Goal: Complete application form: Complete application form

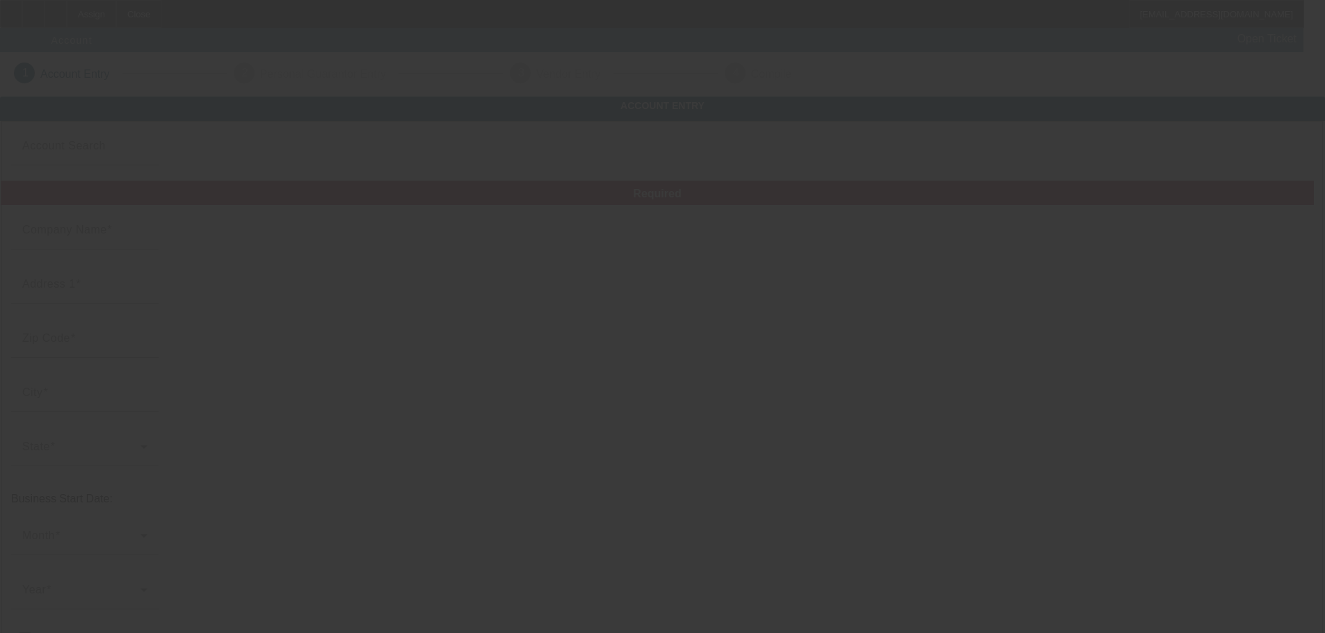
type input "8/8/2025"
type input "Expressions Display & Flags USA LLC"
type input "5024 B U Bowman Dr"
type input "30518"
type input "Buford"
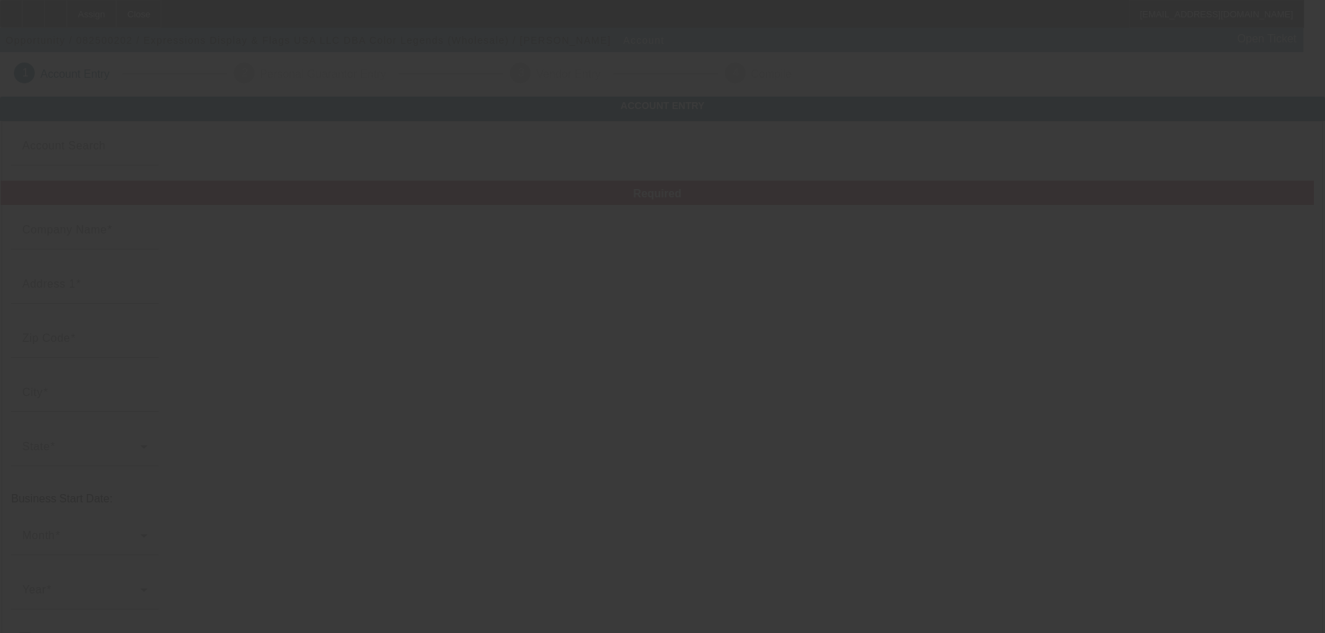
type input "[PHONE_NUMBER]"
type input "Color Legends (Wholesale)"
type input "Ste 300"
type input "purchasing@express-impress.com"
type input "[US_EMPLOYER_IDENTIFICATION_NUMBER]"
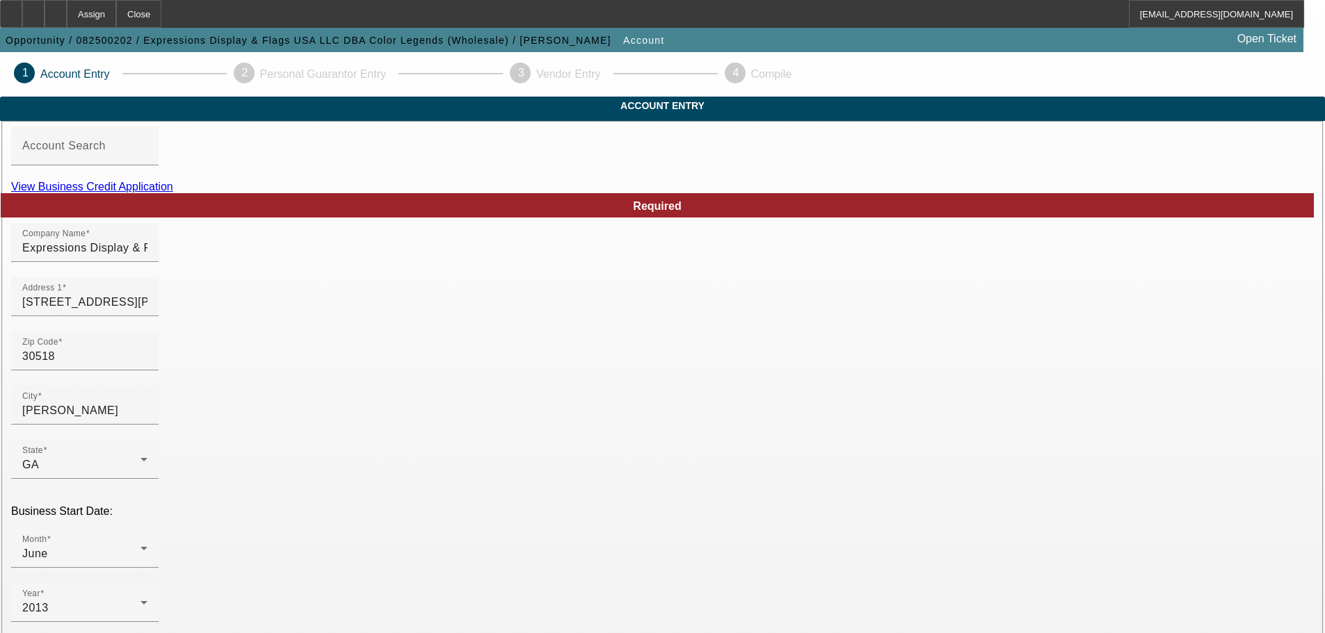
click at [173, 193] on link "View Business Credit Application" at bounding box center [92, 187] width 162 height 12
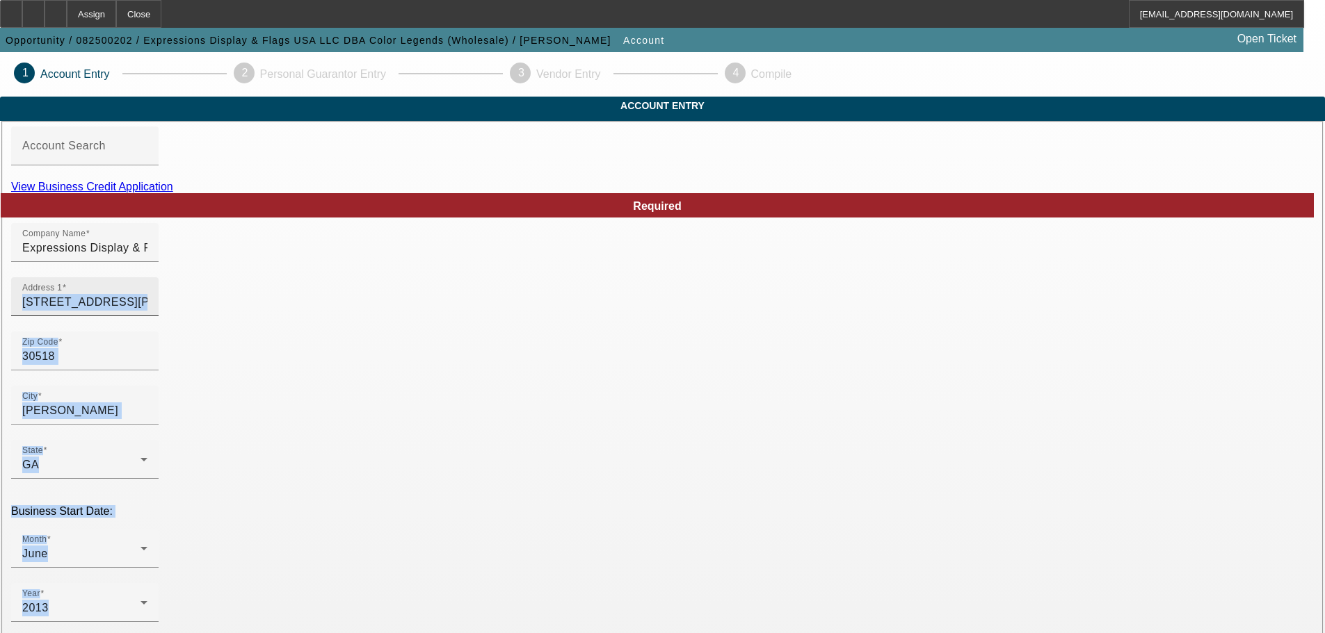
drag, startPoint x: 852, startPoint y: 315, endPoint x: 613, endPoint y: 301, distance: 239.6
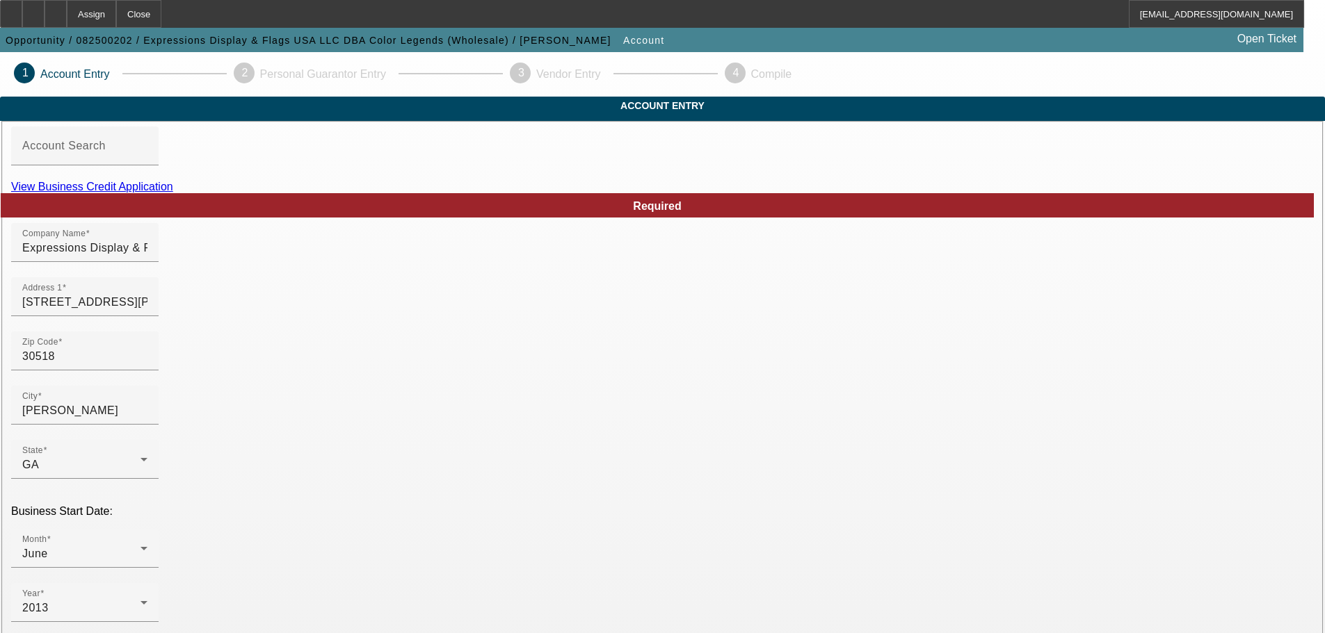
drag, startPoint x: 802, startPoint y: 274, endPoint x: 690, endPoint y: 276, distance: 112.7
drag, startPoint x: 677, startPoint y: 276, endPoint x: 797, endPoint y: 247, distance: 124.5
type input "C"
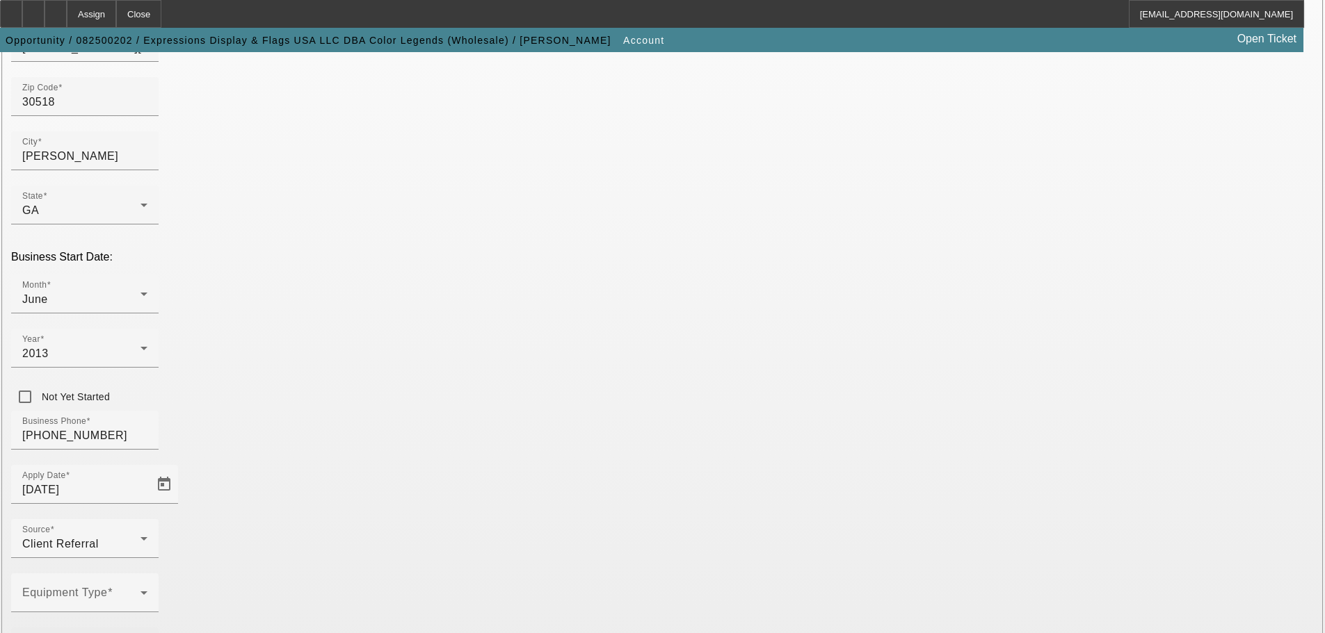
scroll to position [257, 0]
click at [147, 572] on div "Equipment Type" at bounding box center [84, 591] width 125 height 39
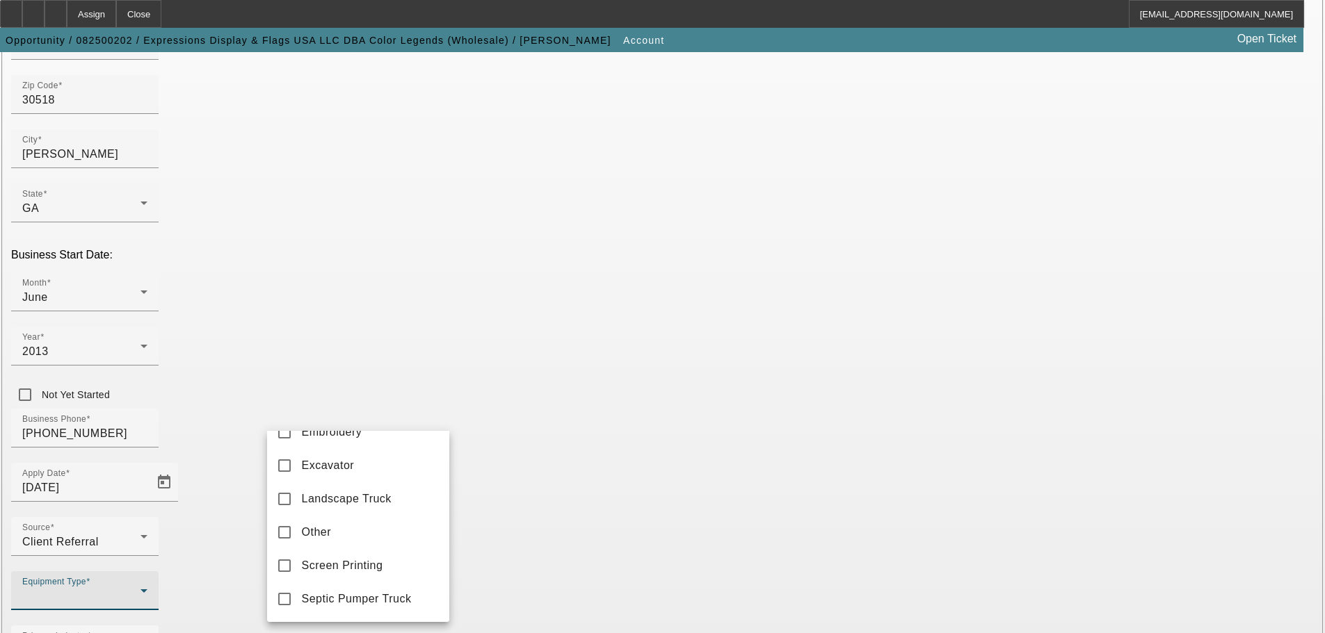
scroll to position [287, 0]
click at [370, 533] on mat-option "Other" at bounding box center [358, 533] width 182 height 33
click at [591, 471] on div at bounding box center [662, 316] width 1325 height 633
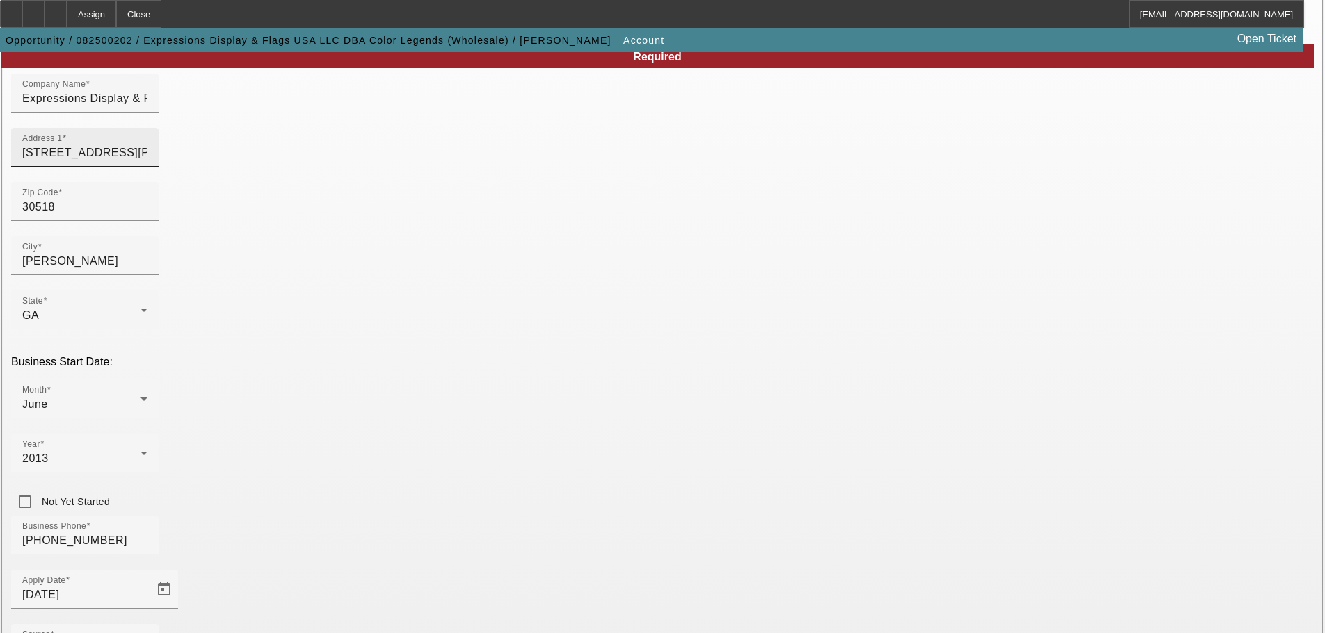
scroll to position [257, 0]
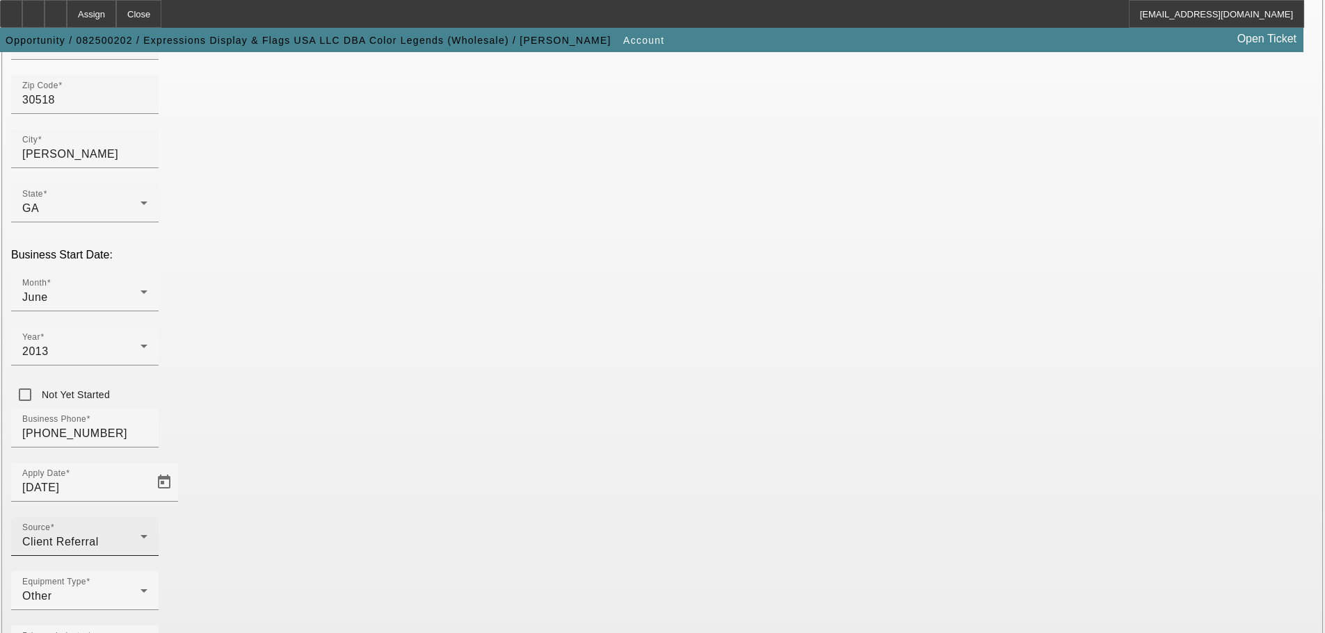
click at [147, 517] on div "Source Client Referral" at bounding box center [84, 536] width 125 height 39
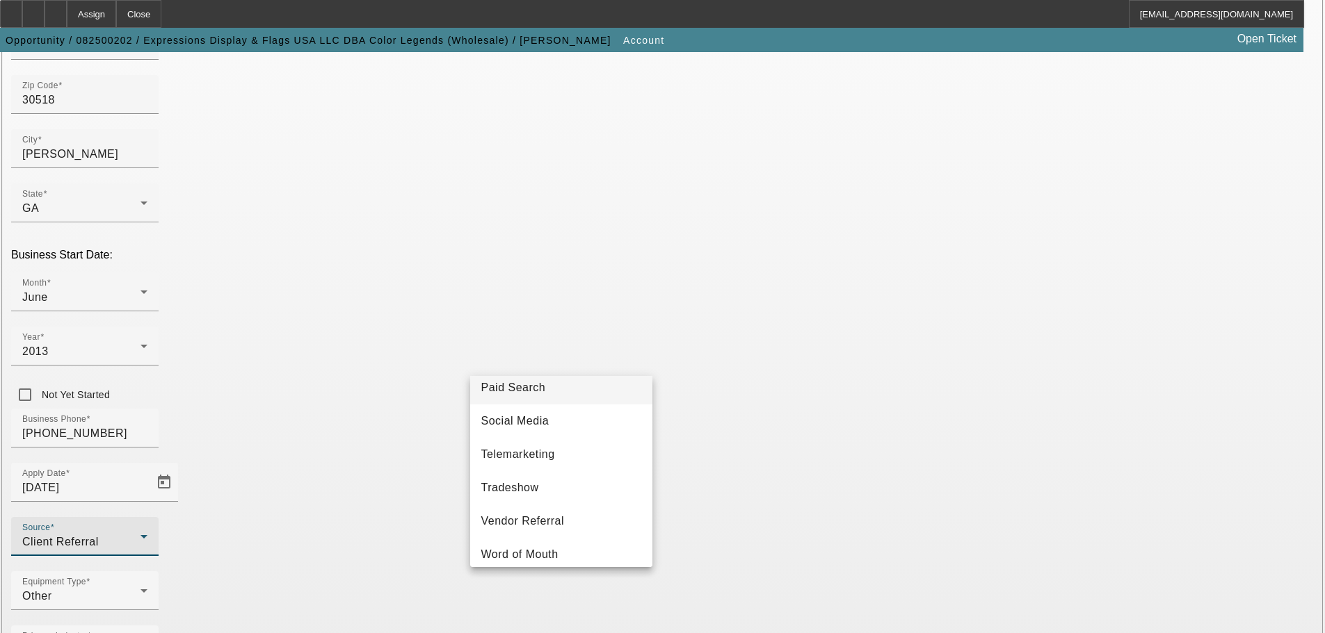
scroll to position [487, 0]
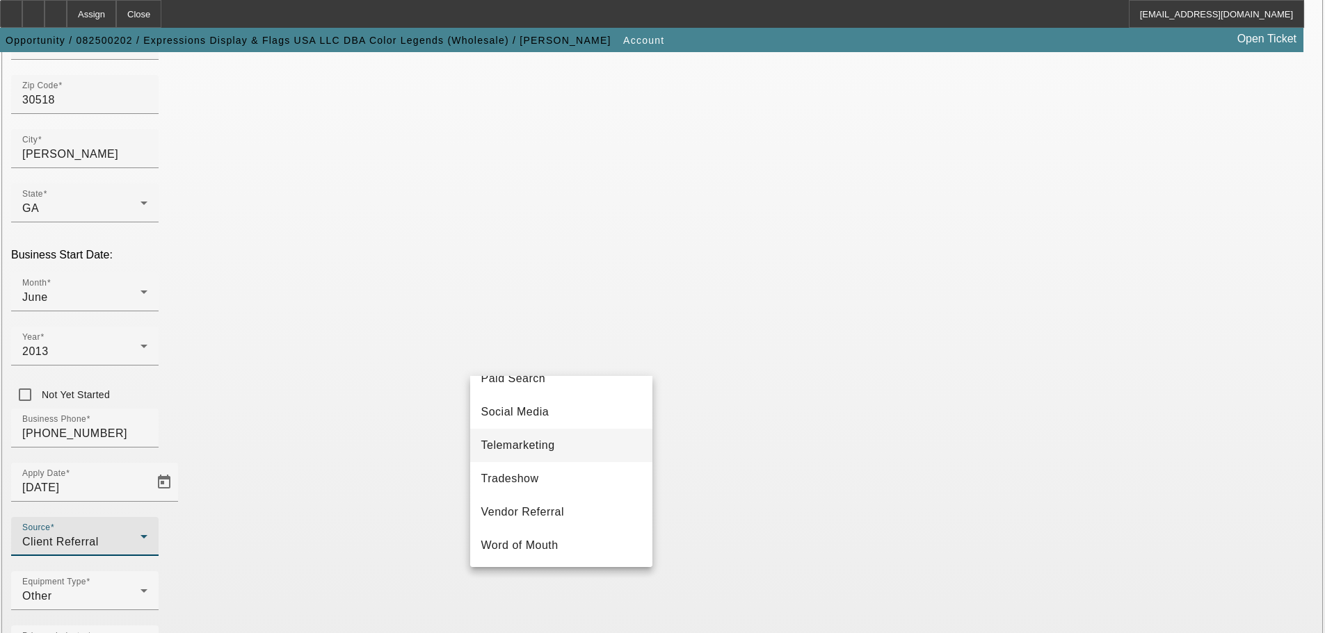
click at [553, 448] on span "Telemarketing" at bounding box center [518, 445] width 74 height 17
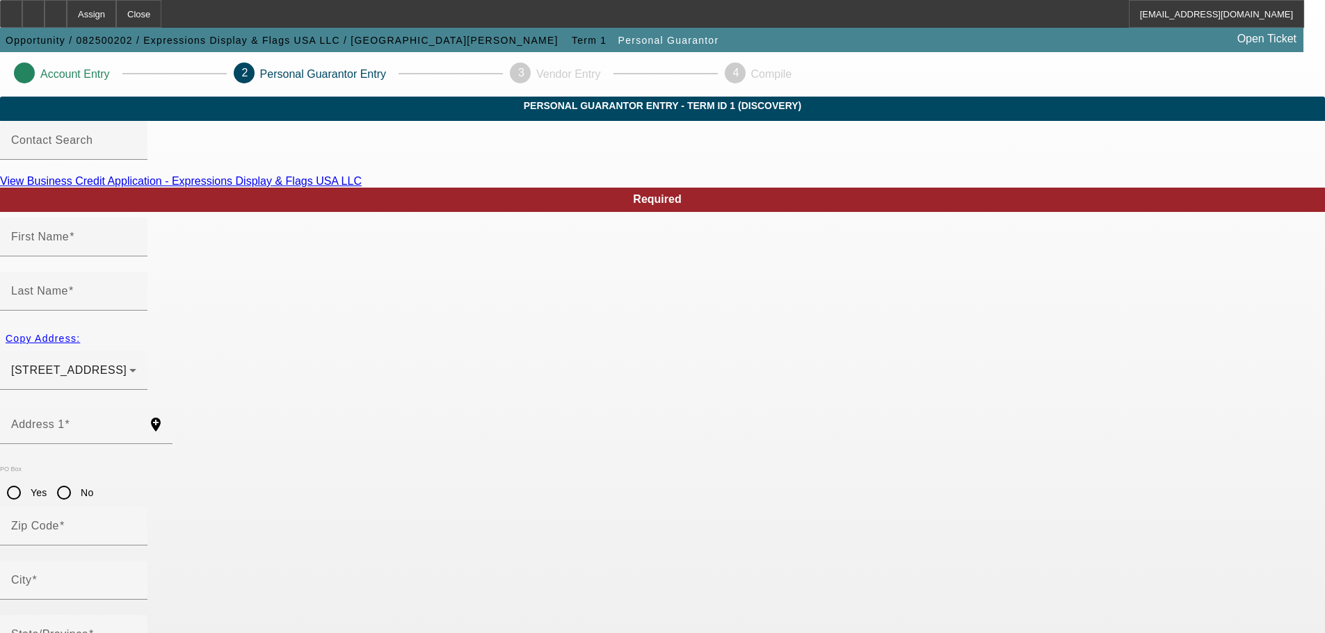
type input "[PERSON_NAME]"
type input "3387 Mulberry Lane Way, Dacula GA 30019"
radio input "true"
type input "30019"
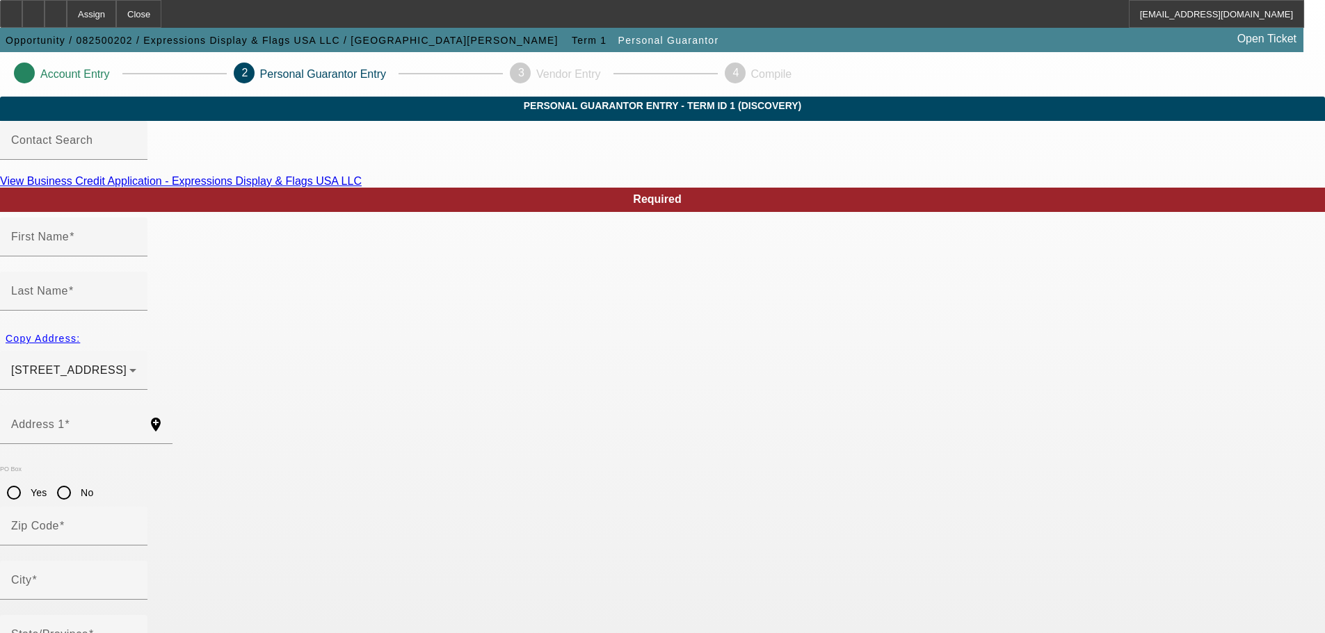
type input "Dacula"
type input "[PHONE_NUMBER]"
type input "50"
type input "590-09-4276"
type input "[EMAIL_ADDRESS][DOMAIN_NAME]"
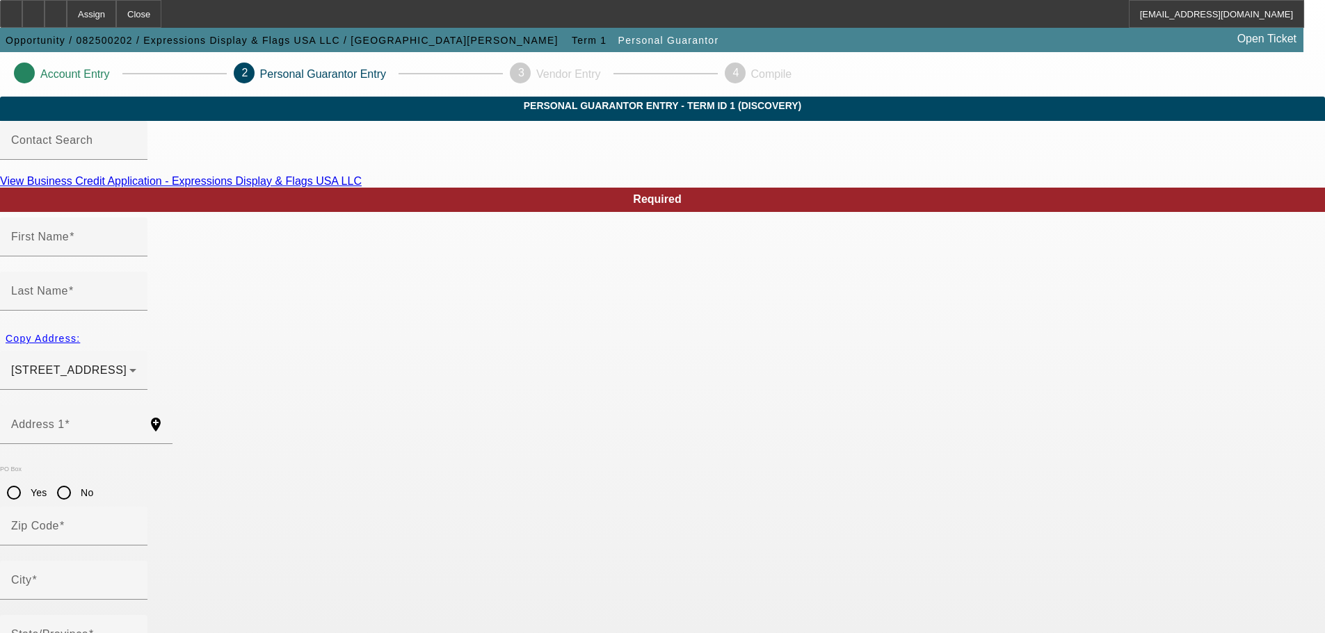
type input "[PHONE_NUMBER]"
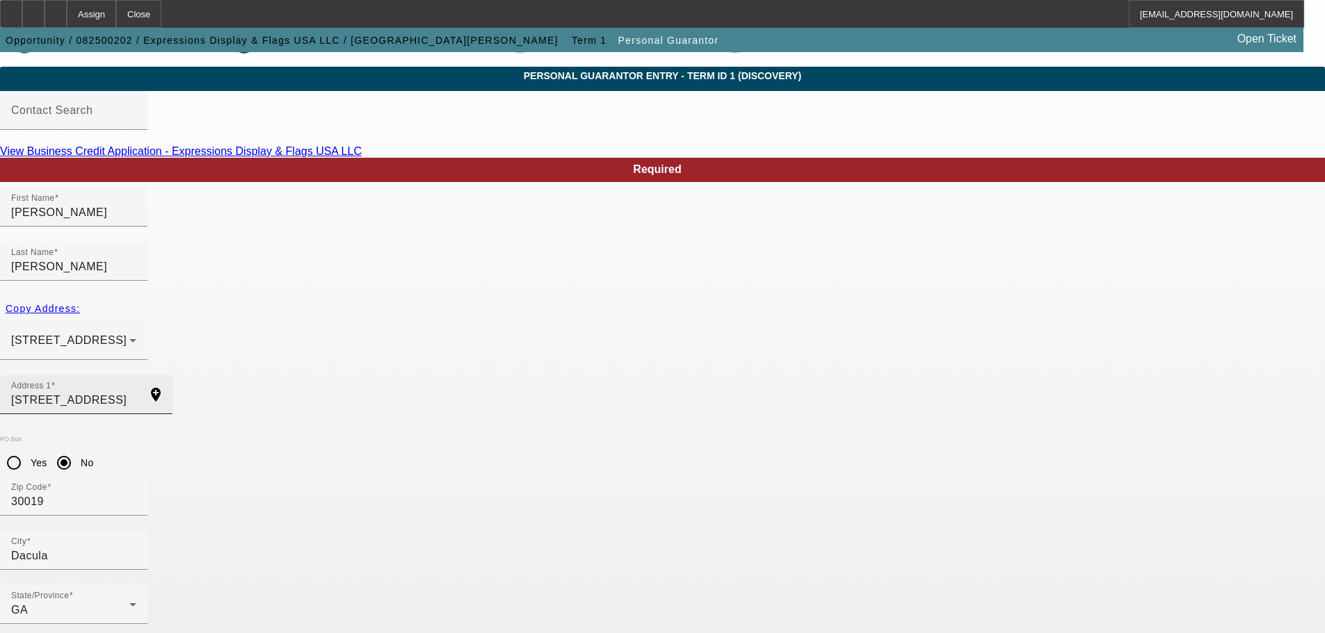
scroll to position [47, 0]
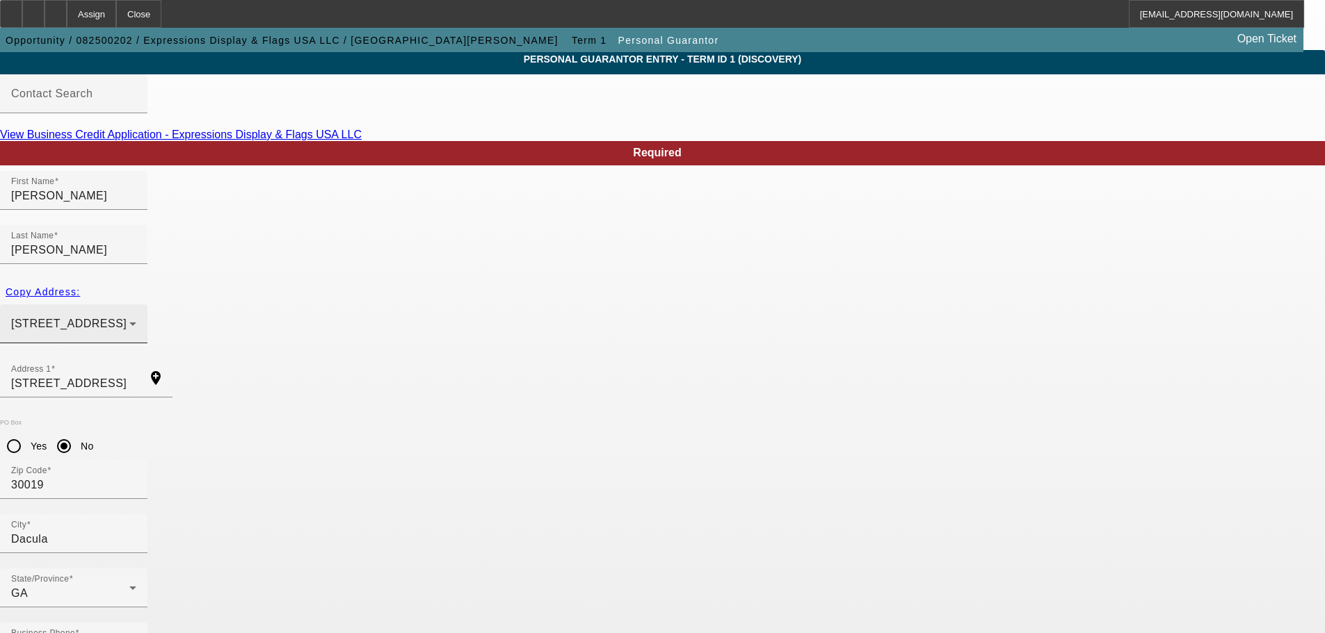
click at [127, 318] on span "3387 Mulberry Lane Way, Dacula GA 30019 Dacula, GA 30019" at bounding box center [68, 324] width 115 height 12
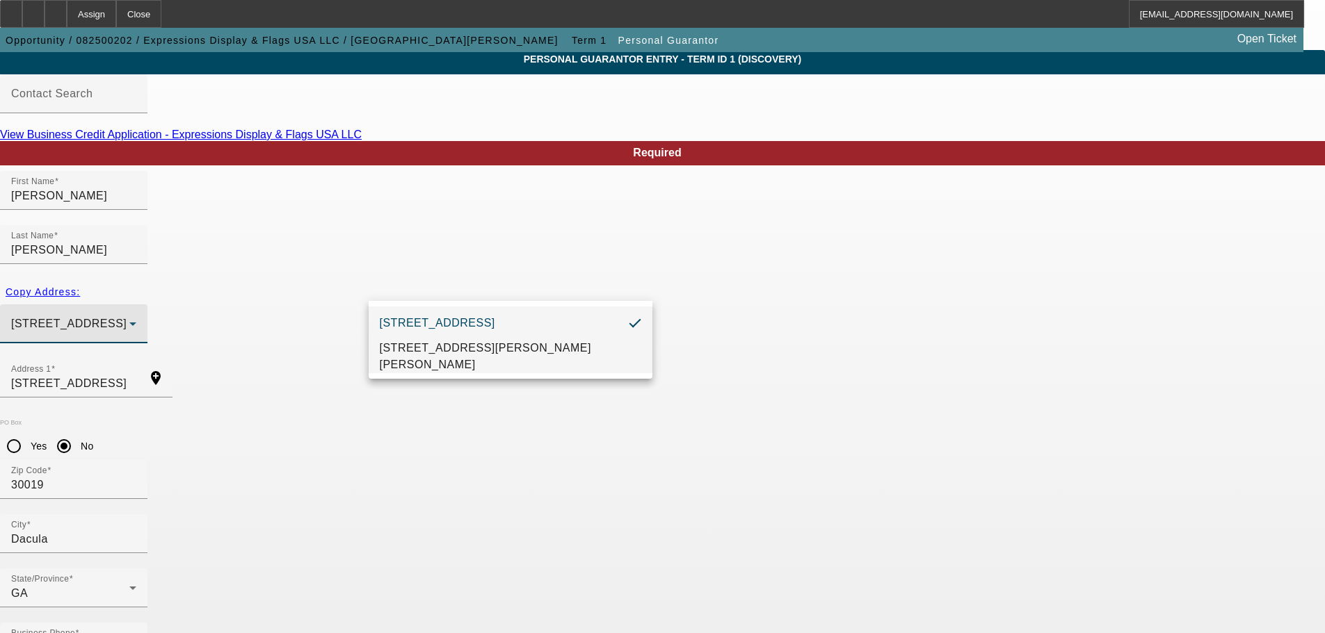
click at [491, 367] on span "[STREET_ADDRESS][PERSON_NAME][PERSON_NAME]" at bounding box center [510, 356] width 261 height 33
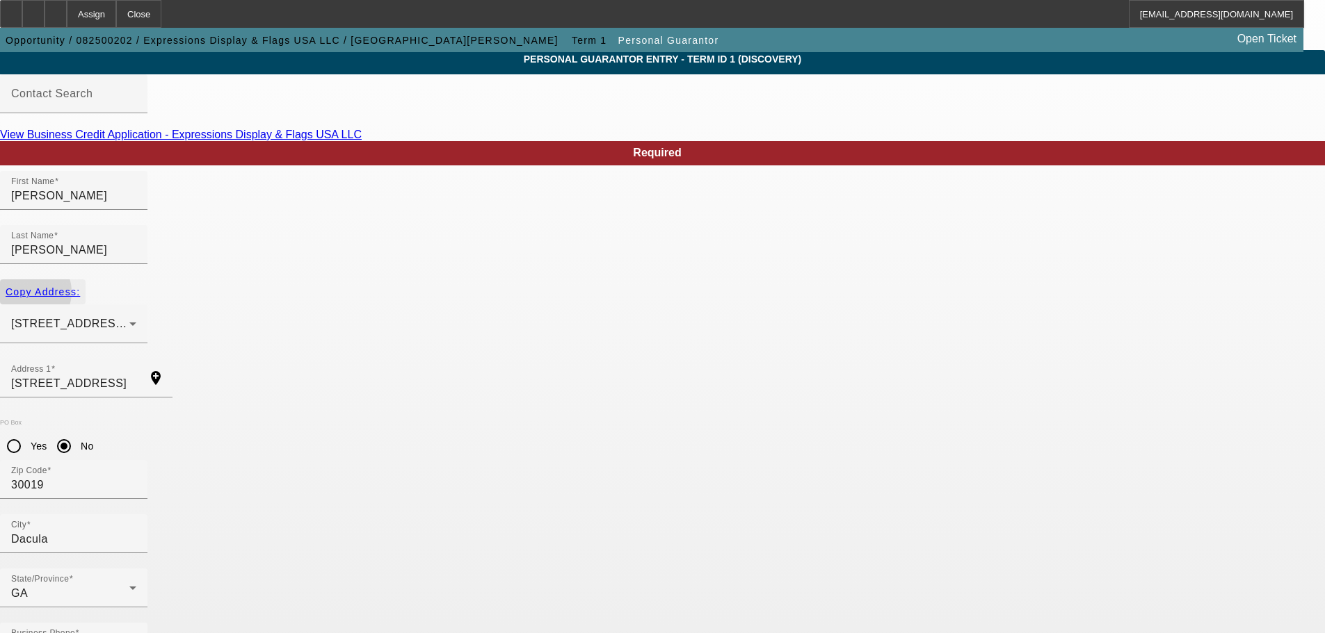
click at [80, 286] on span "Copy Address:" at bounding box center [43, 291] width 74 height 11
type input "5024 B U Bowman Dr"
radio input "false"
type input "30518"
type input "Buford"
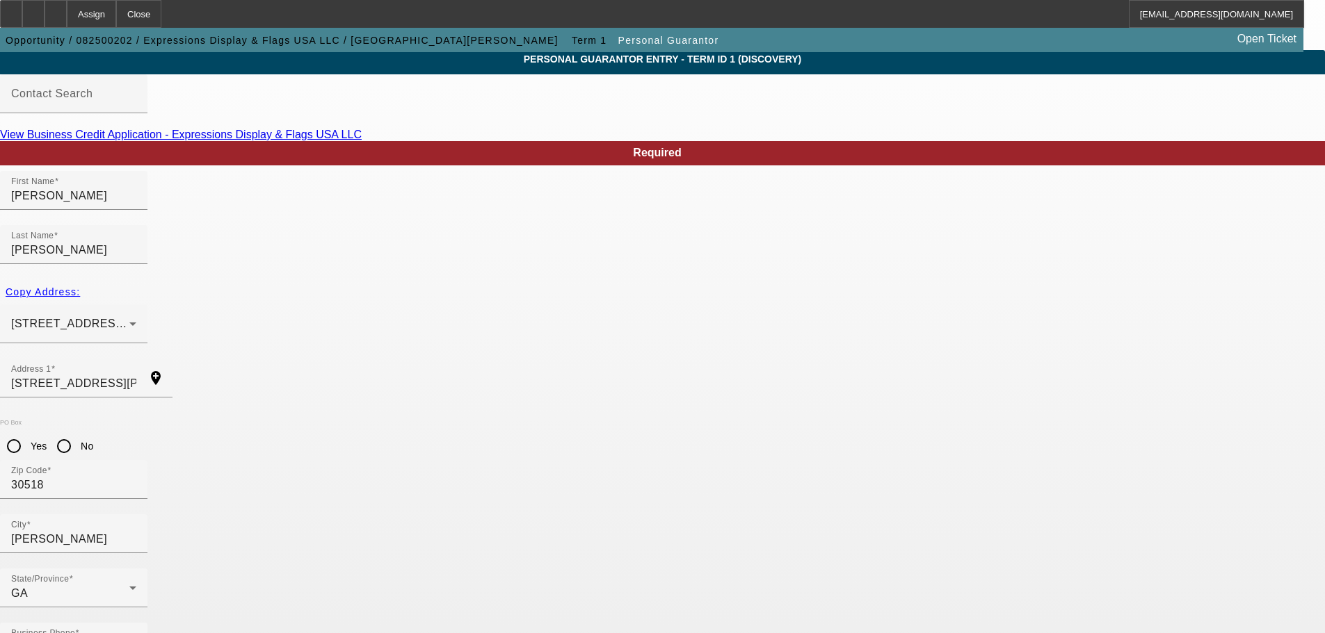
click at [78, 432] on input "No" at bounding box center [64, 446] width 28 height 28
radio input "true"
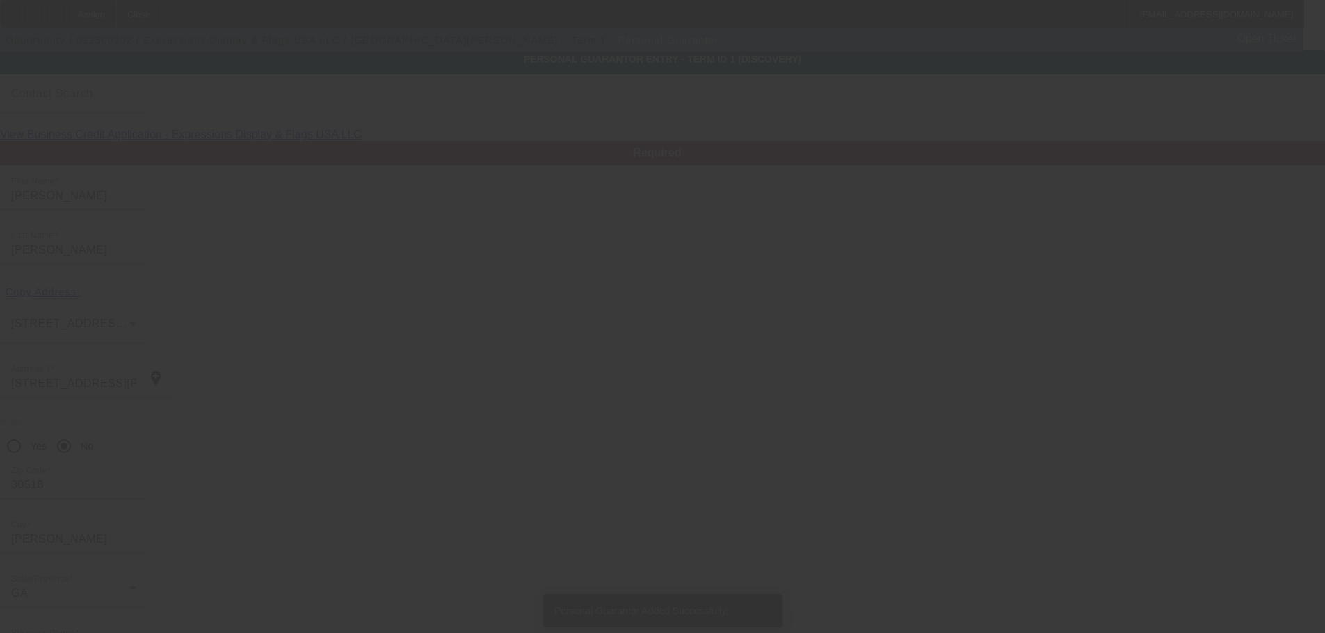
type input "[PERSON_NAME]"
type input "5024 B U Bowman Dr"
type input "30518"
type input "Buford"
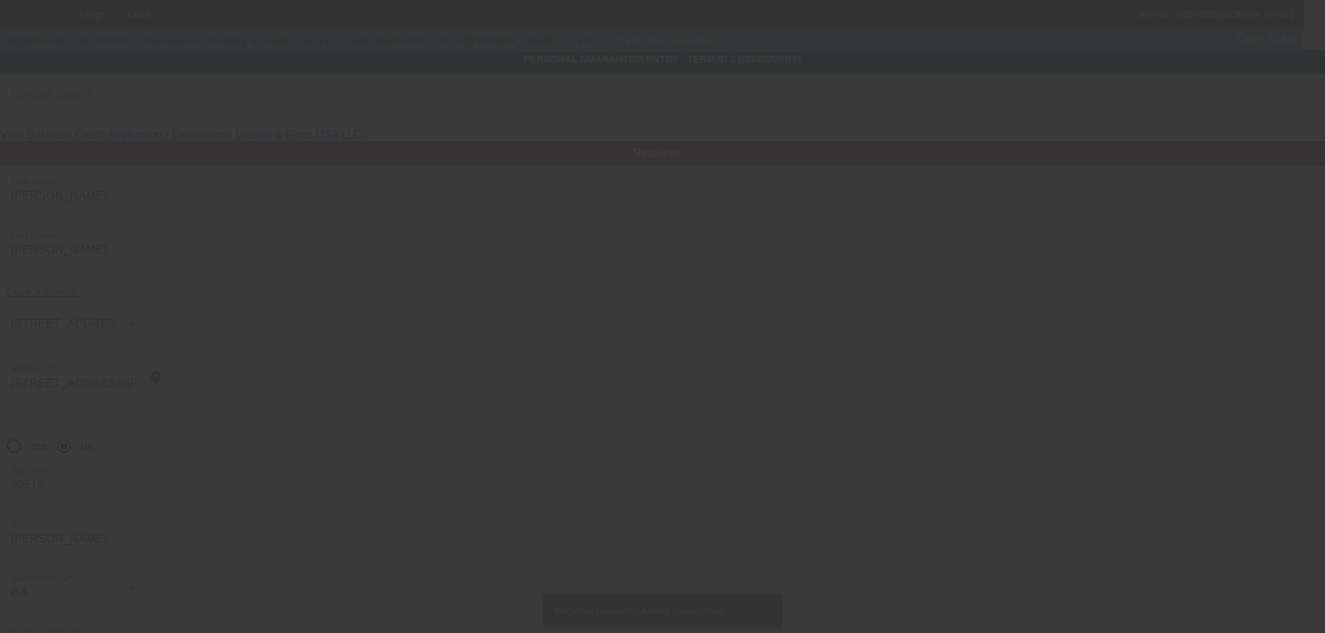
type input "[PHONE_NUMBER]"
type input "50"
type input "590-09-4276"
type input "purchasing@express-impress.com"
type input "[PHONE_NUMBER]"
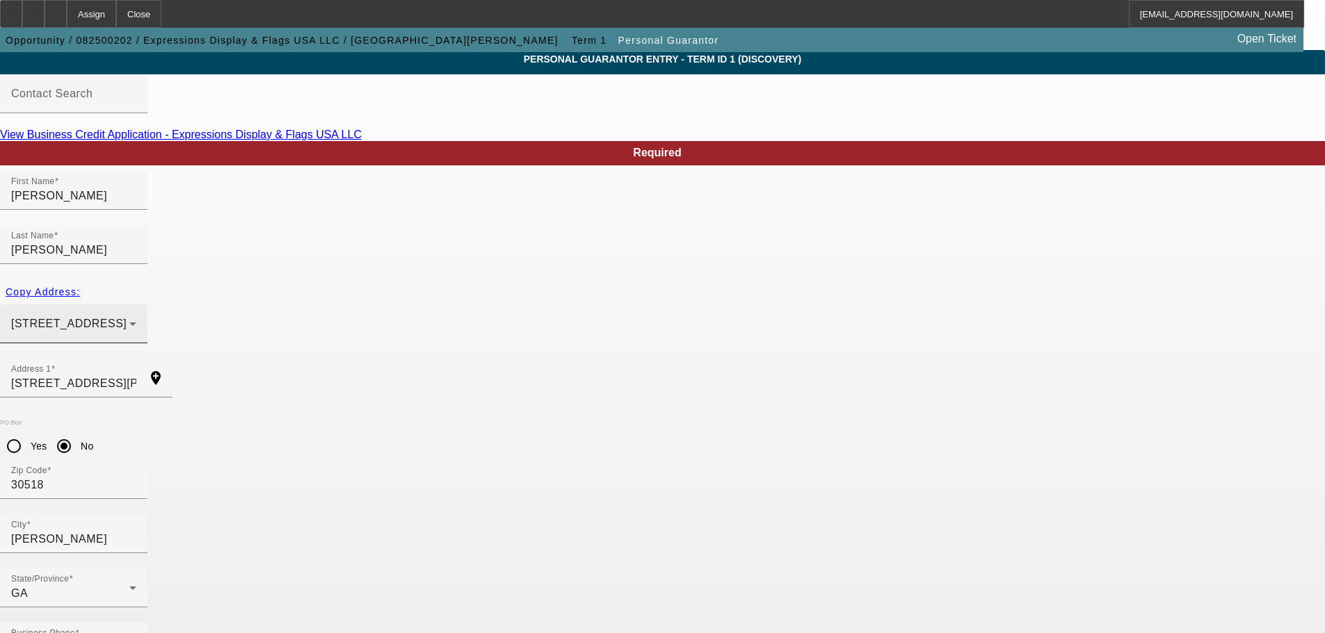
click at [127, 318] on span "3387 Mulberry Lane Way, Dacula GA 30019 Dacula, GA 30019" at bounding box center [68, 324] width 115 height 12
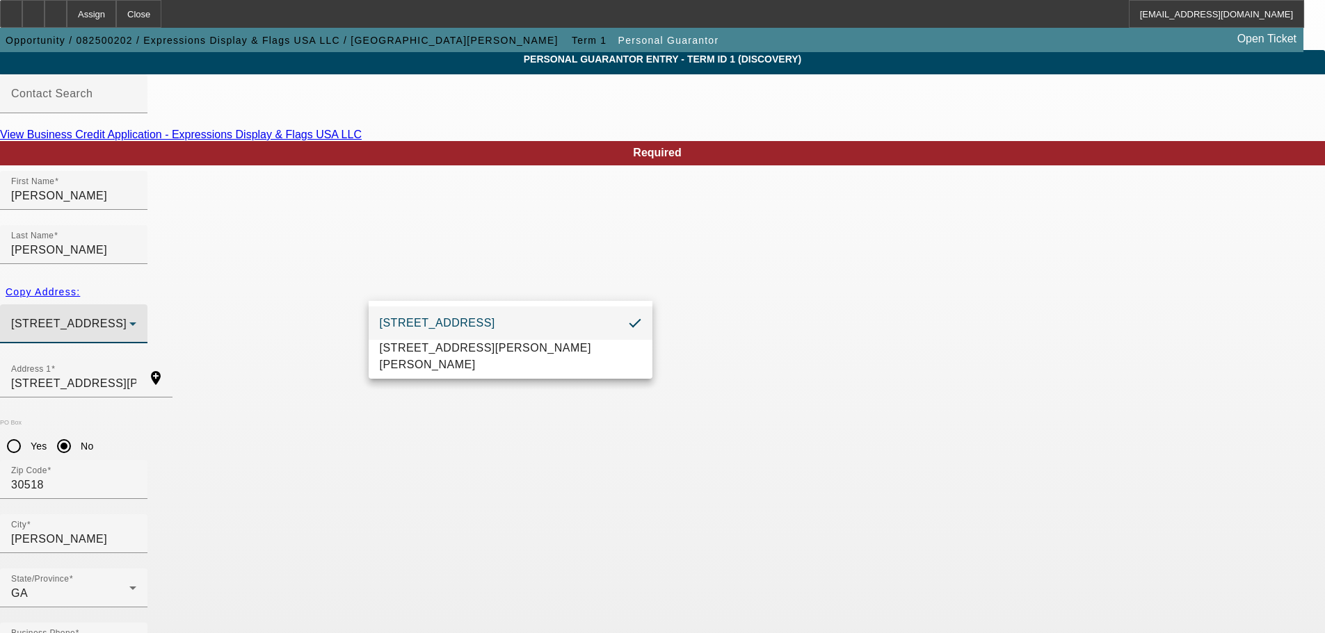
click at [423, 330] on span "3387 Mulberry Lane Way, Dacula GA 30019 Dacula, GA 30019" at bounding box center [437, 323] width 115 height 17
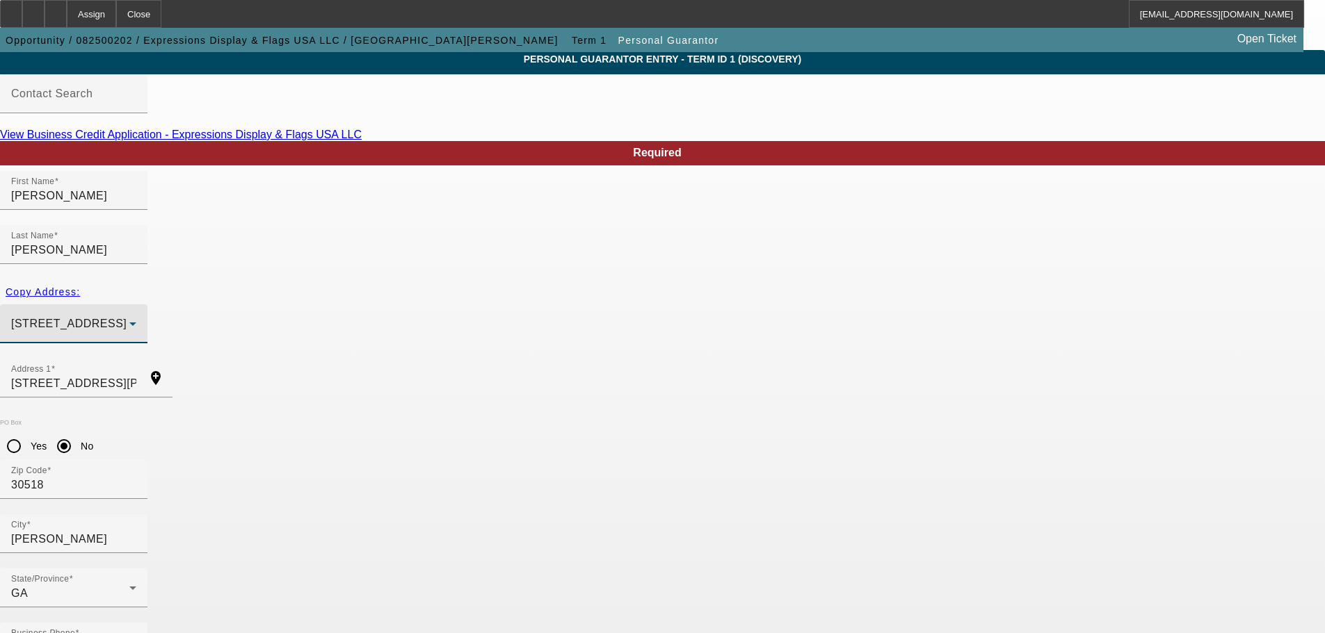
click at [295, 280] on div "Copy Address:" at bounding box center [662, 292] width 1325 height 25
click at [302, 280] on div "Copy Address:" at bounding box center [662, 292] width 1325 height 25
click at [303, 280] on div "Copy Address:" at bounding box center [662, 292] width 1325 height 25
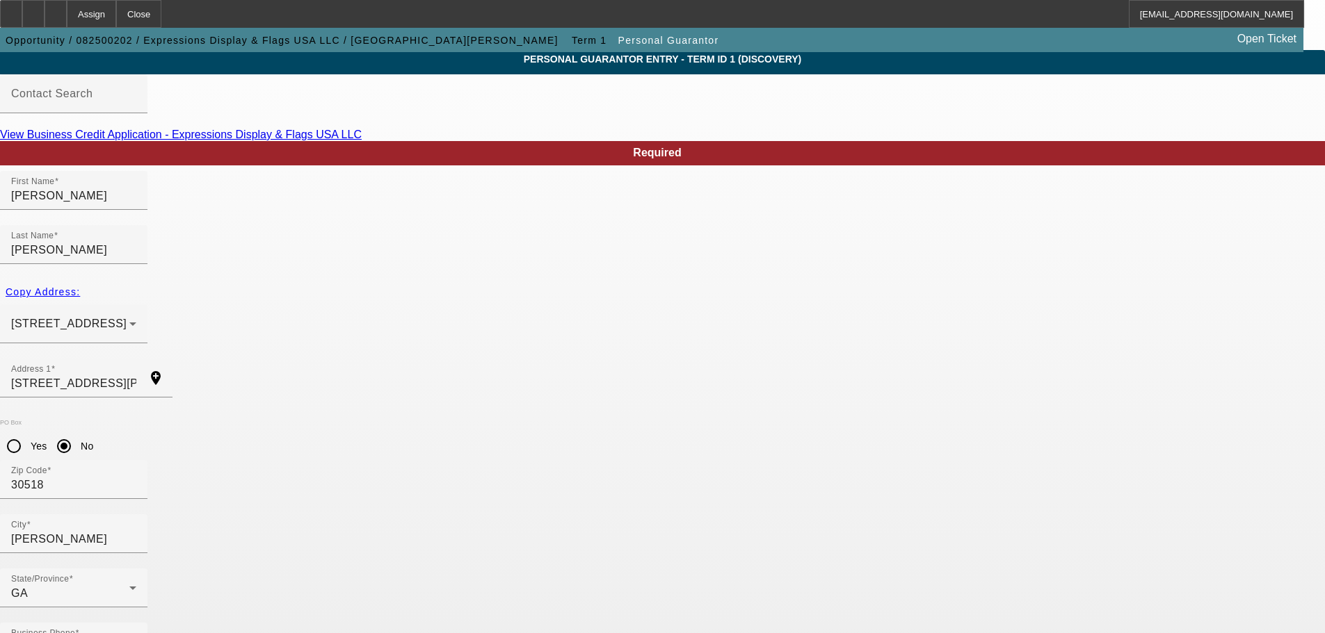
click at [303, 280] on div "Copy Address:" at bounding box center [662, 292] width 1325 height 25
click at [67, 13] on div at bounding box center [55, 14] width 22 height 28
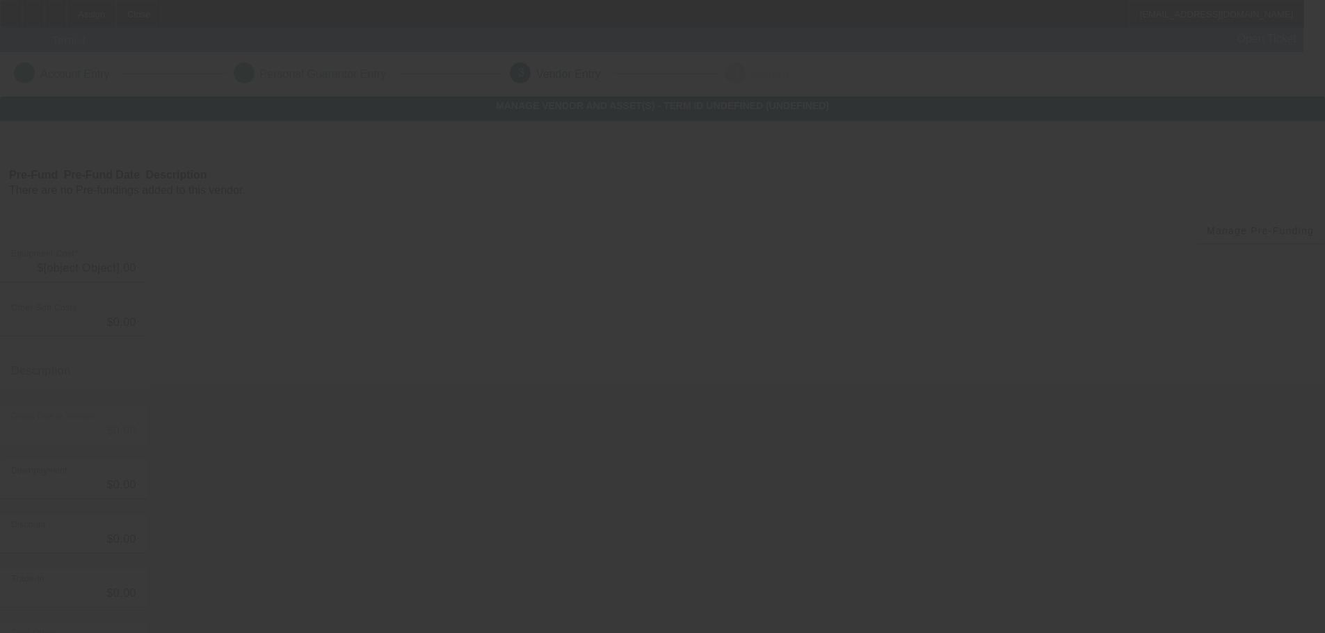
type input "$350,000.00"
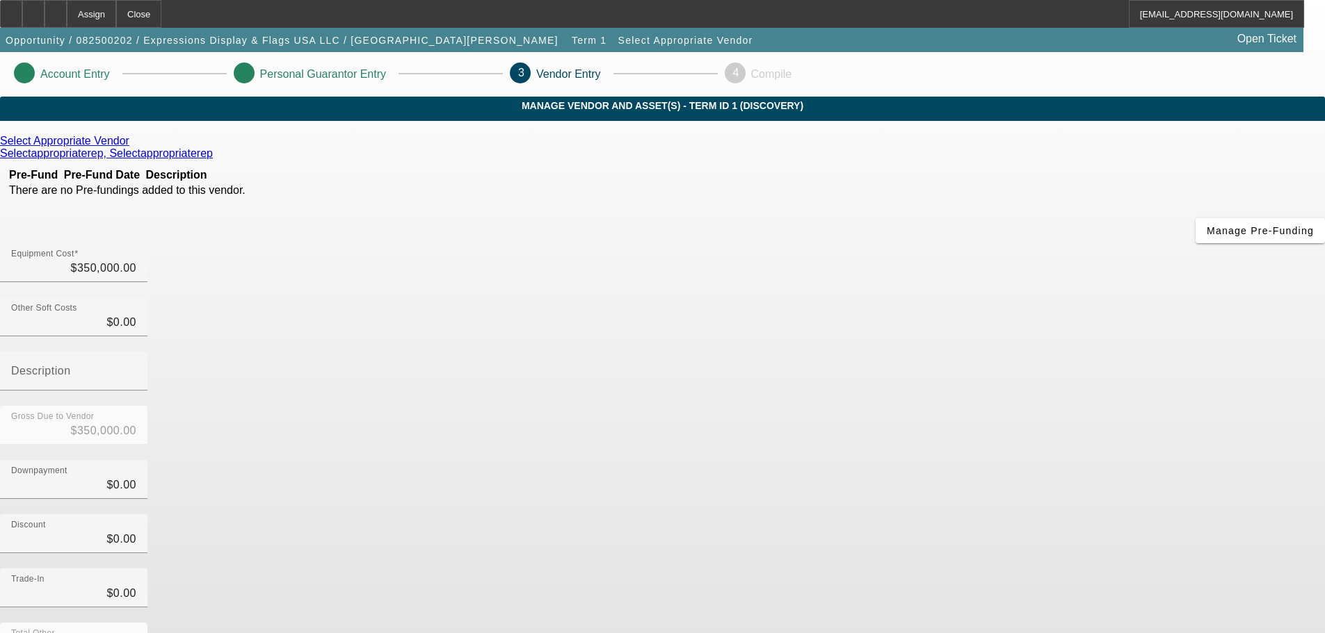
click at [133, 147] on icon at bounding box center [133, 141] width 0 height 12
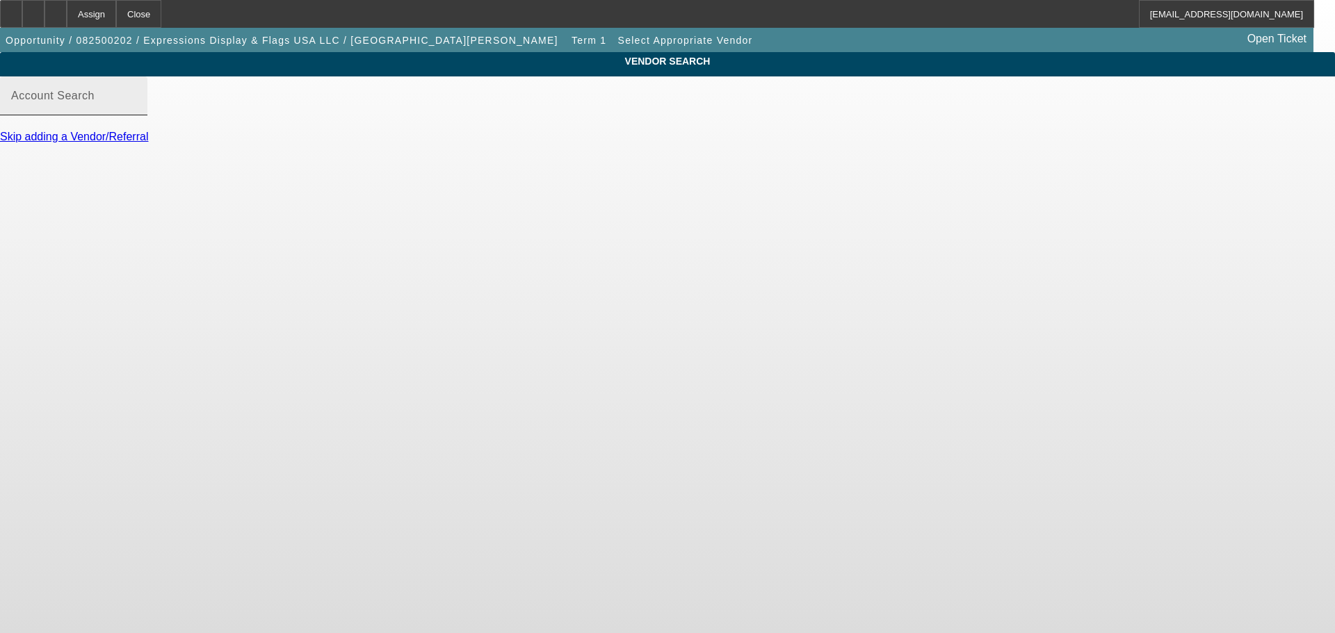
click at [136, 110] on input "Account Search" at bounding box center [73, 101] width 125 height 17
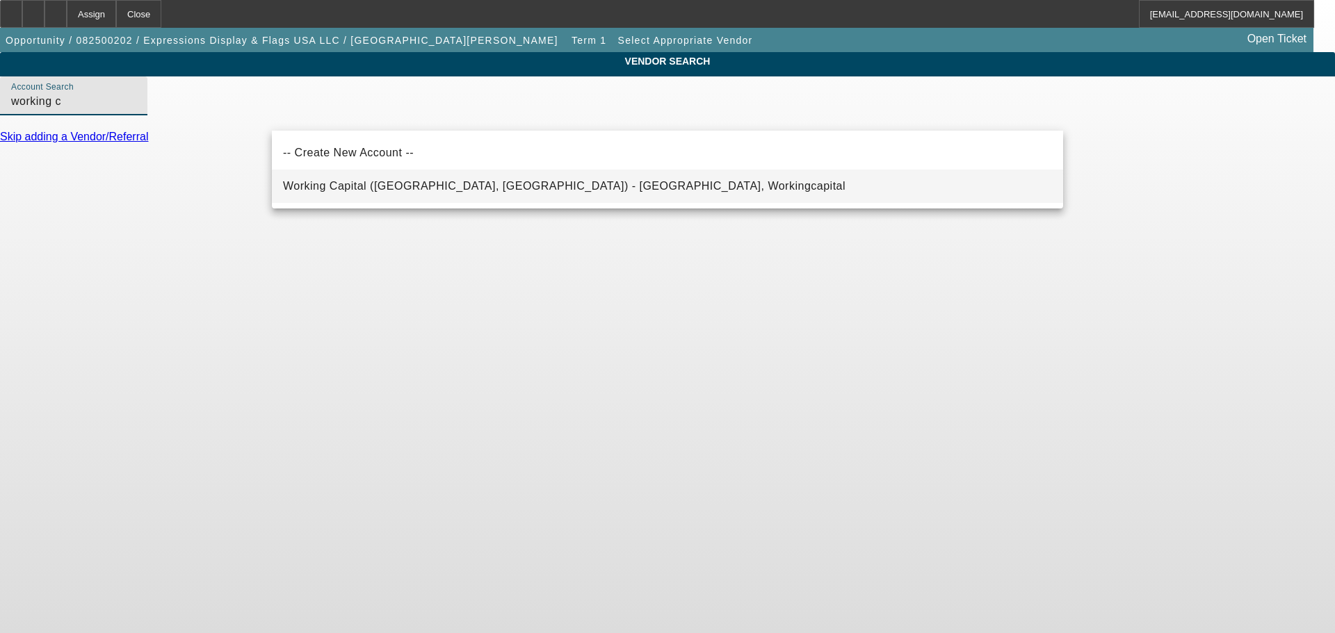
click at [515, 186] on span "Working Capital (Northbrook, IL) - Workingcapital, Workingcapital" at bounding box center [564, 186] width 562 height 12
type input "Working Capital (Northbrook, IL) - Workingcapital, Workingcapital"
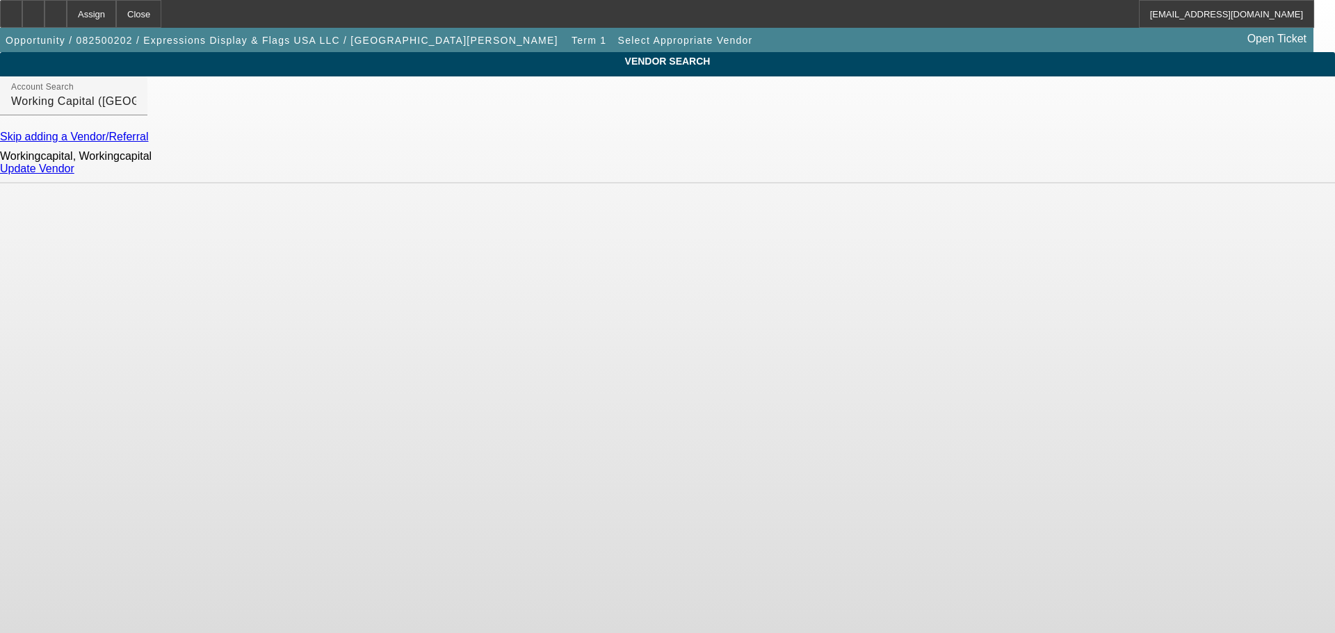
click at [74, 175] on link "Update Vendor" at bounding box center [37, 169] width 74 height 12
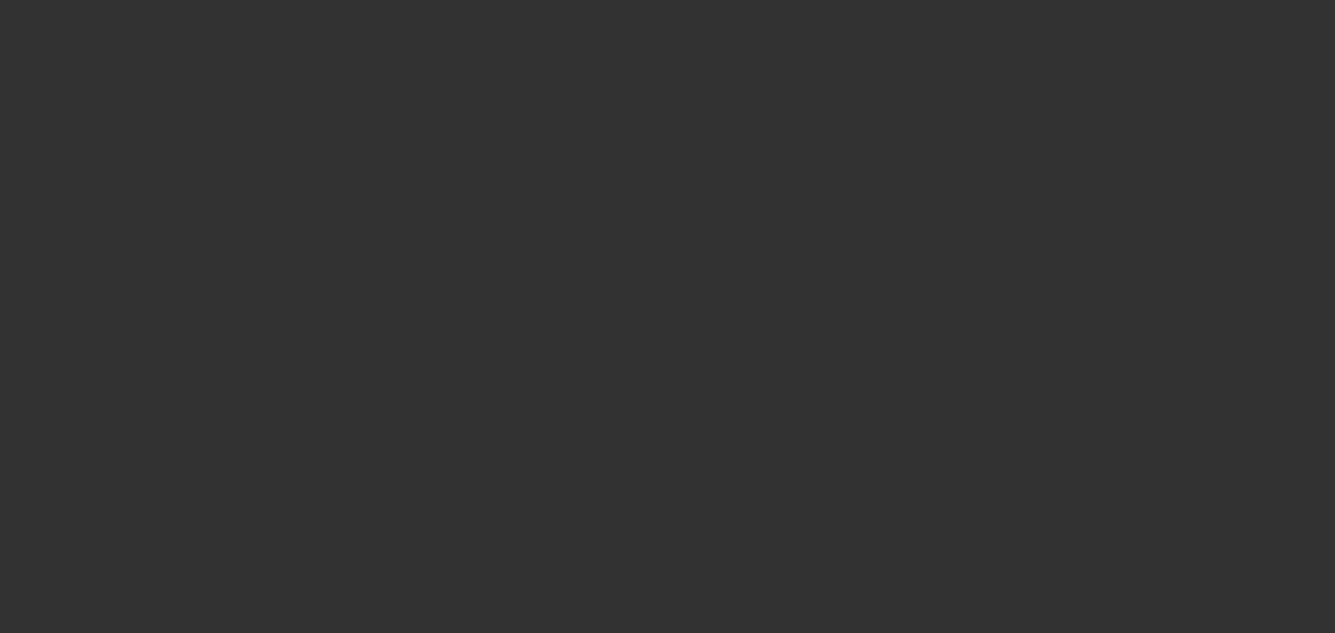
type input "$350,000.00"
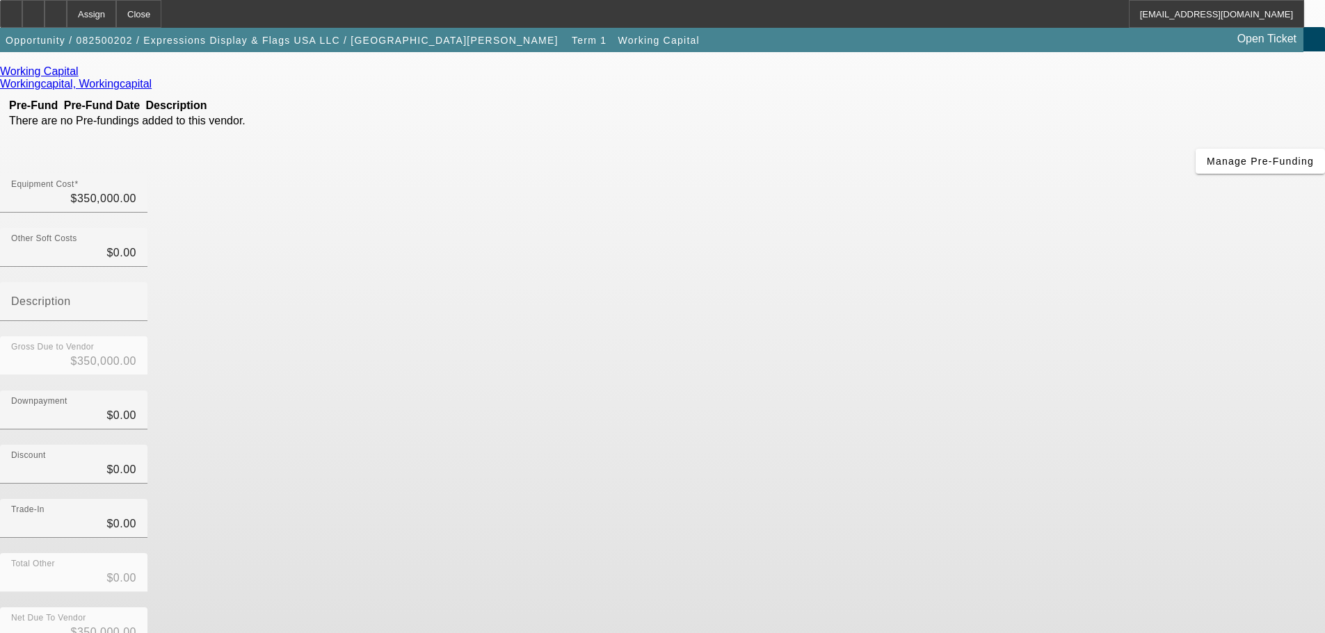
scroll to position [71, 0]
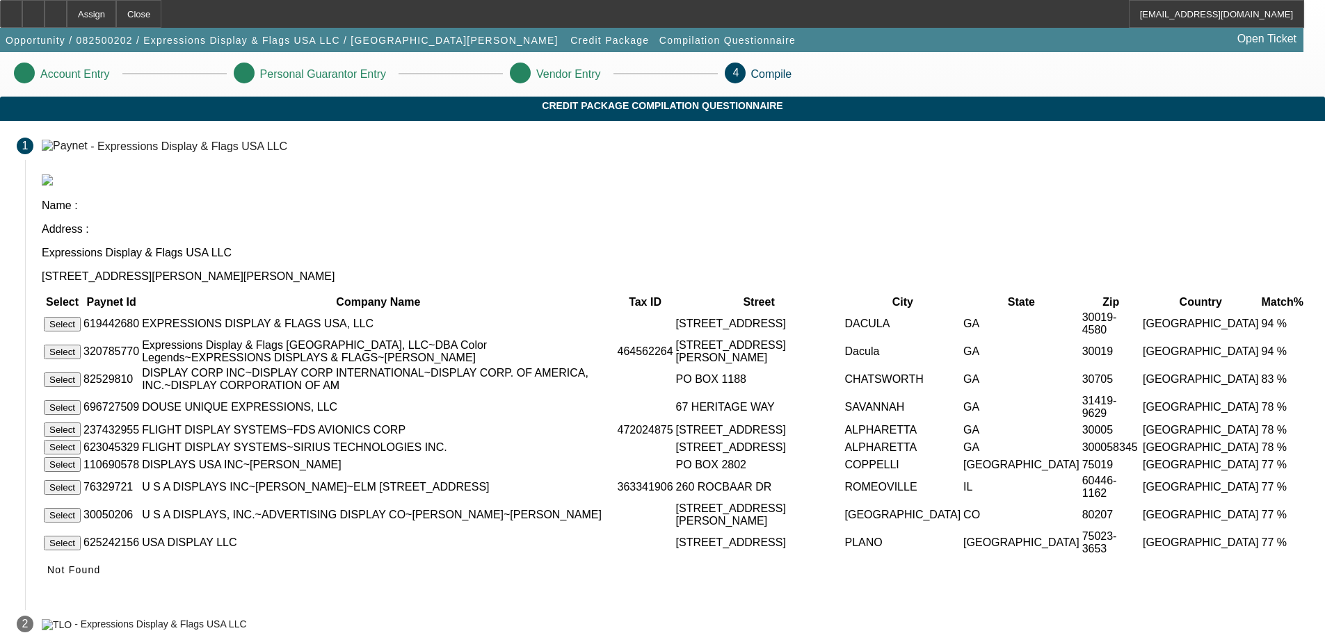
click at [81, 345] on button "Select" at bounding box center [62, 352] width 37 height 15
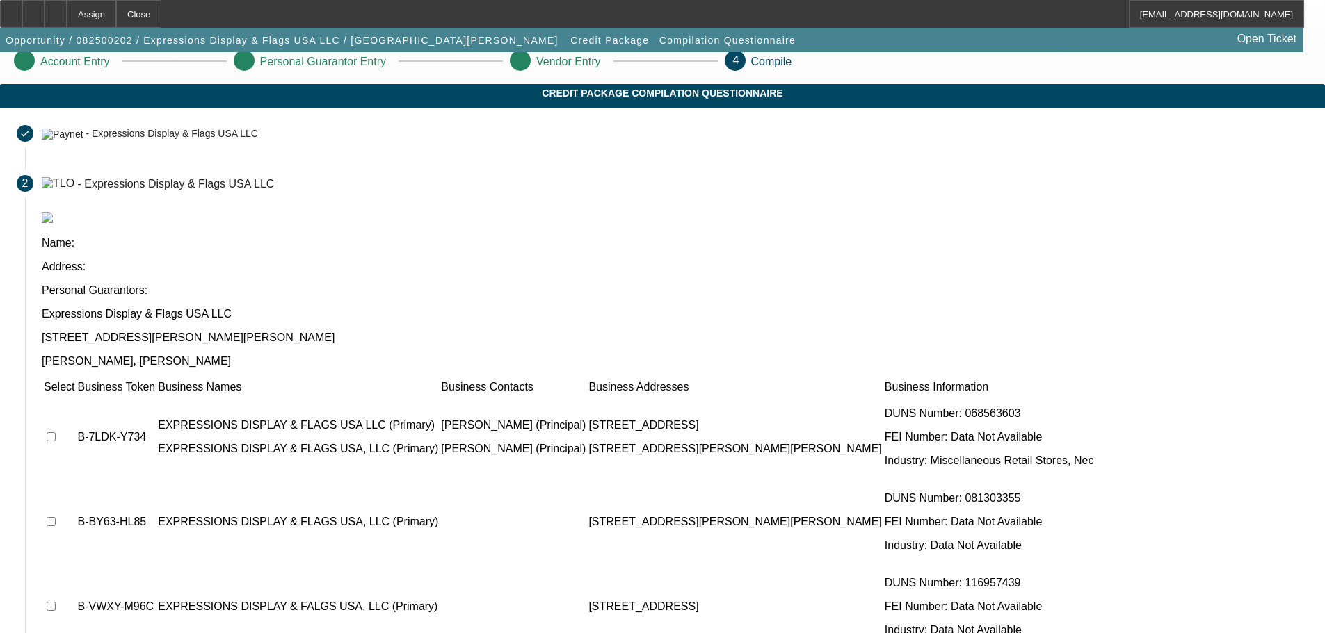
click at [56, 432] on input "checkbox" at bounding box center [51, 436] width 9 height 9
checkbox input "true"
click at [56, 517] on input "checkbox" at bounding box center [51, 521] width 9 height 9
checkbox input "true"
click at [56, 602] on input "checkbox" at bounding box center [51, 606] width 9 height 9
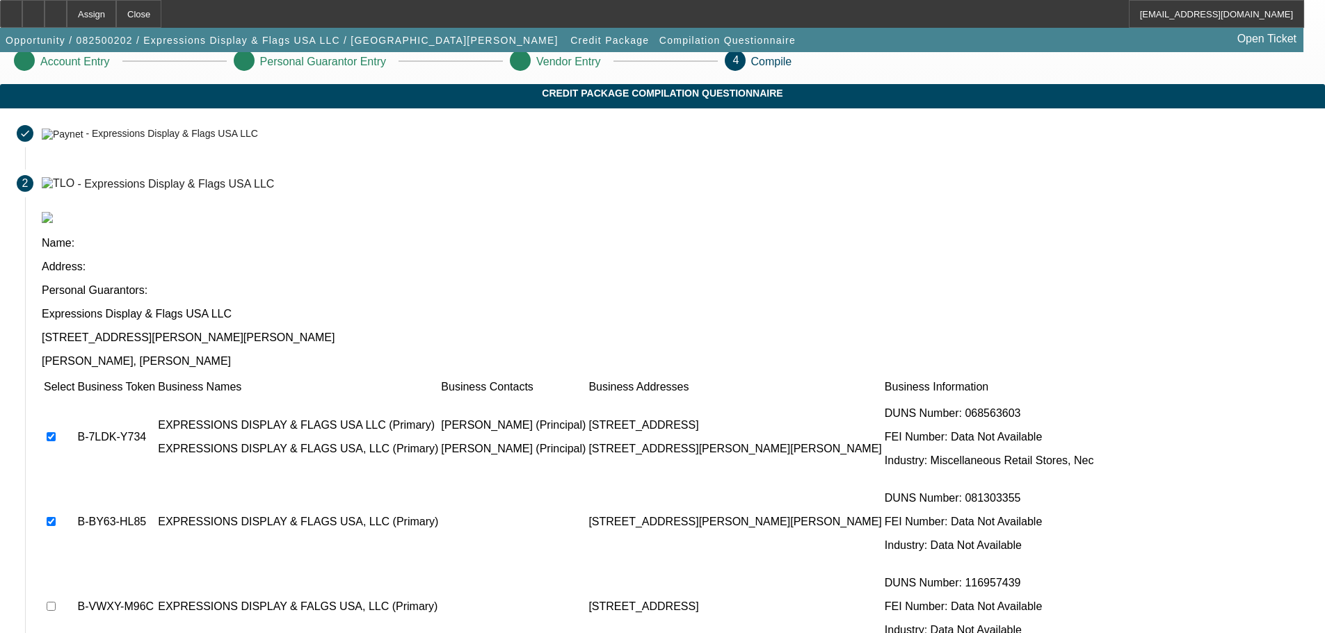
checkbox input "true"
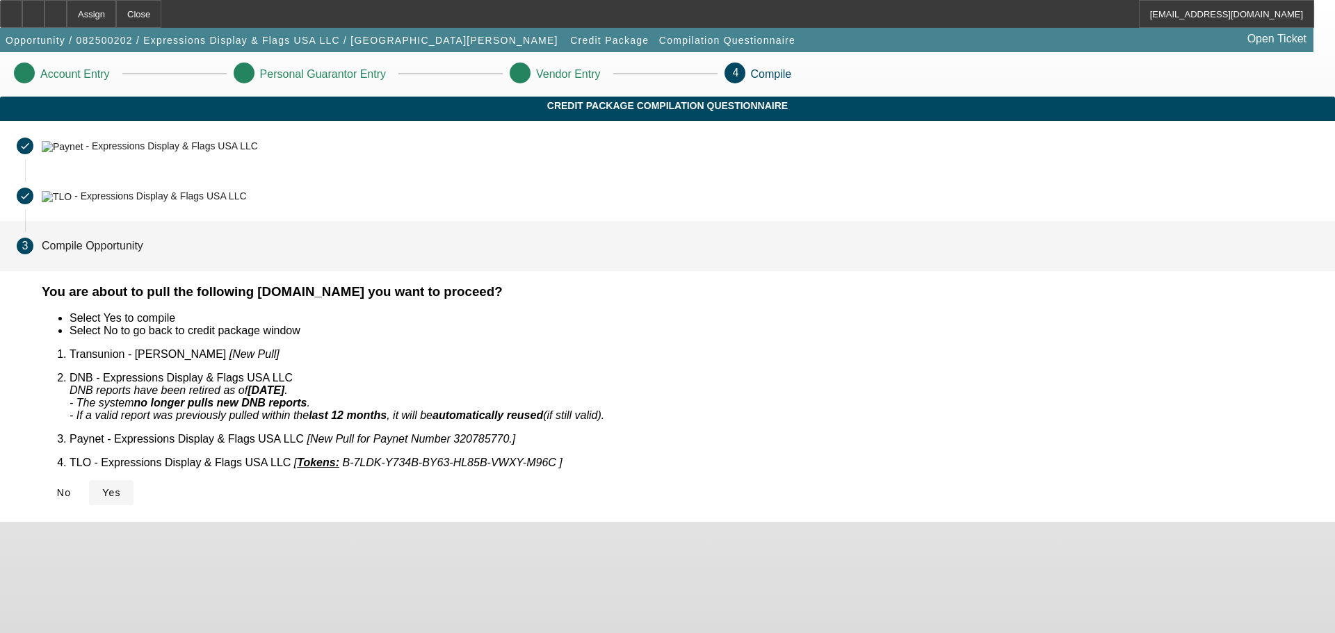
click at [121, 487] on span "Yes" at bounding box center [111, 492] width 19 height 11
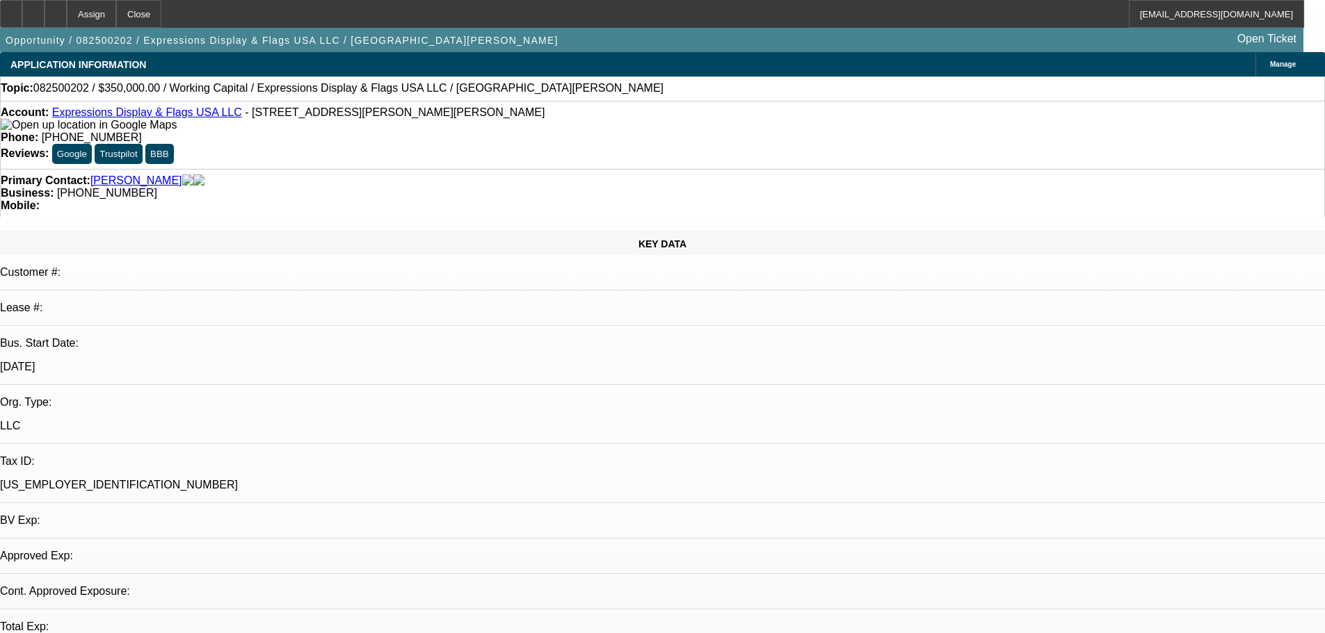
select select "0"
select select "2"
select select "0.1"
select select "2"
select select "4"
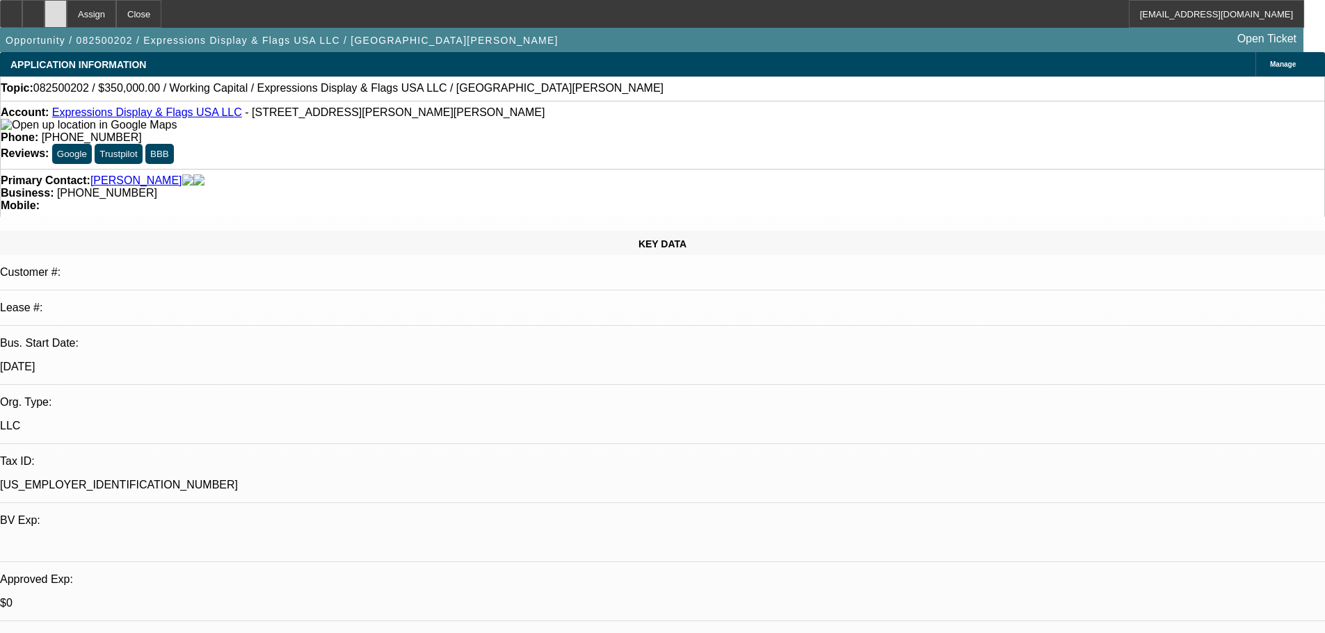
click at [67, 15] on div at bounding box center [55, 14] width 22 height 28
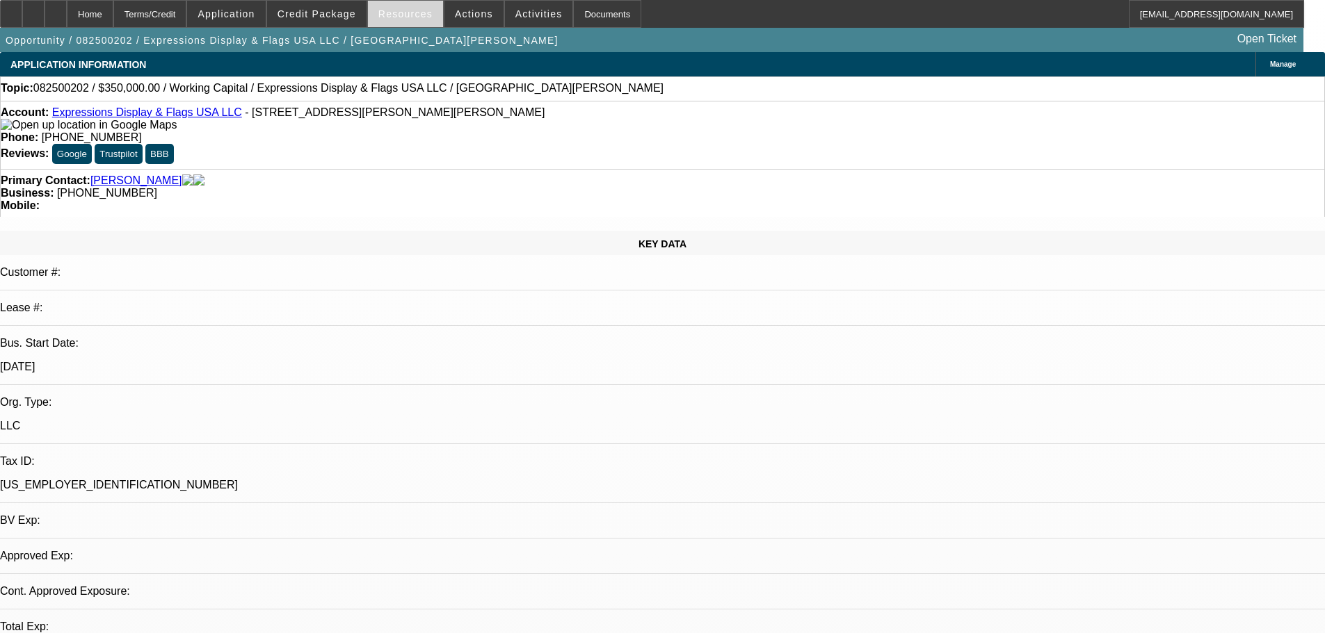
select select "0"
select select "2"
select select "0.1"
select select "4"
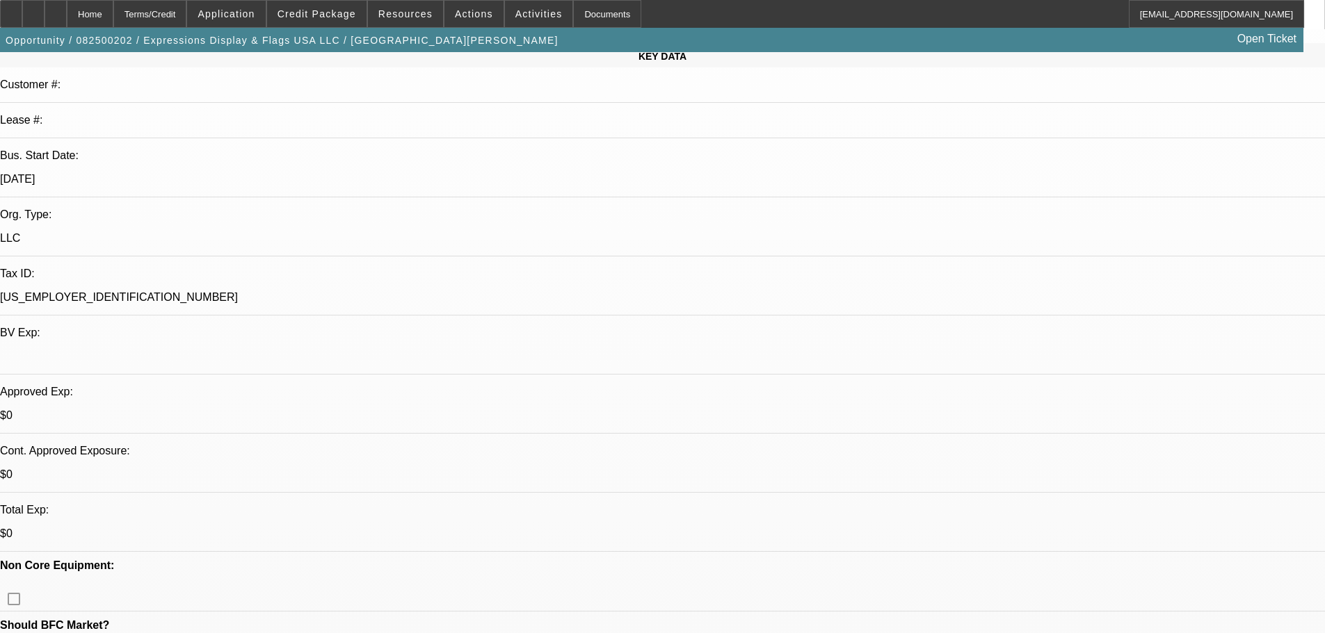
scroll to position [278, 0]
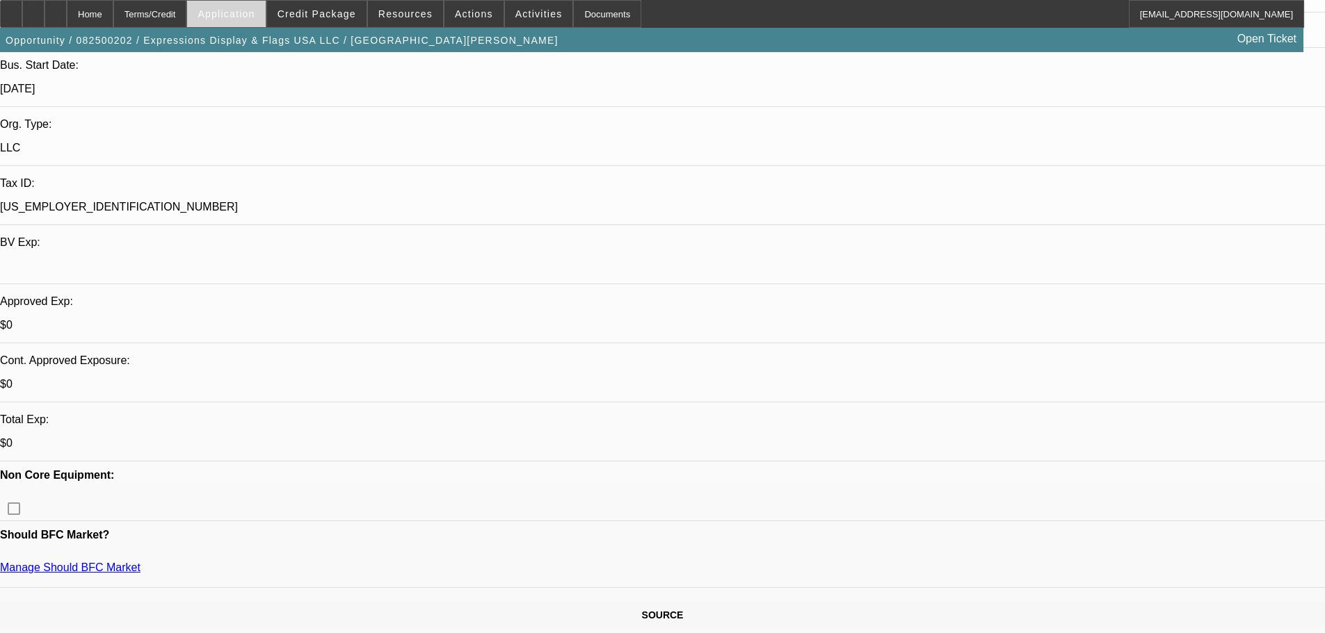
click at [258, 7] on span at bounding box center [226, 13] width 78 height 33
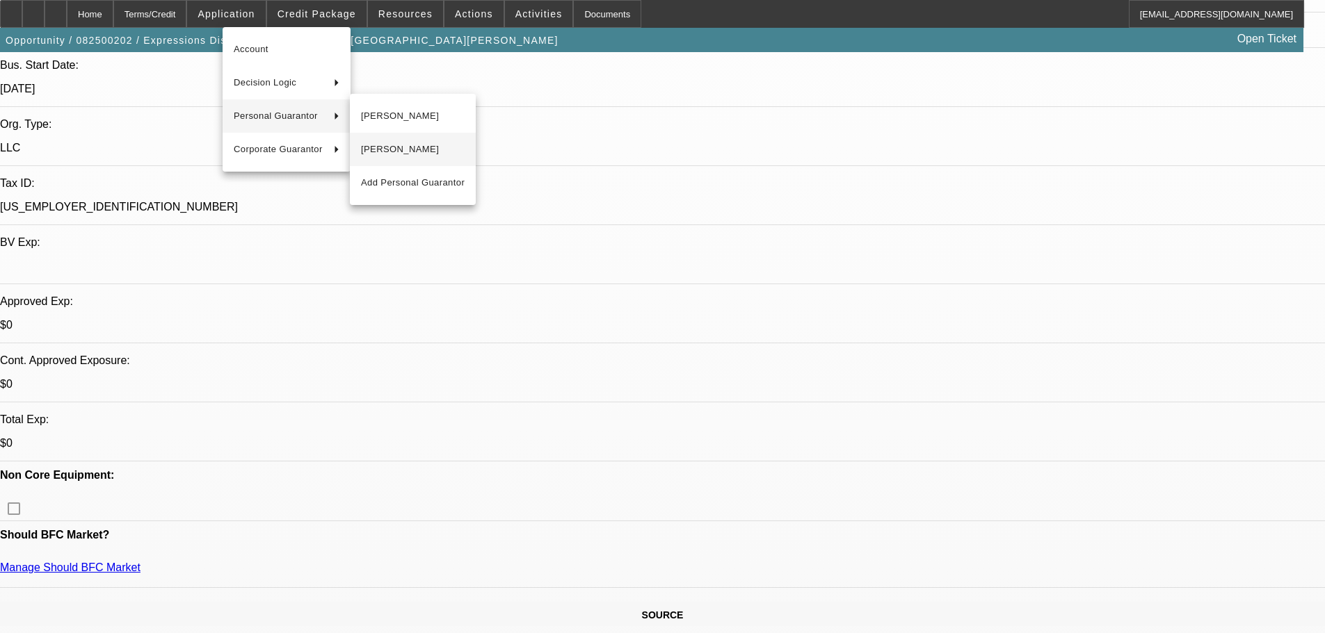
click at [391, 138] on button "[PERSON_NAME]" at bounding box center [413, 149] width 126 height 33
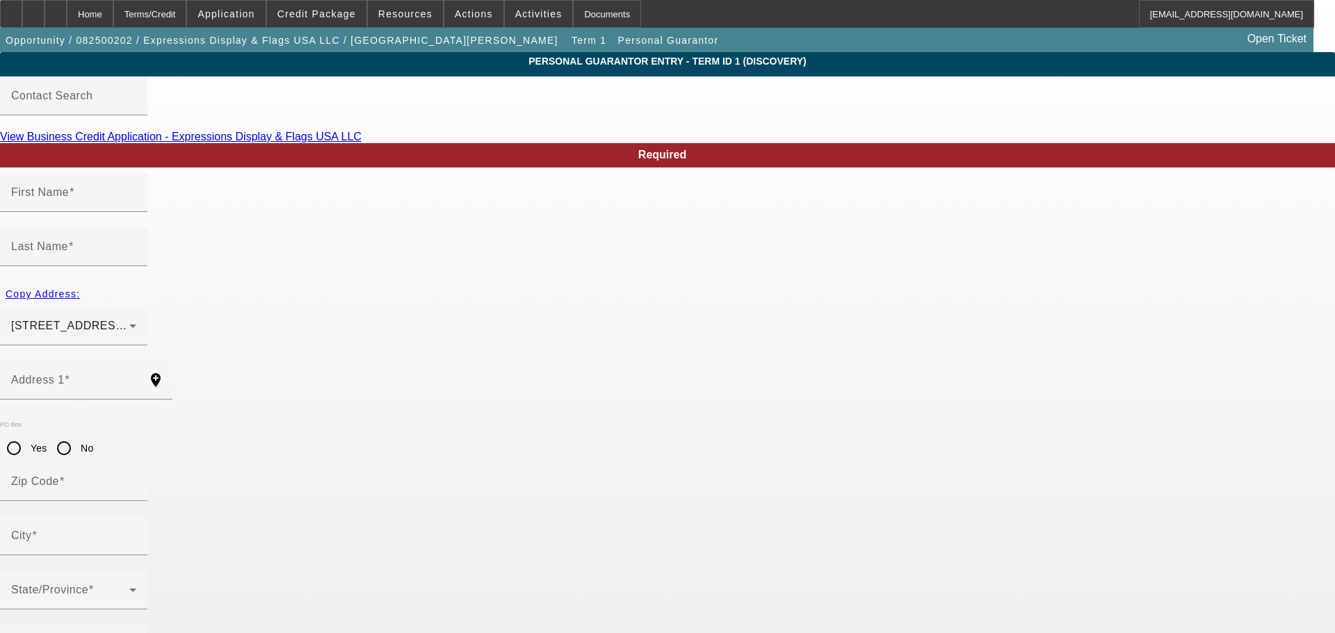
type input "Laurent"
type input "Fontaine"
type input "5024 B U Bowman Dr"
radio input "true"
type input "30518"
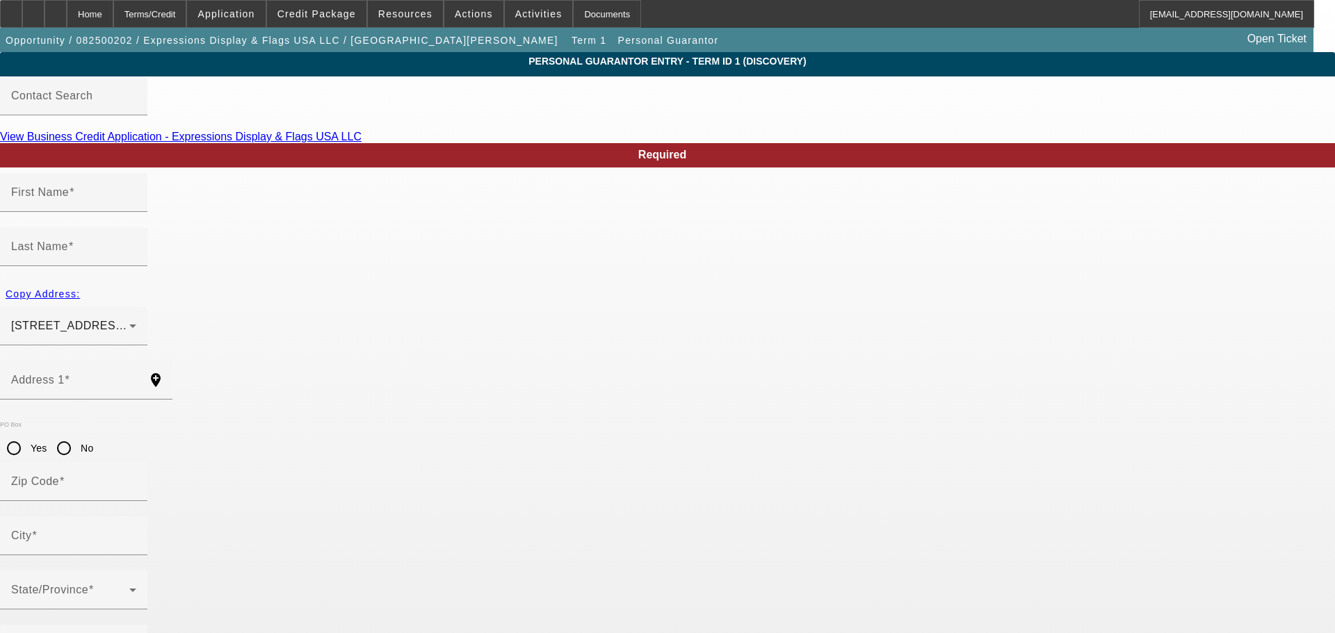
type input "Buford"
type input "[PHONE_NUMBER]"
type input "50"
type input "590-09-4276"
type input "purchasing@express-impress.com"
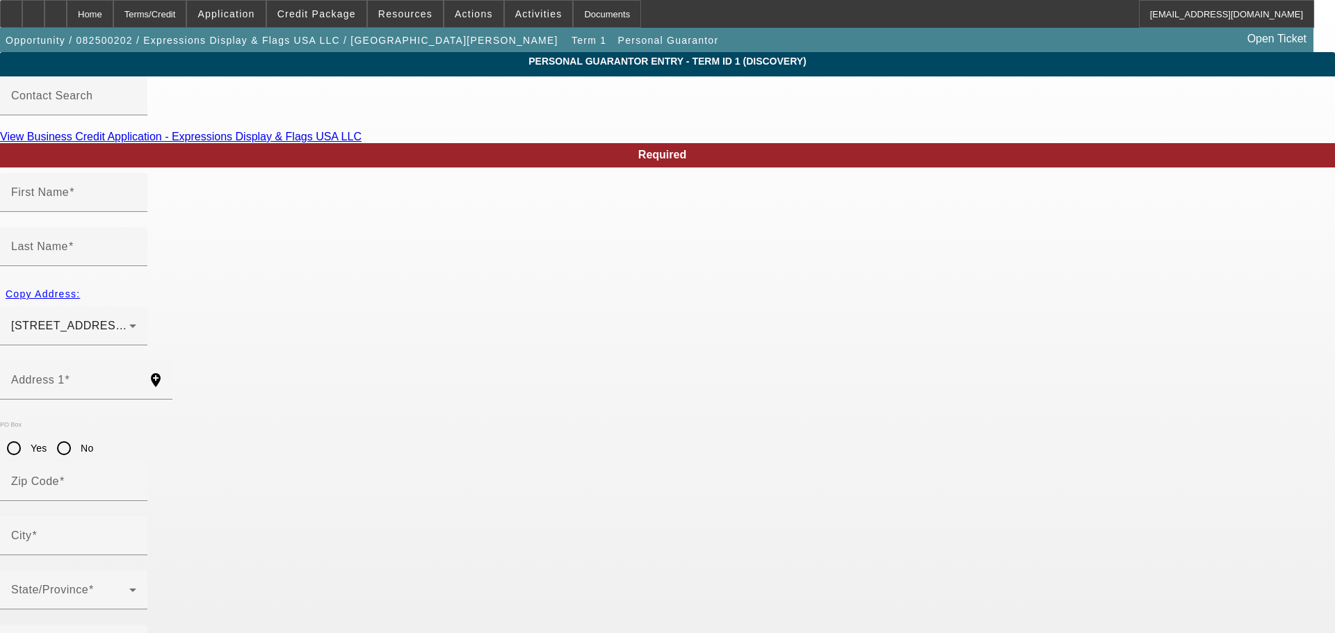
type input "[PHONE_NUMBER]"
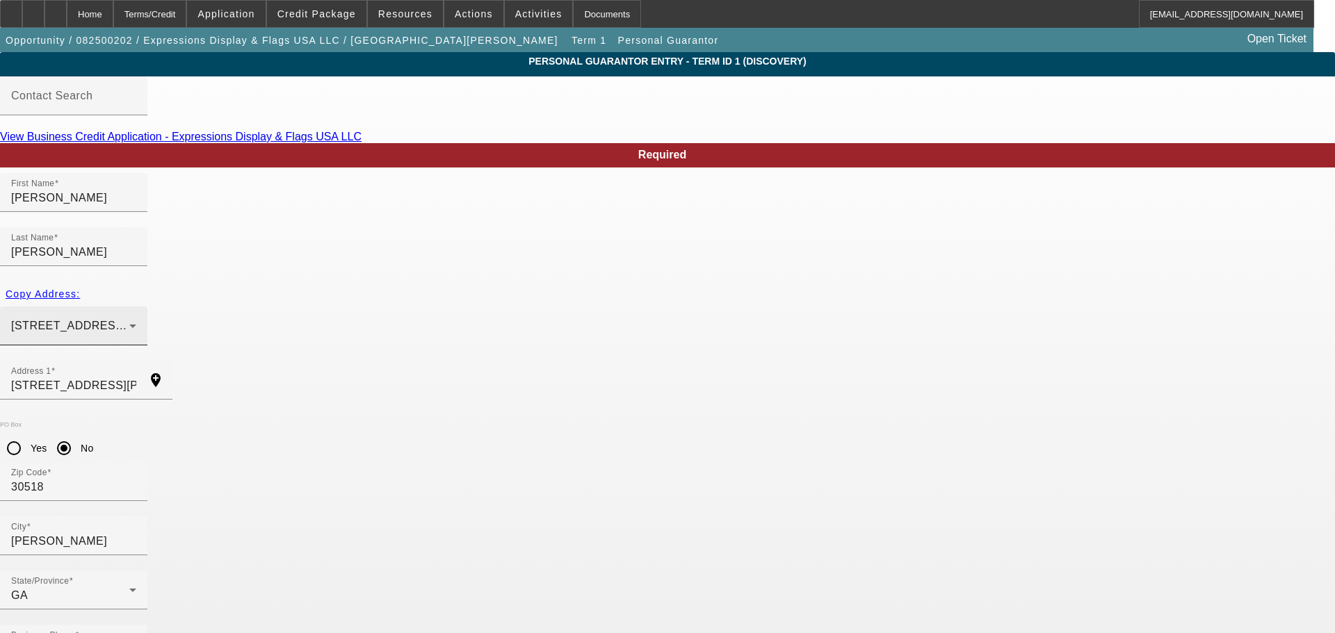
click at [129, 318] on div "5024 B U Bowman Dr Buford, GA 30518" at bounding box center [70, 326] width 118 height 17
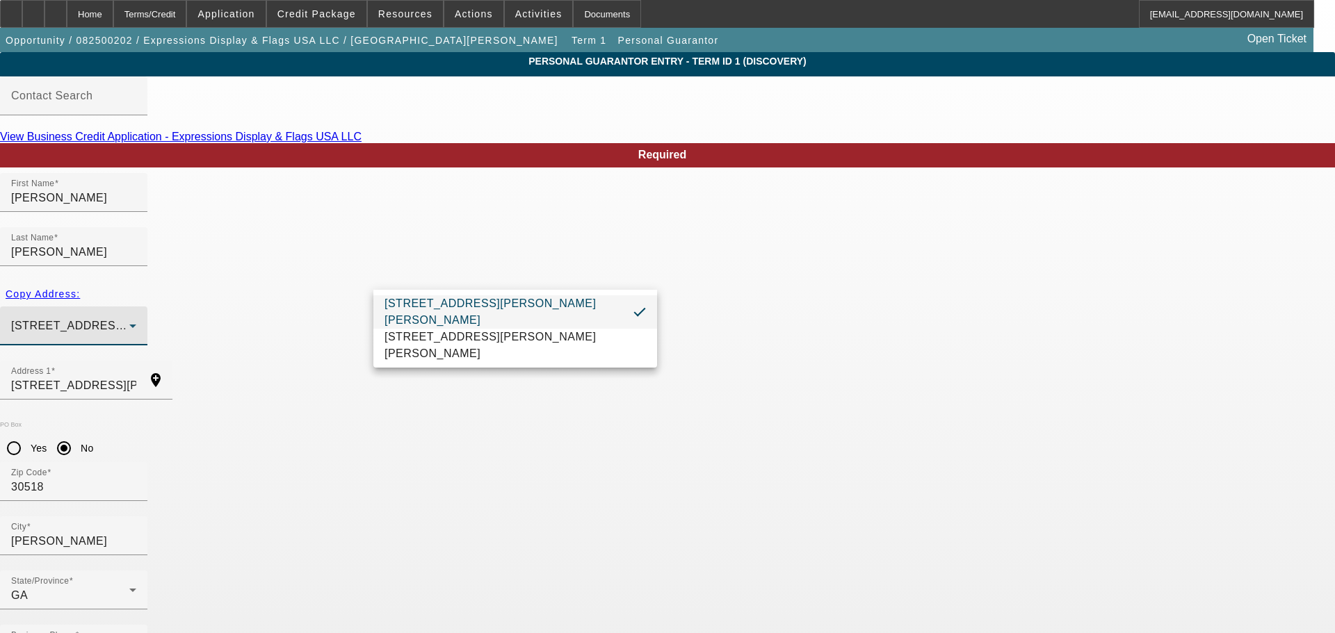
click at [284, 284] on div at bounding box center [667, 316] width 1335 height 633
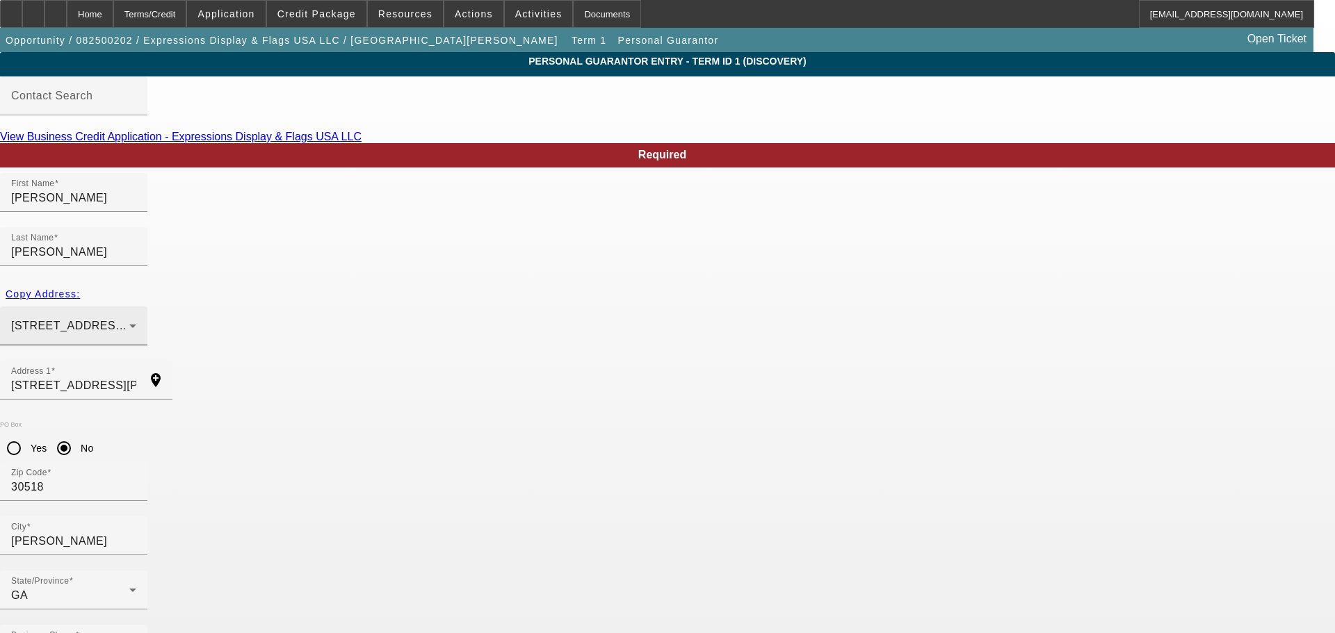
click at [129, 318] on div "5024 B U Bowman Dr Buford, GA 30518" at bounding box center [70, 326] width 118 height 17
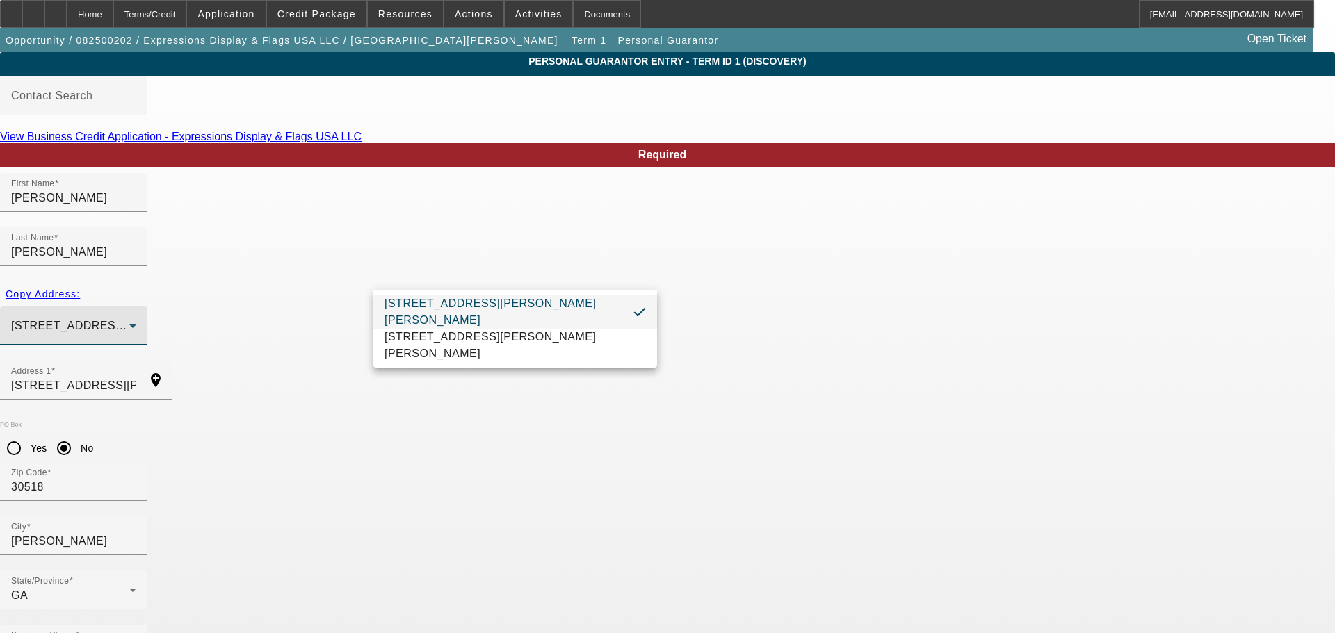
click at [247, 282] on div at bounding box center [667, 316] width 1335 height 633
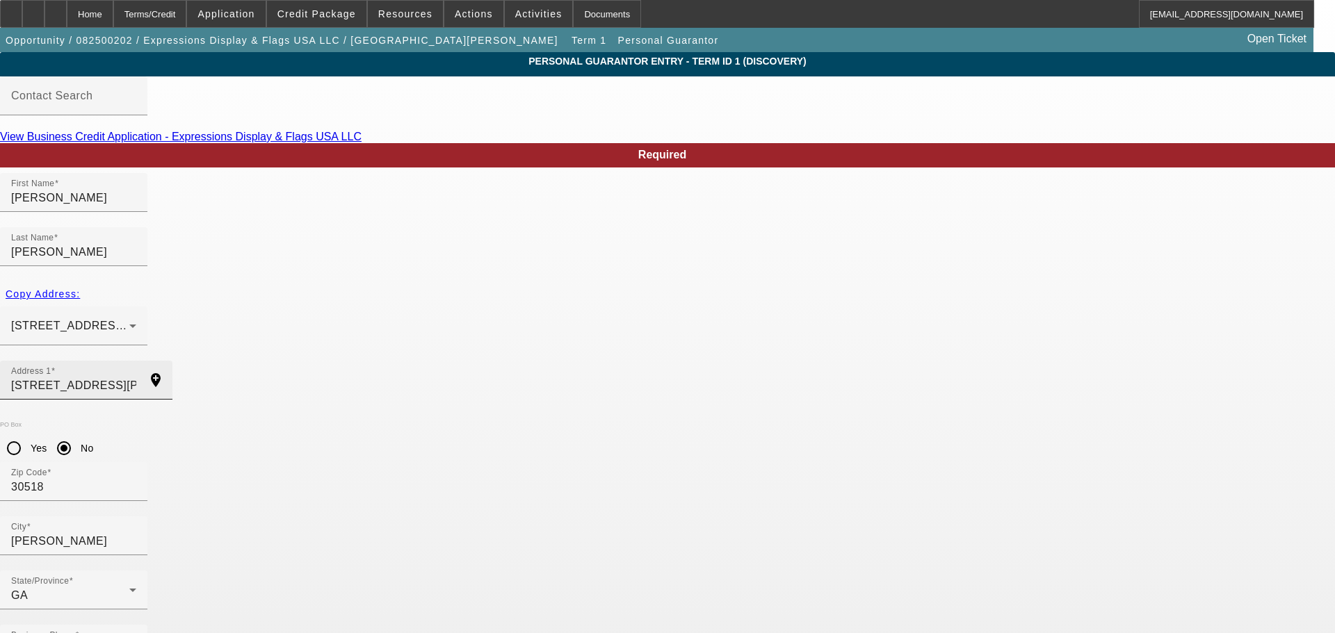
click at [136, 361] on div "Address 1 5024 B U Bowman Dr" at bounding box center [73, 380] width 125 height 39
click at [136, 378] on input "5024 B U Bowman Dr" at bounding box center [73, 386] width 125 height 17
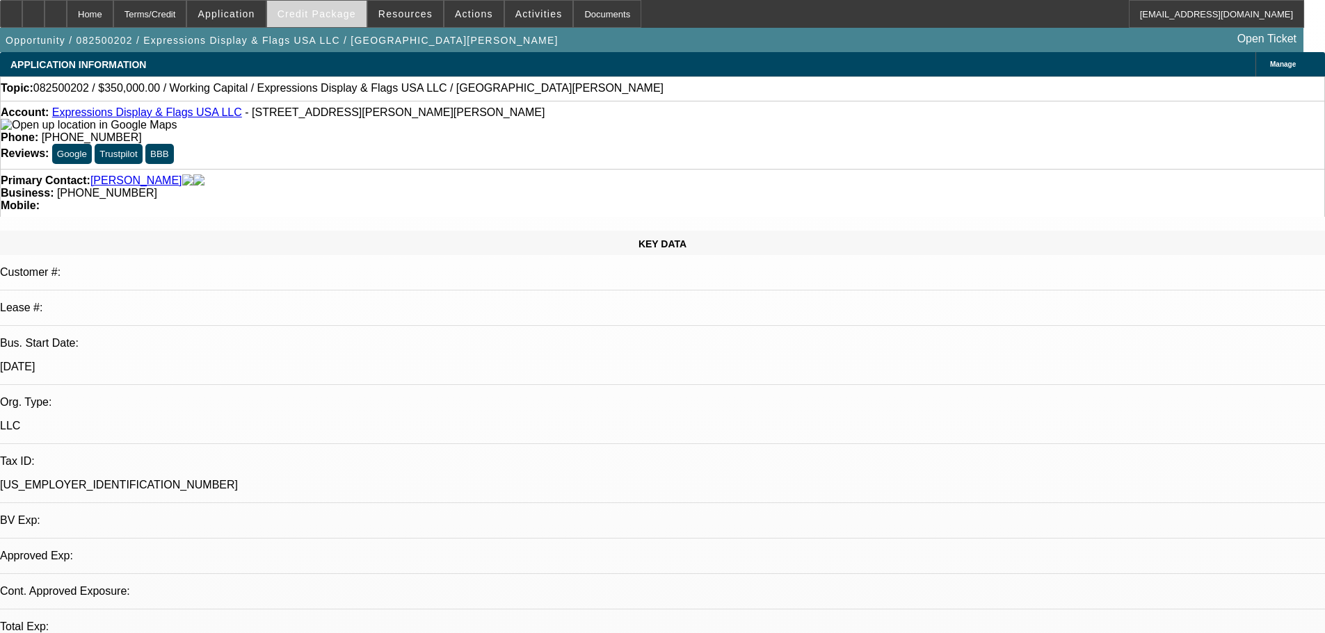
select select "0"
select select "2"
select select "0.1"
select select "4"
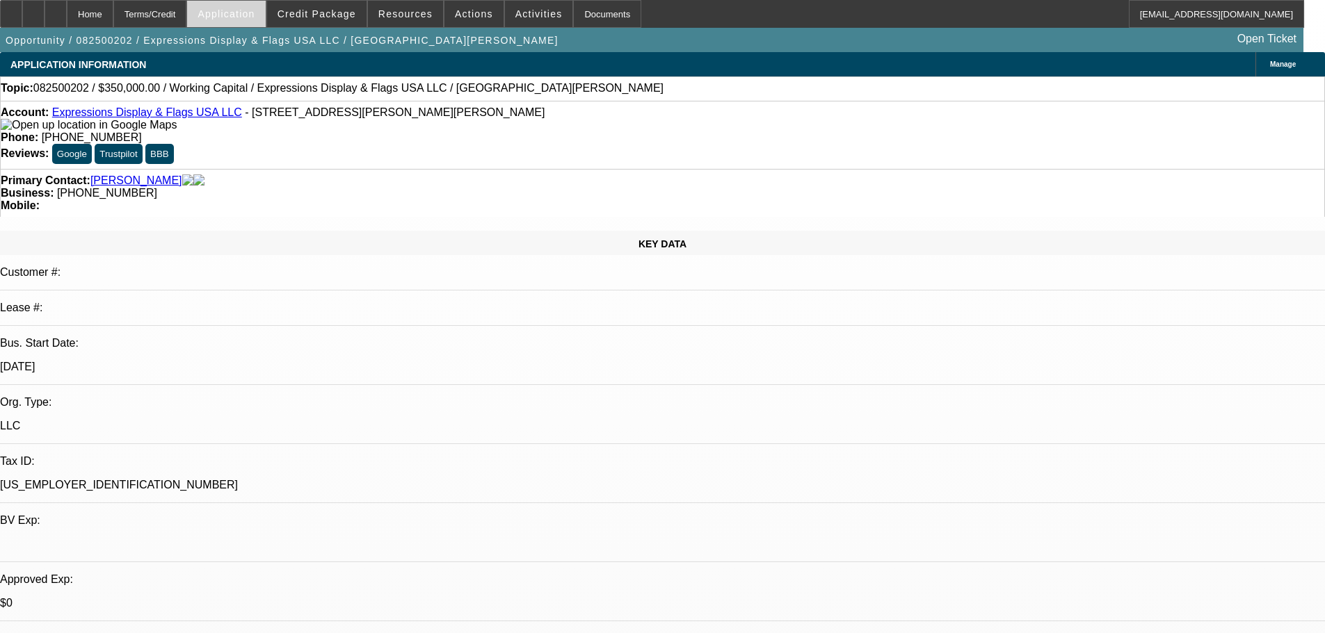
click at [264, 19] on span at bounding box center [226, 13] width 78 height 33
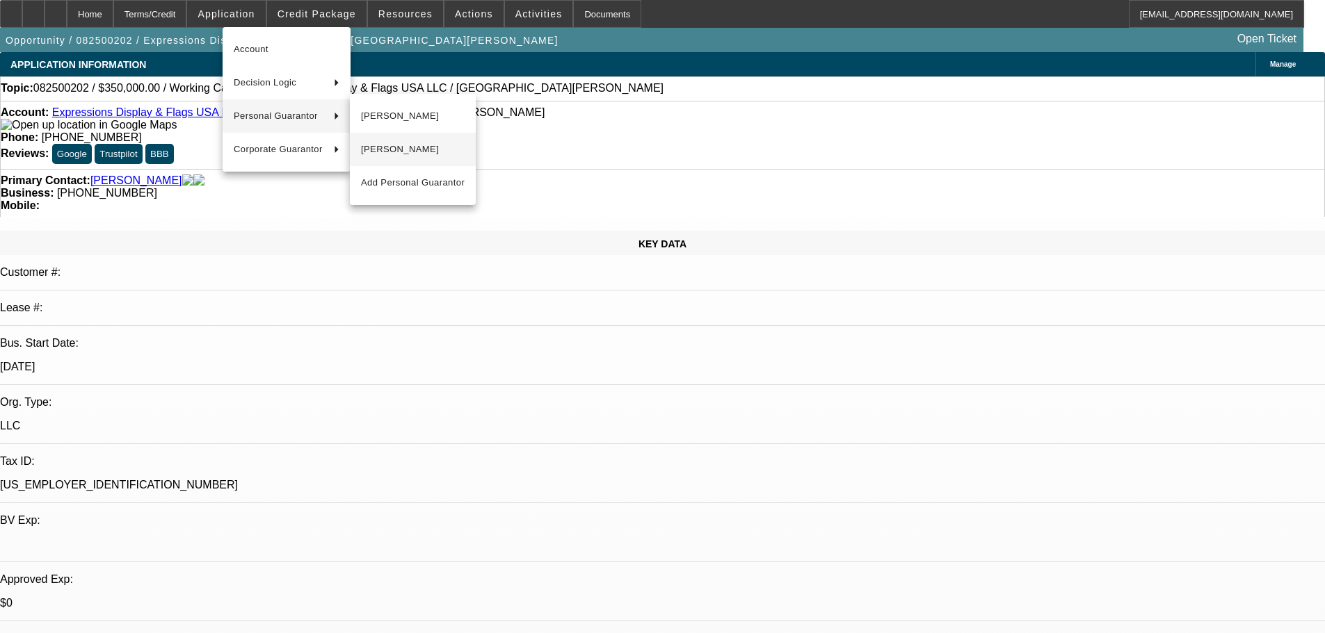
click at [412, 154] on span "[PERSON_NAME]" at bounding box center [413, 149] width 104 height 17
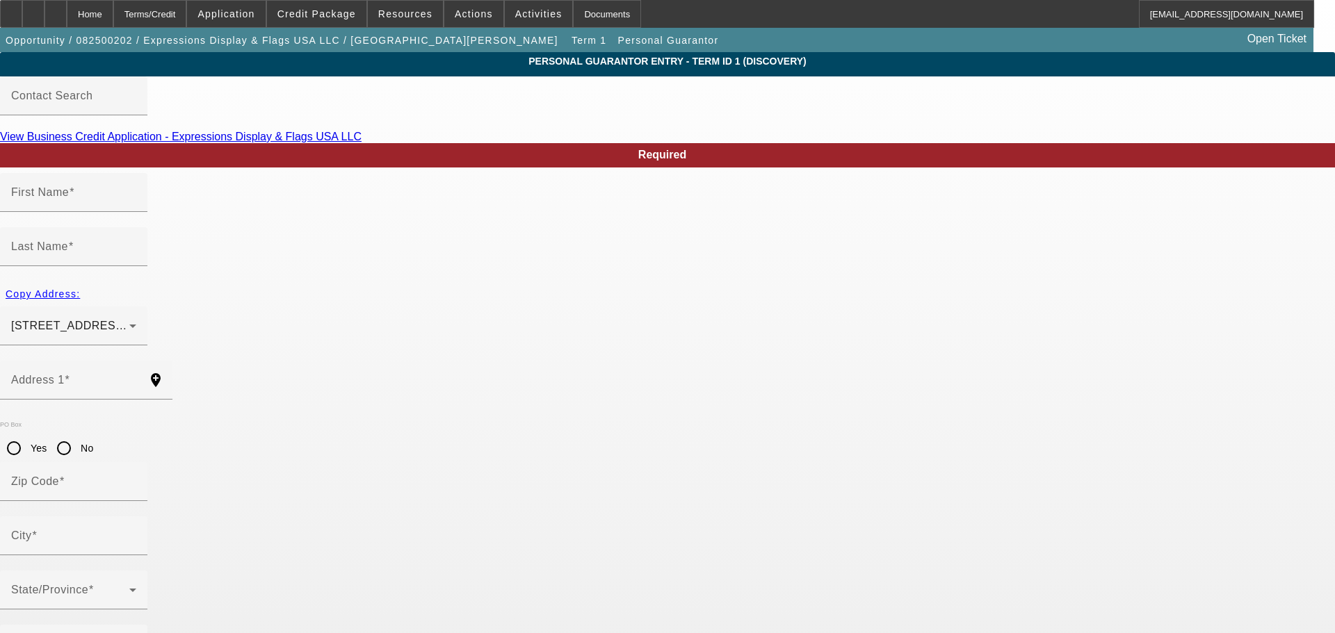
type input "[PERSON_NAME]"
type input "5024 B U Bowman Dr"
radio input "true"
type input "30518"
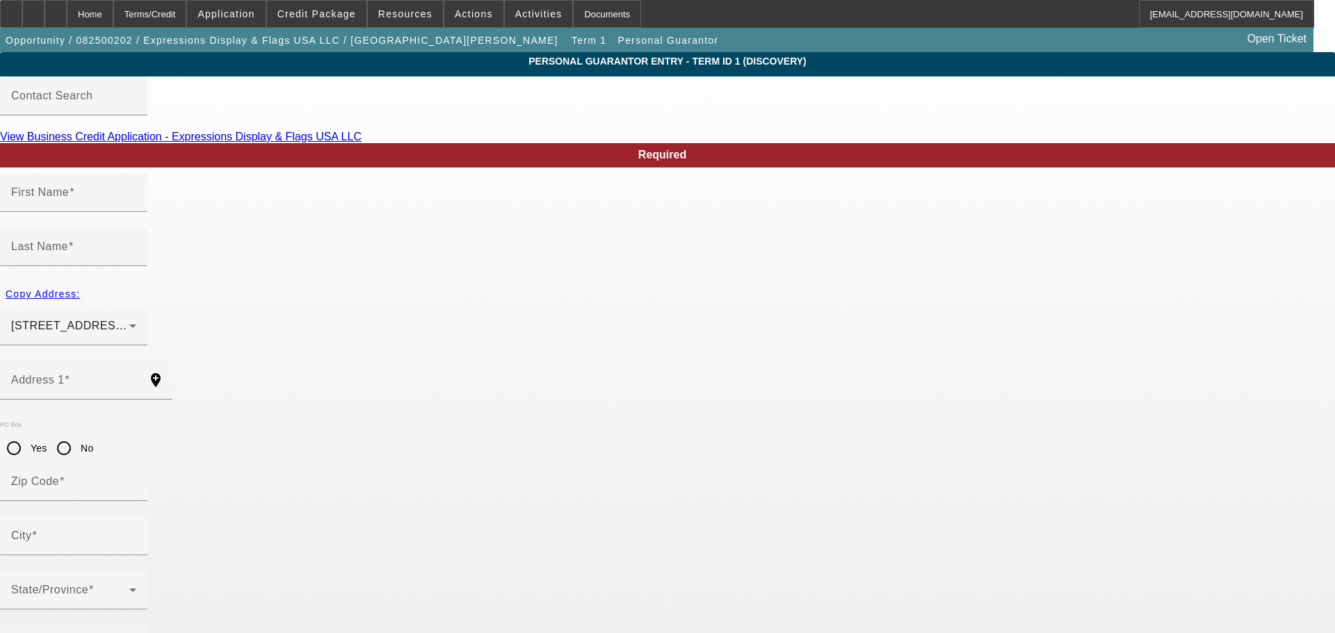
type input "Buford"
type input "[PHONE_NUMBER]"
type input "50"
type input "590-09-4276"
type input "[EMAIL_ADDRESS][DOMAIN_NAME]"
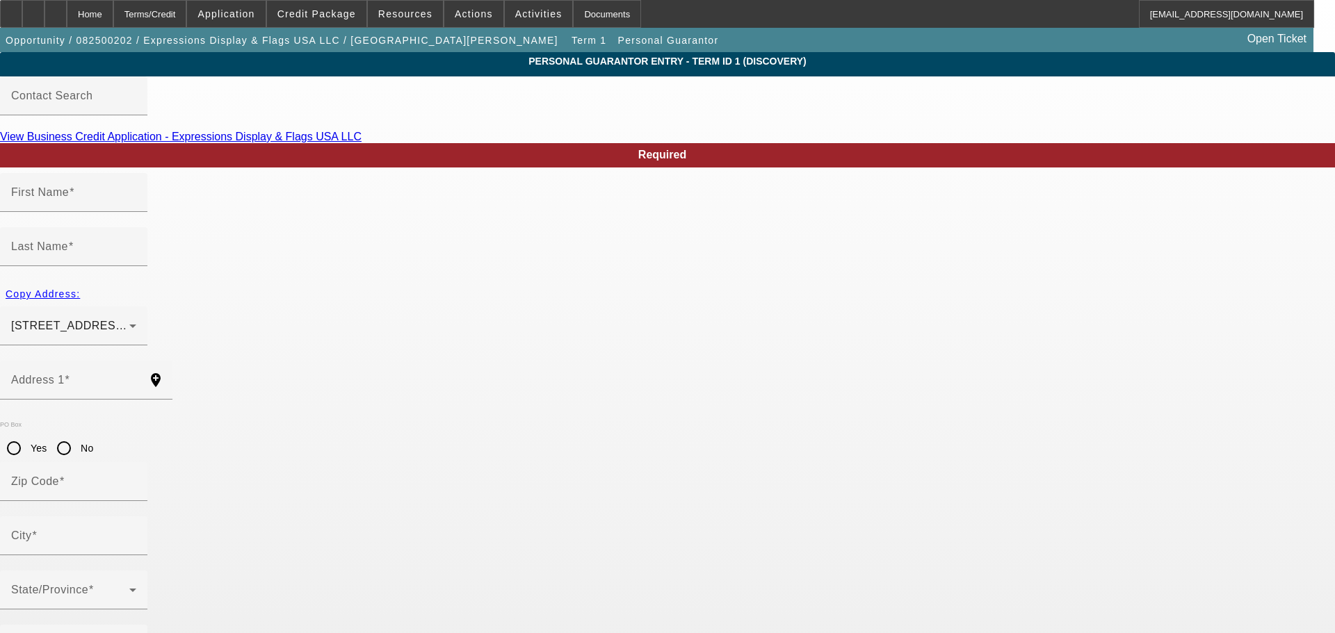
type input "[PHONE_NUMBER]"
click at [147, 346] on div at bounding box center [73, 353] width 147 height 15
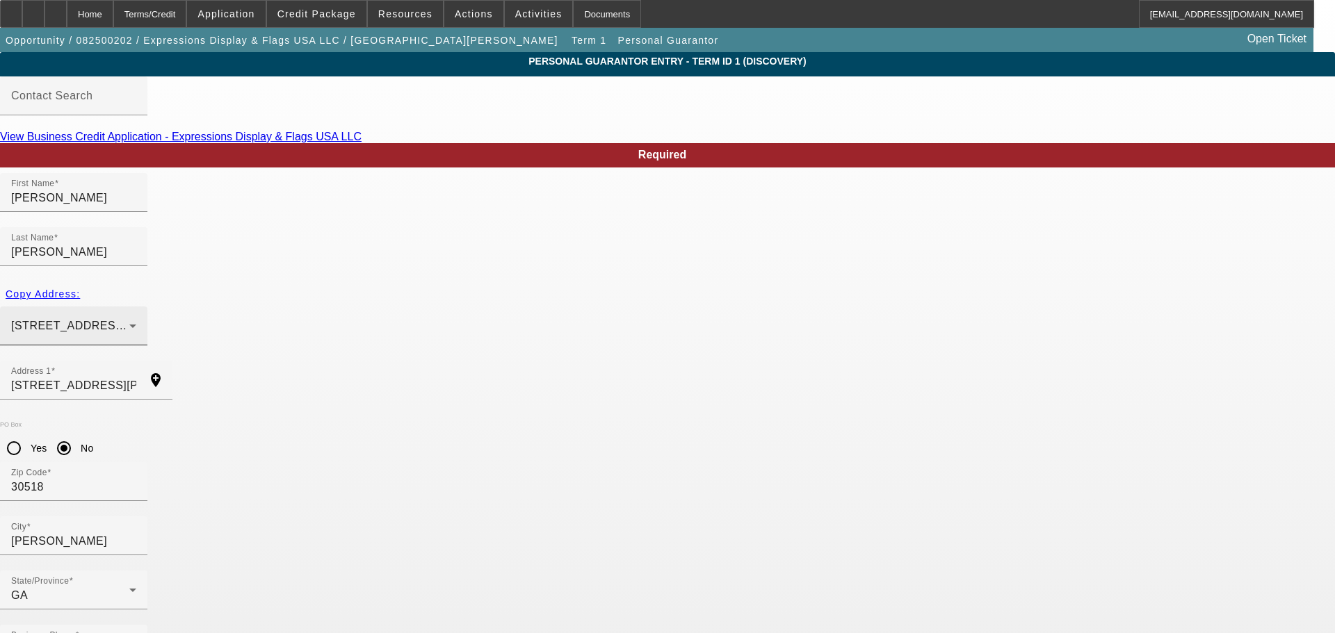
click at [136, 307] on div "5024 B U Bowman Dr Buford, GA 30518" at bounding box center [73, 326] width 125 height 39
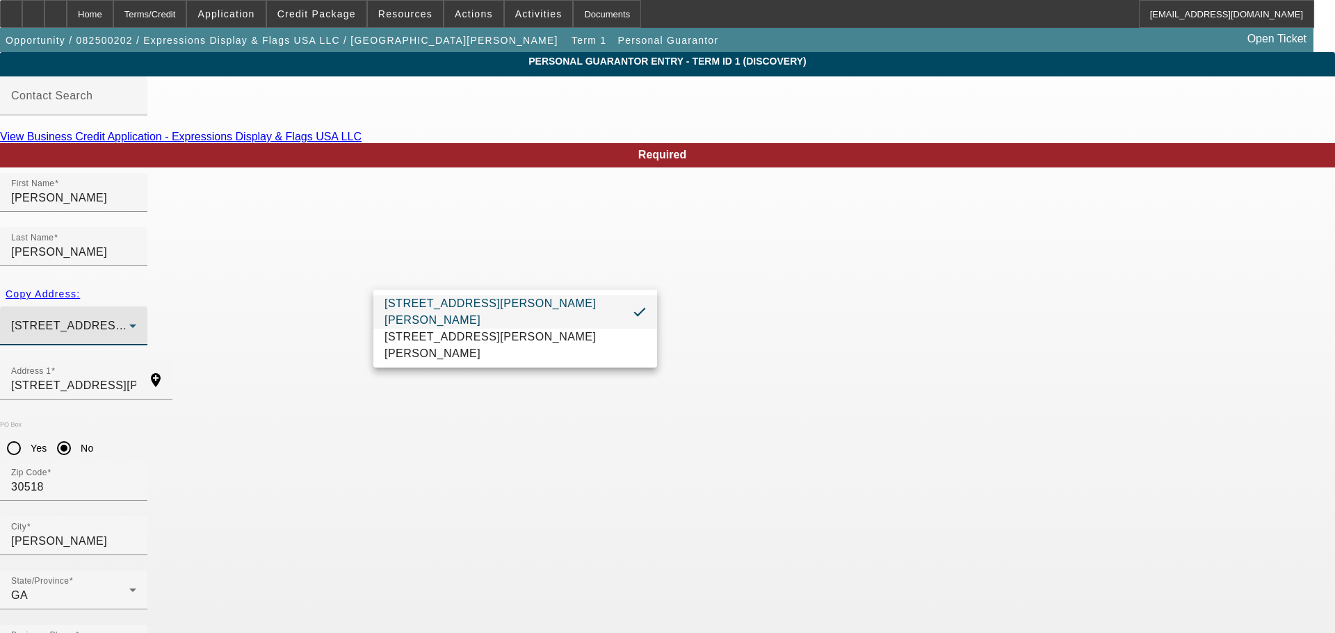
click at [143, 300] on div at bounding box center [667, 316] width 1335 height 633
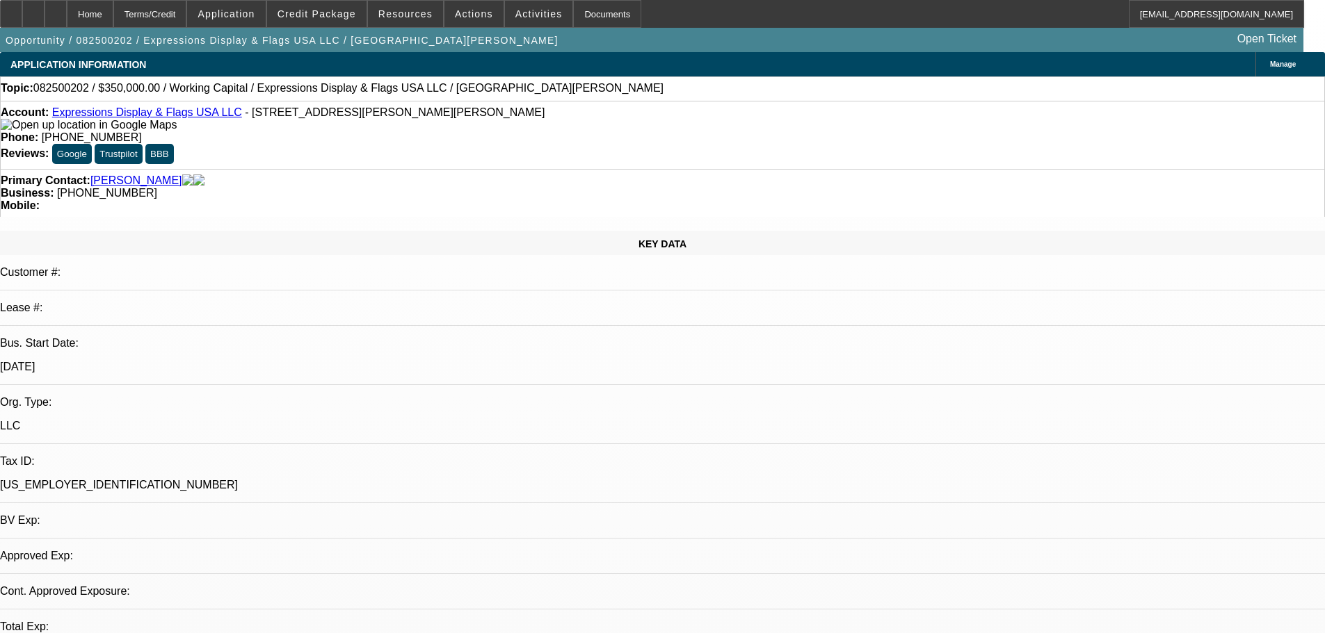
select select "0"
select select "2"
select select "0.1"
select select "4"
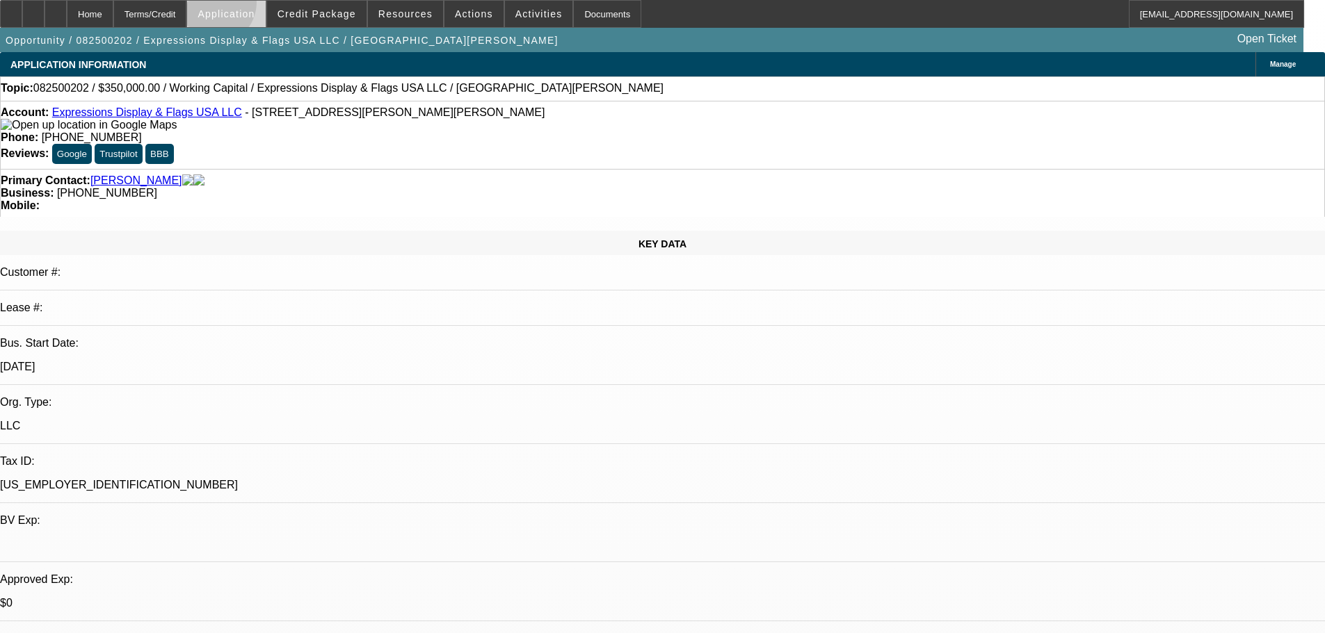
click at [248, 6] on span at bounding box center [226, 13] width 78 height 33
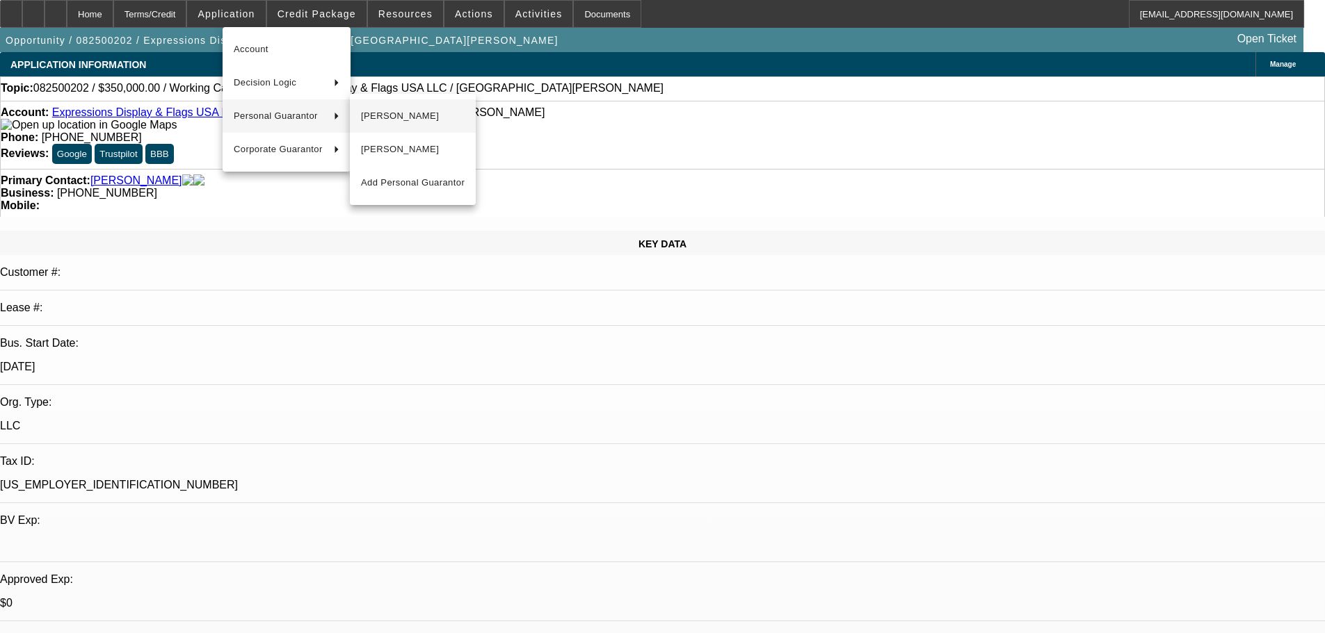
click at [386, 115] on span "[PERSON_NAME]" at bounding box center [413, 116] width 104 height 17
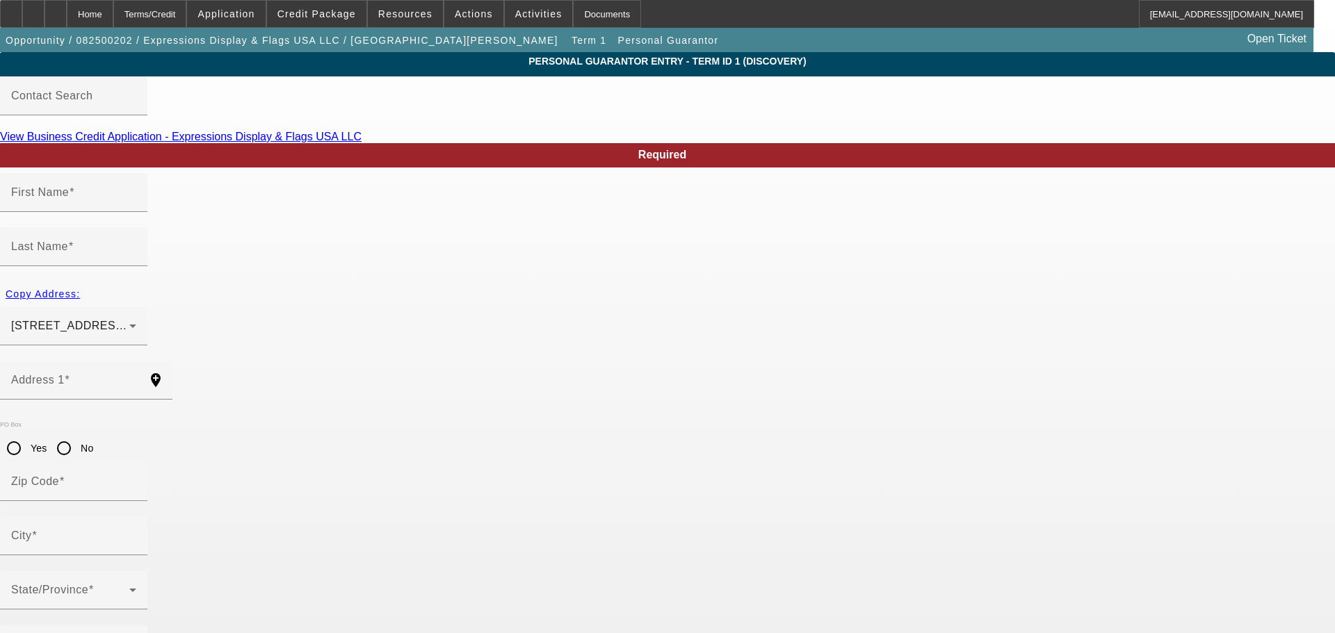
type input "Laurent"
type input "Fontaine"
type input "5024 B U Bowman Dr"
radio input "true"
type input "30518"
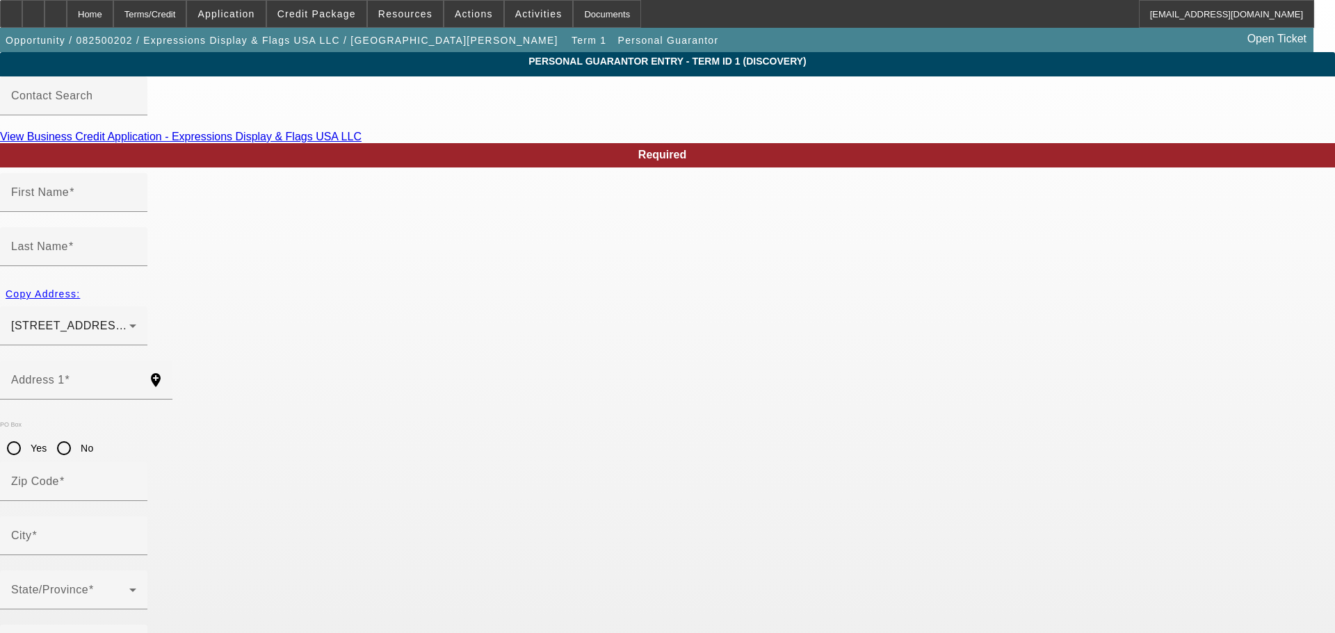
type input "Buford"
type input "[PHONE_NUMBER]"
type input "50"
type input "590-09-4276"
type input "purchasing@express-impress.com"
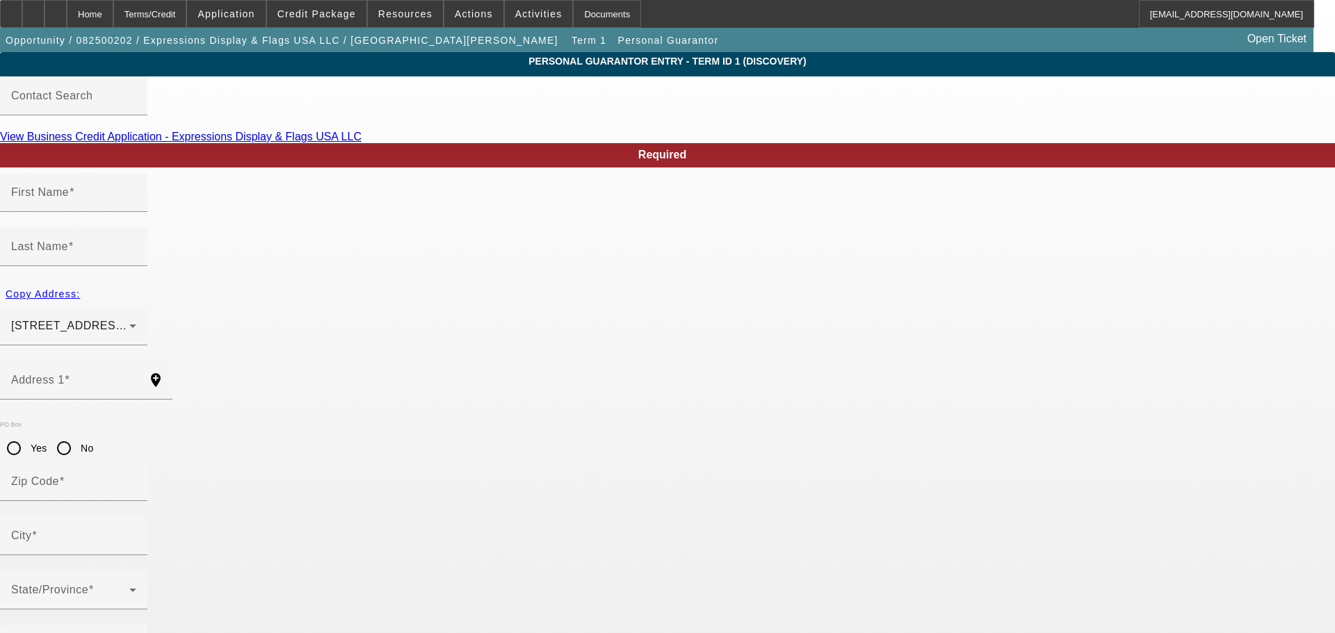
type input "[PHONE_NUMBER]"
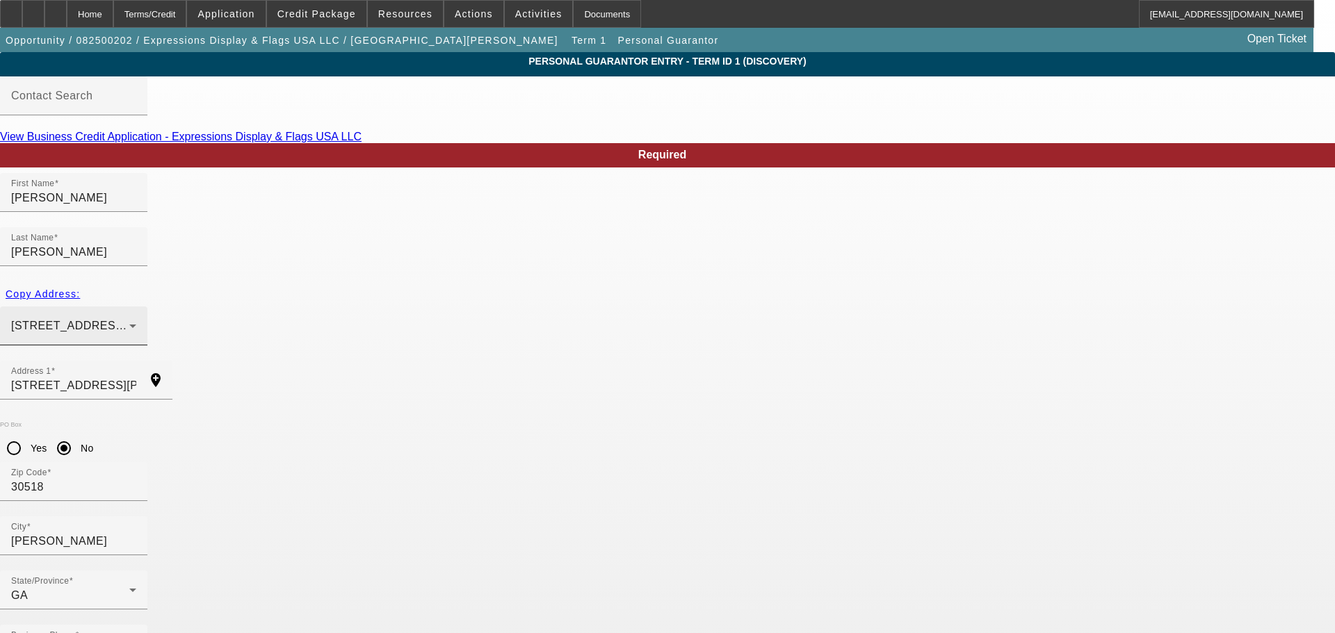
click at [129, 318] on div "5024 B U Bowman Dr Buford, GA 30518" at bounding box center [70, 326] width 118 height 17
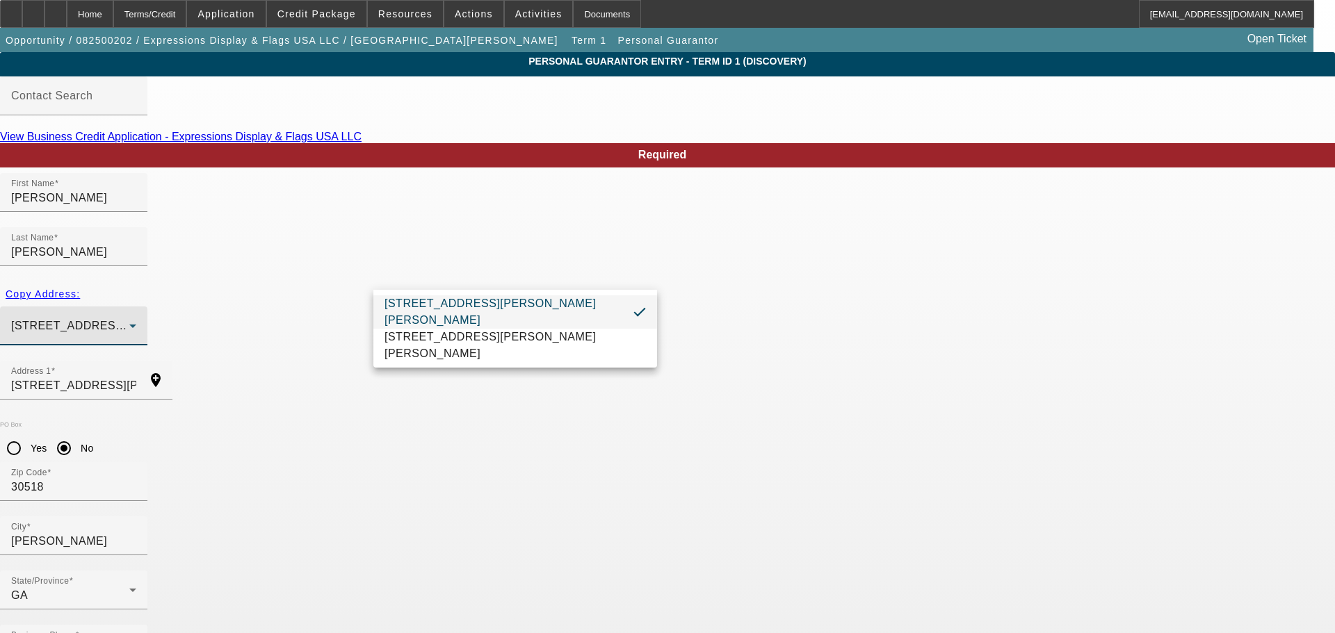
click at [194, 307] on div at bounding box center [667, 316] width 1335 height 633
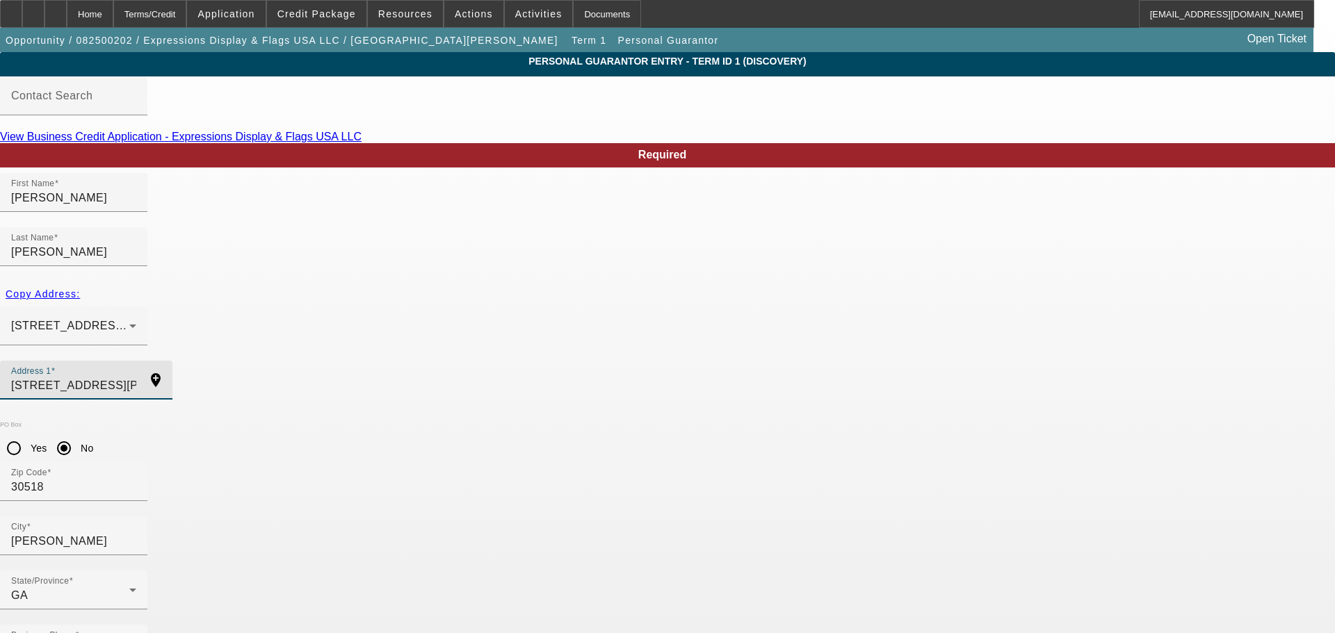
click at [136, 378] on input "5024 B U Bowman Dr" at bounding box center [73, 386] width 125 height 17
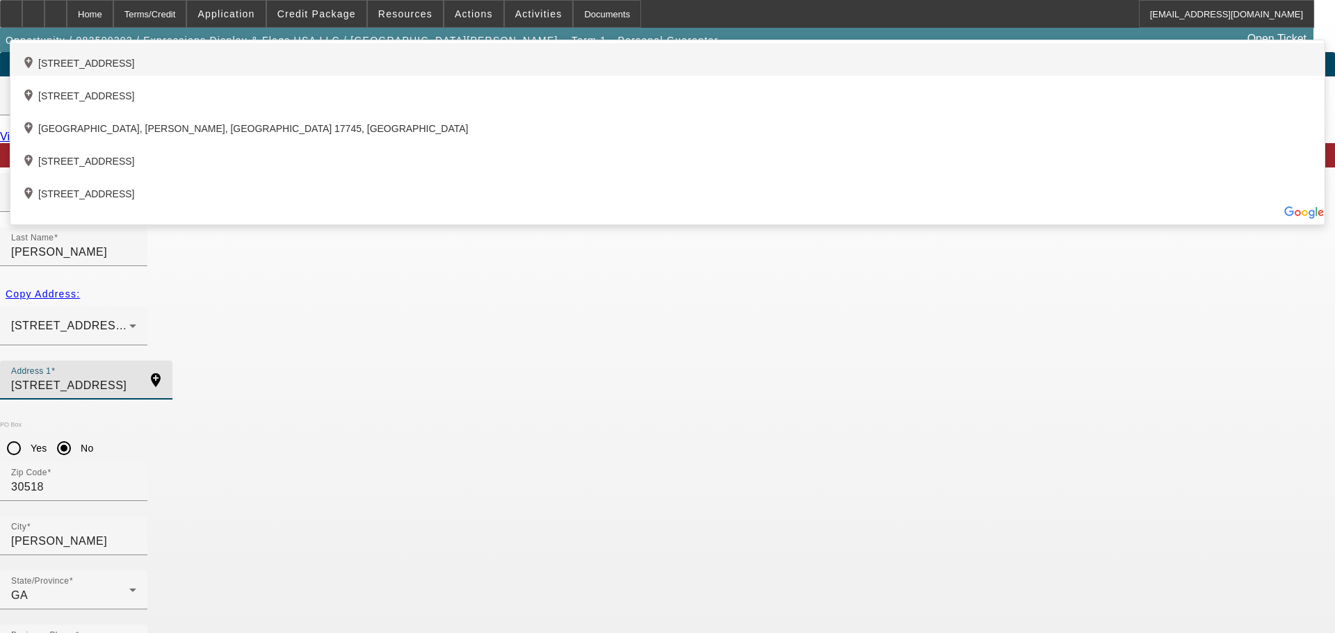
click at [502, 76] on div "add_location 3387 Mulberry Lane Way, Dacula, GA 30019, US" at bounding box center [667, 59] width 1314 height 33
type input "3387 Mulberry Lane Way"
type input "30019"
type input "Dacula"
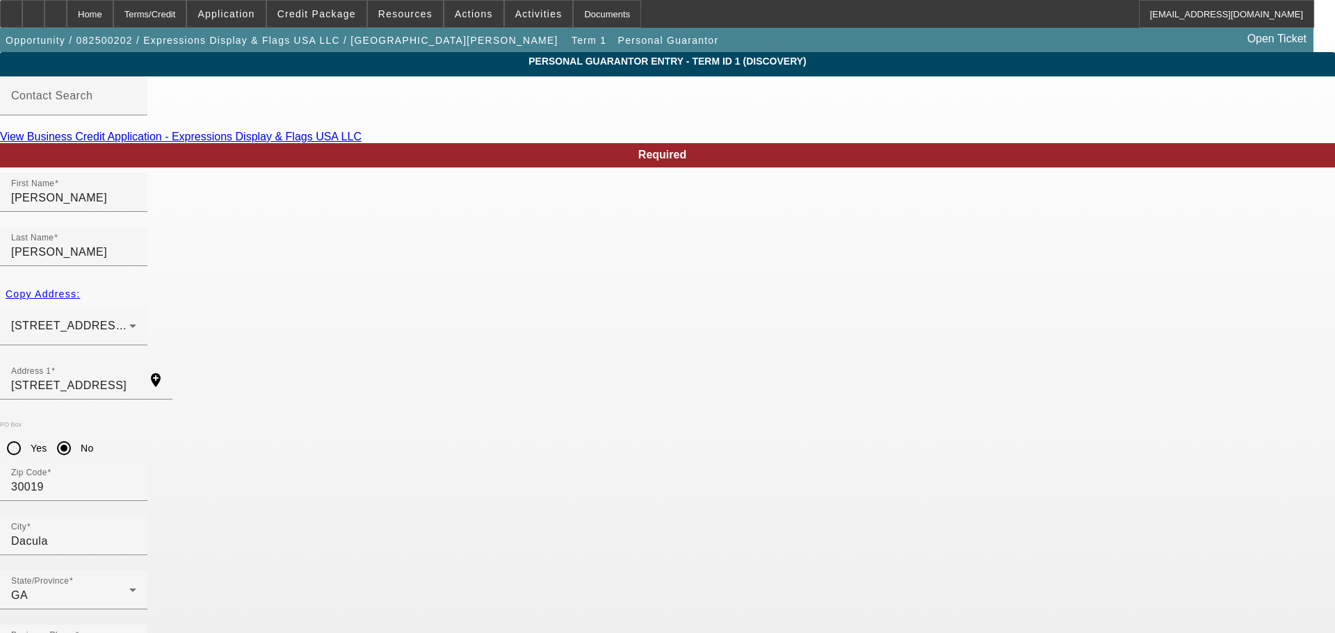
type input "238-91-8138"
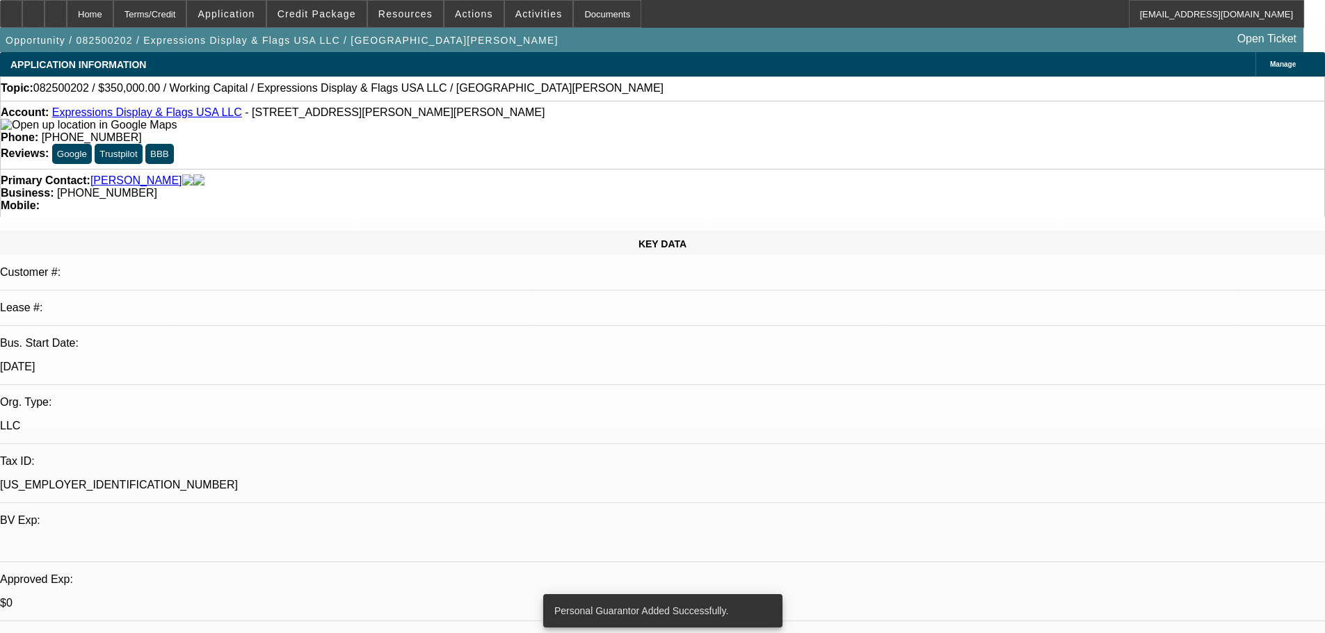
select select "0"
select select "2"
select select "0.1"
select select "4"
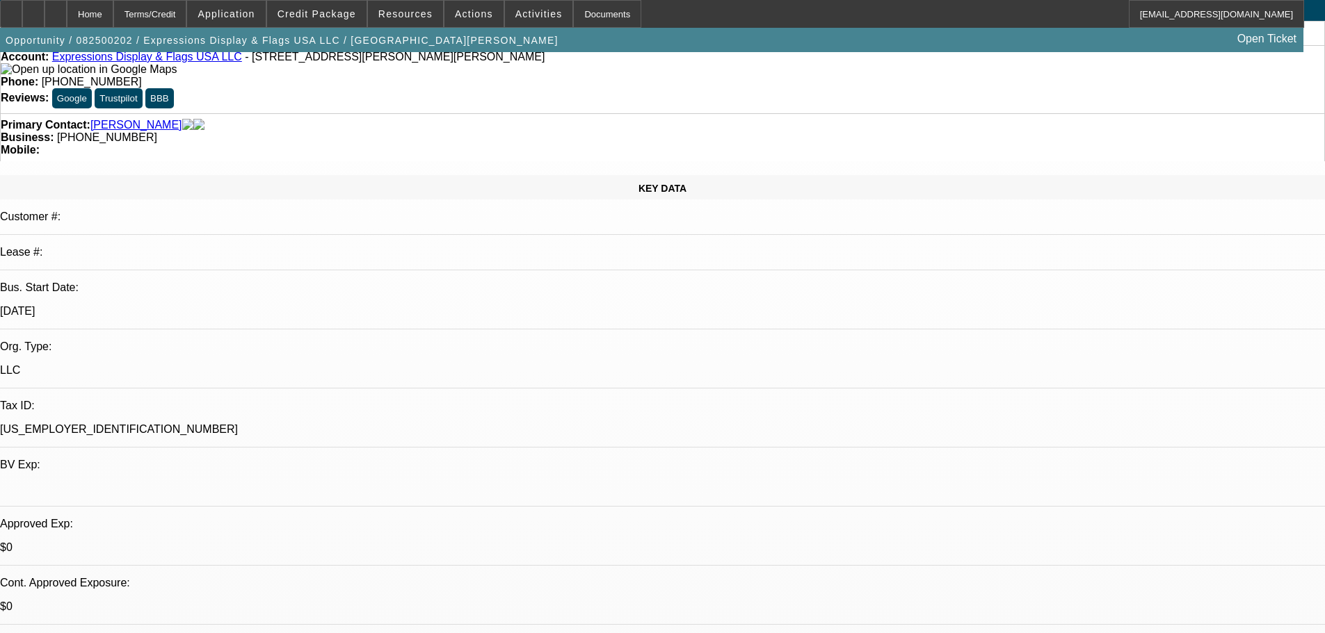
scroll to position [139, 0]
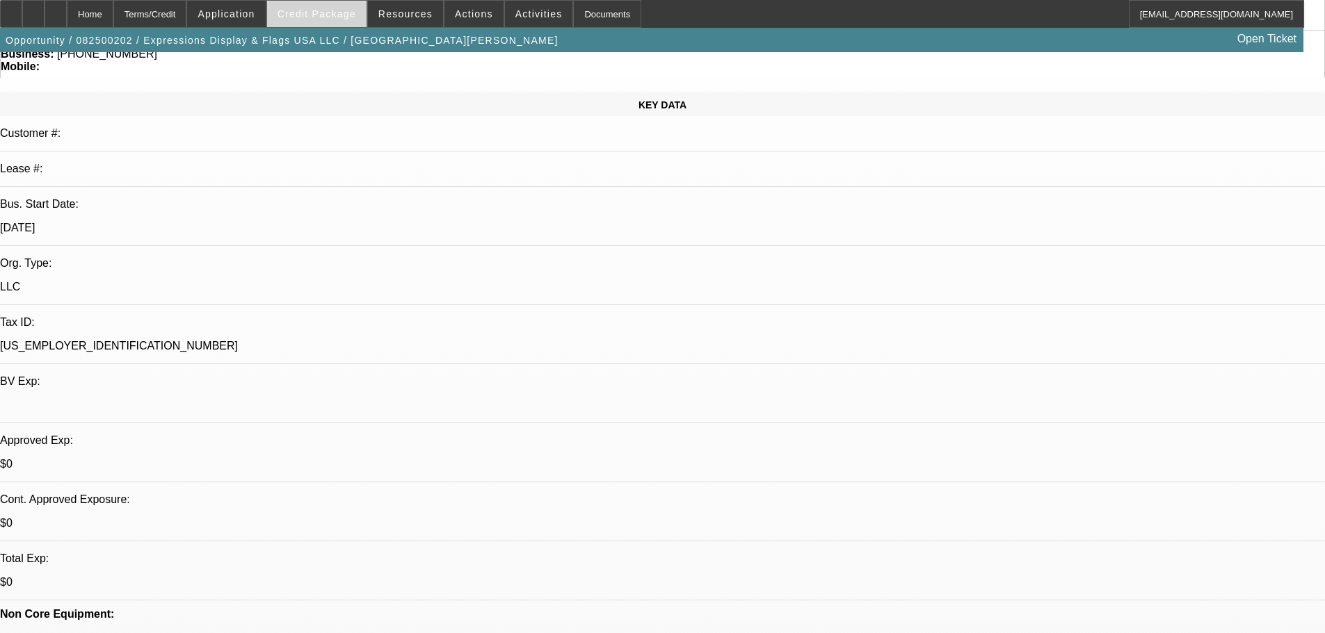
click at [327, 20] on span at bounding box center [316, 13] width 99 height 33
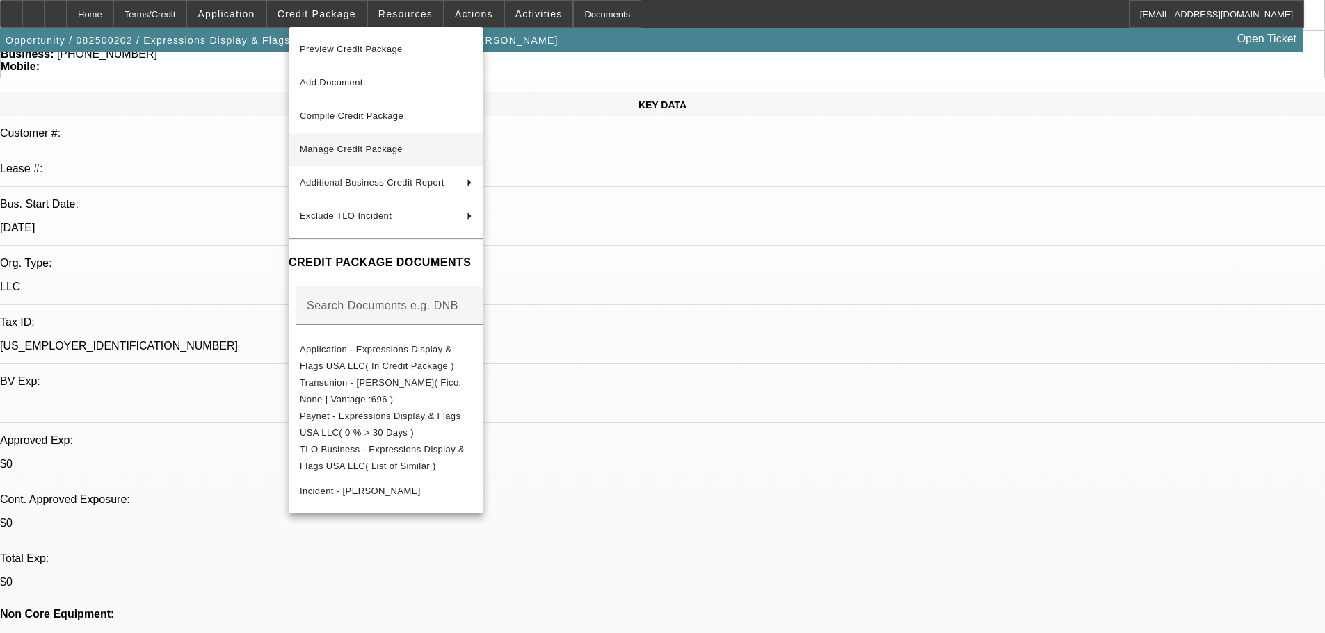
click at [396, 140] on button "Manage Credit Package" at bounding box center [386, 149] width 195 height 33
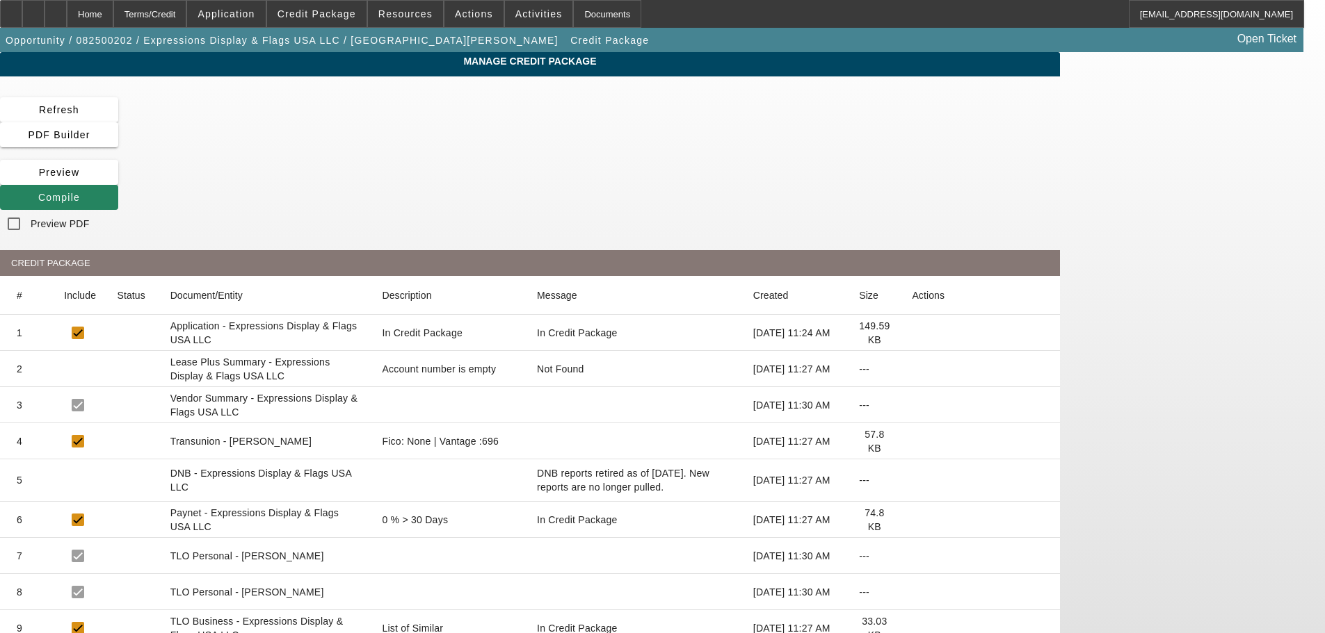
click at [912, 442] on icon at bounding box center [912, 442] width 0 height 0
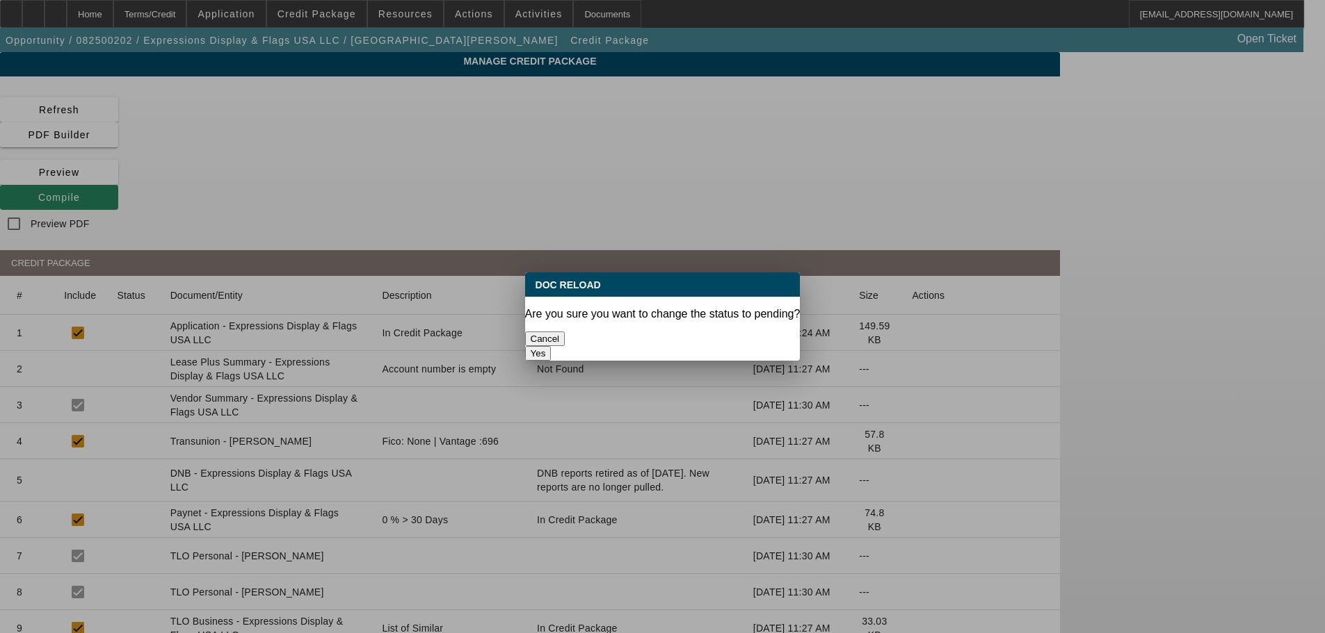
click at [551, 346] on button "Yes" at bounding box center [538, 353] width 26 height 15
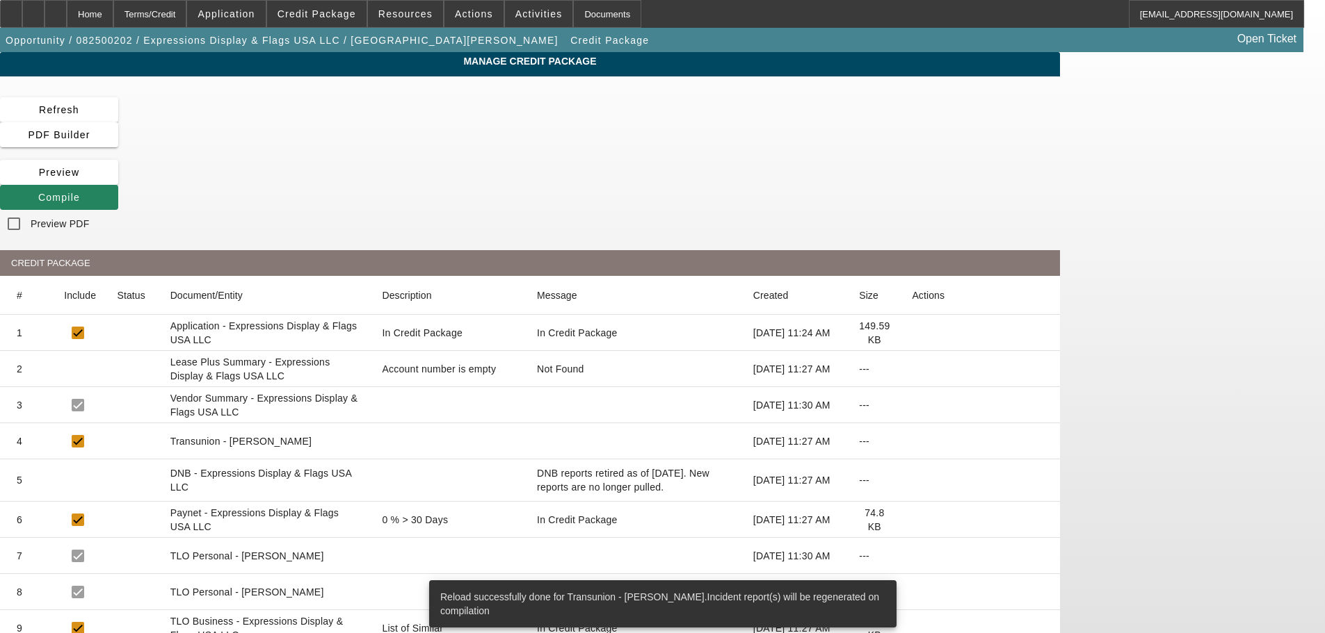
click at [38, 192] on icon at bounding box center [38, 197] width 0 height 11
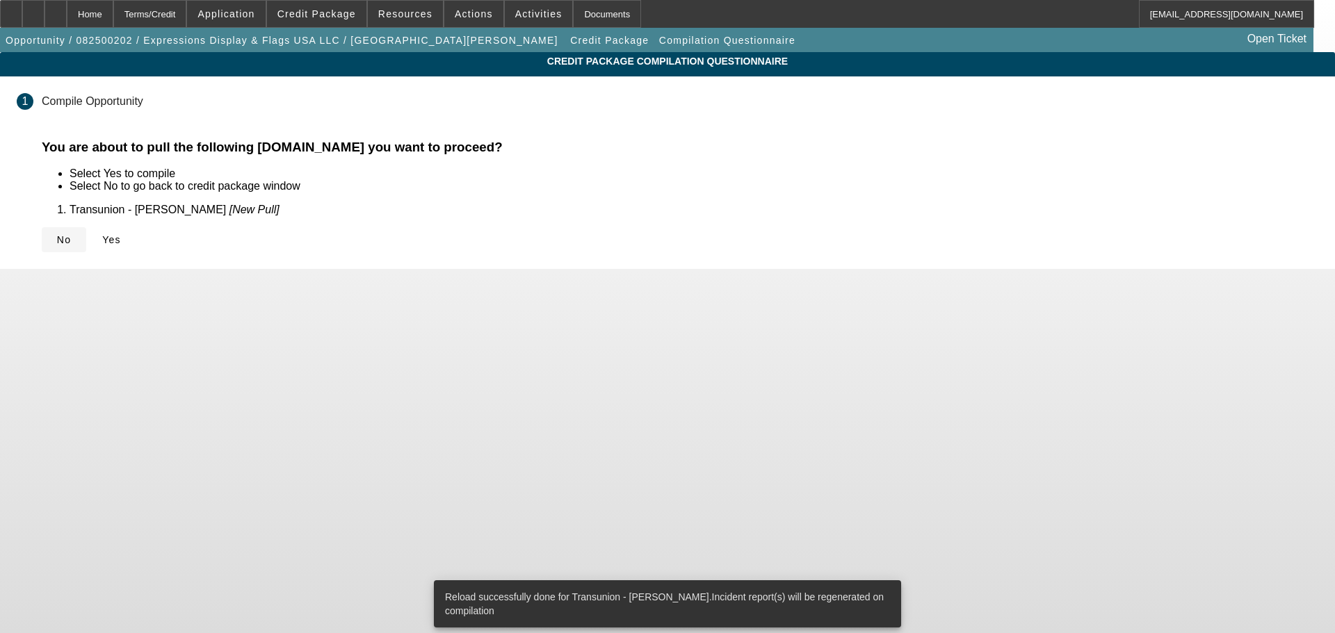
drag, startPoint x: 390, startPoint y: 230, endPoint x: 327, endPoint y: 236, distance: 63.5
click at [391, 229] on div "No Yes" at bounding box center [680, 239] width 1277 height 25
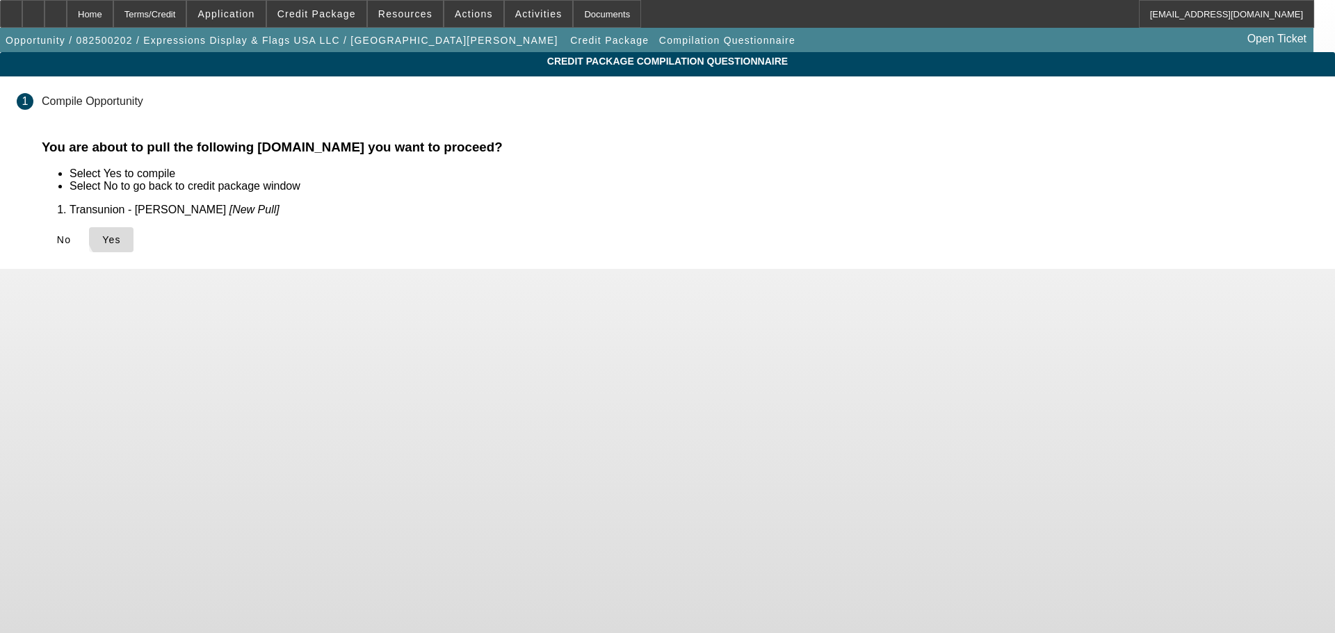
click at [121, 236] on span "Yes" at bounding box center [111, 239] width 19 height 11
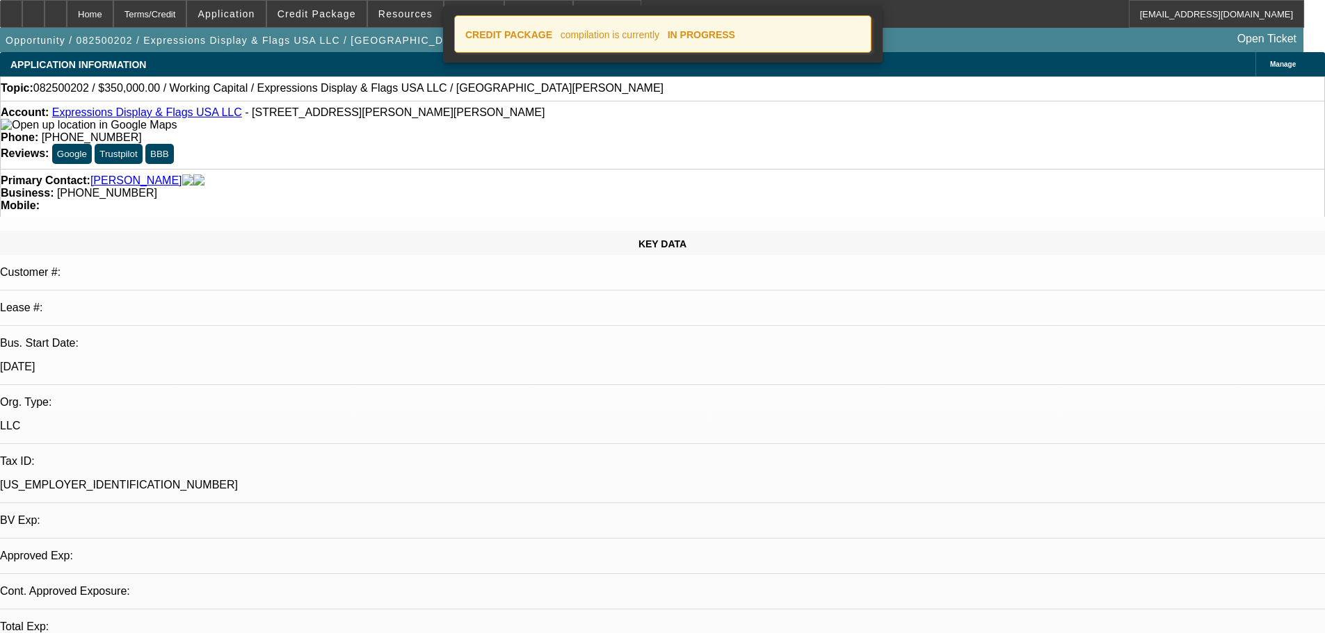
select select "0"
select select "2"
select select "0.1"
select select "4"
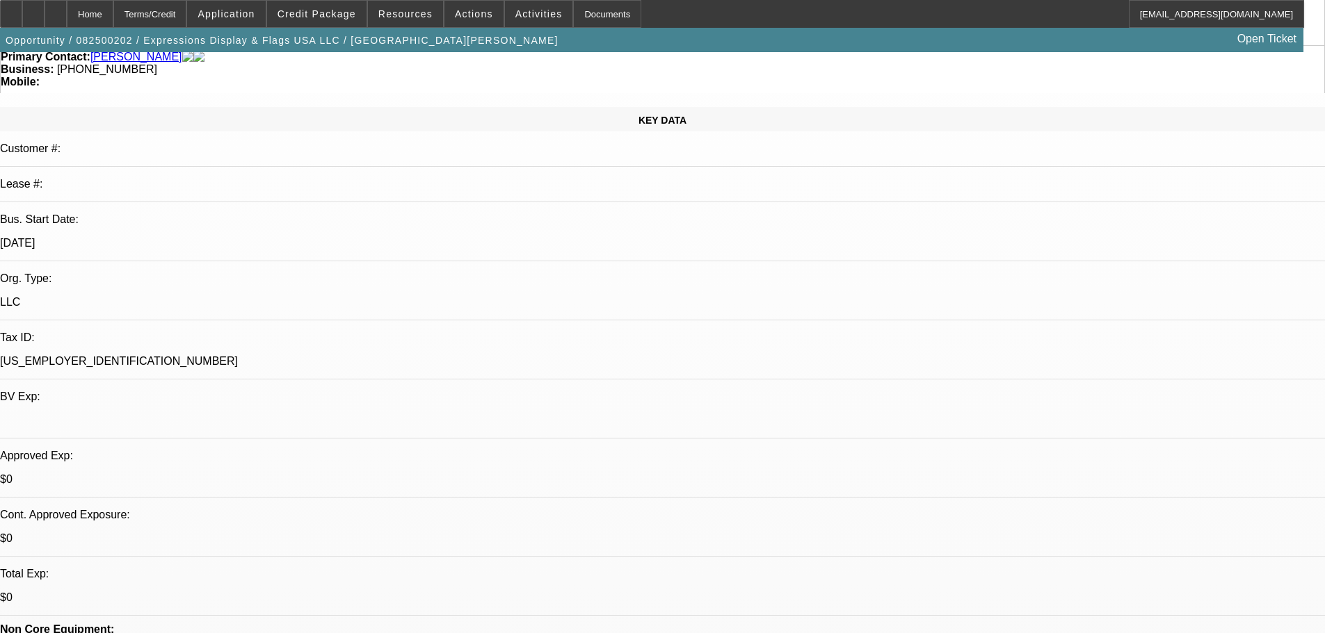
scroll to position [417, 0]
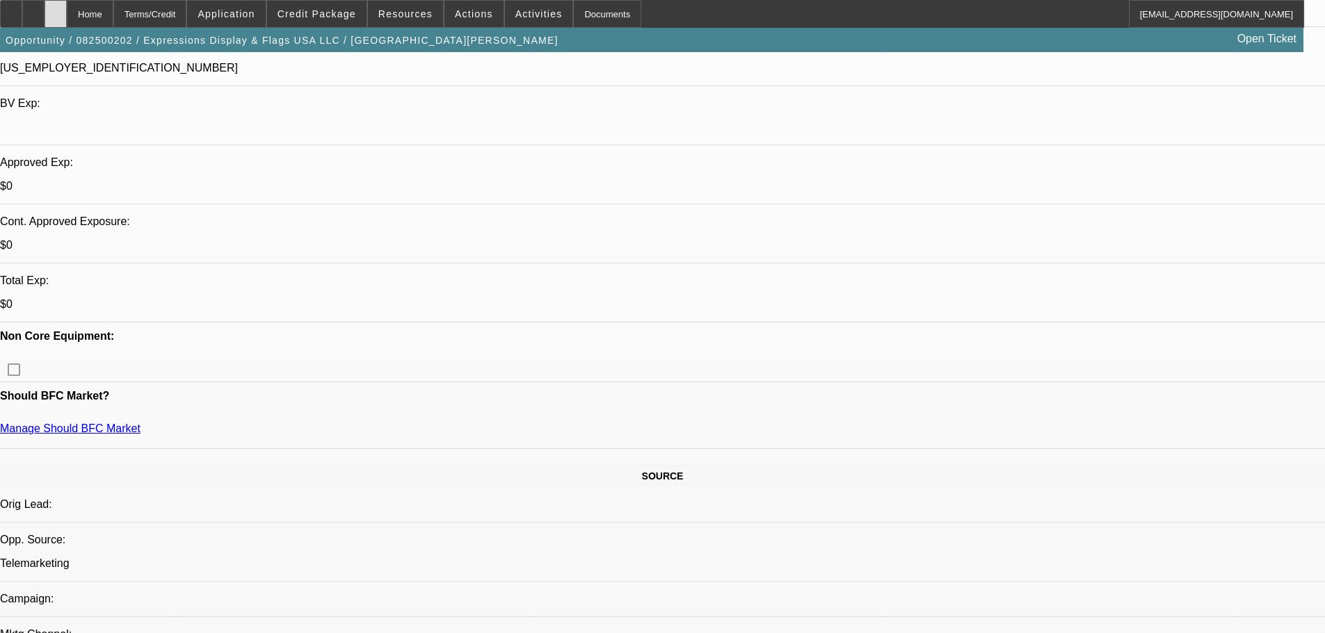
click at [56, 9] on icon at bounding box center [56, 9] width 0 height 0
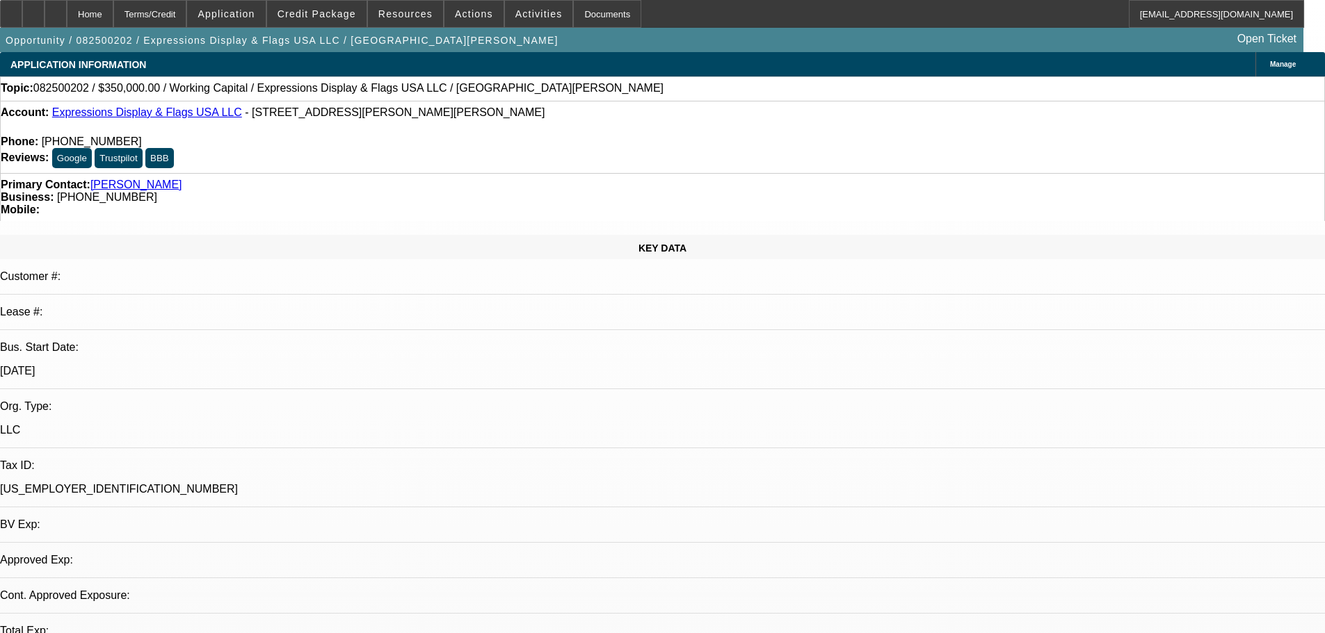
select select "0"
select select "2"
select select "0.1"
select select "2"
select select "4"
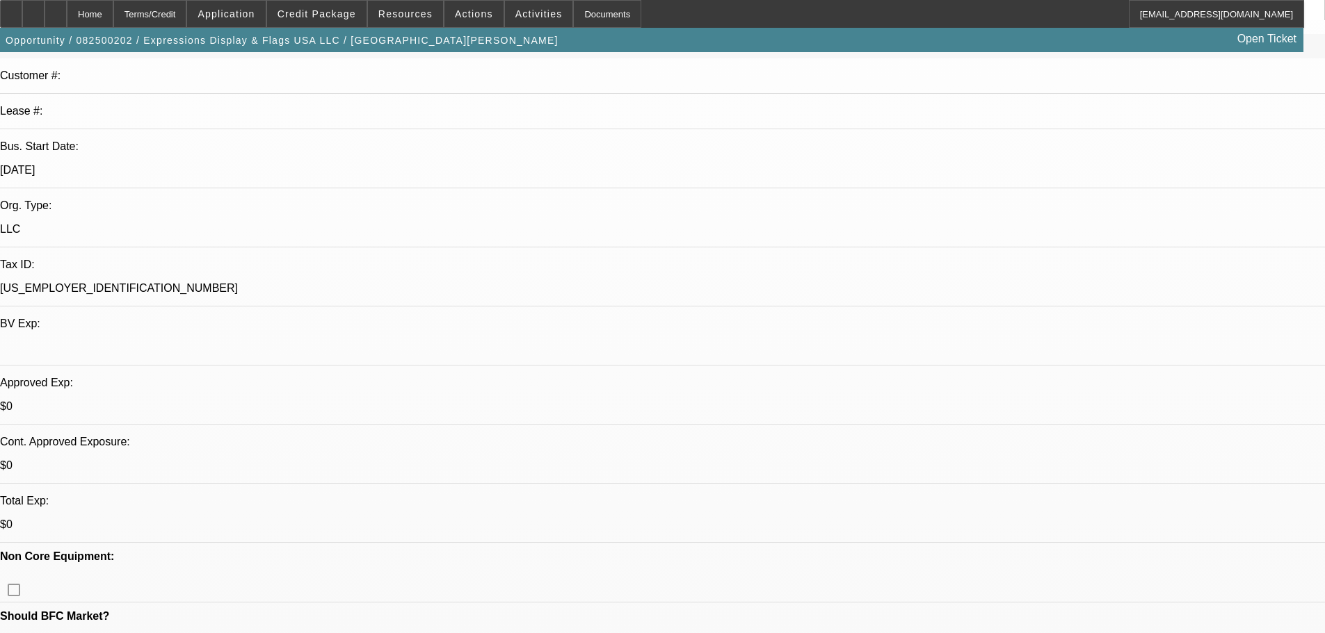
scroll to position [209, 0]
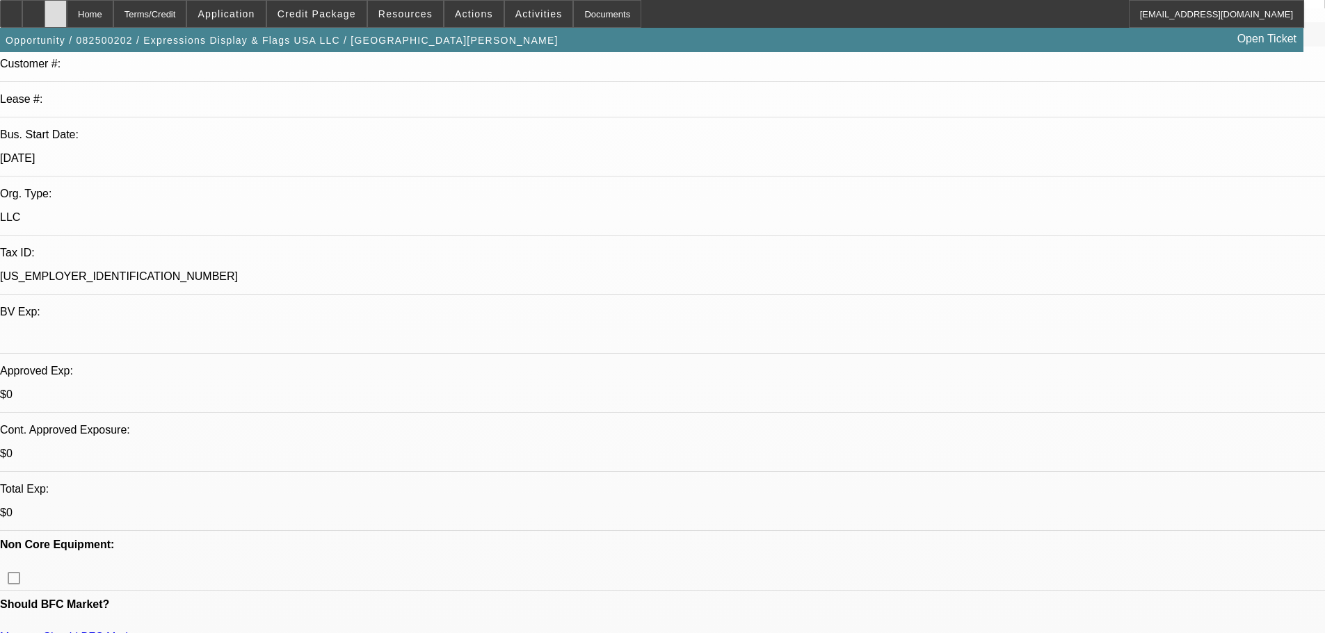
click at [56, 9] on icon at bounding box center [56, 9] width 0 height 0
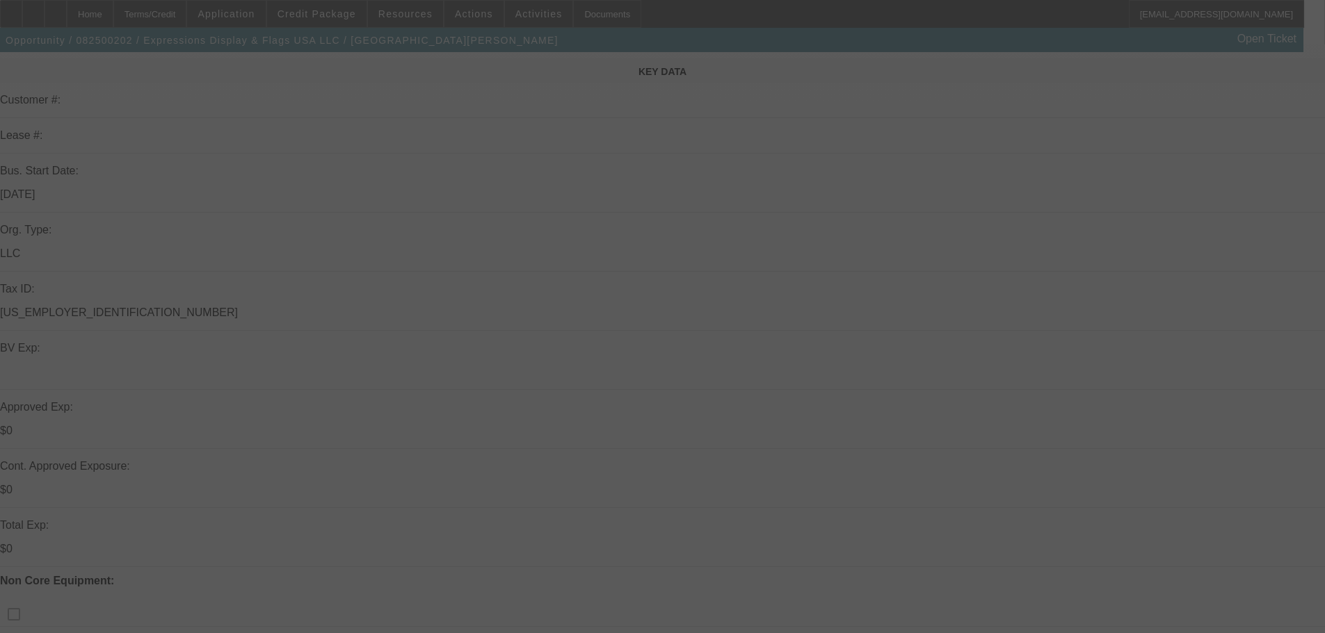
scroll to position [348, 0]
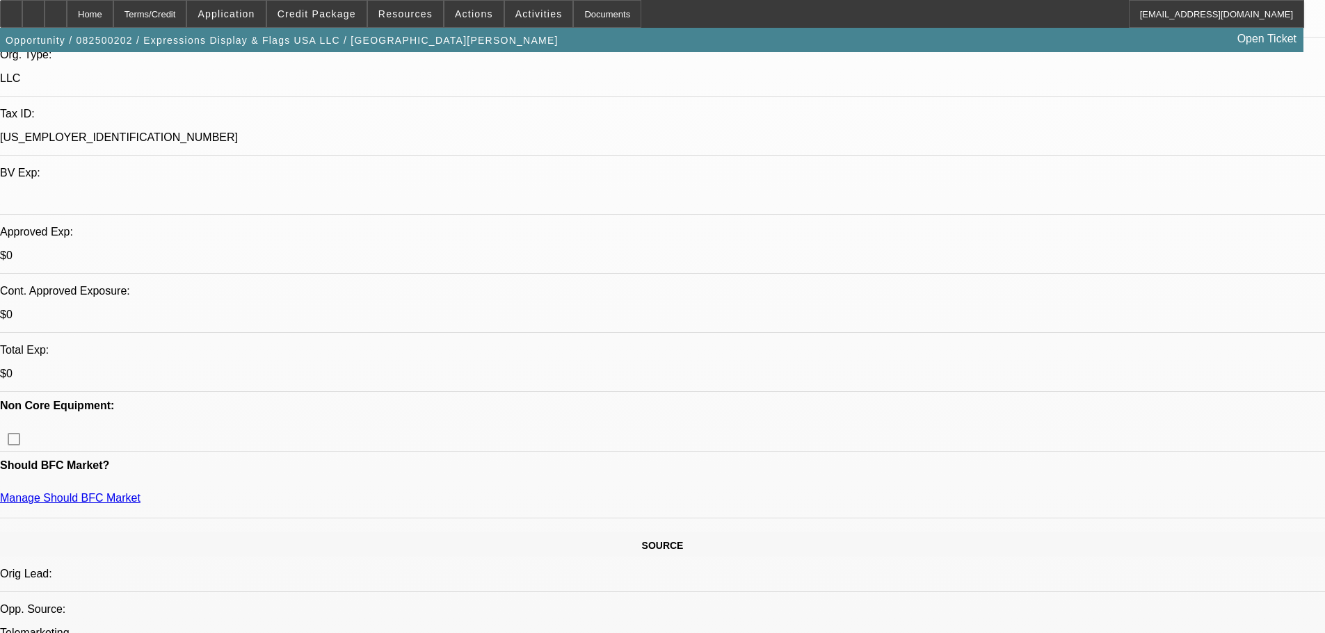
select select "0"
select select "2"
select select "0.1"
select select "1"
select select "2"
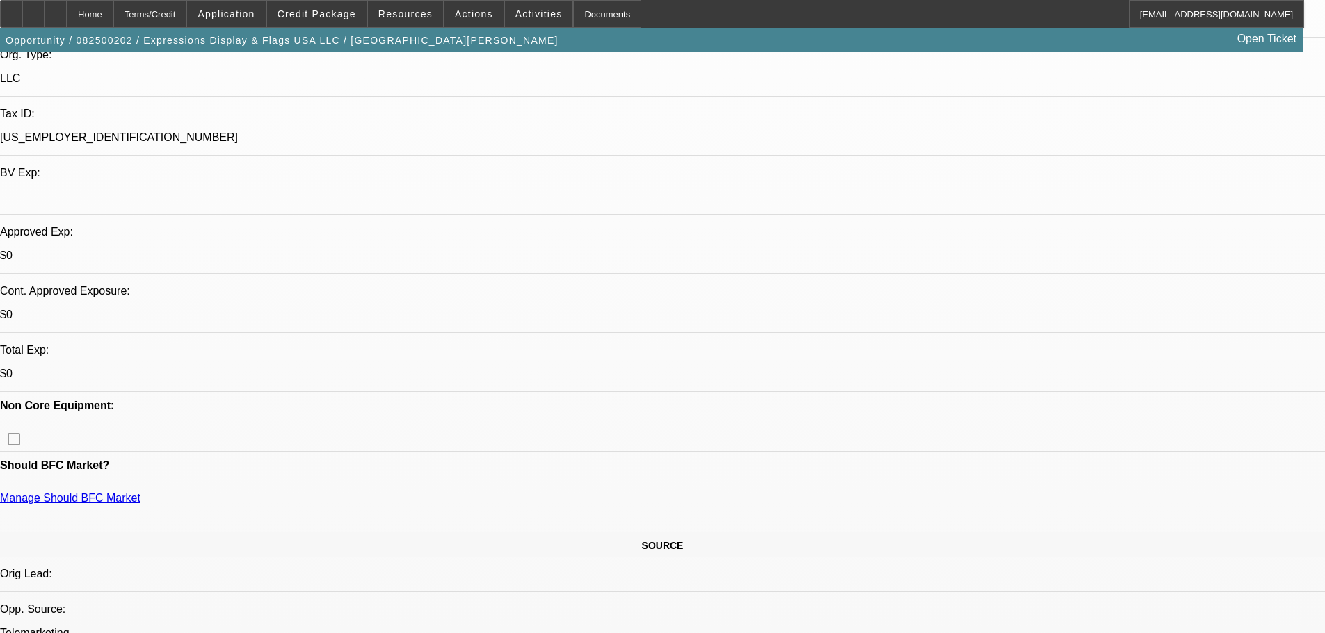
select select "4"
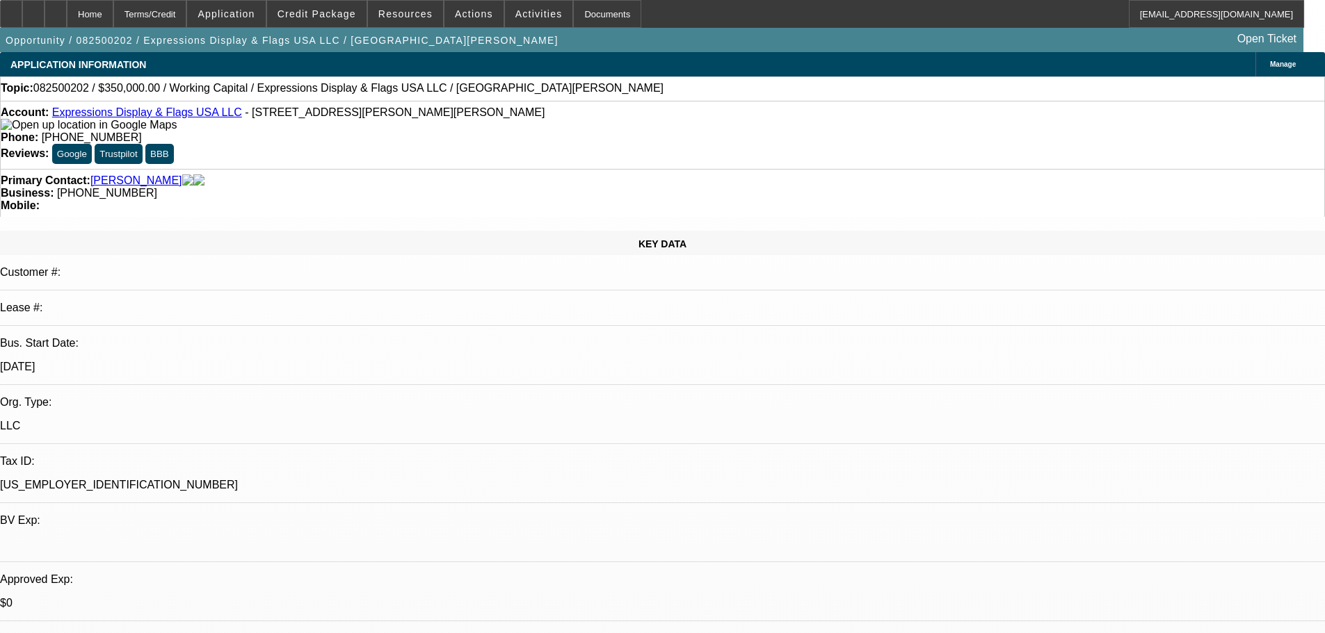
click at [611, 92] on div "Topic: 082500202 / $350,000.00 / Working Capital / Expressions Display & Flags …" at bounding box center [662, 88] width 1323 height 13
click at [67, 18] on div at bounding box center [55, 14] width 22 height 28
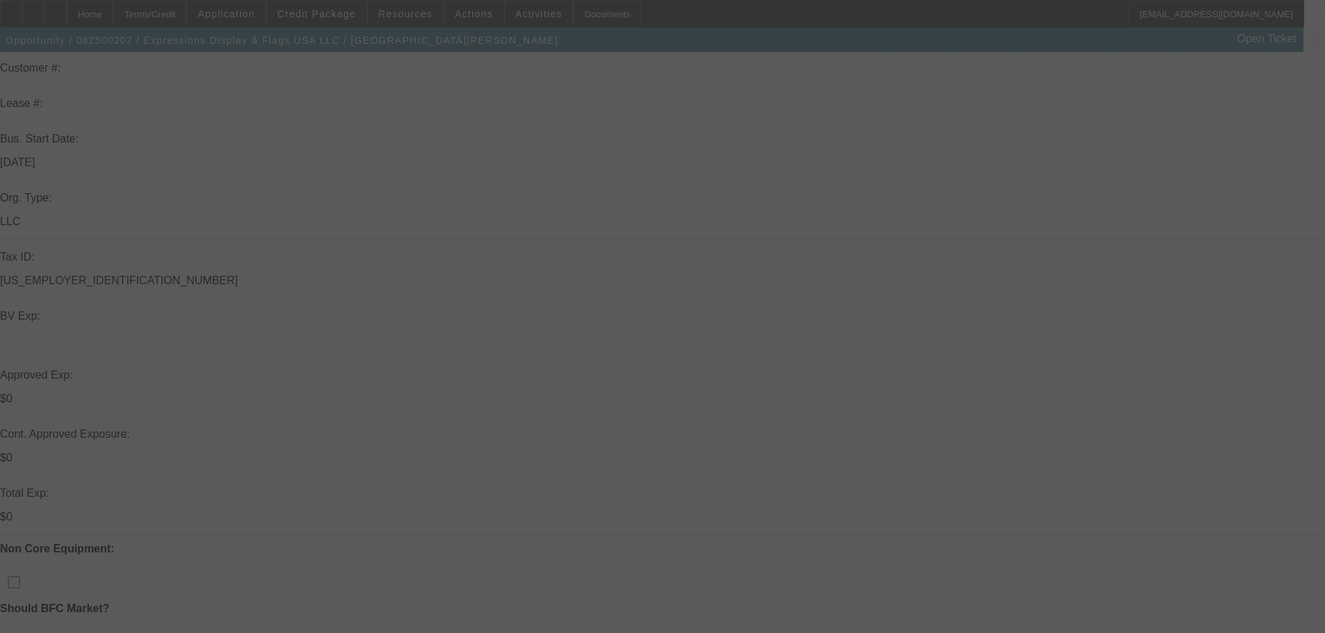
scroll to position [209, 0]
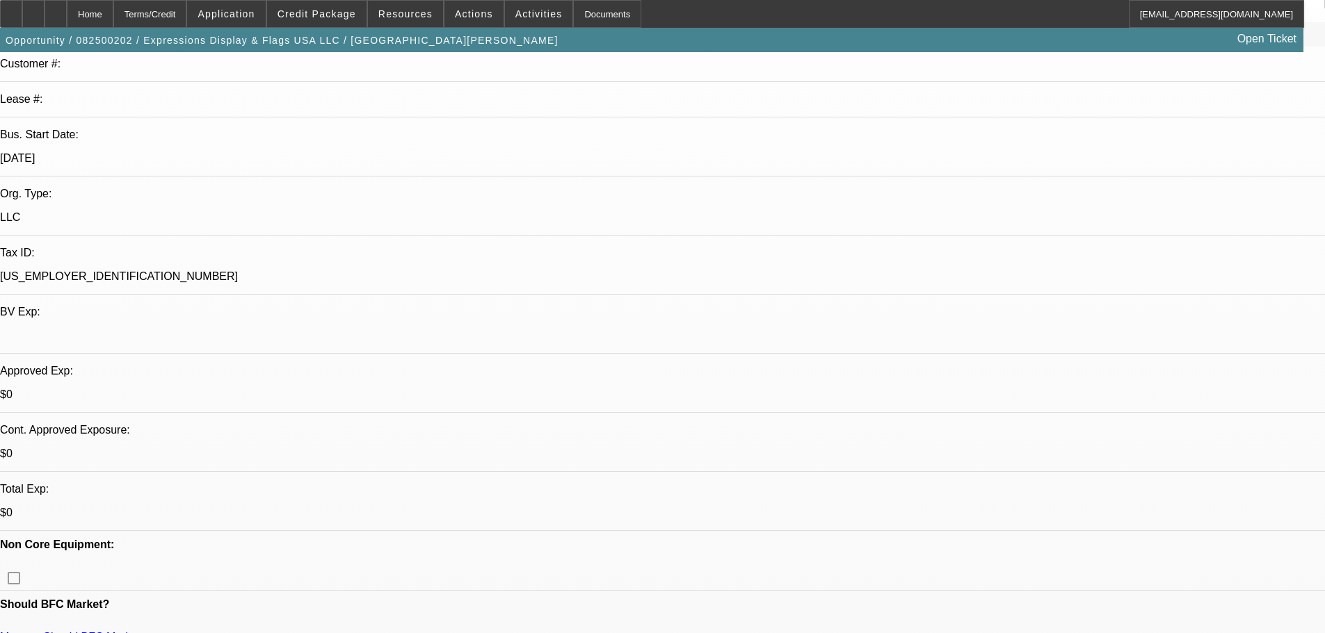
select select "0"
select select "2"
select select "0.1"
select select "4"
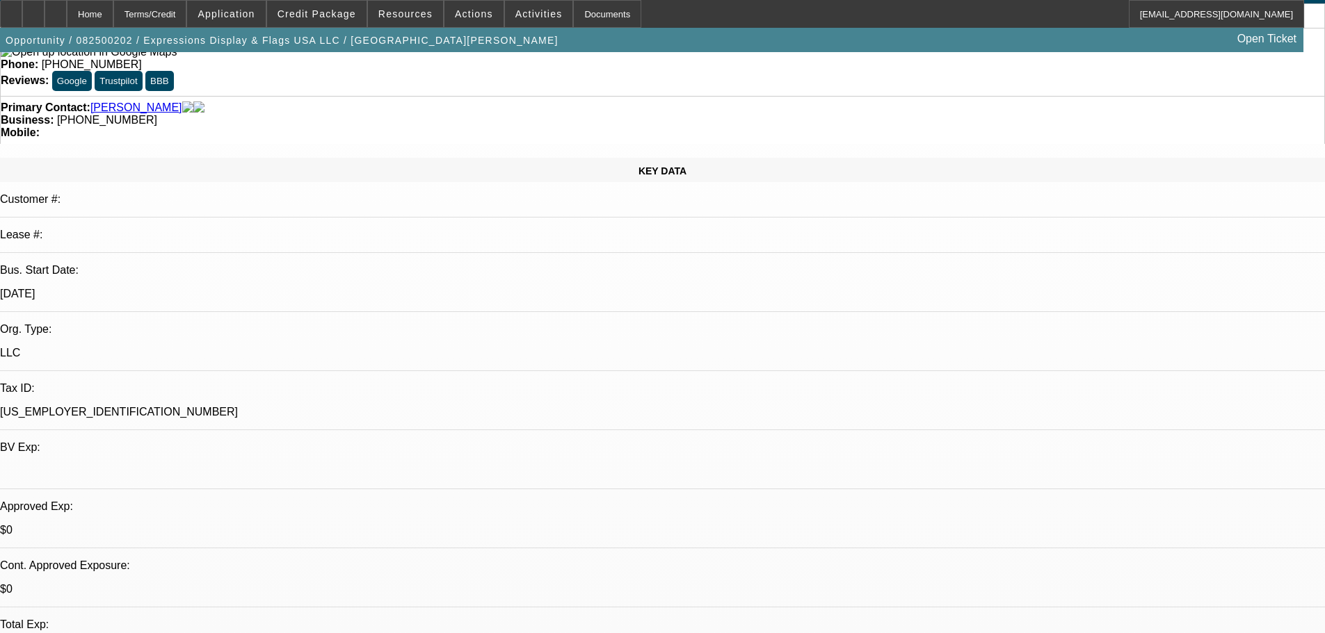
scroll to position [0, 0]
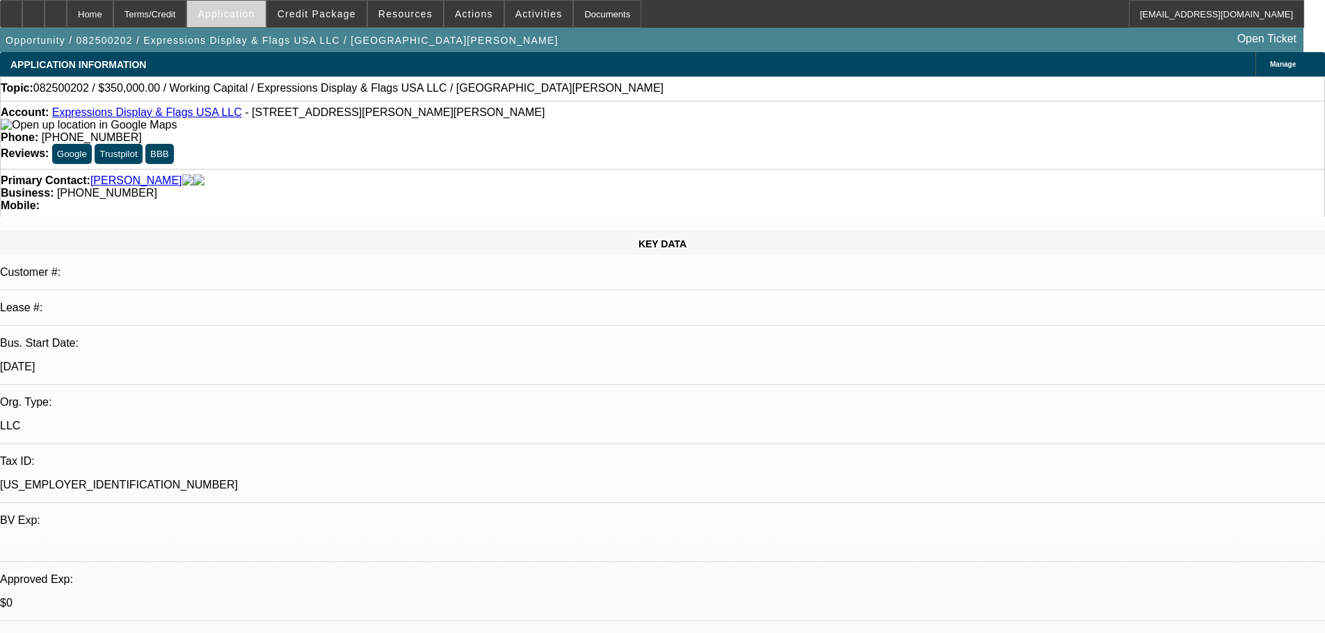
click at [240, 15] on span "Application" at bounding box center [225, 13] width 57 height 11
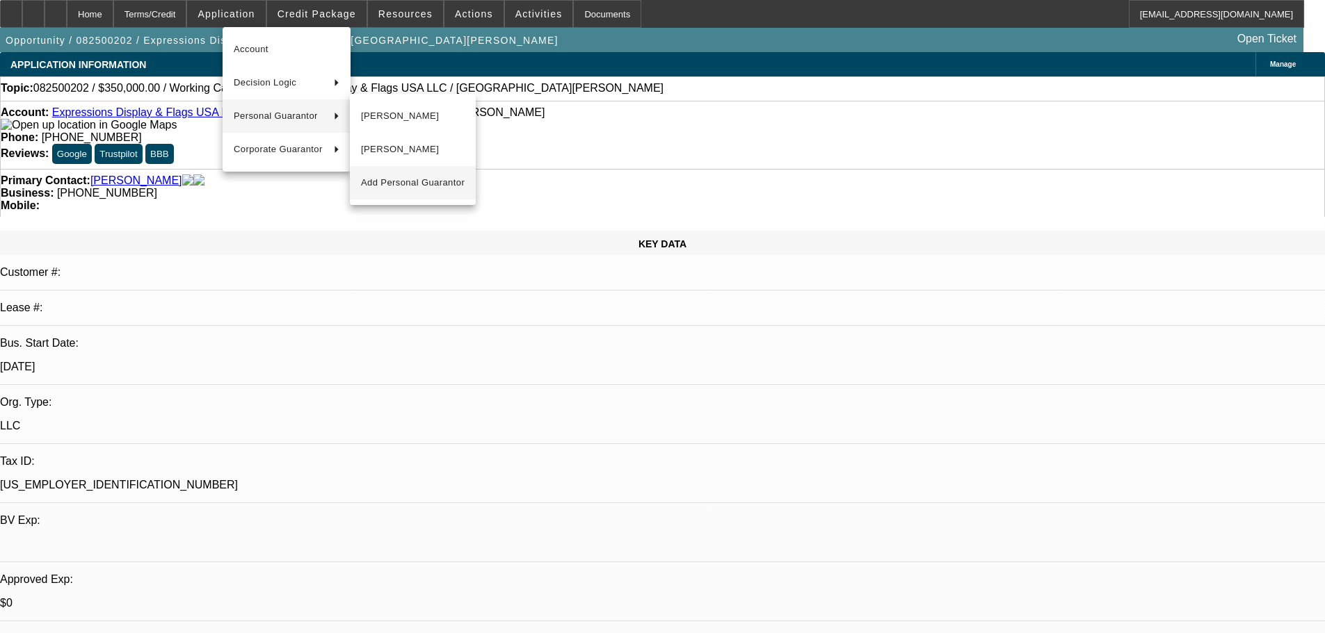
click at [406, 124] on button "[PERSON_NAME]" at bounding box center [413, 115] width 126 height 33
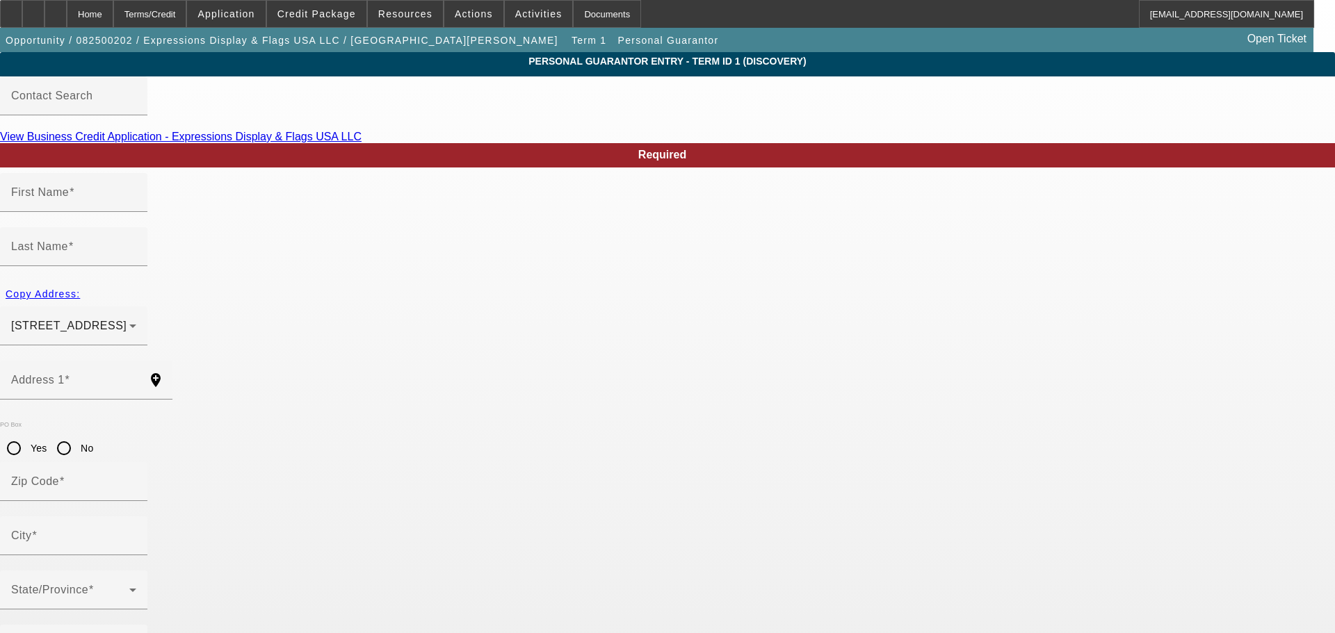
type input "[PERSON_NAME]"
type input "[STREET_ADDRESS]"
radio input "true"
type input "30019"
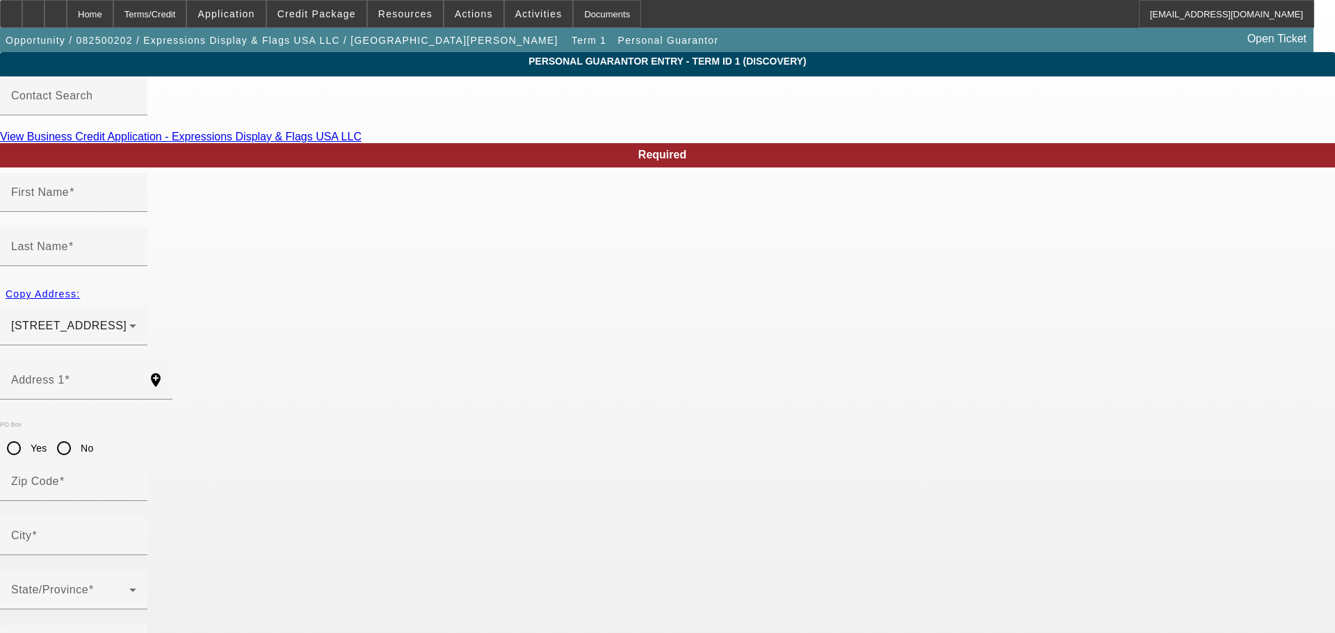
type input "Dacula"
type input "[PHONE_NUMBER]"
type input "50"
type input "238-91-8138"
type input "[EMAIL_ADDRESS][DOMAIN_NAME]"
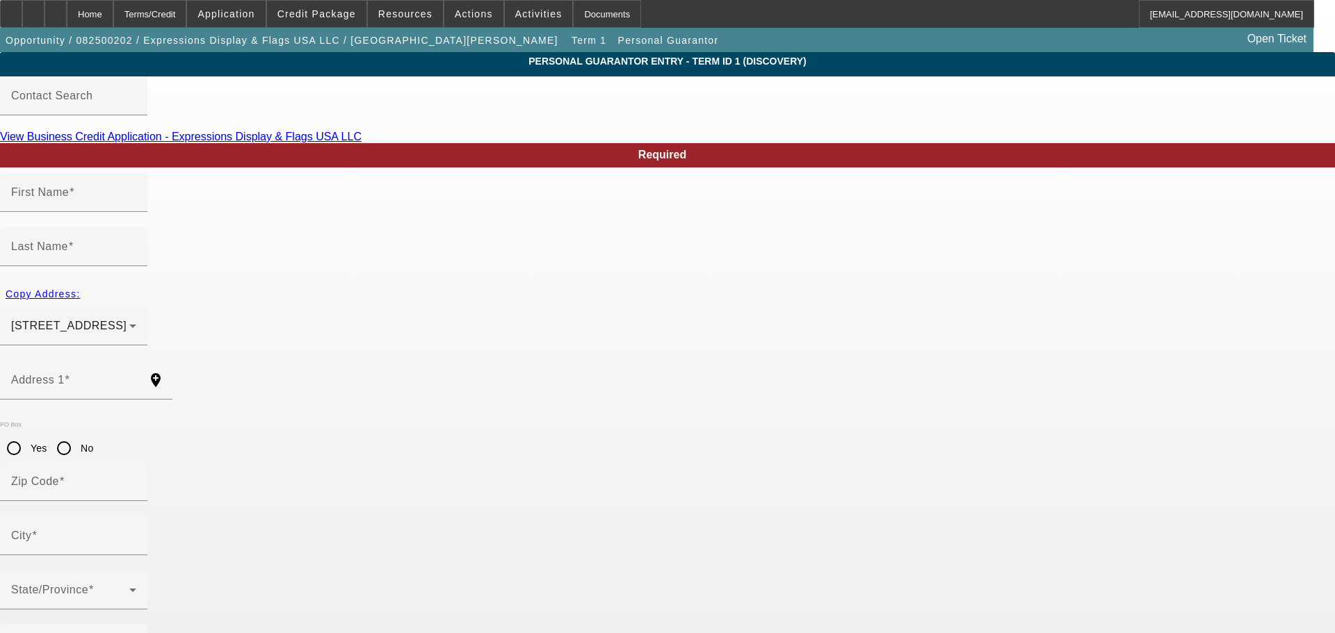
type input "[PHONE_NUMBER]"
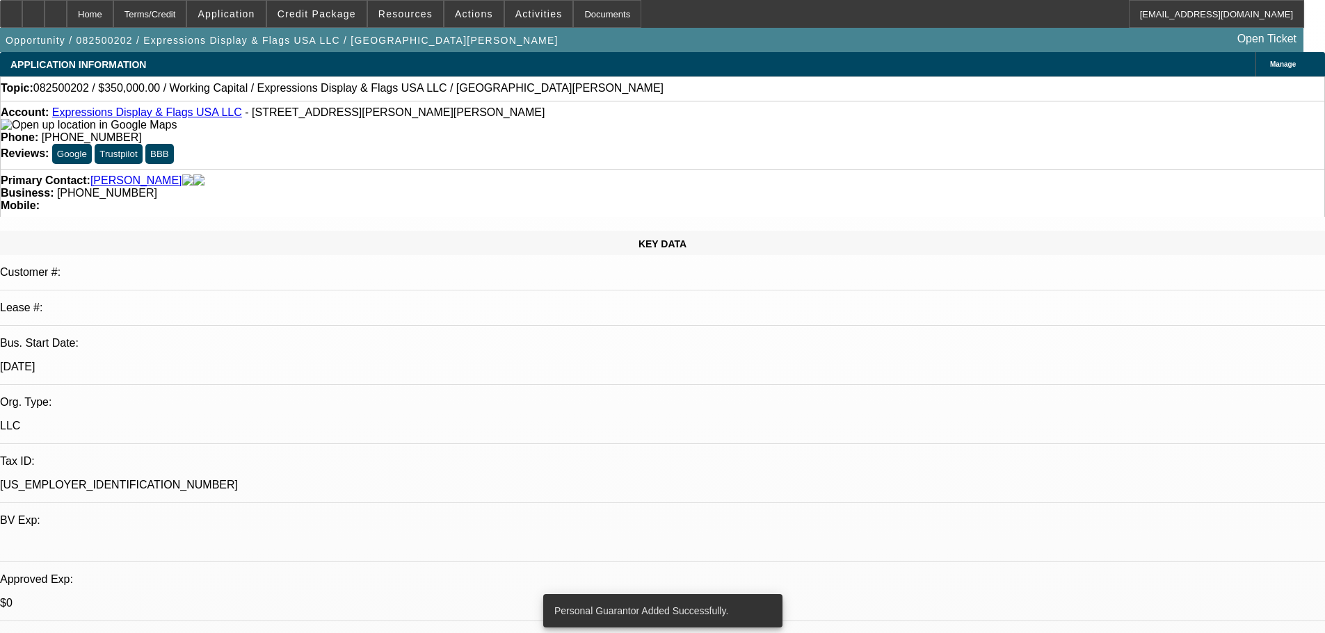
select select "0"
select select "2"
select select "0.1"
select select "4"
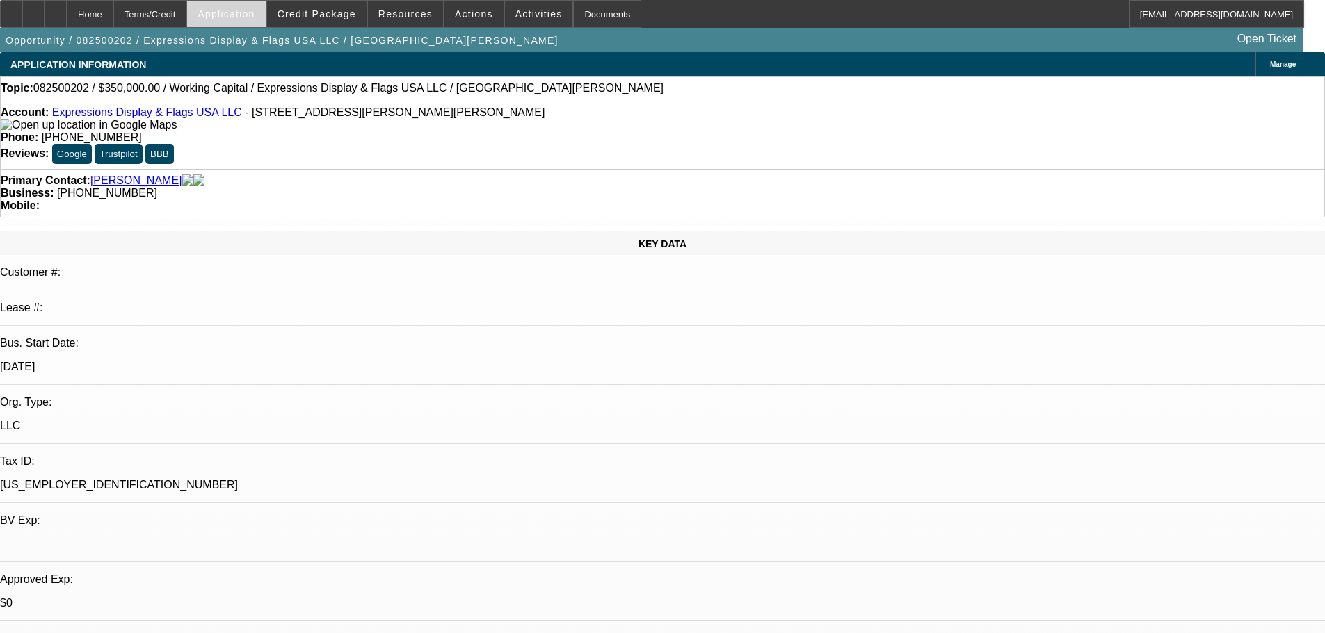
click at [261, 24] on span at bounding box center [226, 13] width 78 height 33
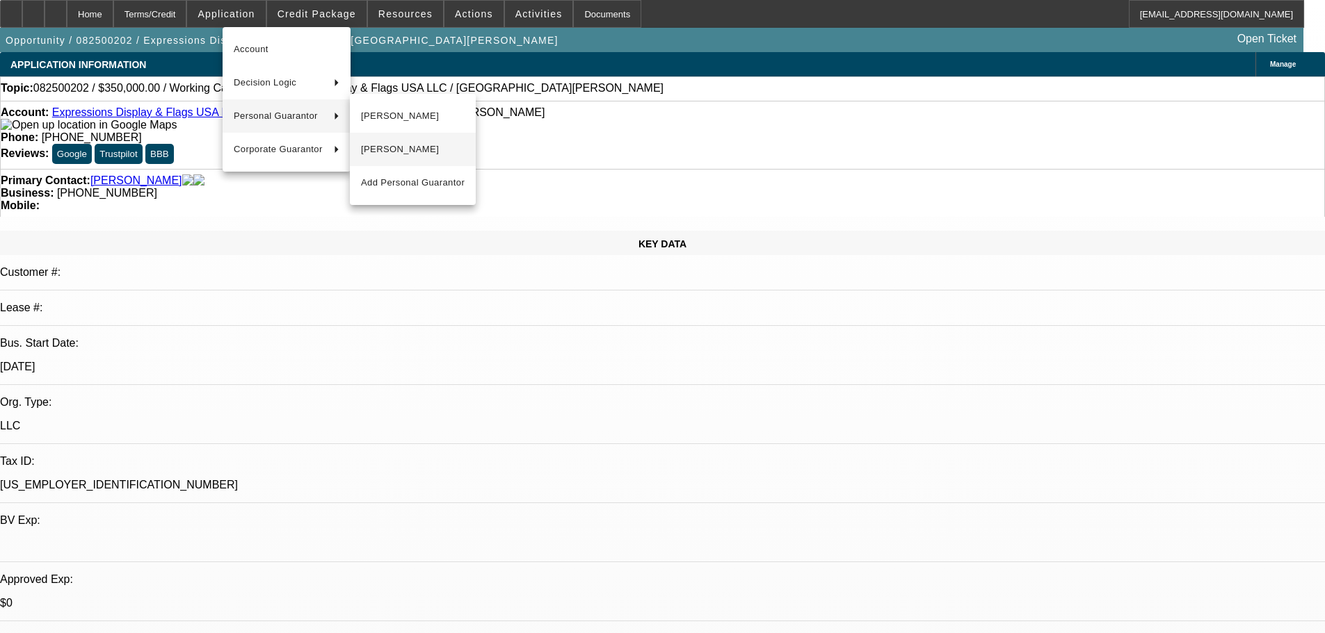
click at [388, 155] on span "[PERSON_NAME]" at bounding box center [413, 149] width 104 height 17
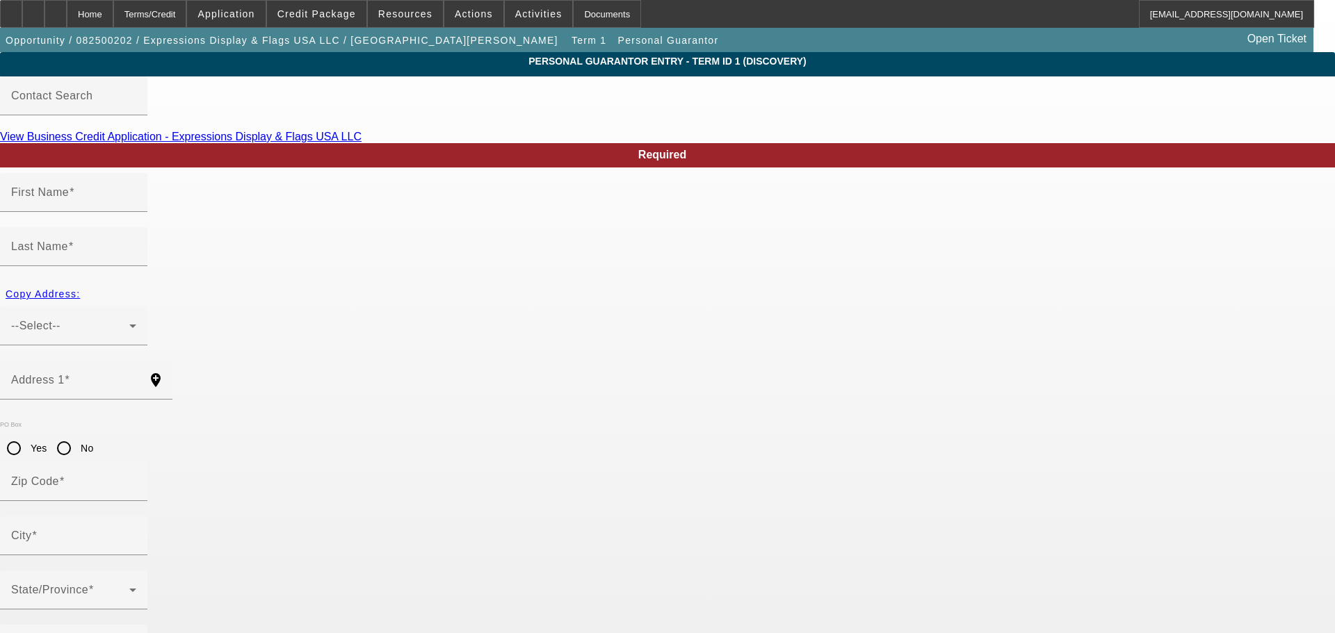
type input "[PERSON_NAME]"
type input "[STREET_ADDRESS]"
radio input "true"
type input "30019"
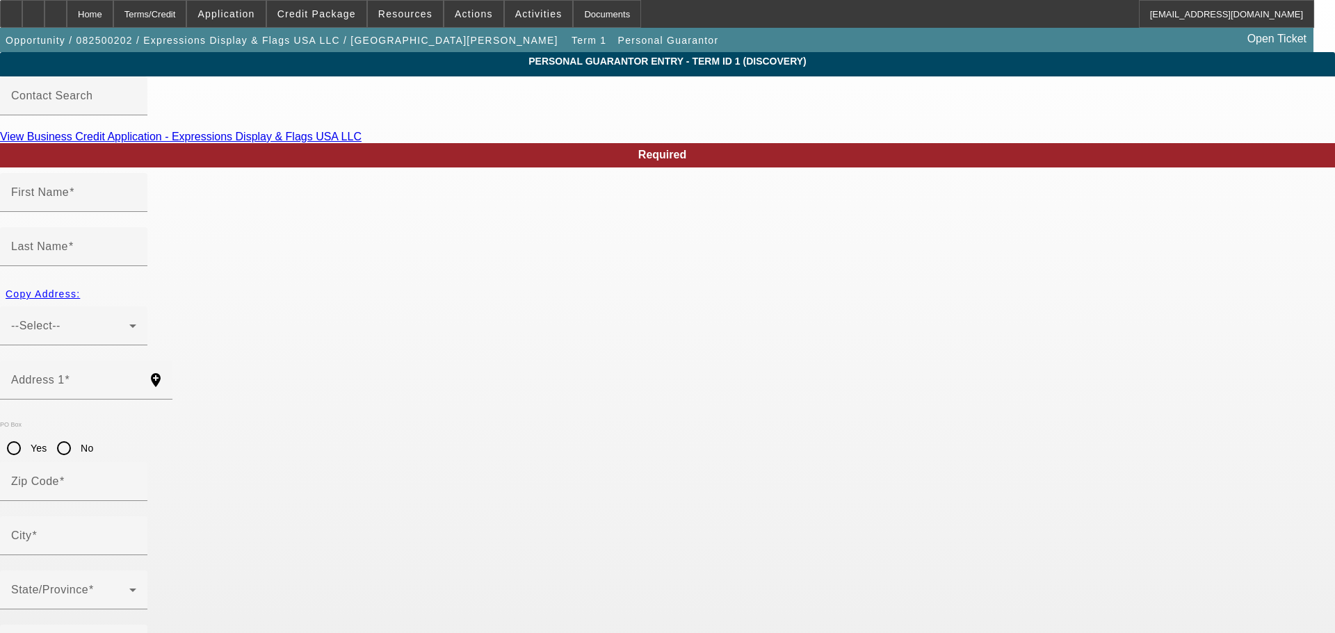
type input "Dacula"
type input "[PHONE_NUMBER]"
type input "50"
type input "238-91-8138"
type input "[EMAIL_ADDRESS][DOMAIN_NAME]"
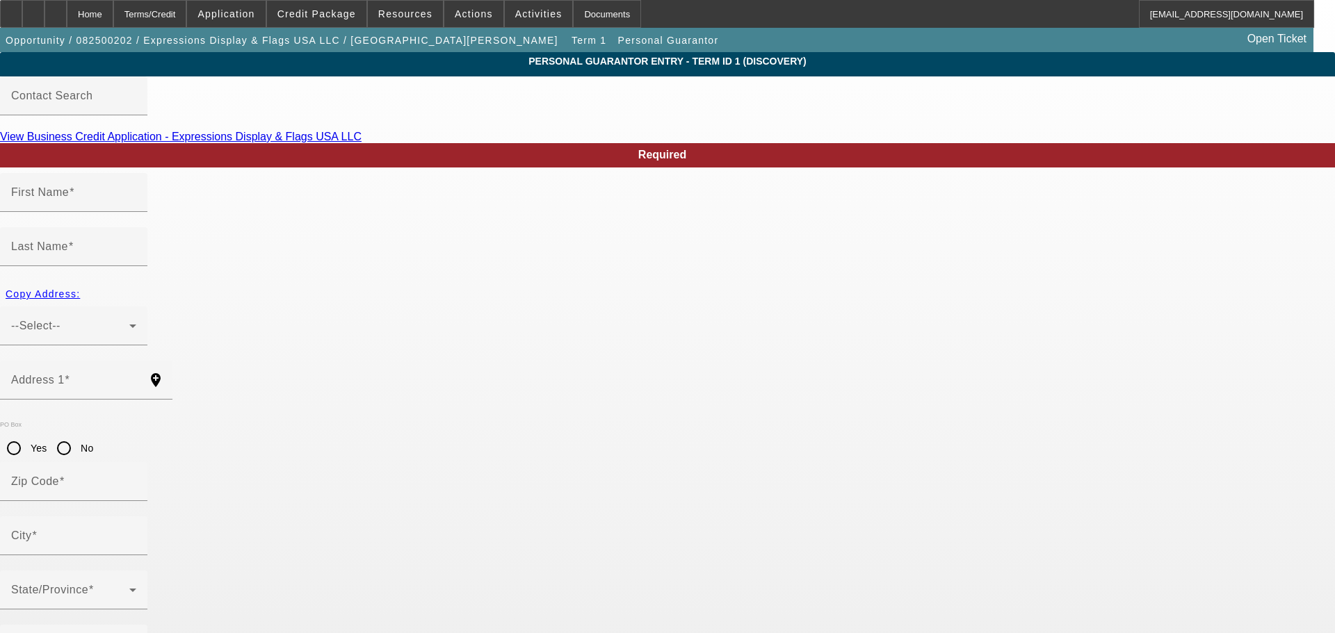
type input "[PHONE_NUMBER]"
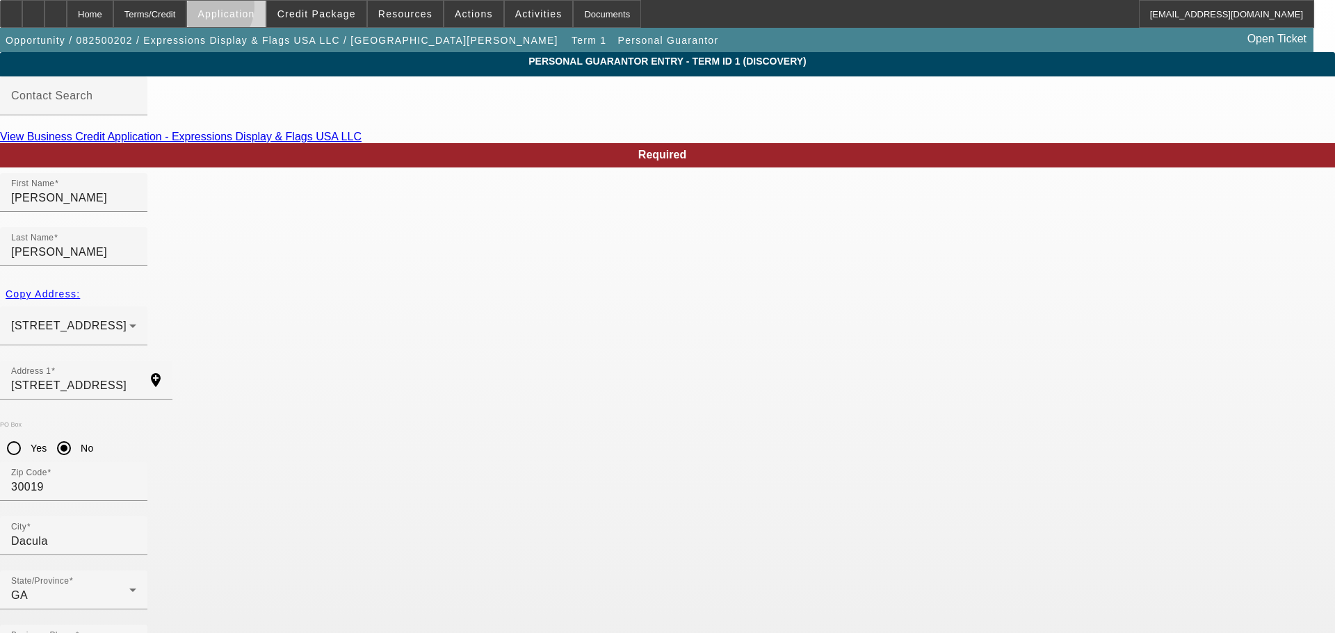
click at [239, 10] on span "Application" at bounding box center [225, 13] width 57 height 11
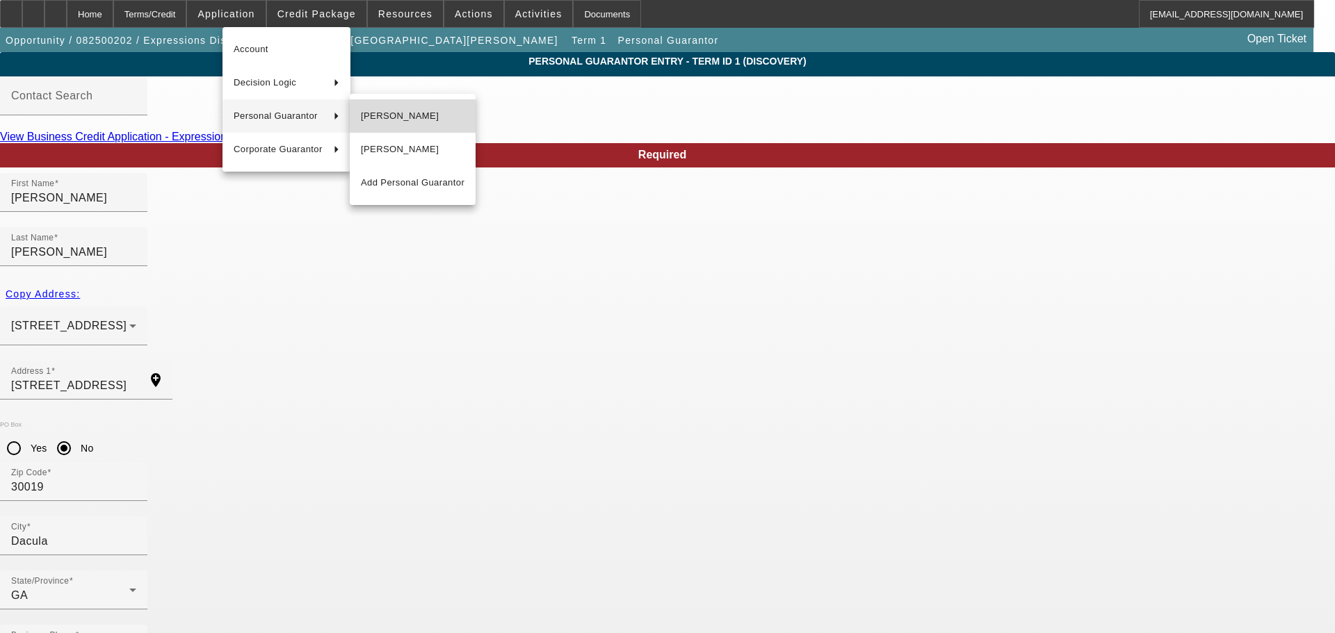
click at [404, 127] on button "[PERSON_NAME]" at bounding box center [413, 115] width 126 height 33
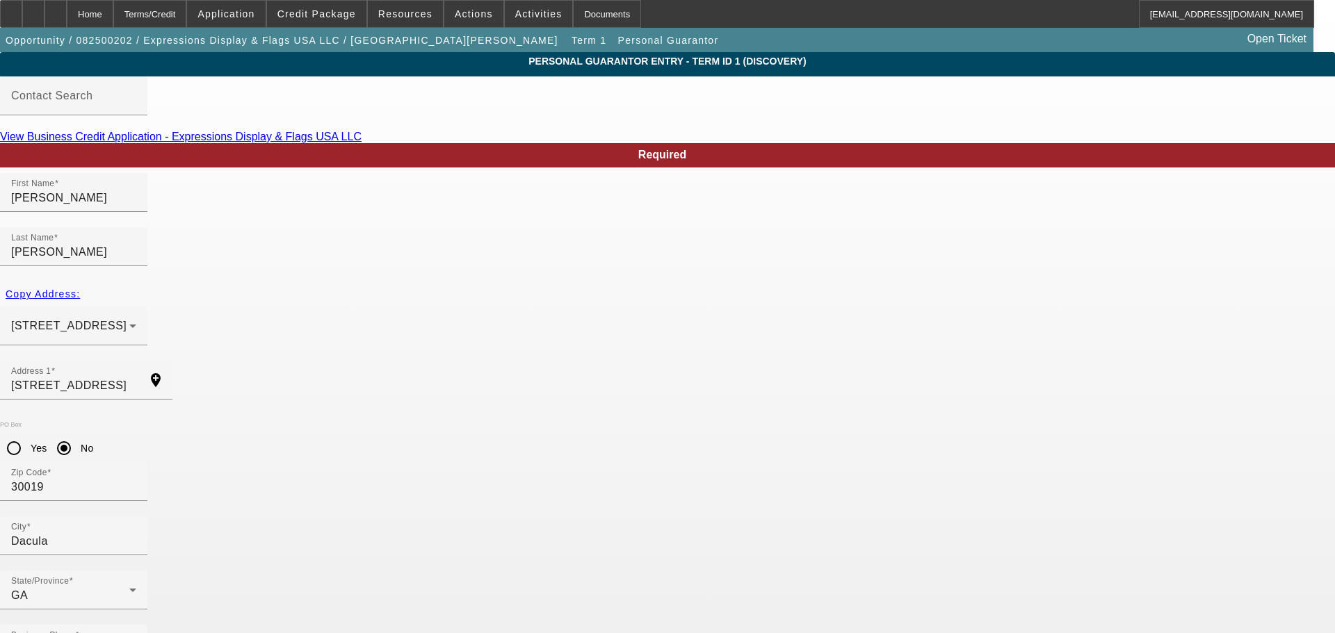
click at [102, 6] on div "Home" at bounding box center [90, 14] width 47 height 28
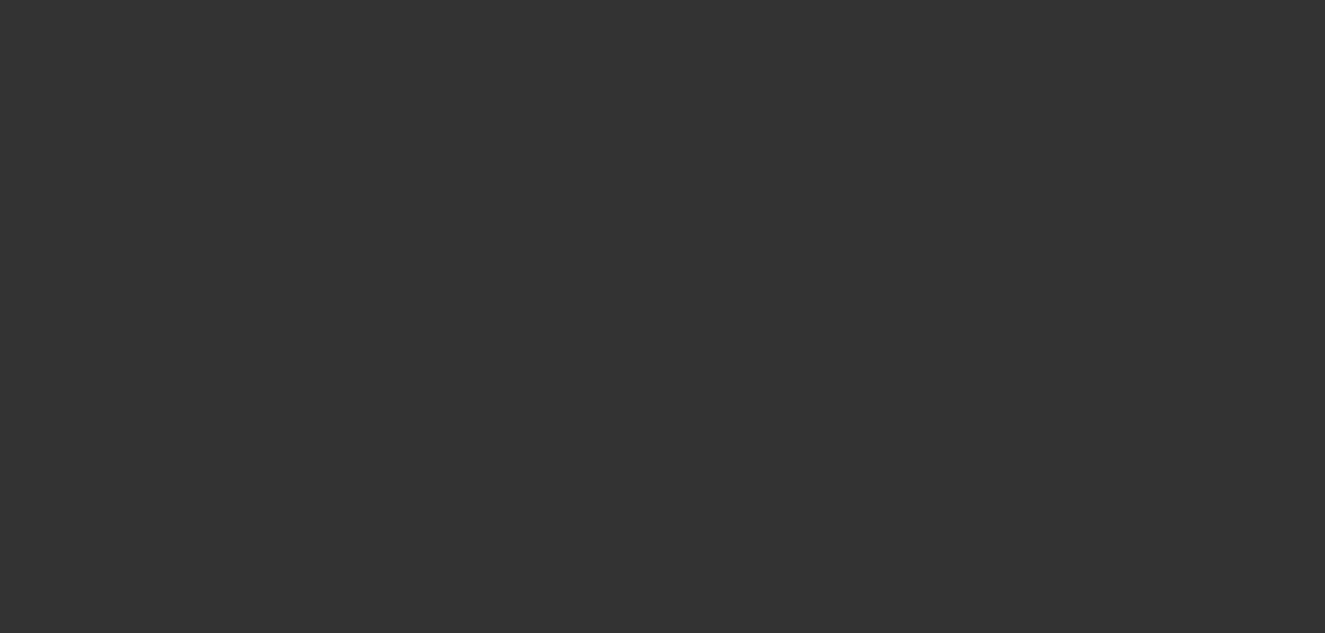
click at [125, 6] on div at bounding box center [662, 316] width 1325 height 633
select select "0"
select select "2"
select select "0.1"
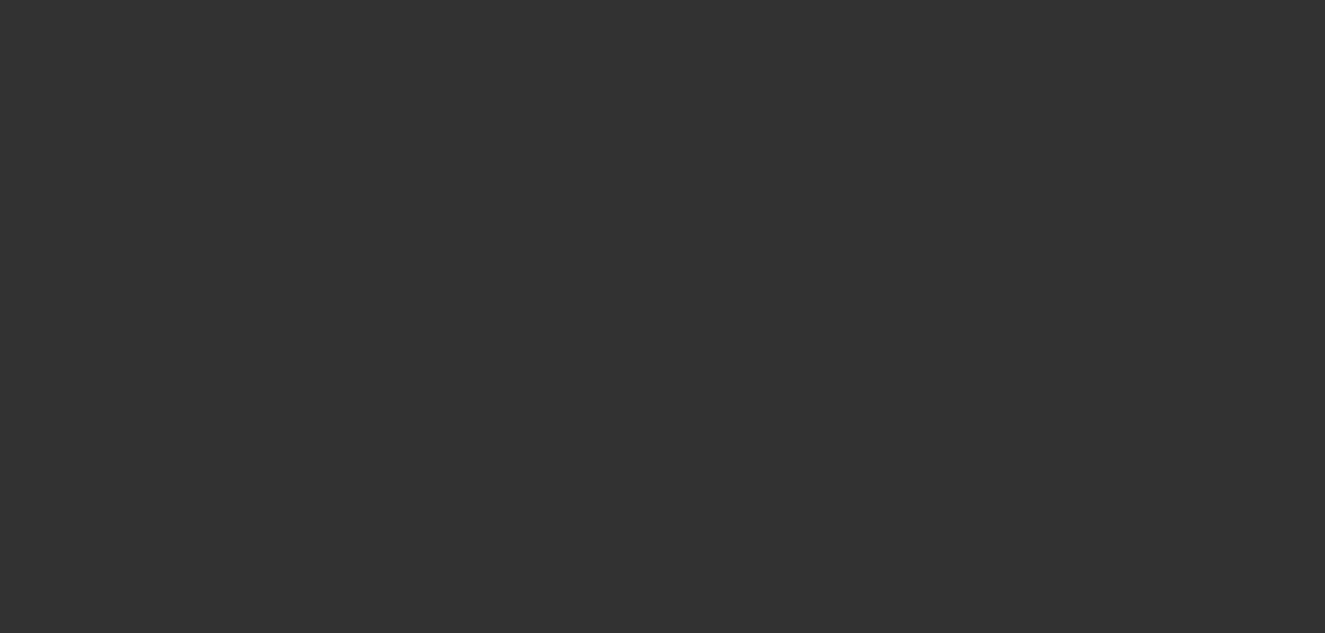
select select "4"
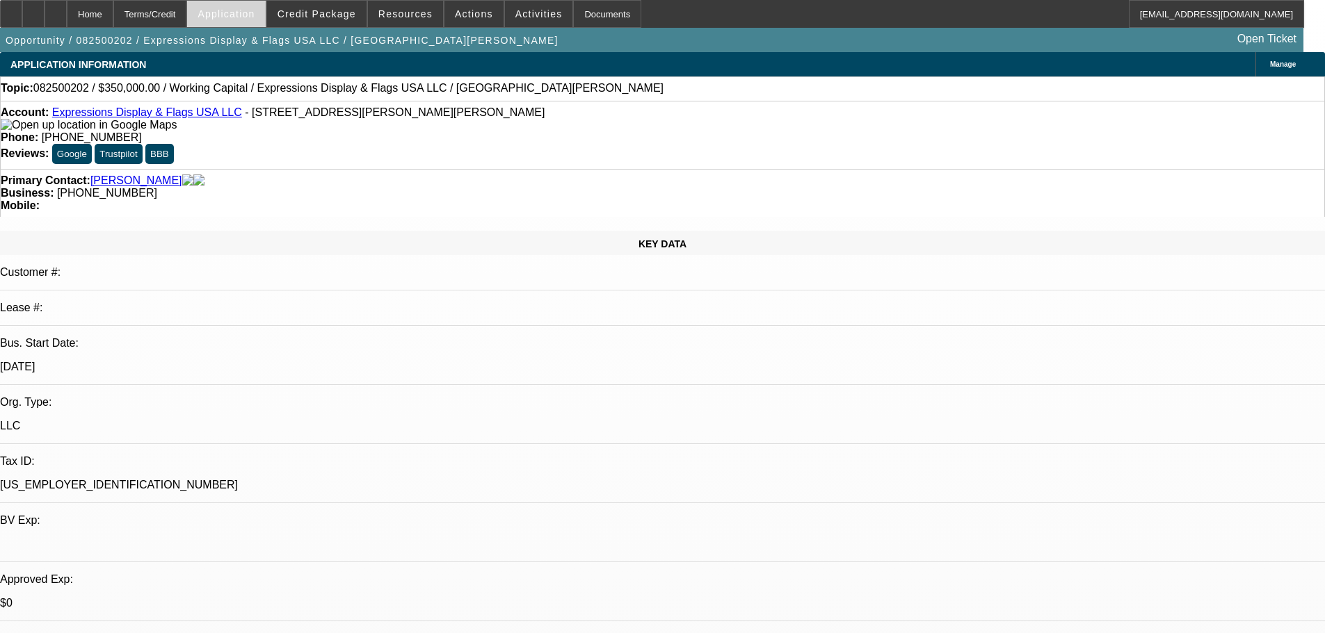
click at [248, 18] on span "Application" at bounding box center [225, 13] width 57 height 11
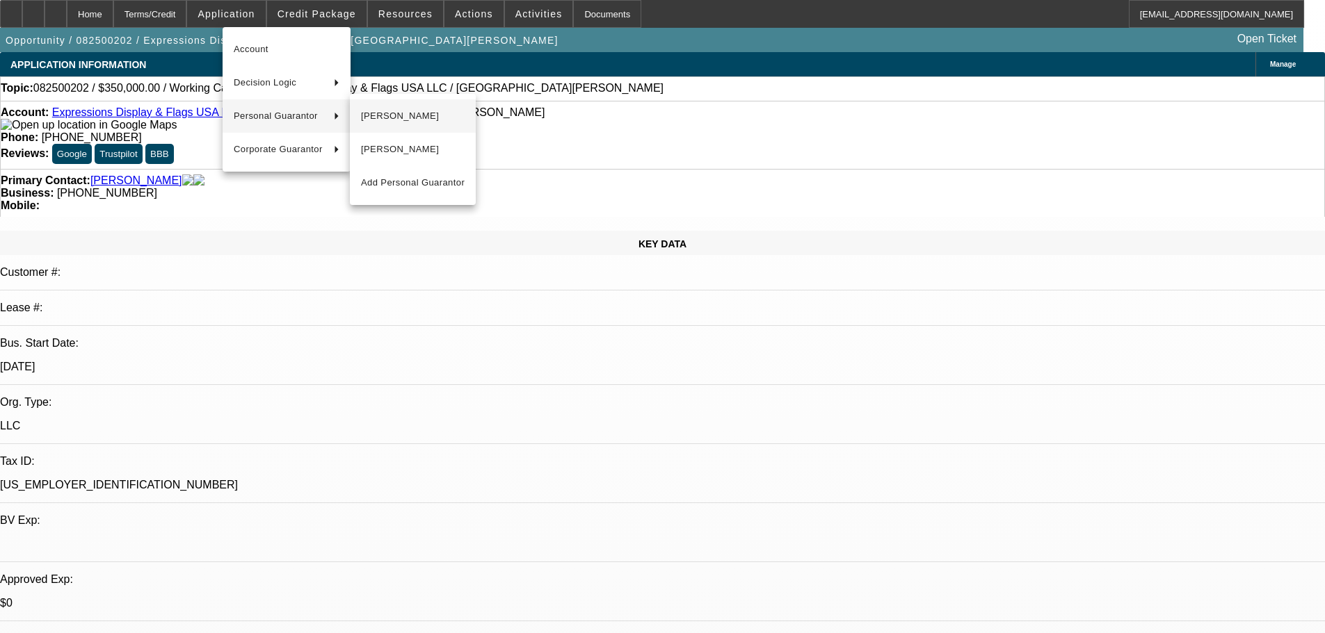
click at [405, 119] on span "[PERSON_NAME]" at bounding box center [413, 116] width 104 height 17
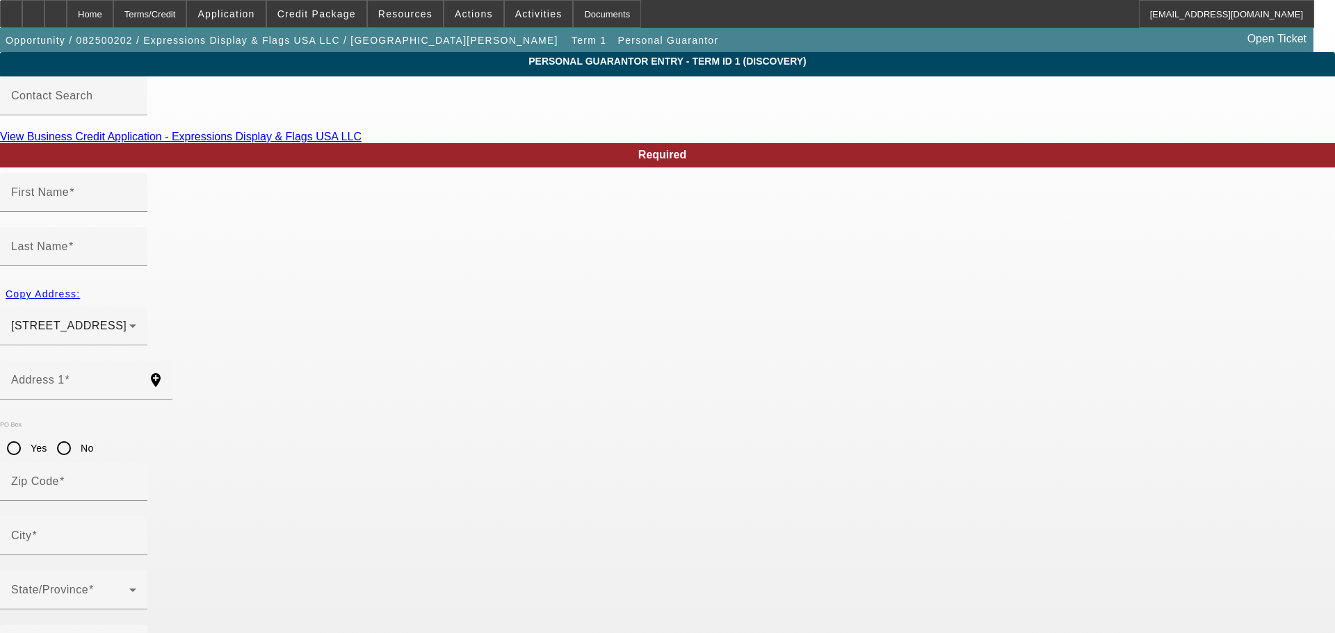
type input "Laurent"
type input "Fontaine"
type input "3387 Mulberry Lane Way"
radio input "true"
type input "30019"
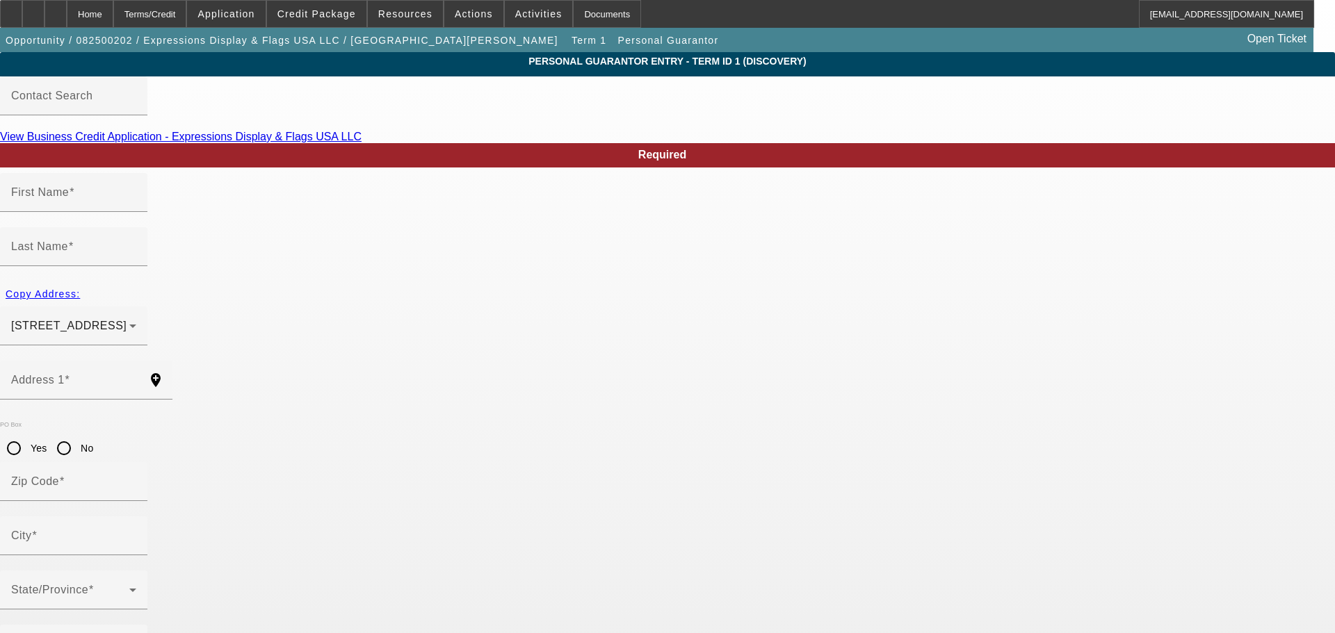
type input "Dacula"
type input "[PHONE_NUMBER]"
type input "50"
type input "238-91-8138"
type input "purchasing@express-impress.com"
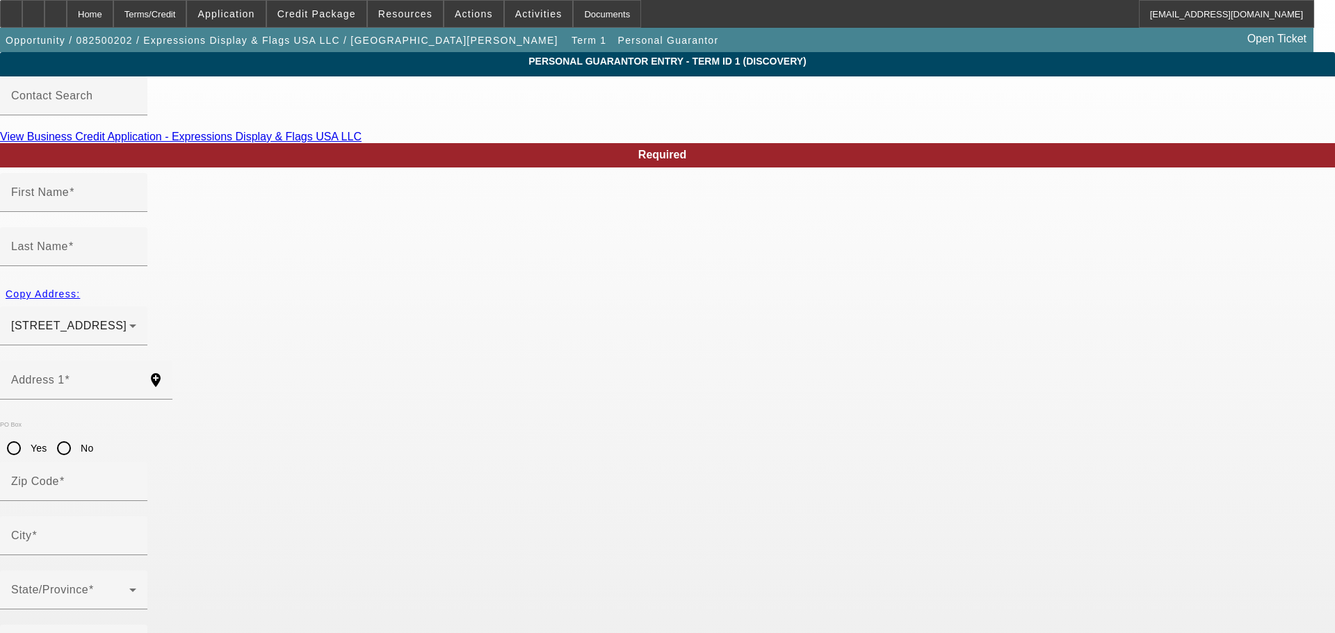
type input "[PHONE_NUMBER]"
click at [113, 24] on div "Home" at bounding box center [90, 14] width 47 height 28
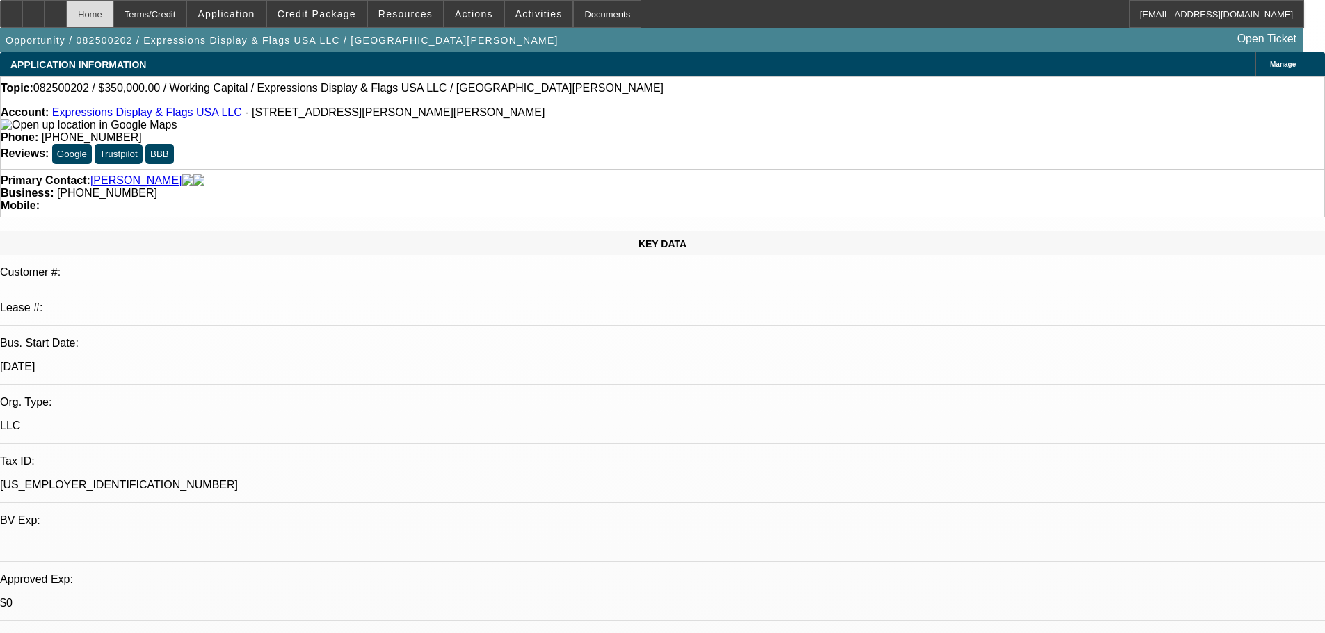
select select "0"
select select "2"
select select "0.1"
select select "4"
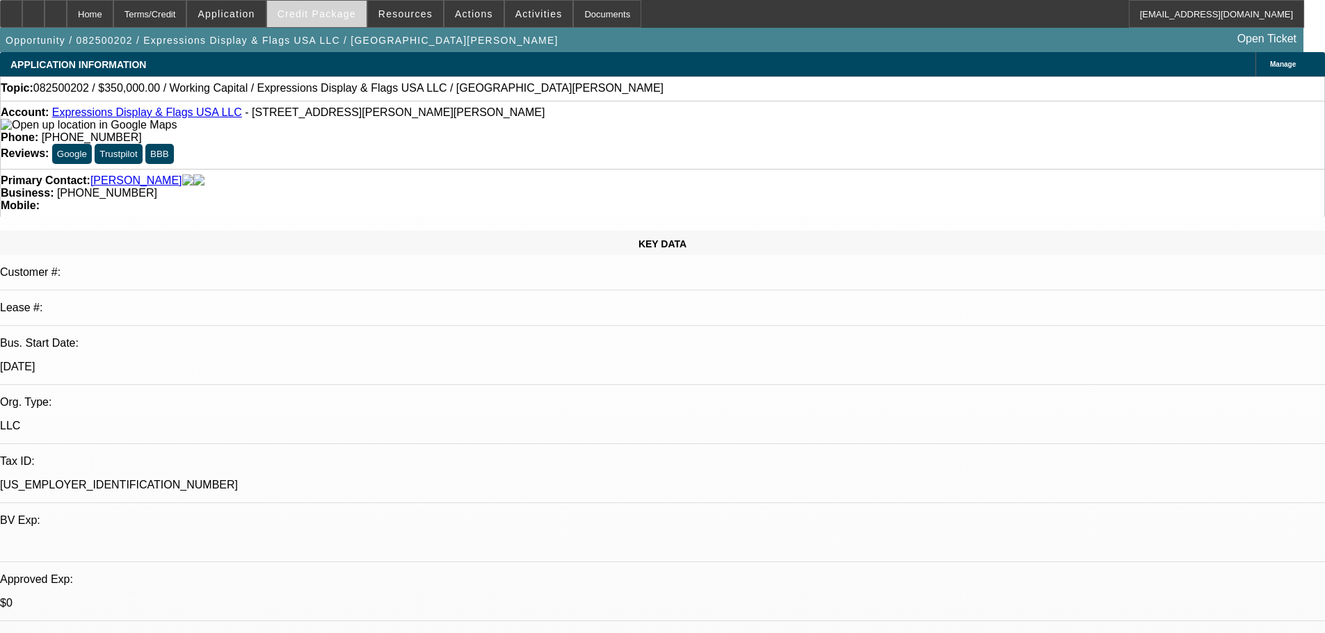
click at [307, 15] on span "Credit Package" at bounding box center [316, 13] width 79 height 11
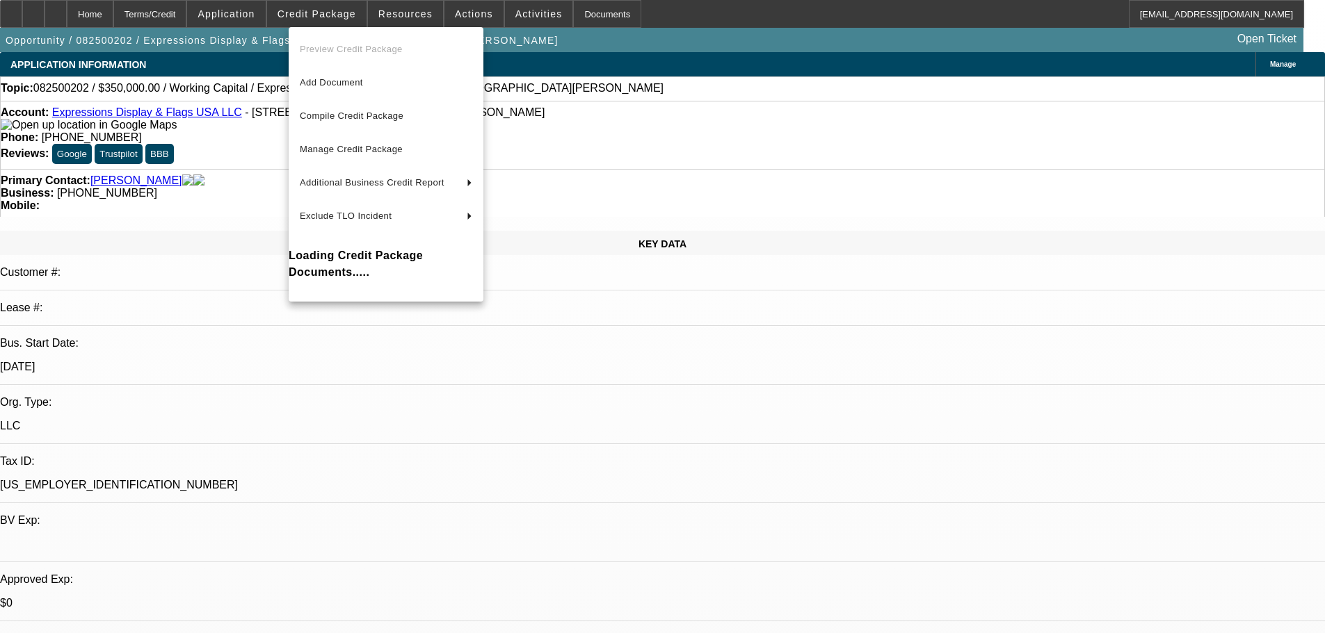
click at [259, 17] on div at bounding box center [662, 316] width 1325 height 633
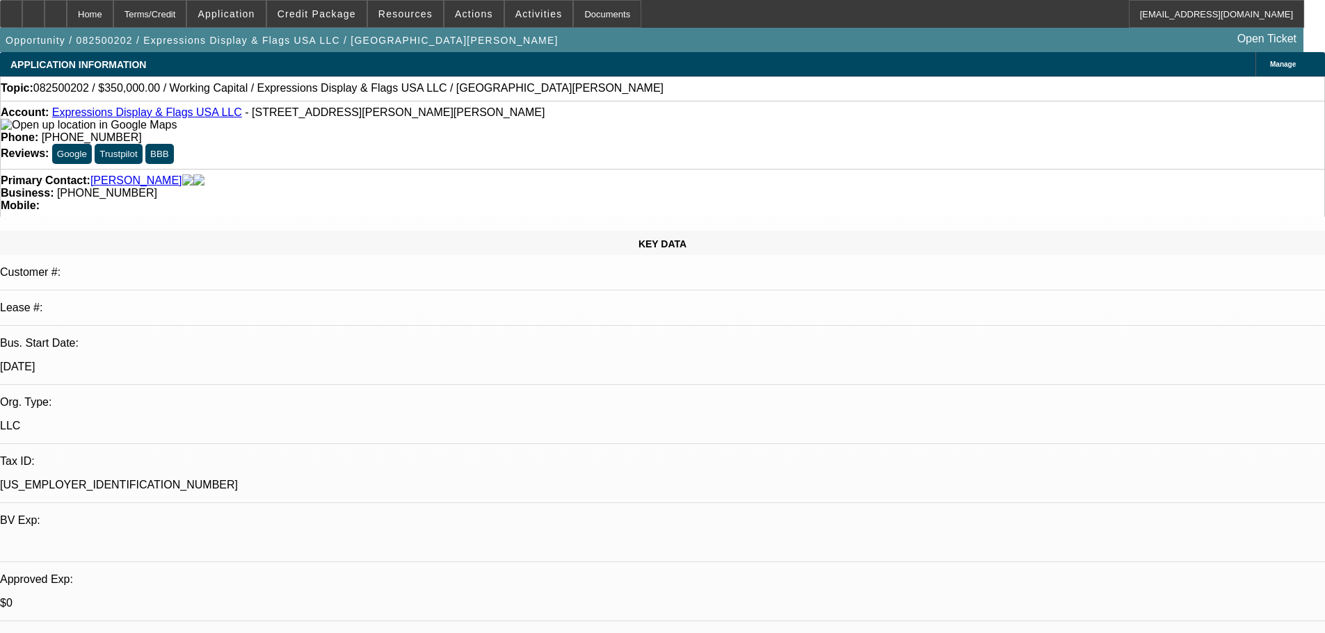
click at [254, 17] on span "Application" at bounding box center [225, 13] width 57 height 11
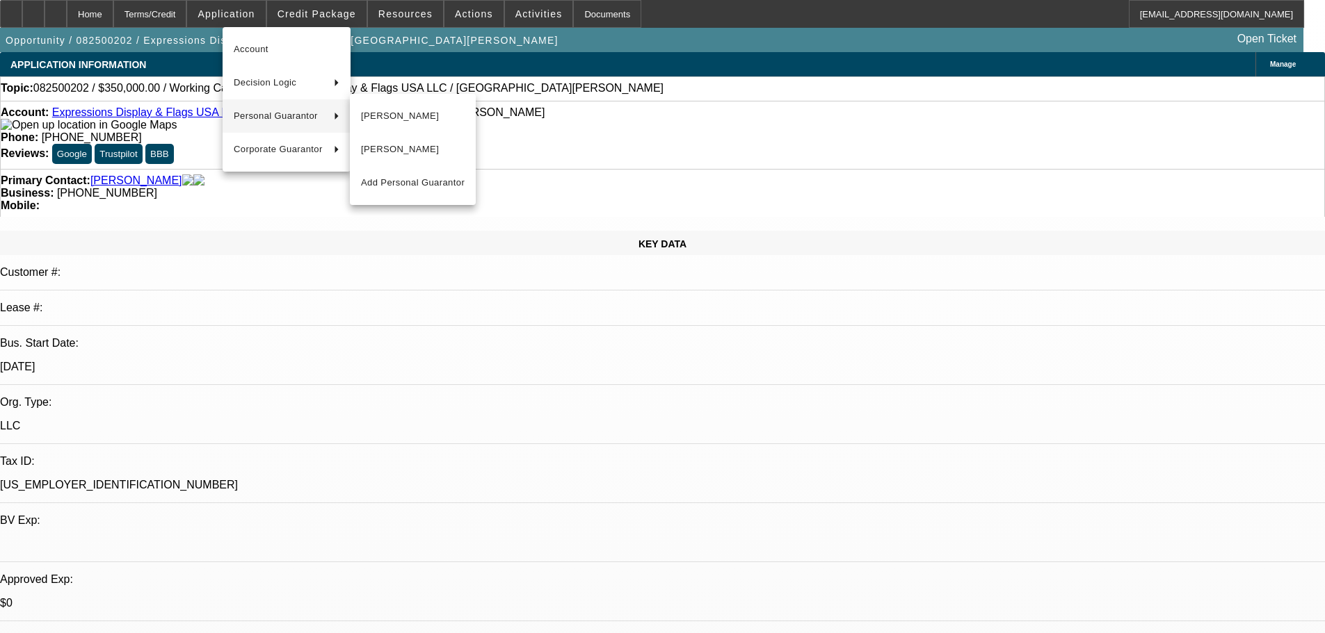
click at [387, 158] on button "[PERSON_NAME]" at bounding box center [413, 149] width 126 height 33
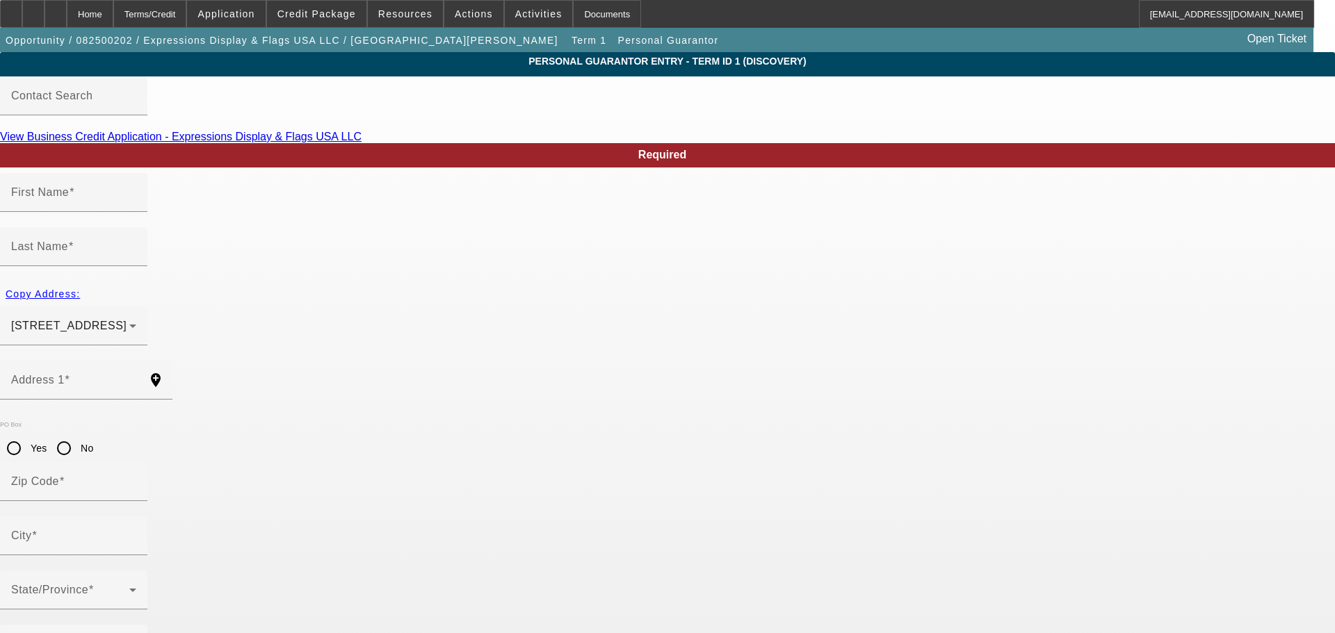
type input "Laurent"
type input "Fontaine"
type input "3387 Mulberry Lane Way"
radio input "true"
type input "30019"
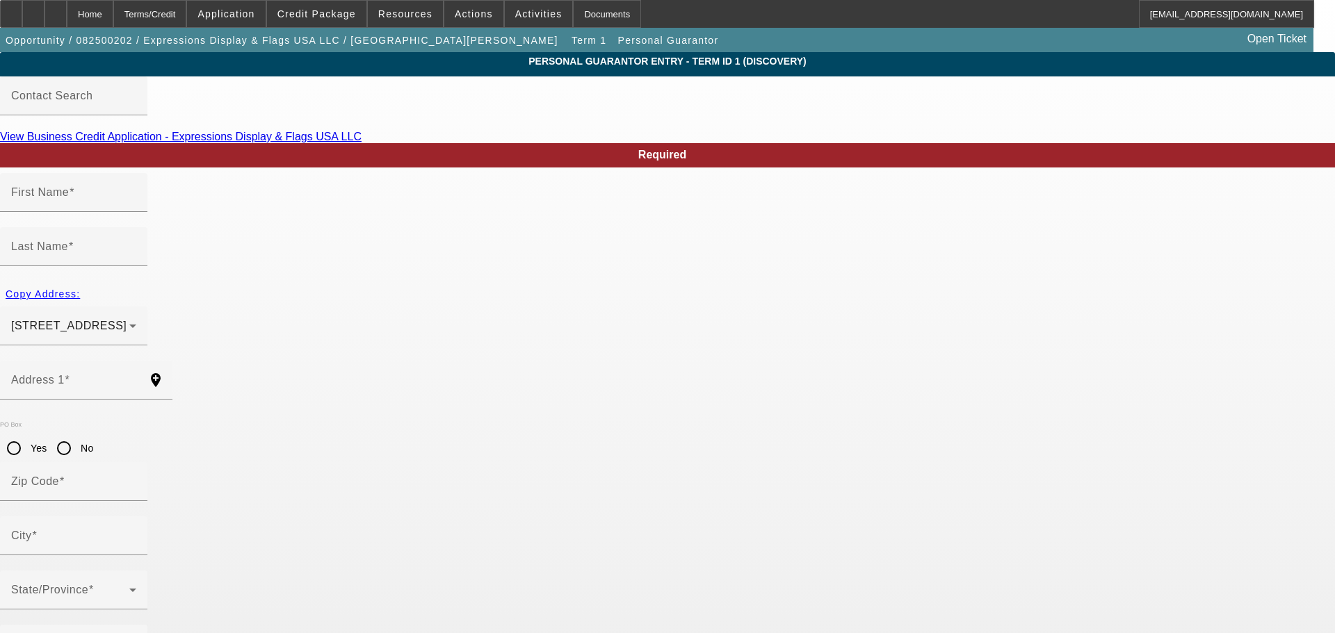
type input "Dacula"
type input "[PHONE_NUMBER]"
type input "50"
type input "238-91-8138"
type input "purchasing@express-impress.com"
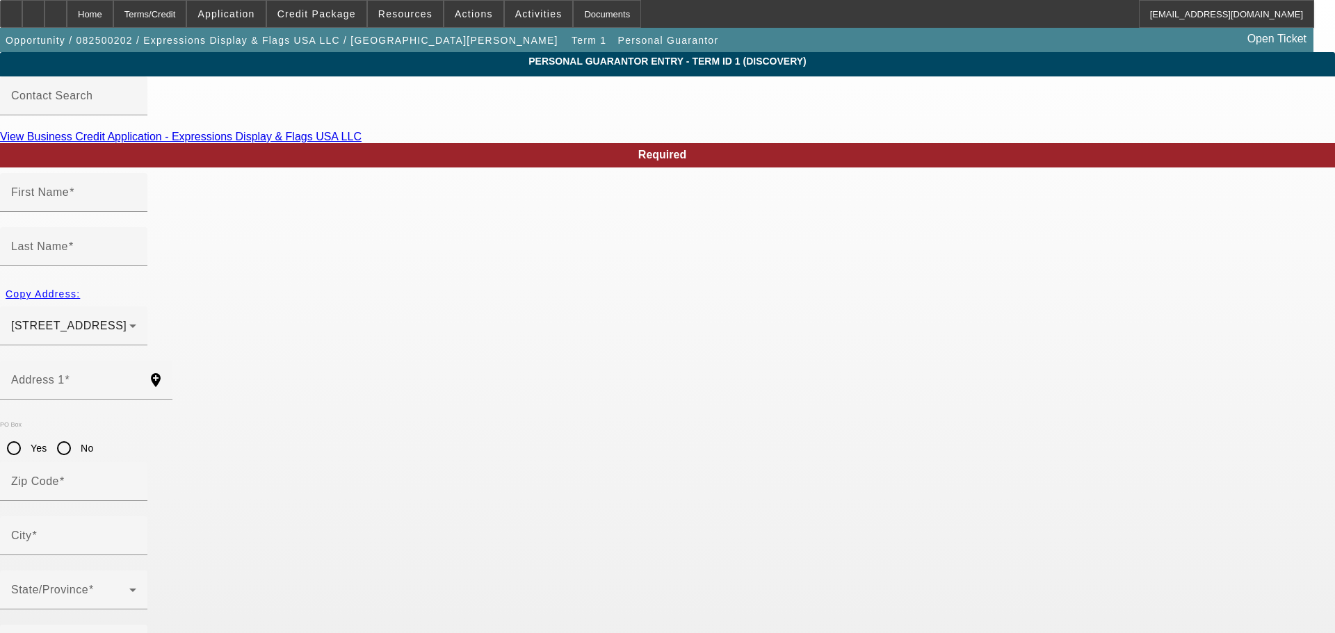
type input "[PHONE_NUMBER]"
click at [127, 320] on span "3387 Mulberry Lane Way Dacula, GA 30019" at bounding box center [68, 326] width 115 height 12
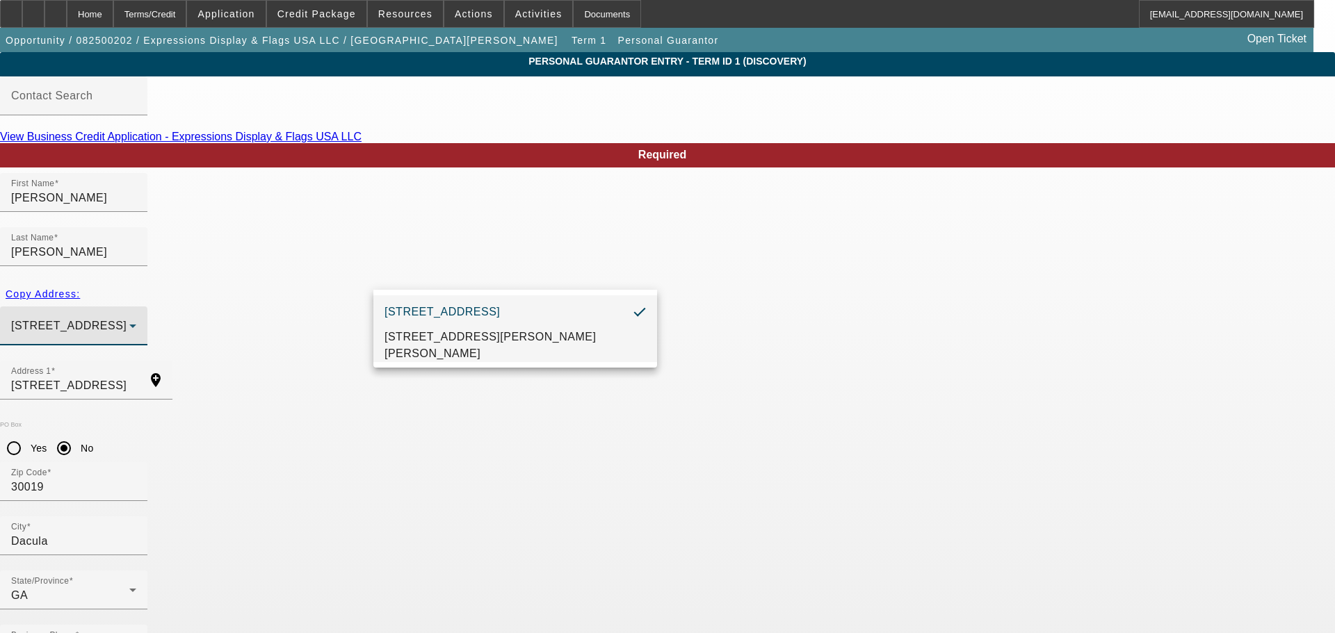
click at [467, 347] on span "5024 B U Bowman Dr Ste 300 Buford, GA 30518" at bounding box center [514, 345] width 261 height 33
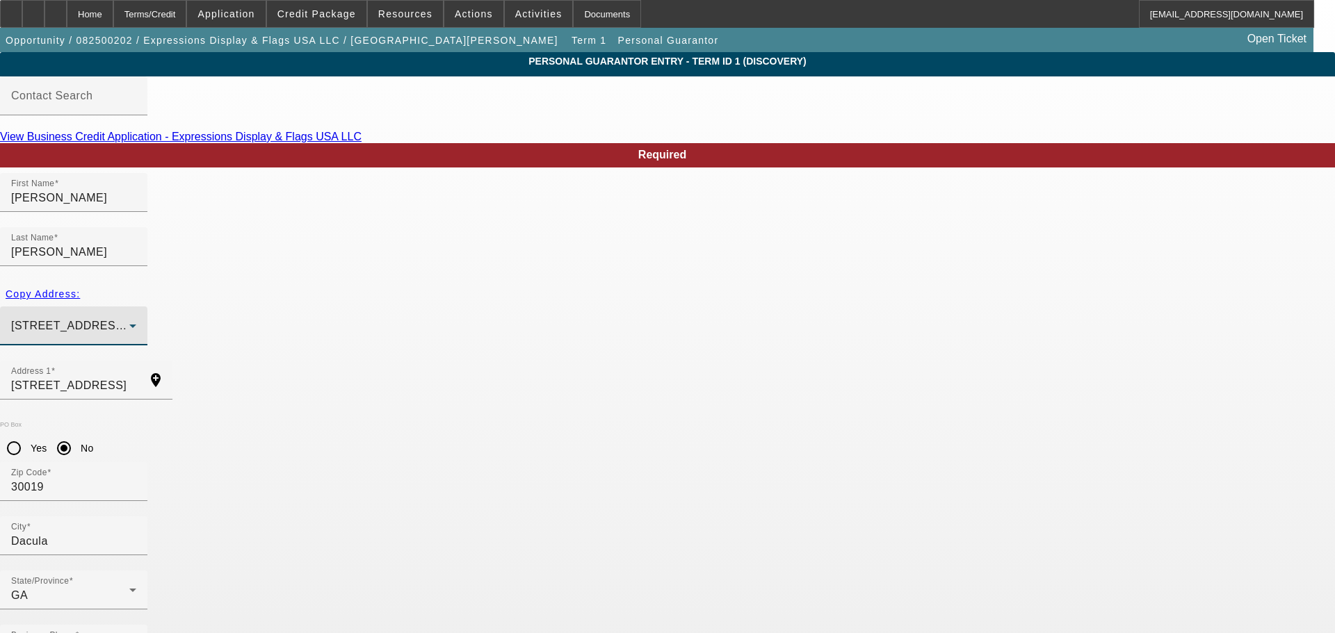
type input "590-09-4276"
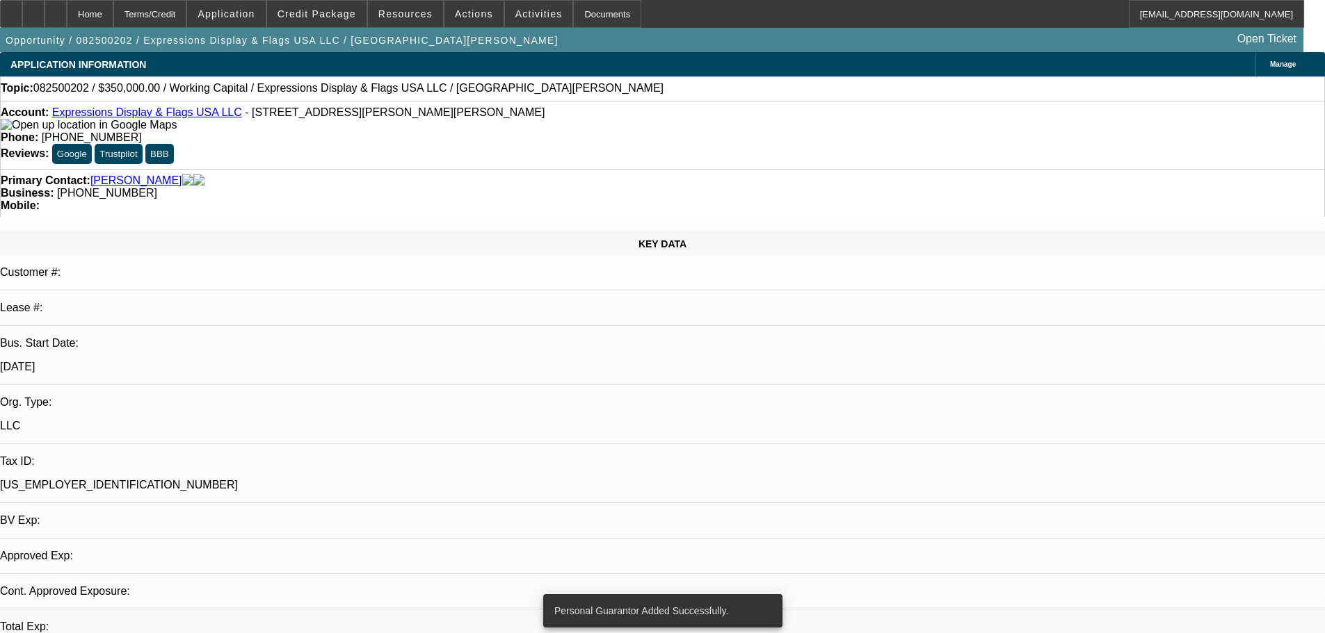
select select "0"
select select "2"
select select "0.1"
select select "4"
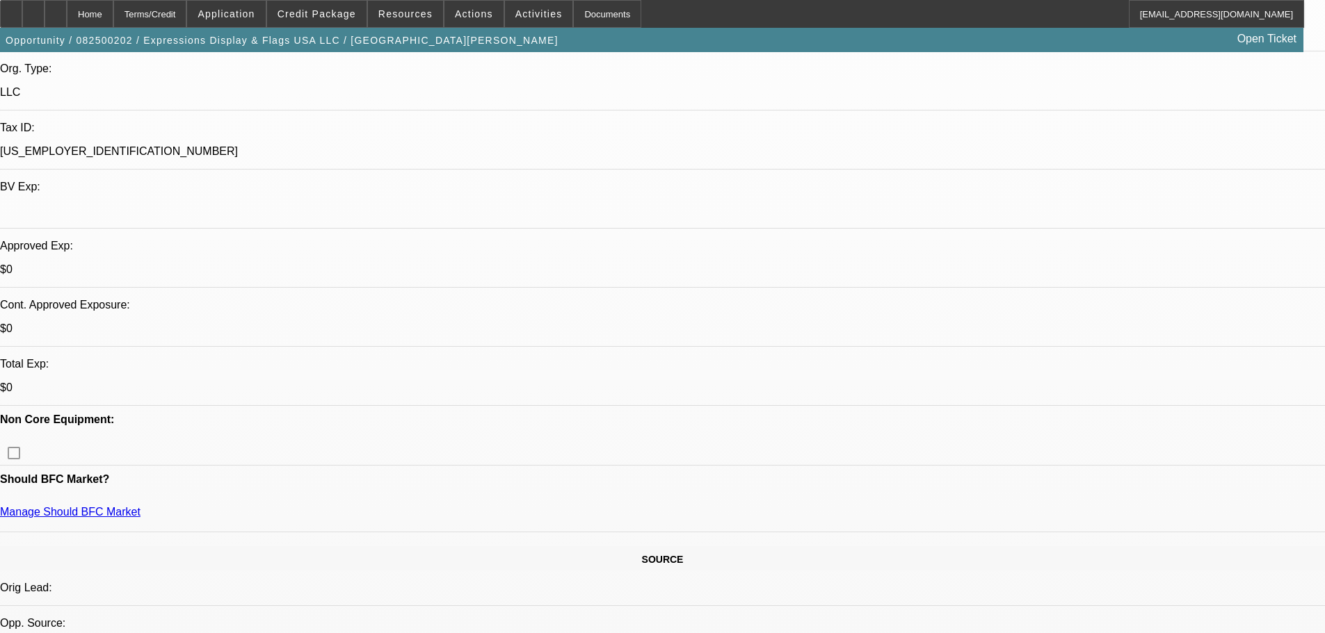
scroll to position [348, 0]
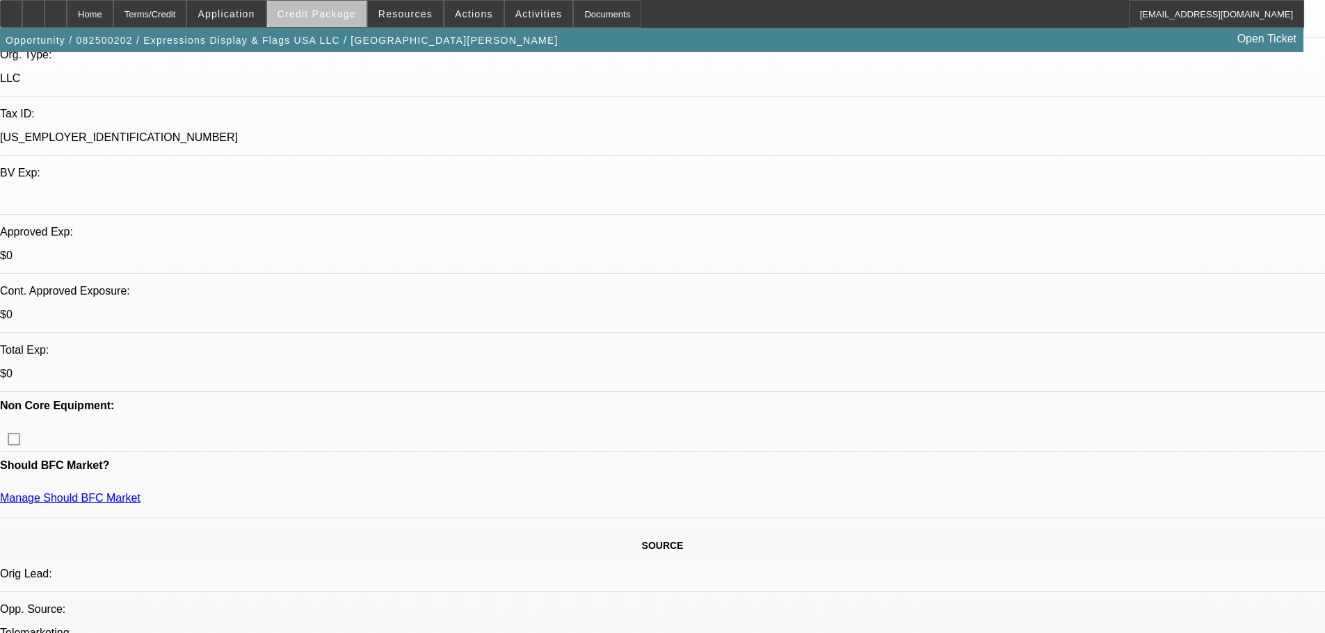
click at [355, 8] on span "Credit Package" at bounding box center [316, 13] width 79 height 11
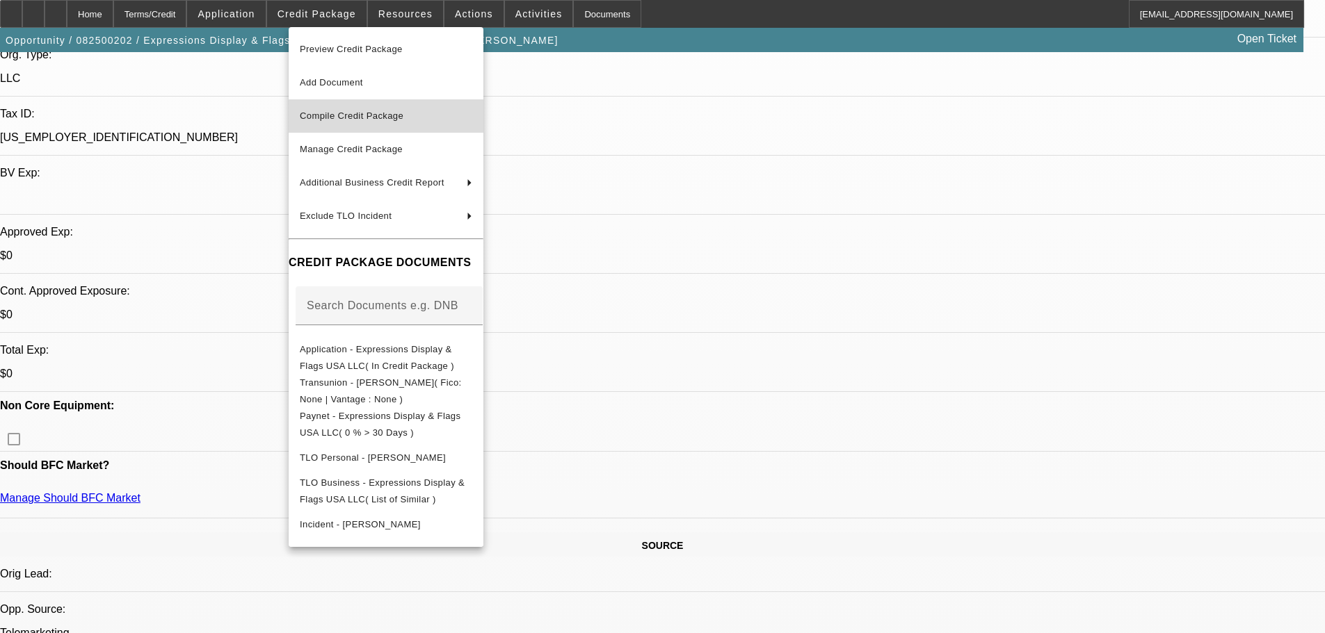
click at [374, 117] on span "Compile Credit Package" at bounding box center [352, 116] width 104 height 10
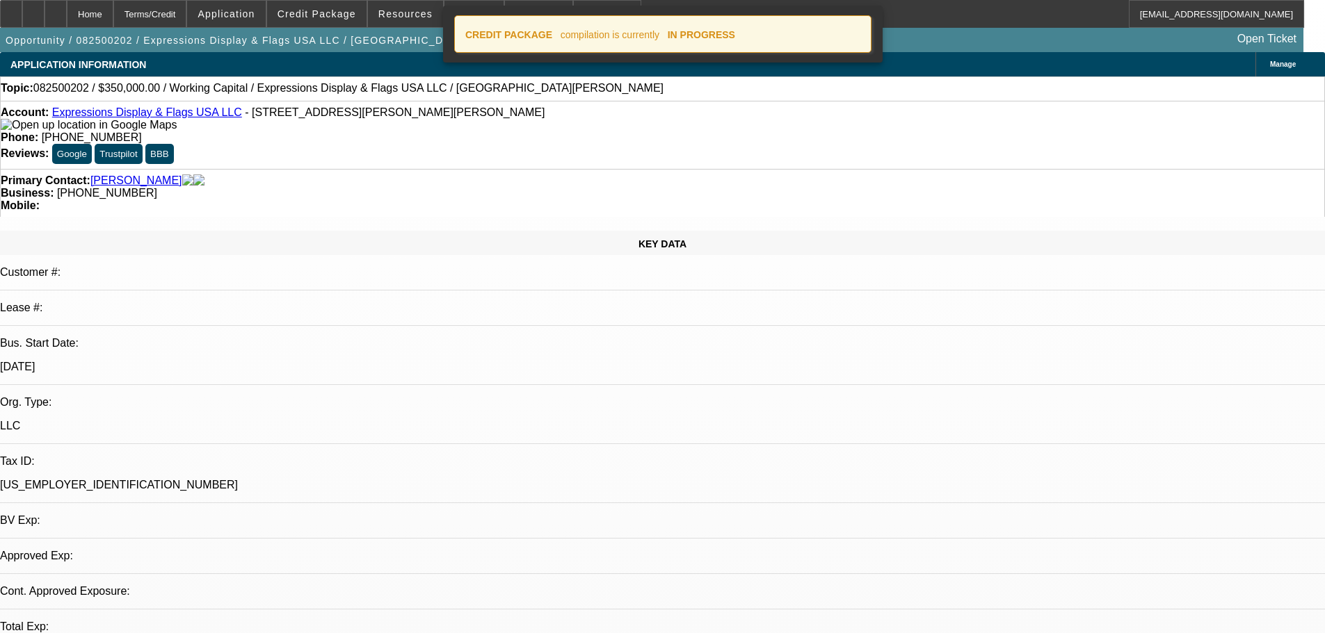
select select "0"
select select "2"
select select "0.1"
select select "4"
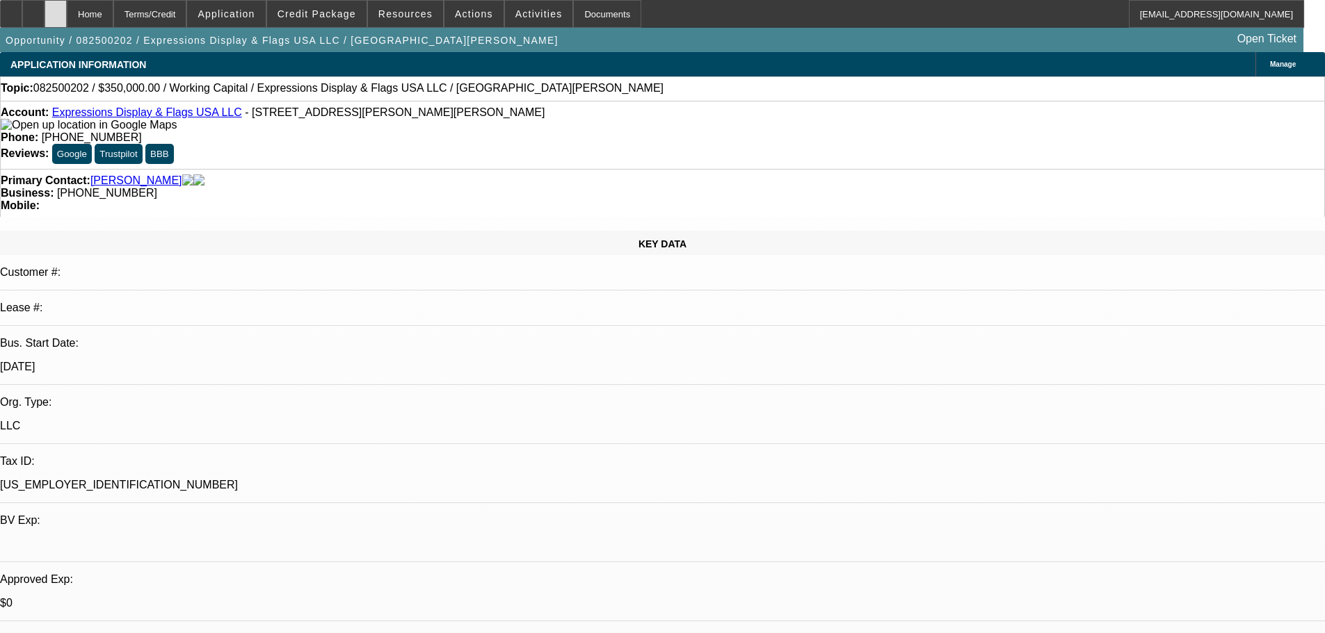
click at [56, 9] on icon at bounding box center [56, 9] width 0 height 0
select select "0"
select select "2"
select select "0.1"
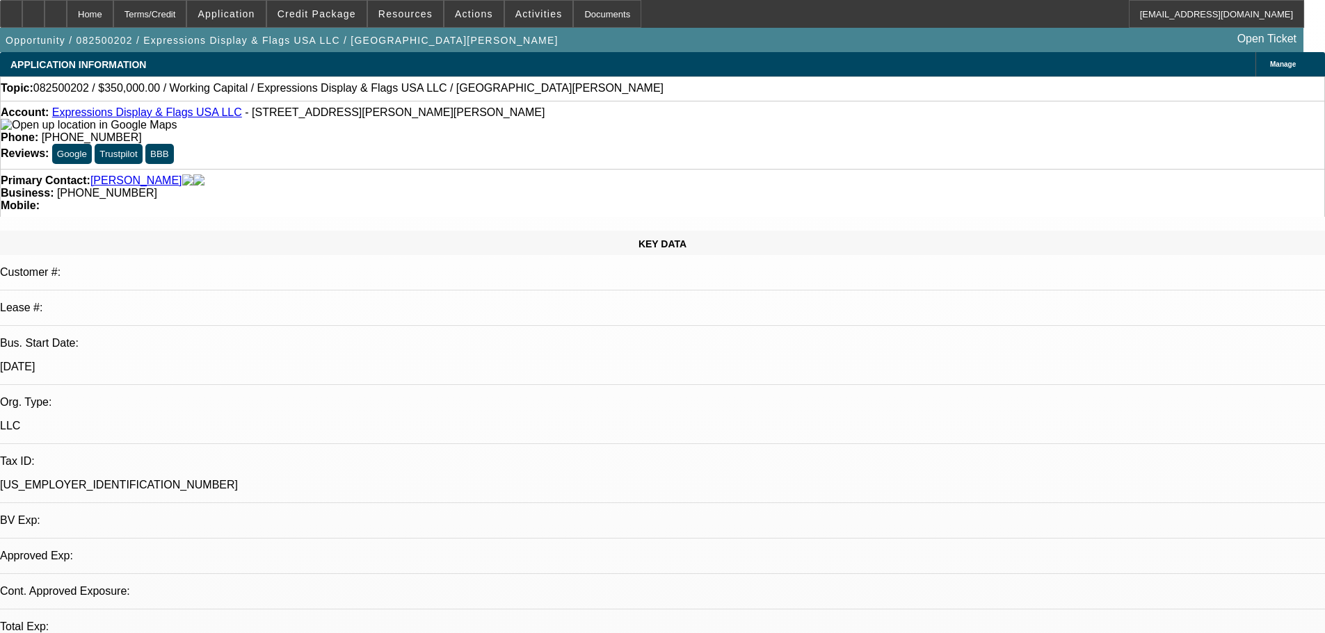
select select "4"
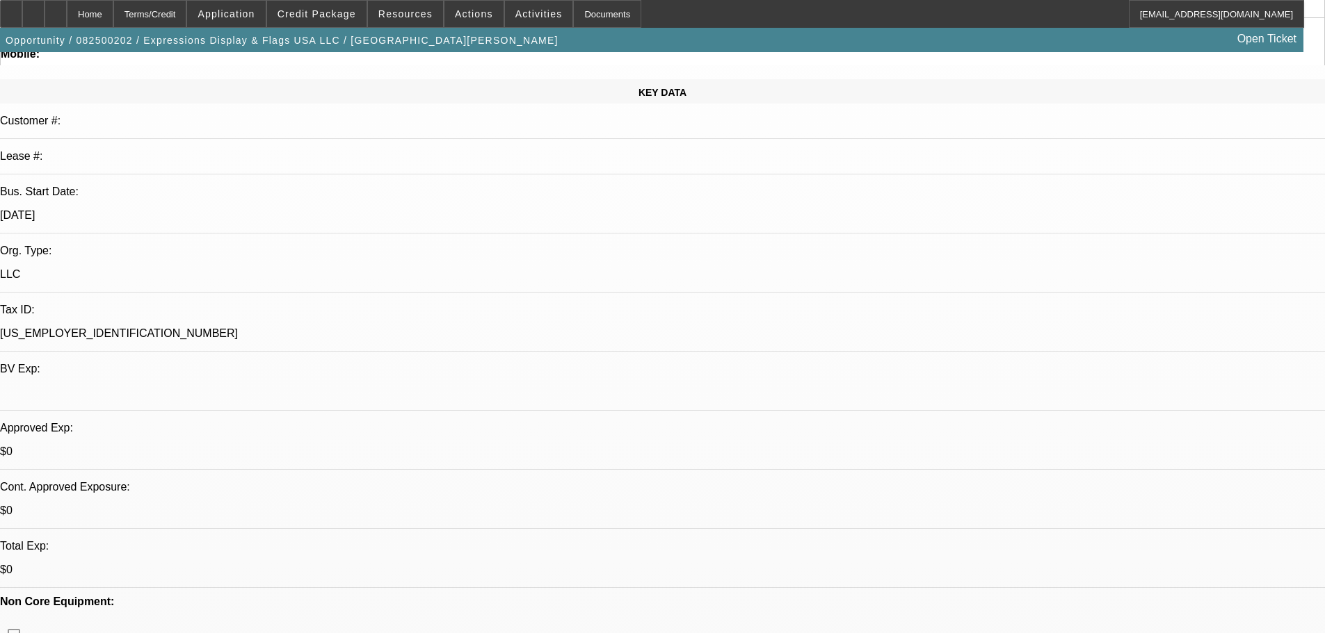
scroll to position [278, 0]
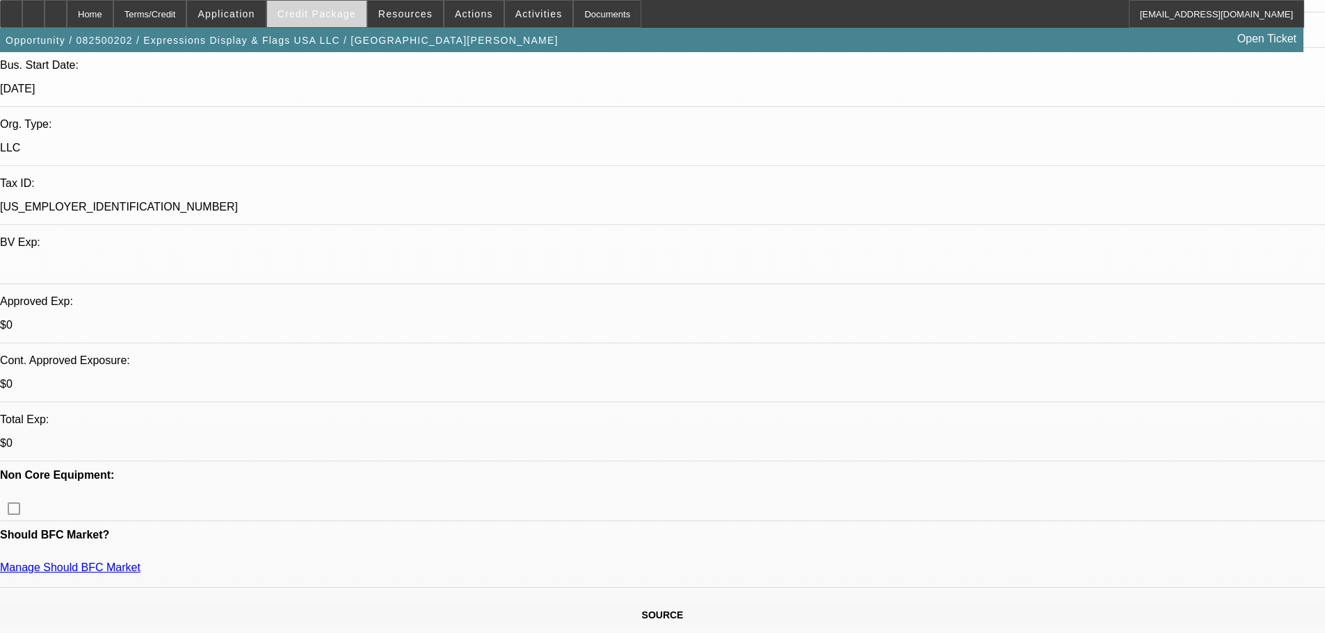
click at [341, 13] on span "Credit Package" at bounding box center [316, 13] width 79 height 11
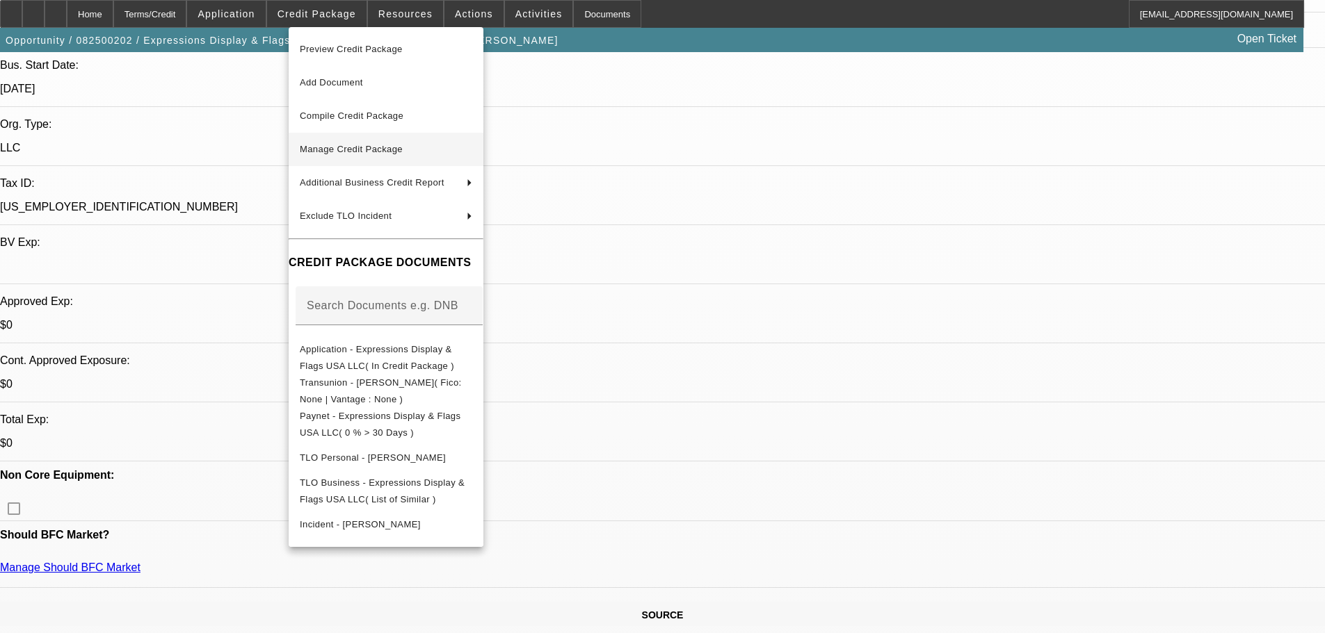
click at [387, 156] on span "Manage Credit Package" at bounding box center [386, 149] width 172 height 17
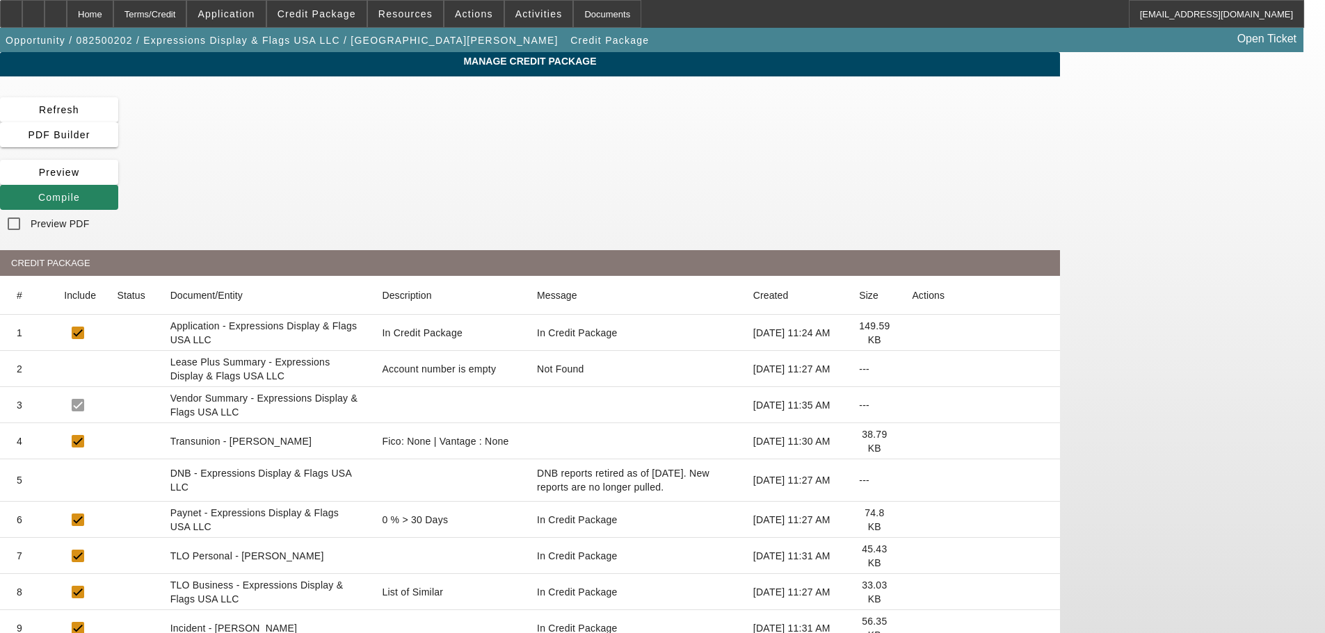
click at [912, 442] on icon at bounding box center [912, 442] width 0 height 0
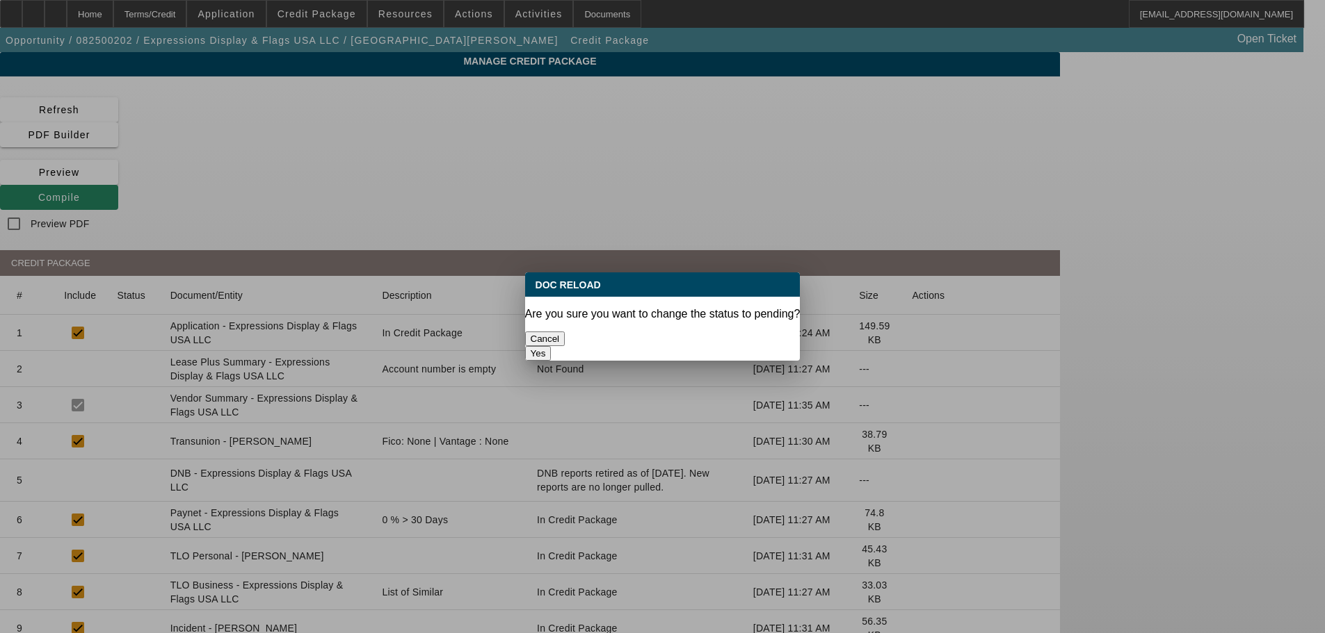
click at [551, 346] on button "Yes" at bounding box center [538, 353] width 26 height 15
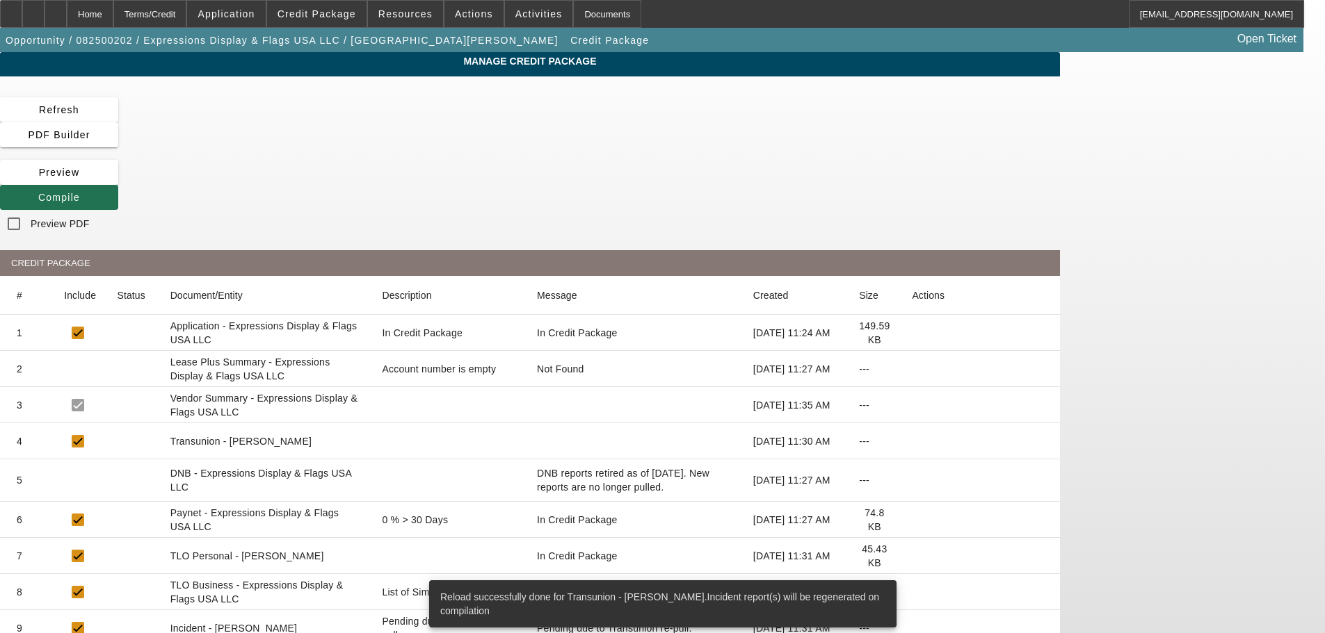
click at [118, 181] on span at bounding box center [59, 197] width 118 height 33
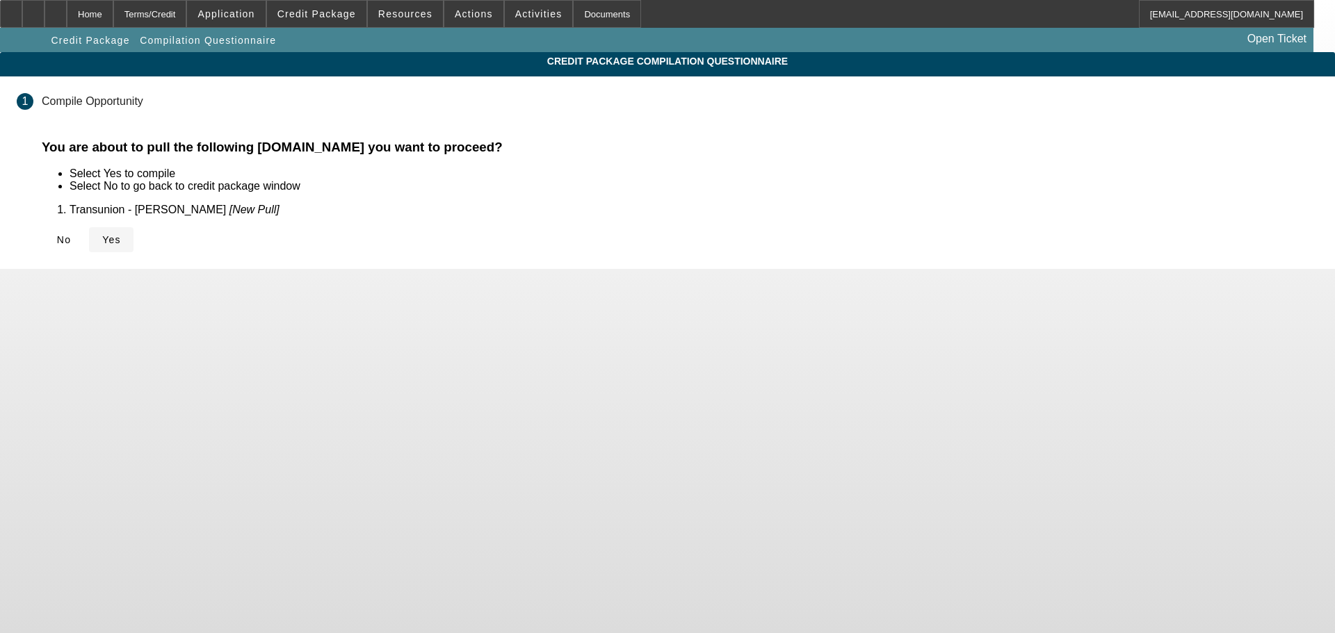
click at [121, 240] on span "Yes" at bounding box center [111, 239] width 19 height 11
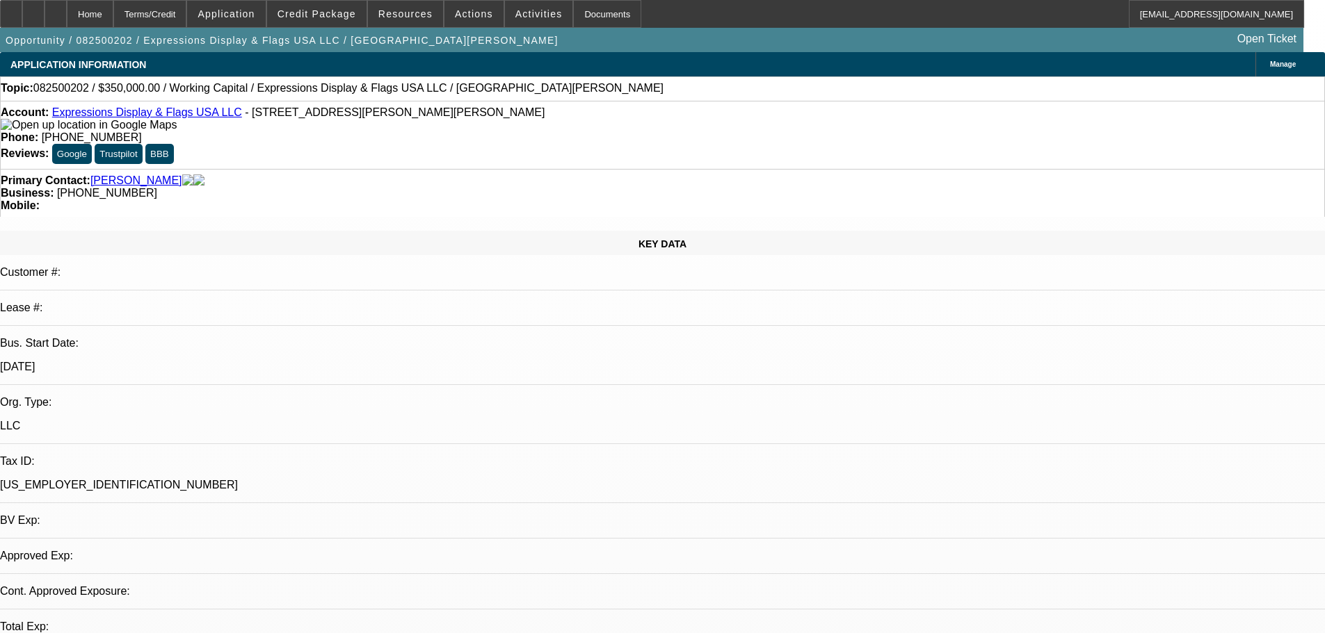
select select "0"
select select "2"
select select "0.1"
select select "4"
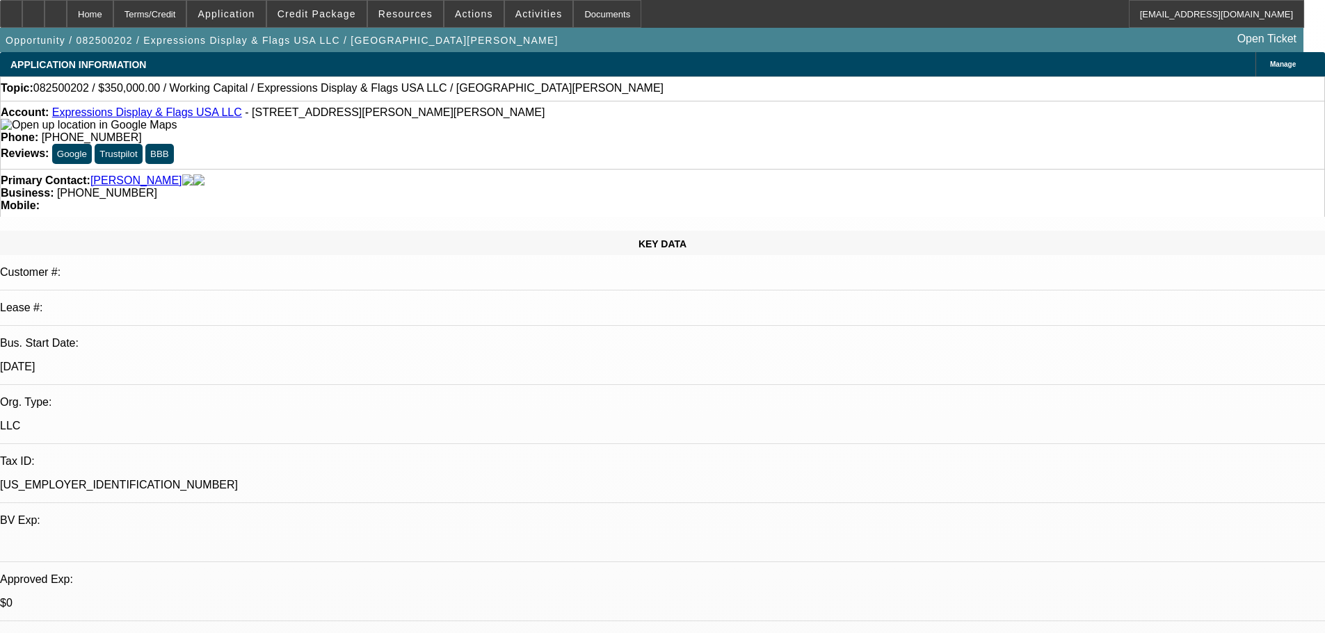
scroll to position [348, 0]
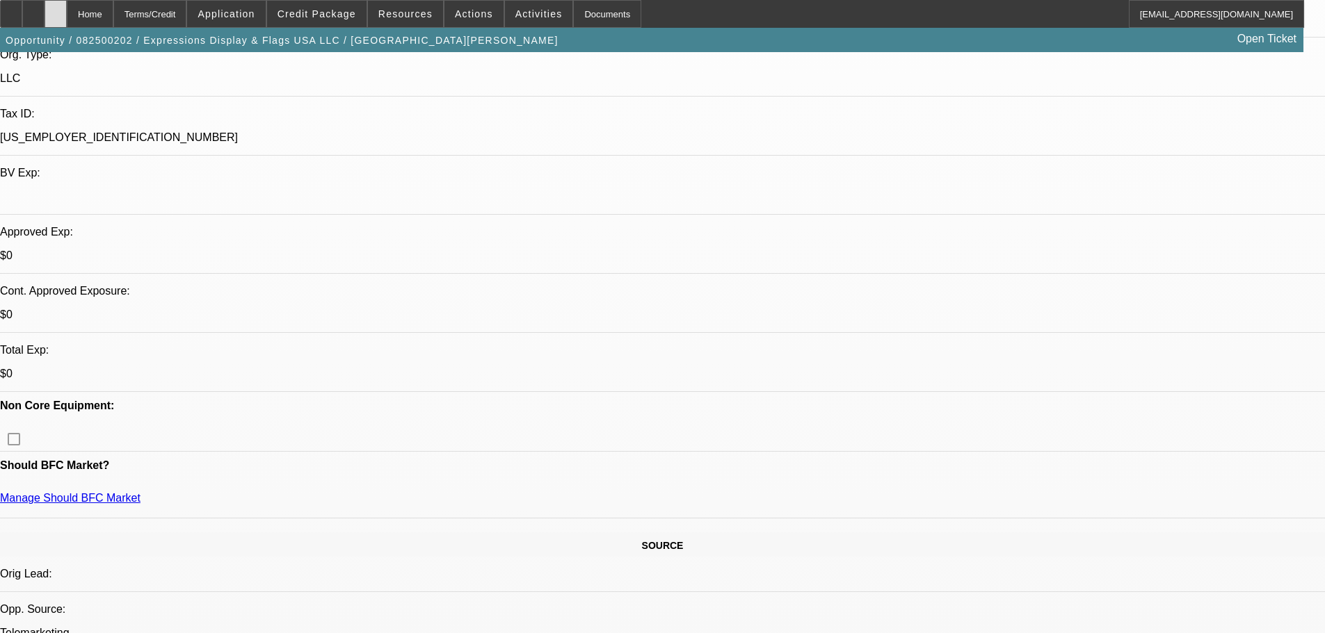
click at [67, 19] on div at bounding box center [55, 14] width 22 height 28
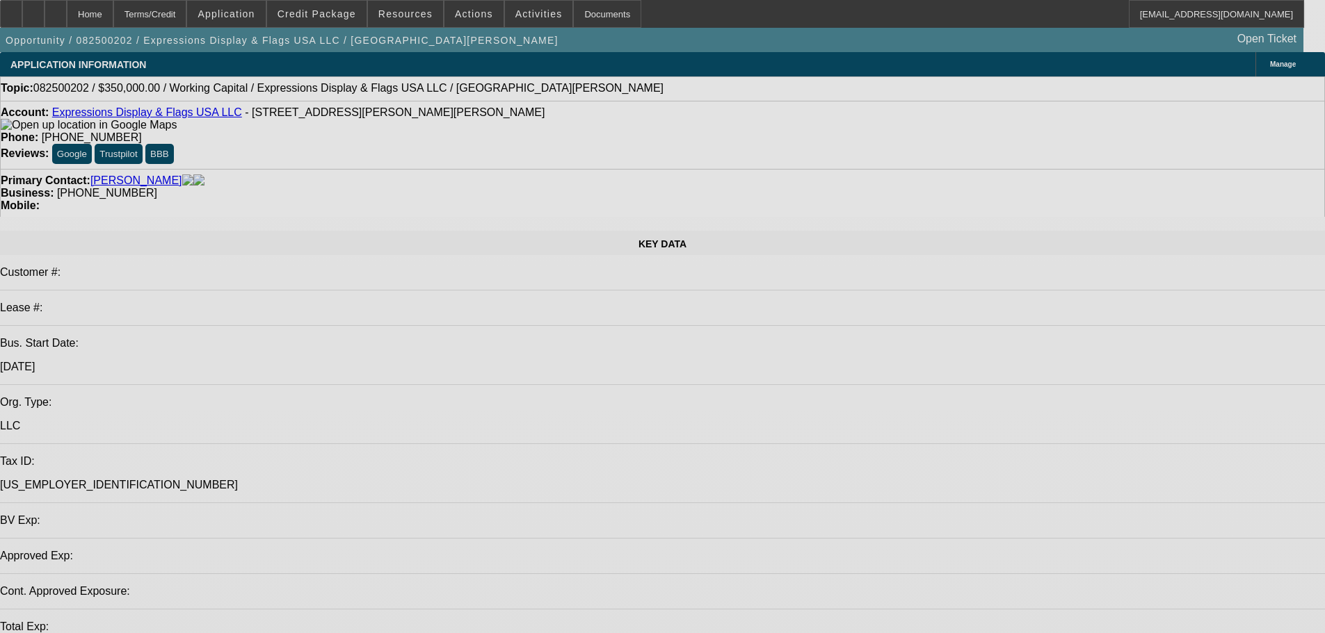
select select "0"
select select "2"
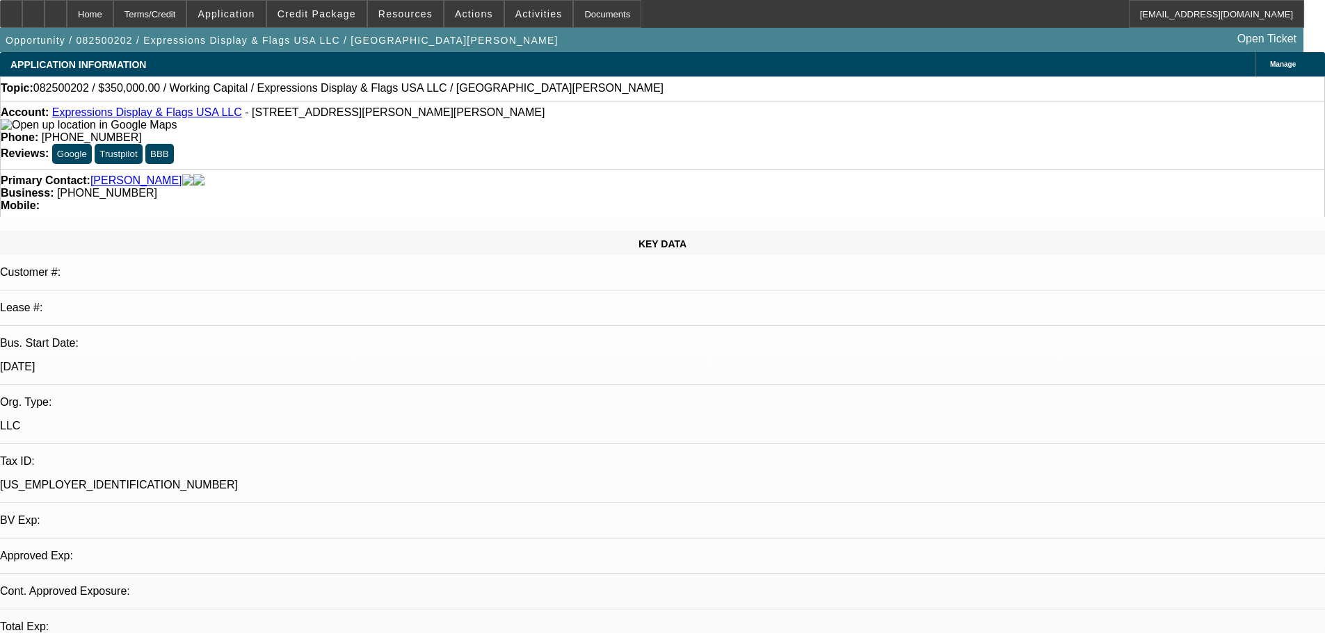
select select "2"
select select "0.1"
select select "4"
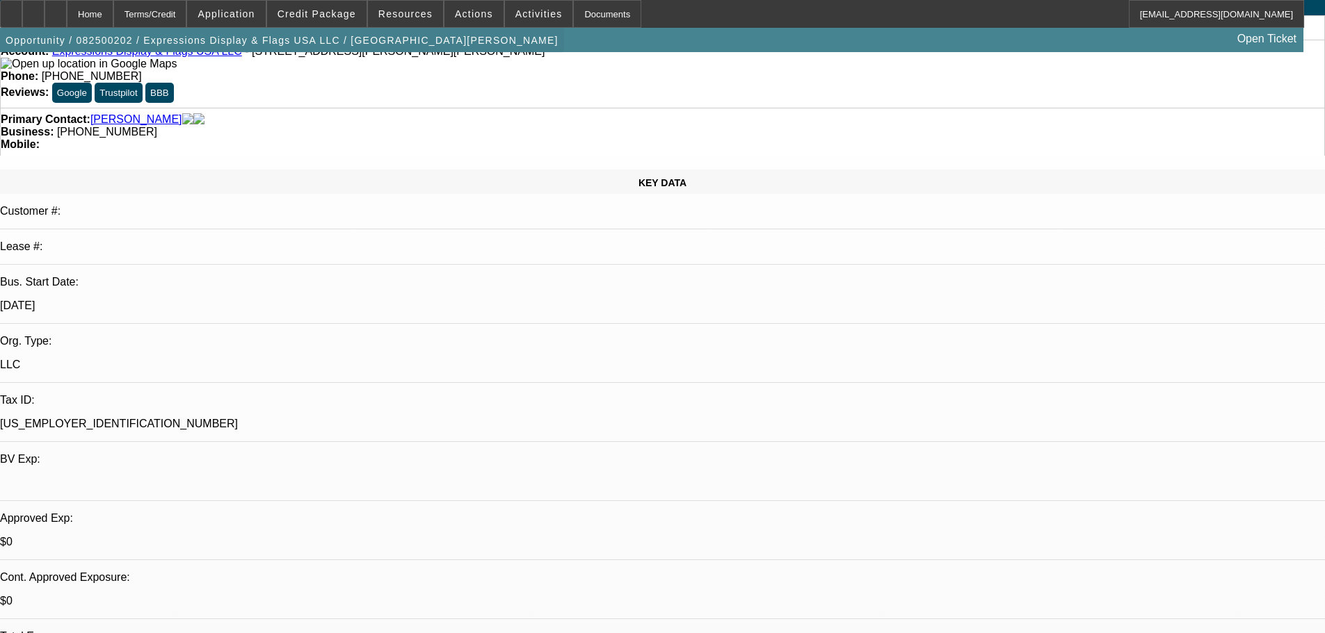
scroll to position [139, 0]
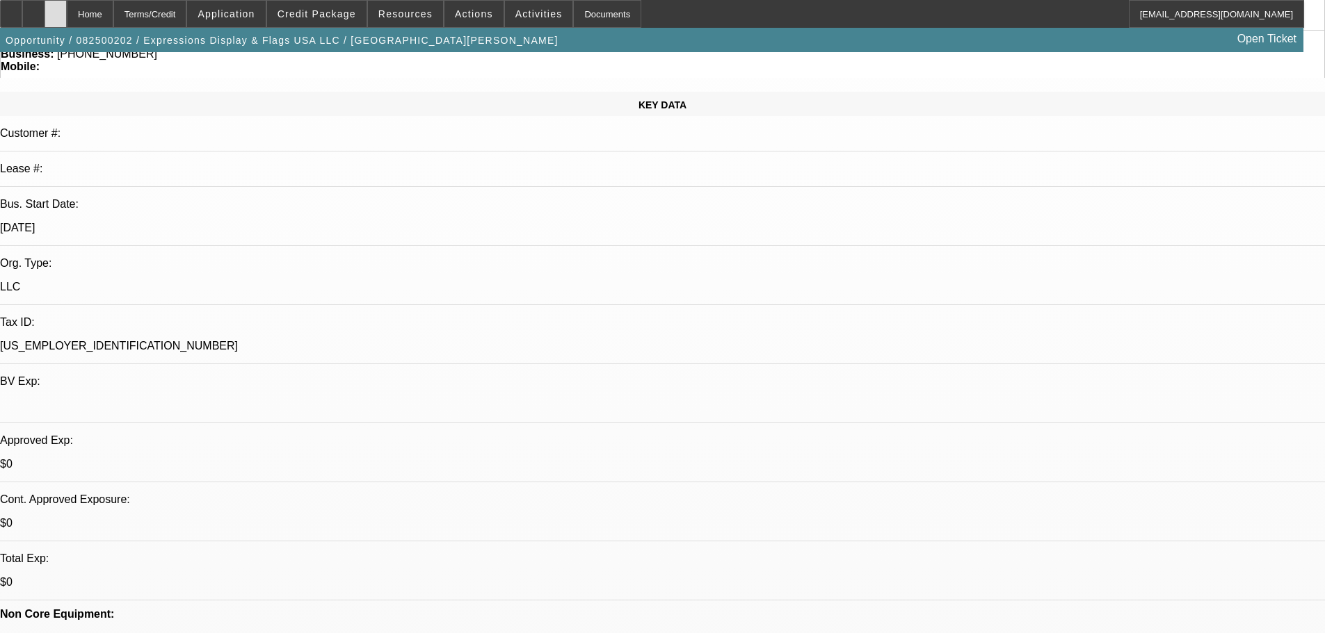
click at [67, 17] on div at bounding box center [55, 14] width 22 height 28
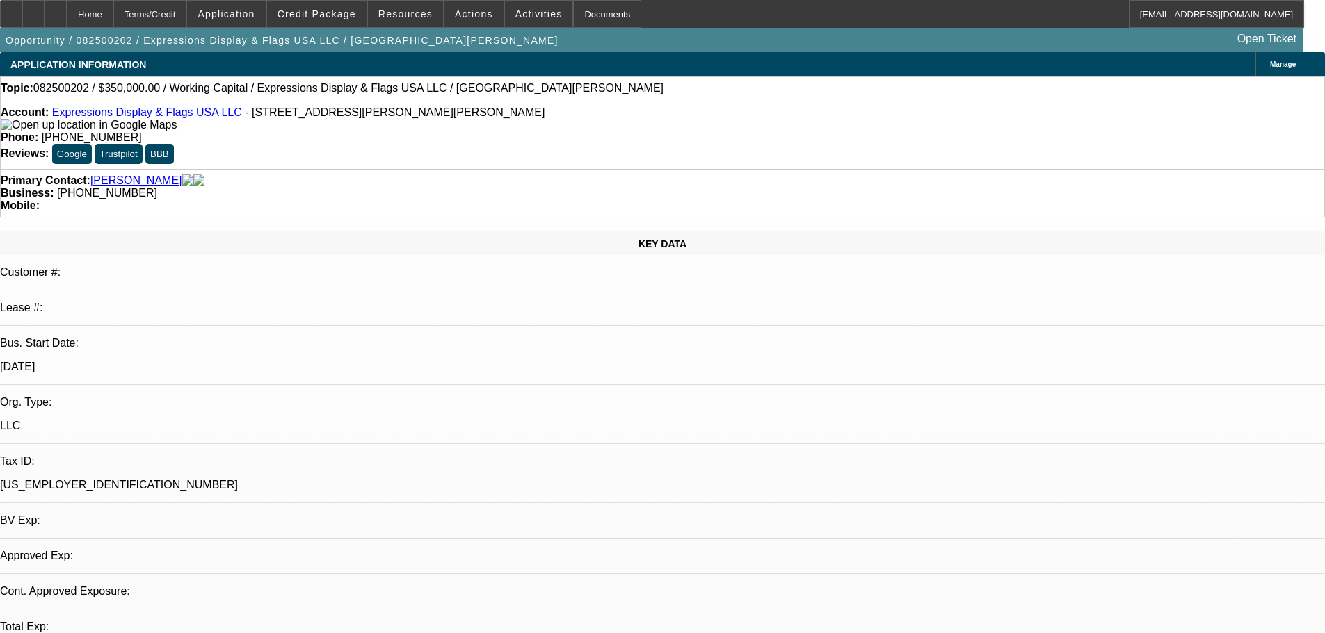
select select "0"
select select "2"
select select "0.1"
select select "1"
select select "2"
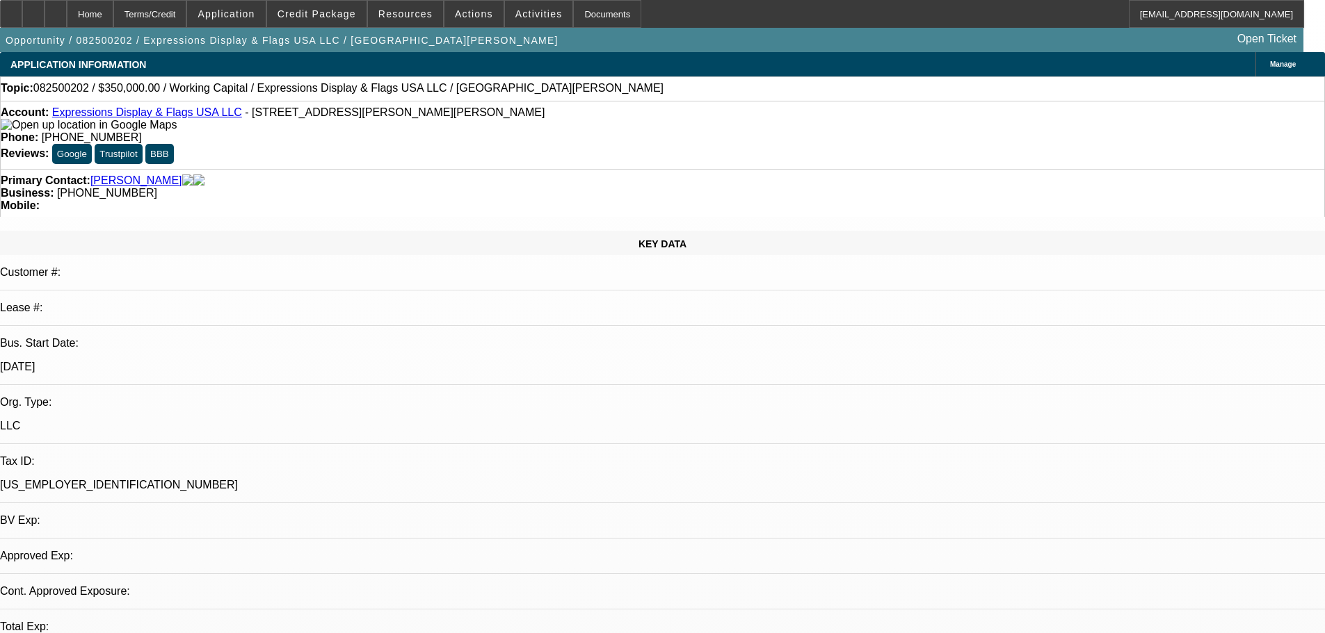
select select "4"
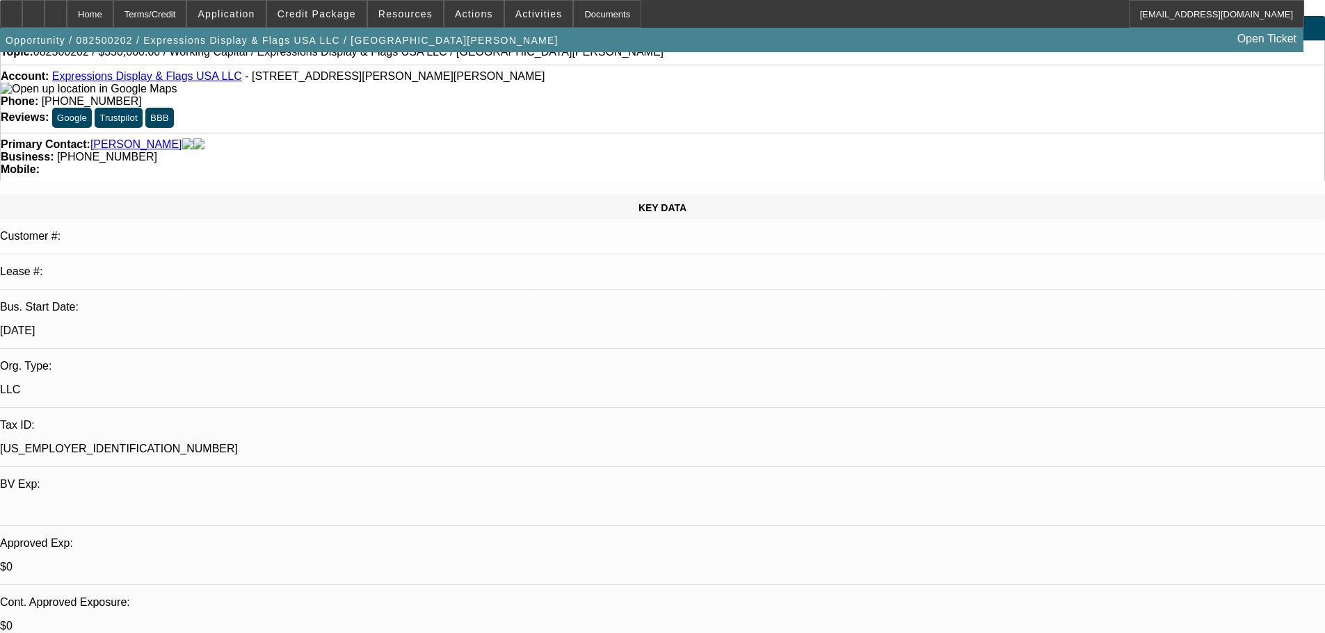
scroll to position [139, 0]
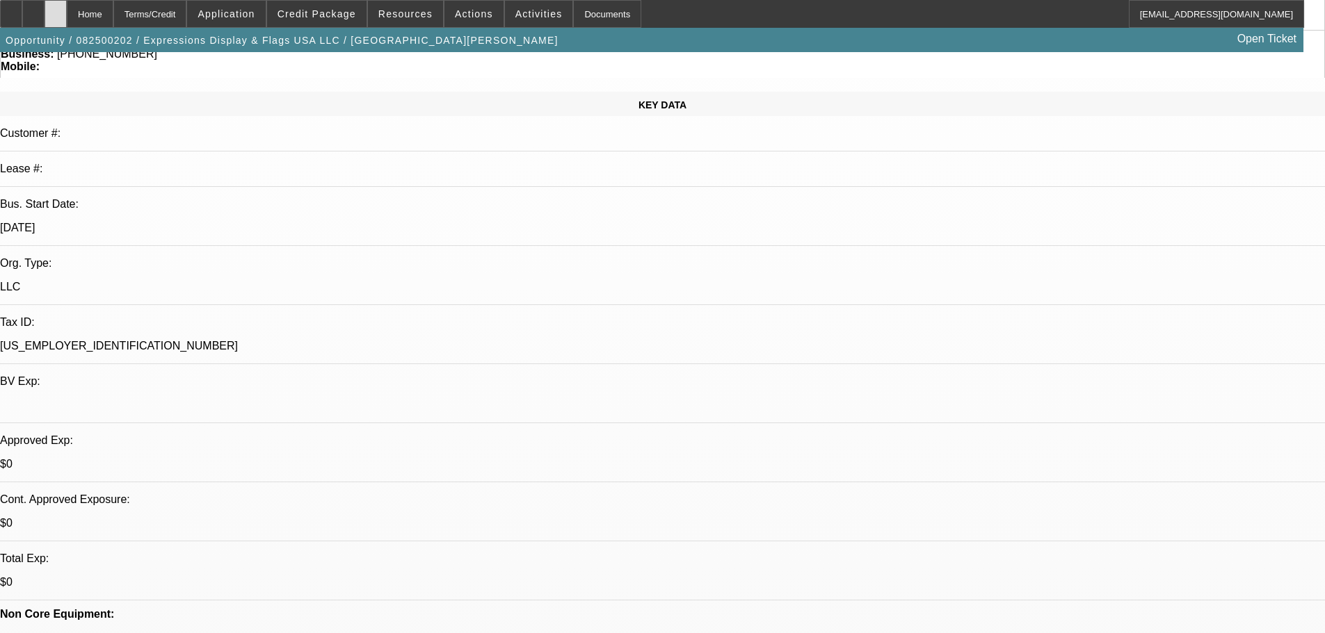
click at [56, 9] on icon at bounding box center [56, 9] width 0 height 0
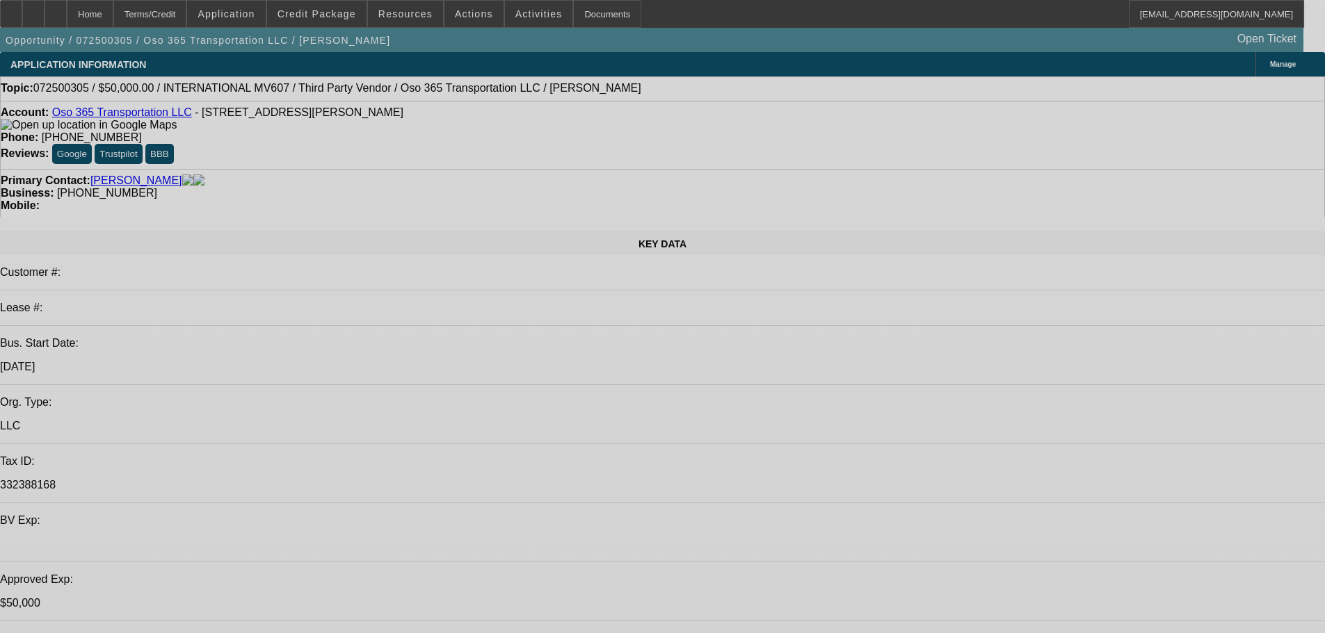
select select "0"
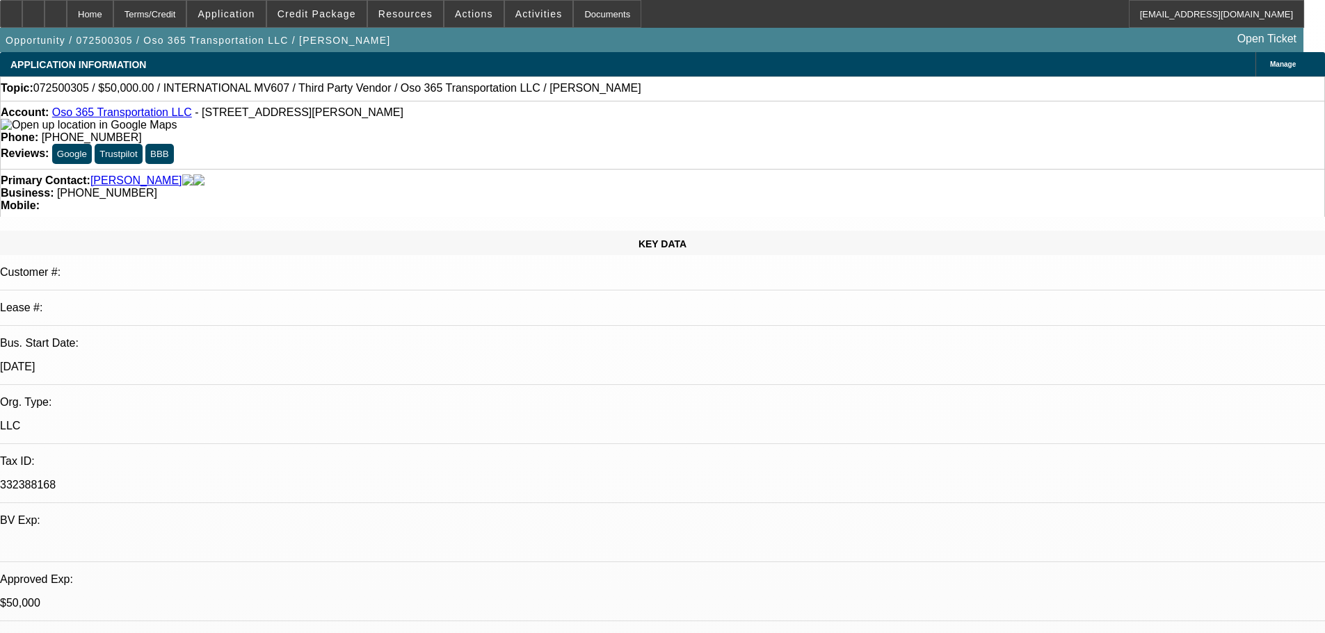
select select "2"
select select "0.1"
select select "4"
select select "0"
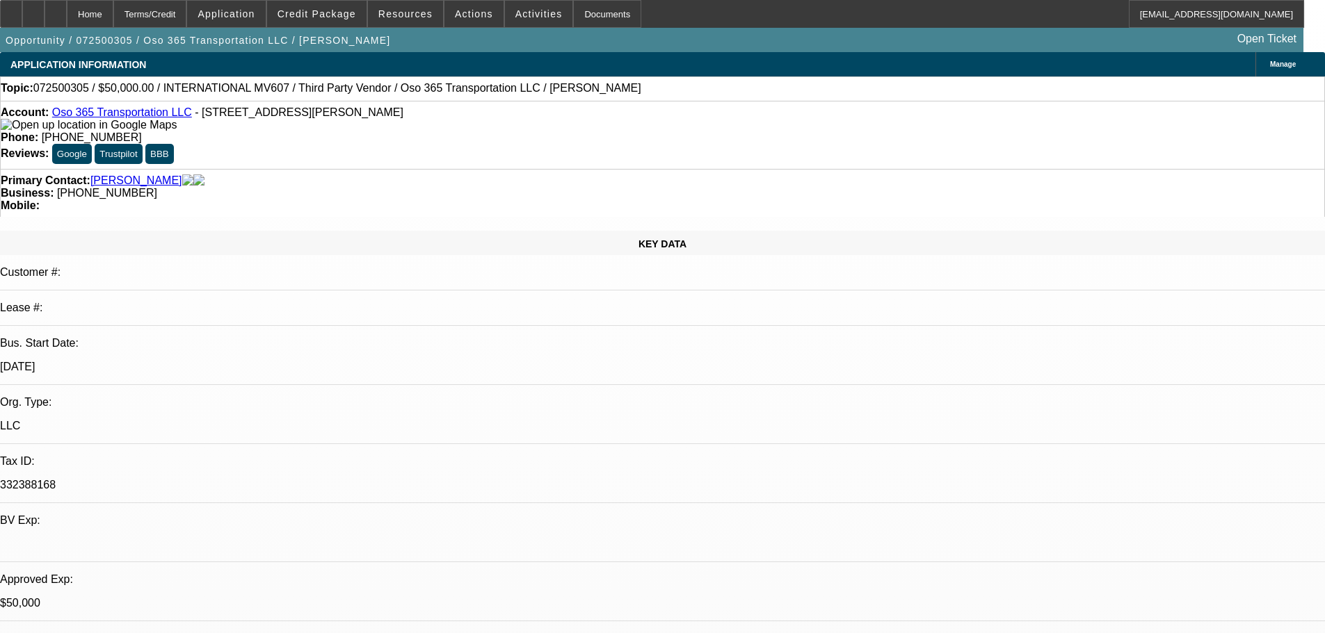
select select "2"
select select "0.1"
select select "4"
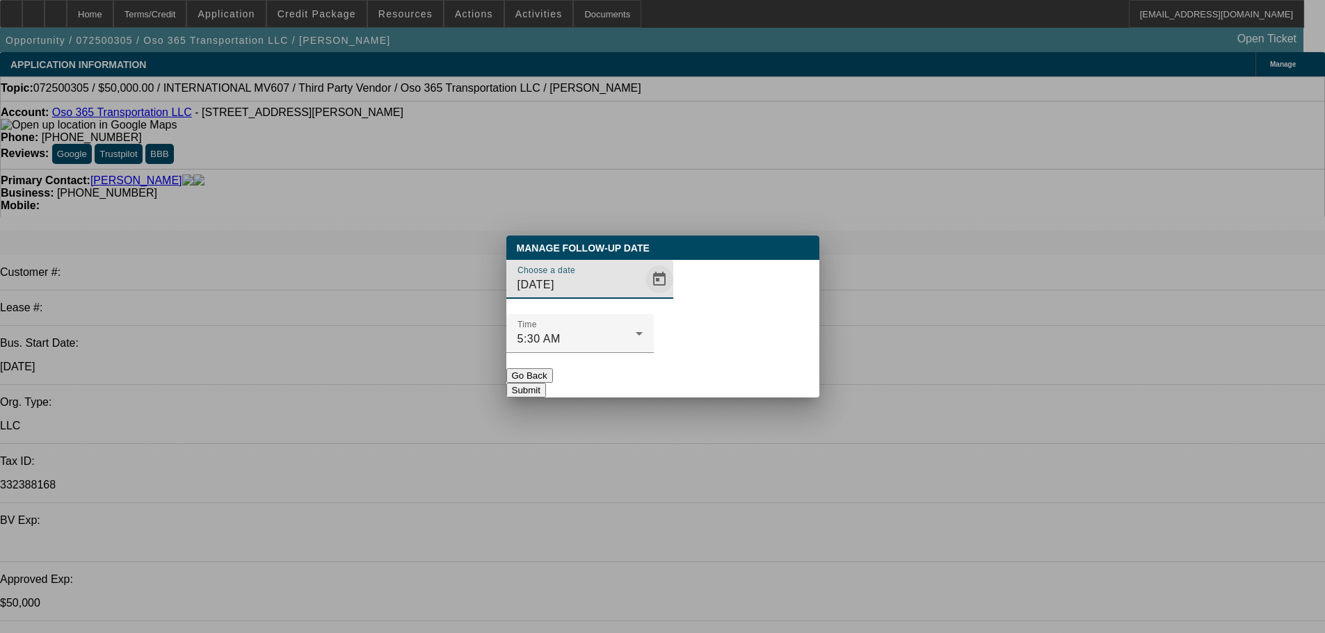
click at [642, 296] on span "Open calendar" at bounding box center [658, 279] width 33 height 33
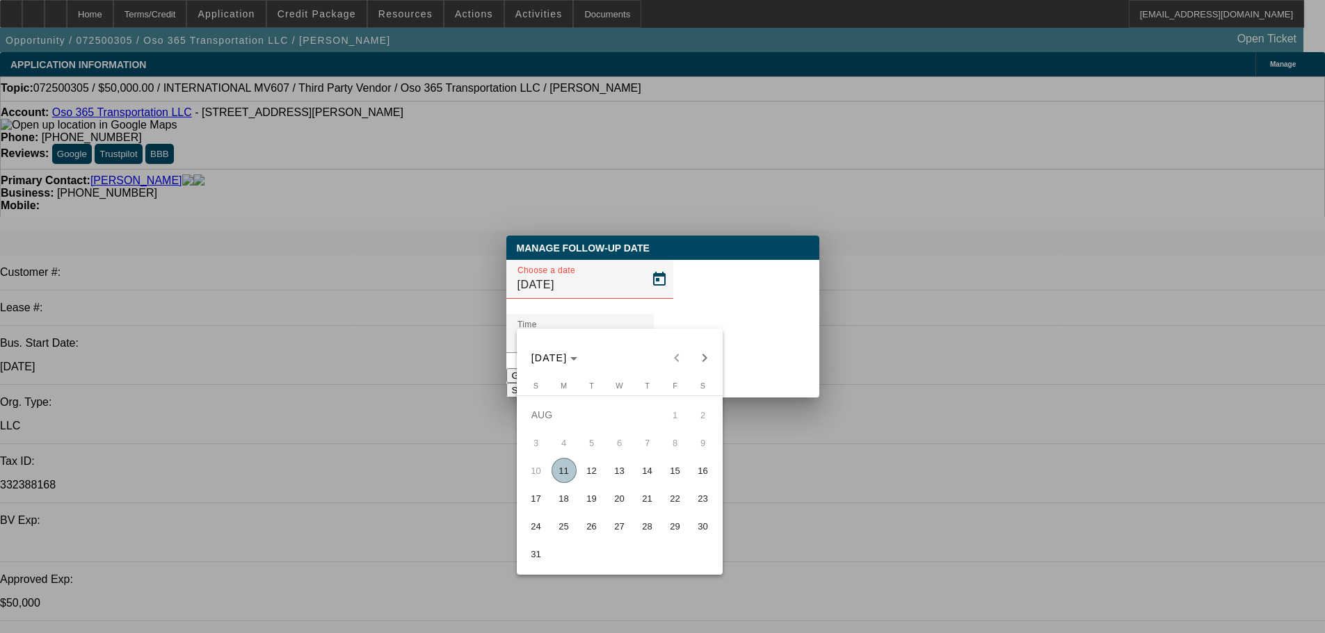
click at [626, 471] on span "13" at bounding box center [619, 470] width 25 height 25
type input "8/13/2025"
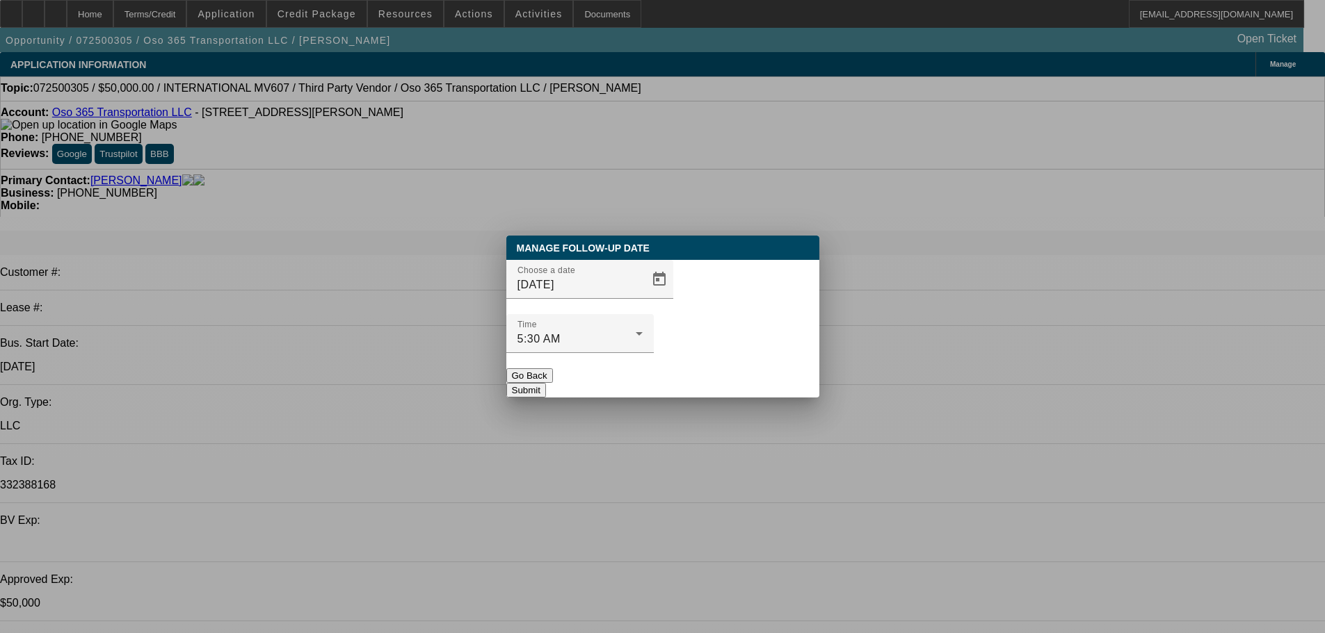
click at [546, 383] on button "Submit" at bounding box center [526, 390] width 40 height 15
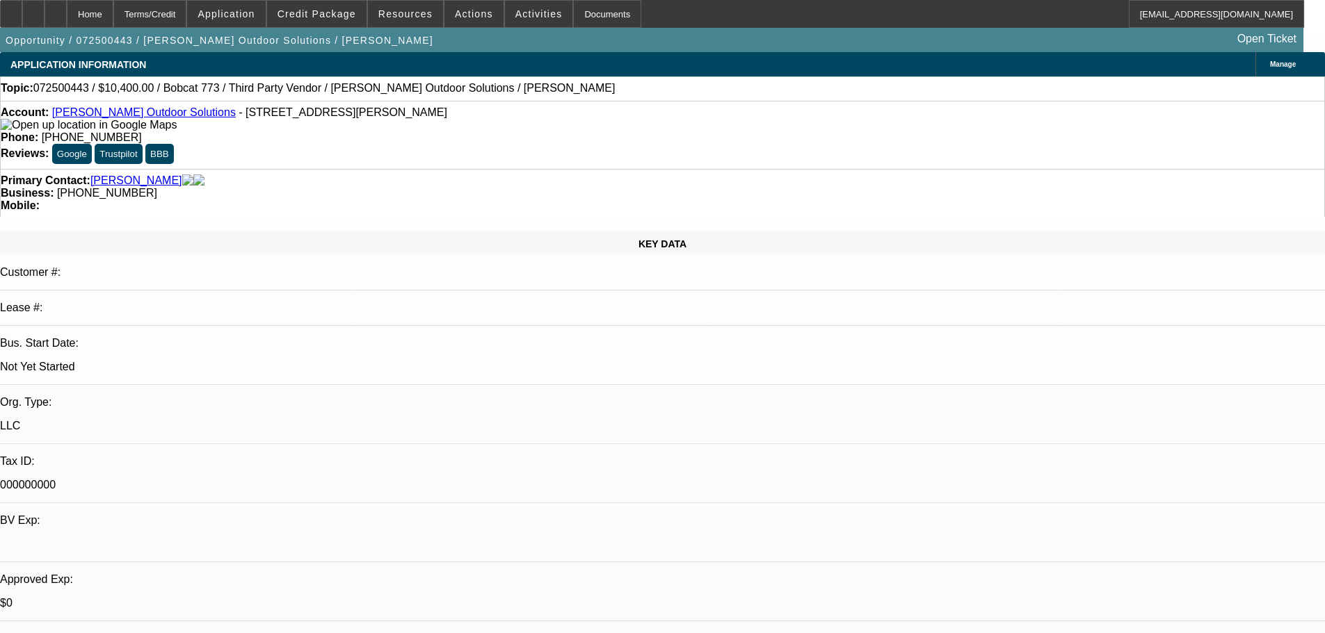
select select "0.2"
select select "2"
select select "0.1"
select select "4"
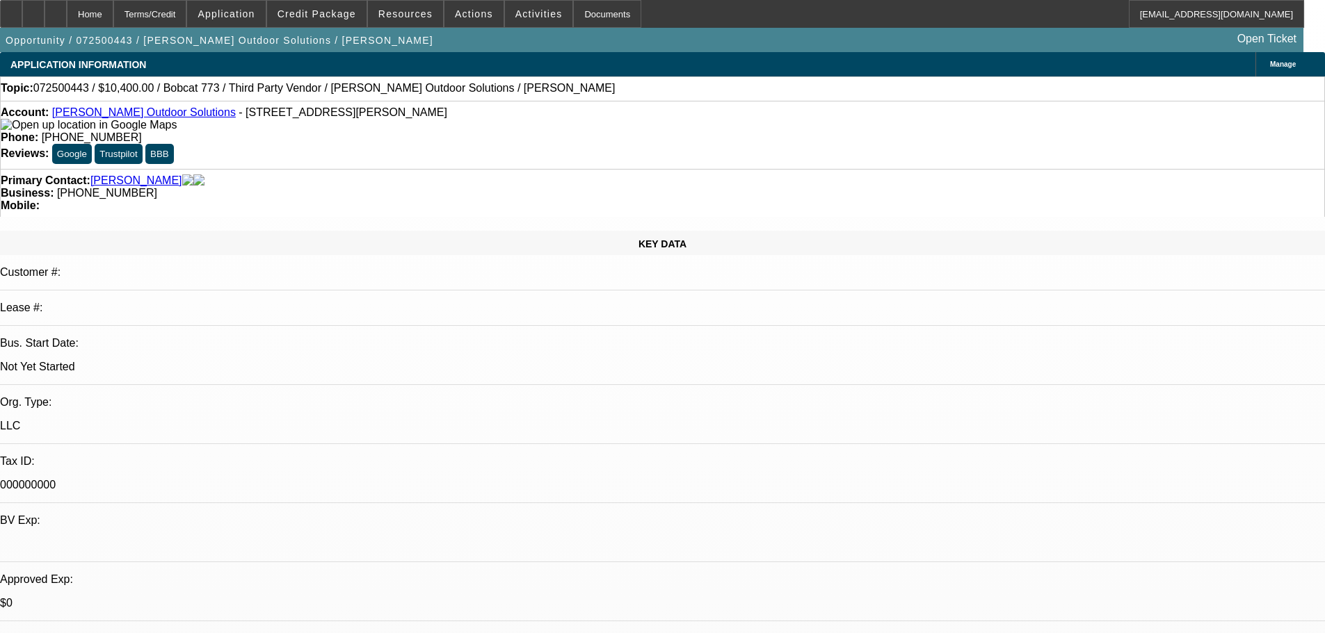
select select "0.2"
select select "2"
select select "0.1"
select select "4"
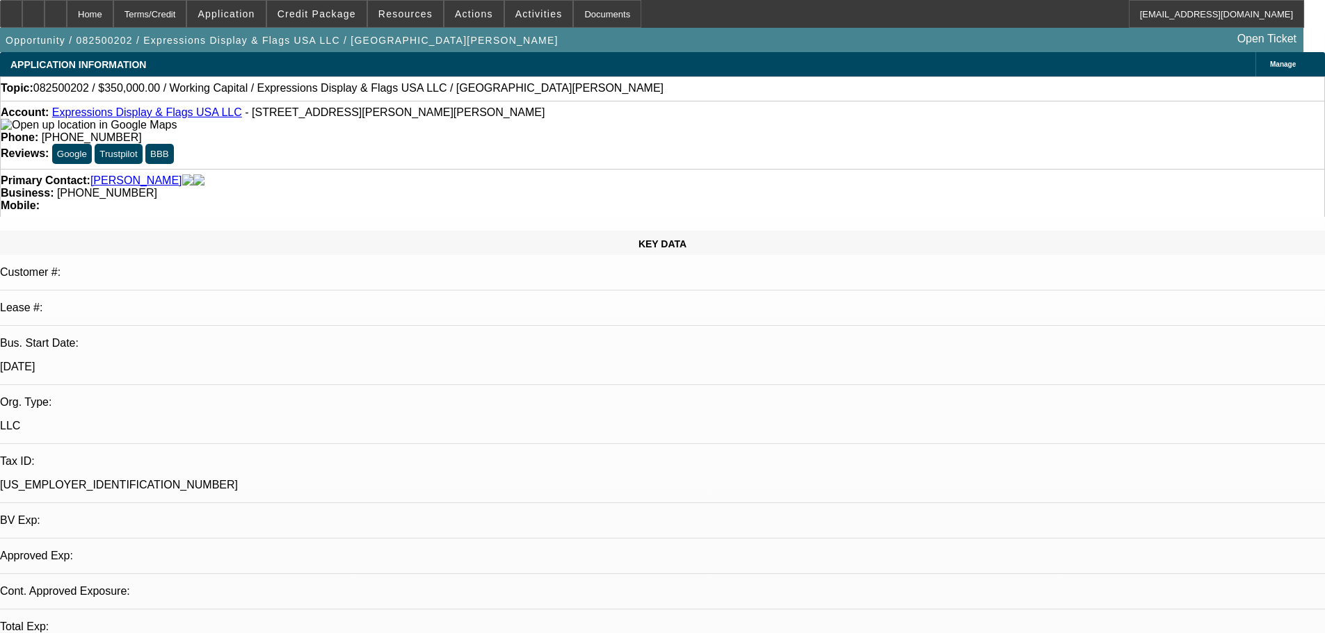
select select "0"
select select "2"
select select "0.1"
select select "2"
select select "4"
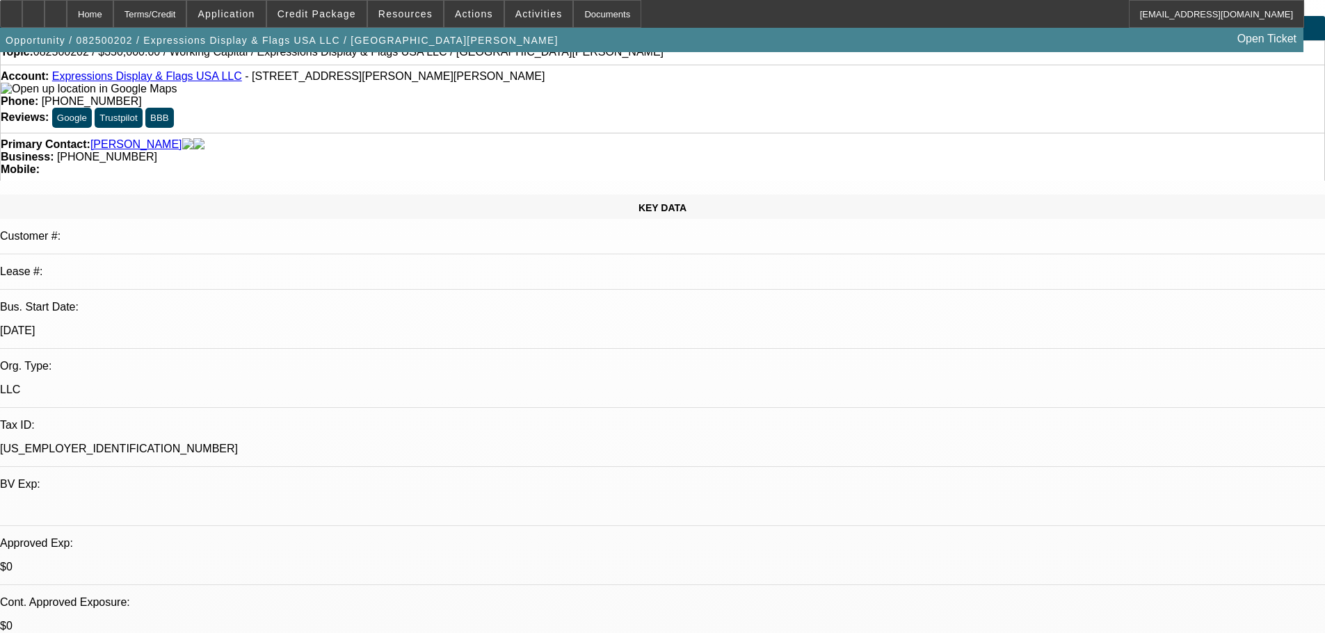
scroll to position [70, 0]
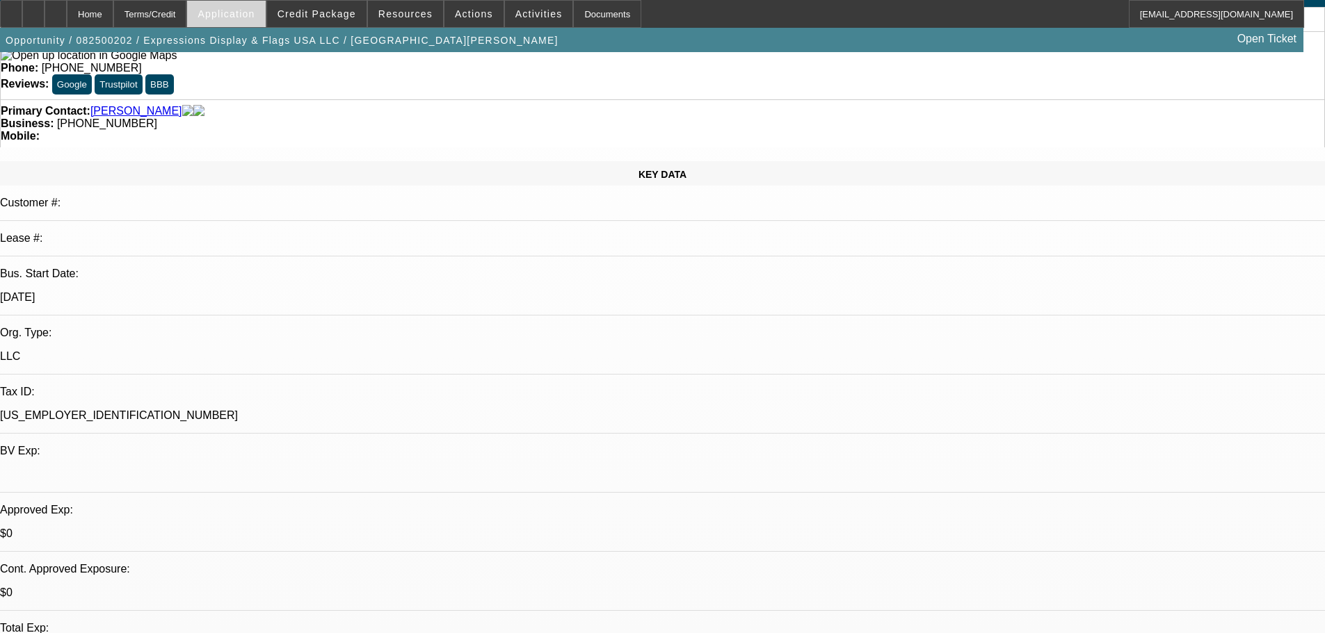
click at [265, 22] on span at bounding box center [226, 13] width 78 height 33
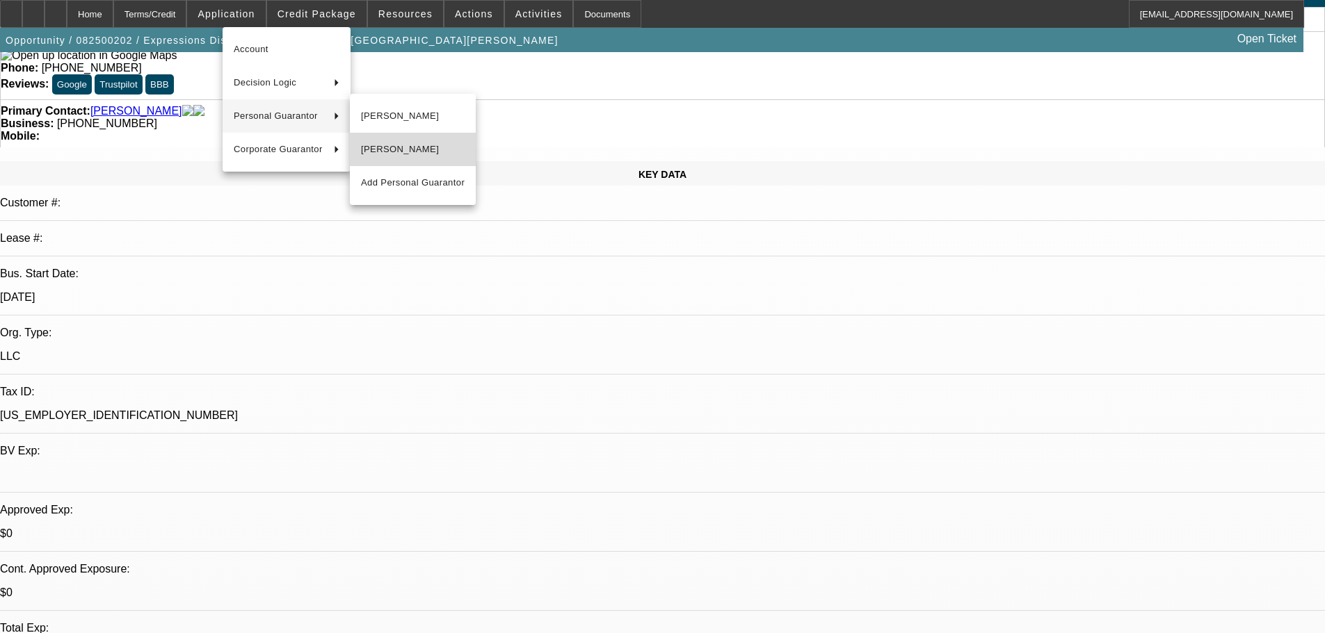
click at [384, 154] on span "Laurent Fontaine" at bounding box center [413, 149] width 104 height 17
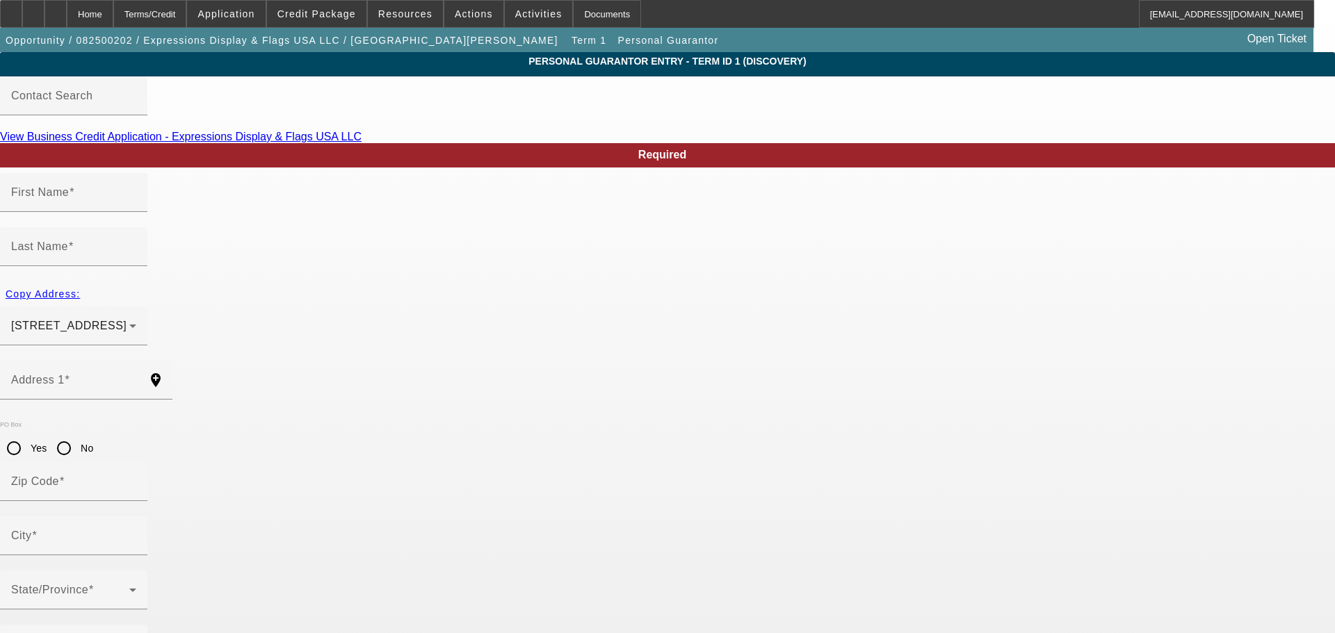
type input "Laurent"
type input "Fontaine"
type input "3387 Mulberry Lane Way"
radio input "true"
type input "30019"
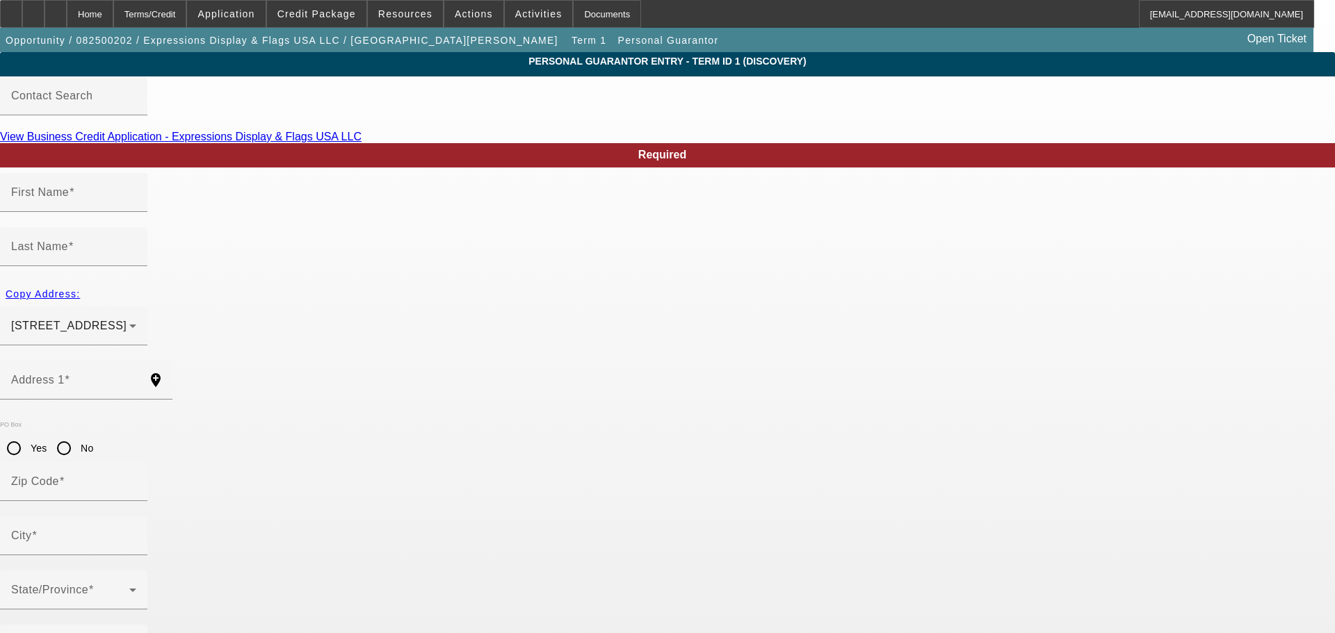
type input "Dacula"
type input "(828) 423-1435"
type input "50"
type input "590-09-4276"
type input "purchasing@express-impress.com"
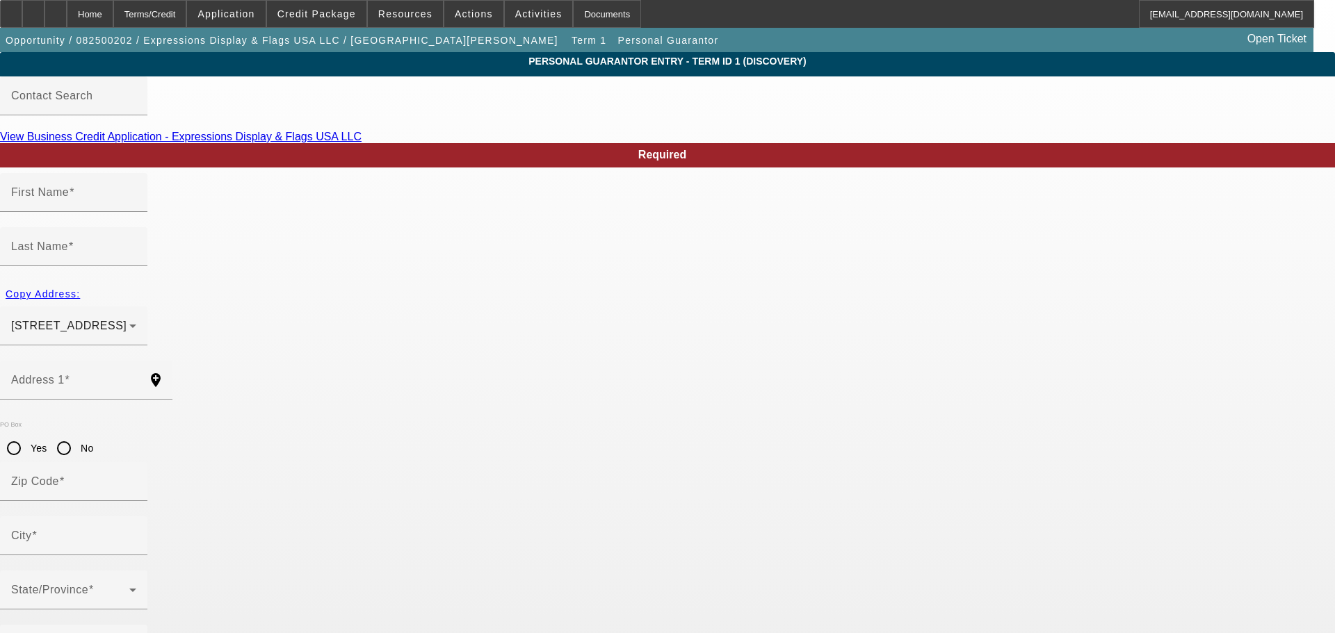
type input "(800) 824-8984"
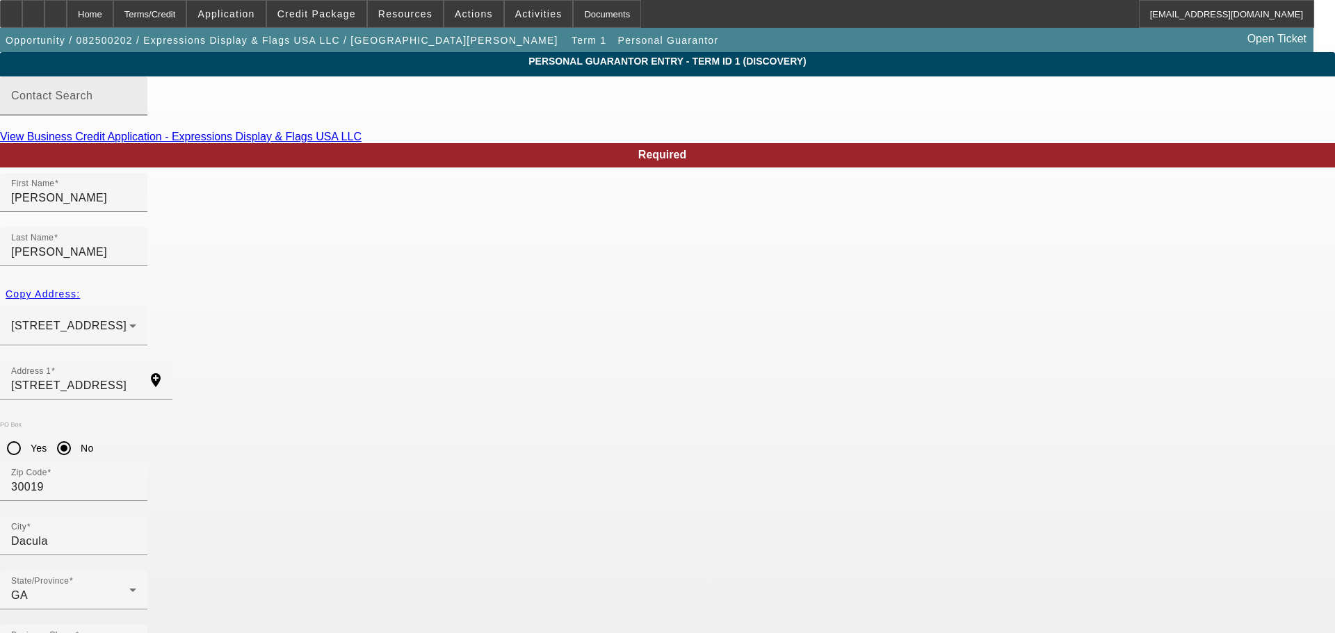
click at [92, 102] on mat-label "Contact Search" at bounding box center [51, 96] width 81 height 12
click at [136, 106] on input "Contact Search" at bounding box center [73, 101] width 125 height 17
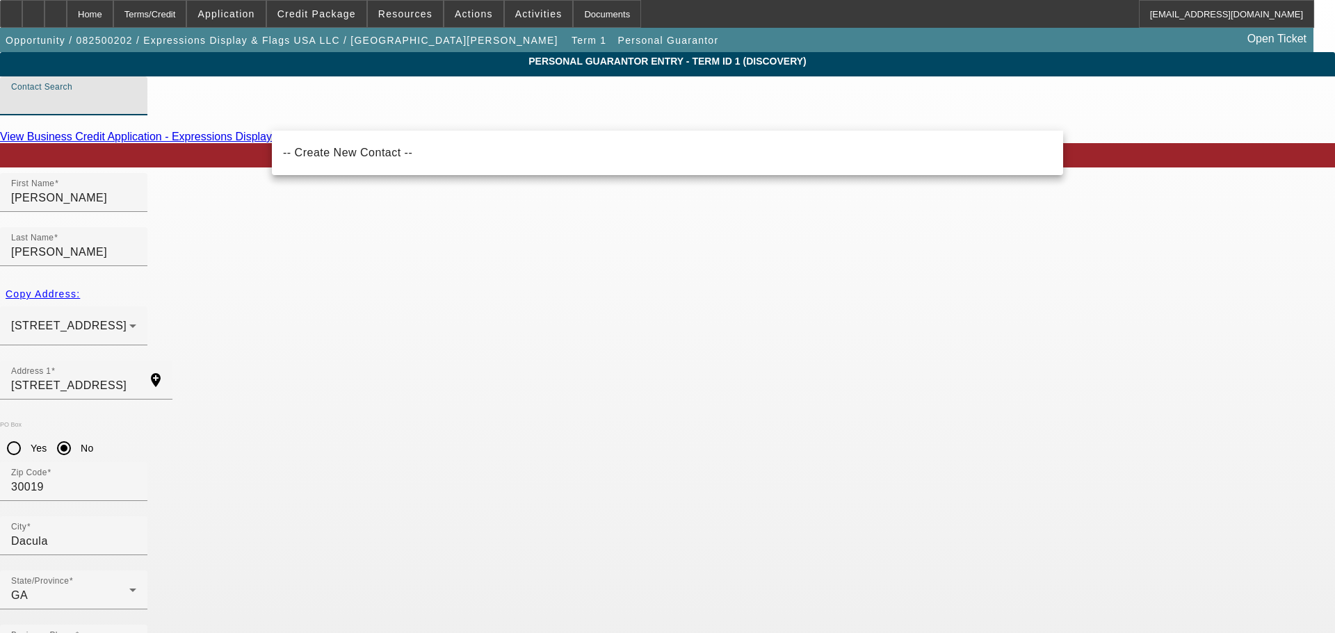
click at [136, 110] on input "Contact Search" at bounding box center [73, 101] width 125 height 17
click at [136, 307] on div "3387 Mulberry Lane Way Dacula, GA 30019" at bounding box center [73, 326] width 125 height 39
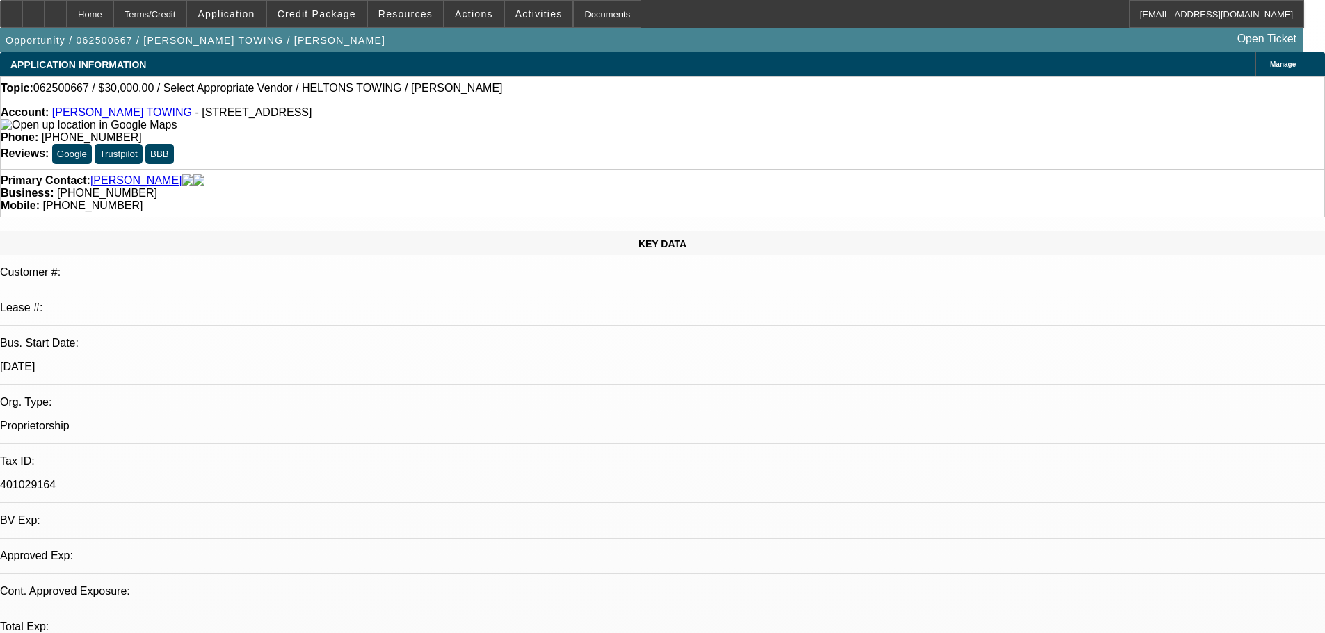
select select "0"
select select "2"
select select "0.1"
select select "1"
select select "2"
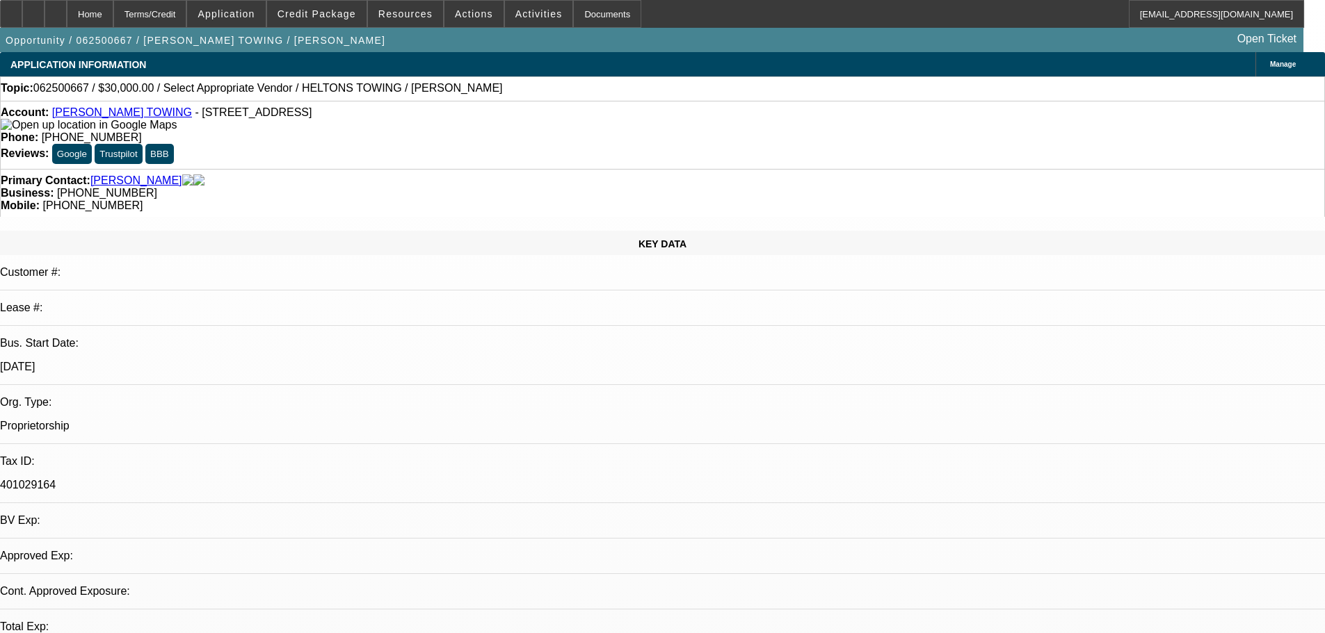
select select "4"
click at [56, 9] on icon at bounding box center [56, 9] width 0 height 0
select select "0"
select select "2"
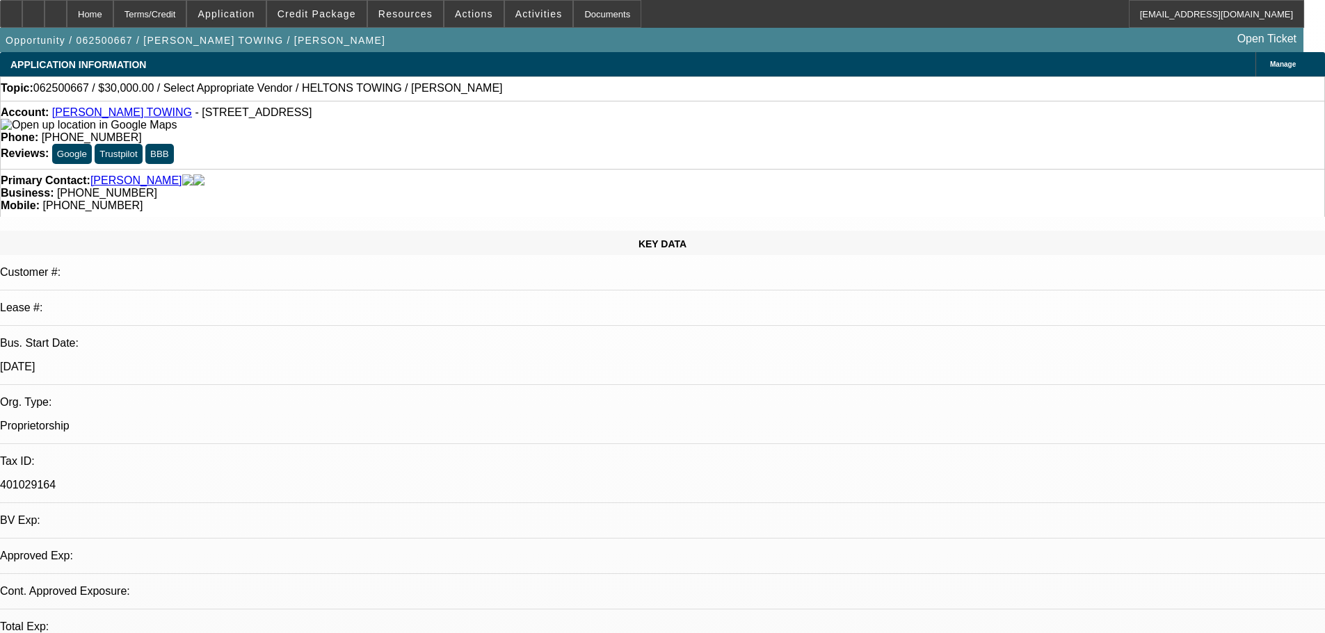
select select "0.1"
select select "1"
select select "2"
select select "4"
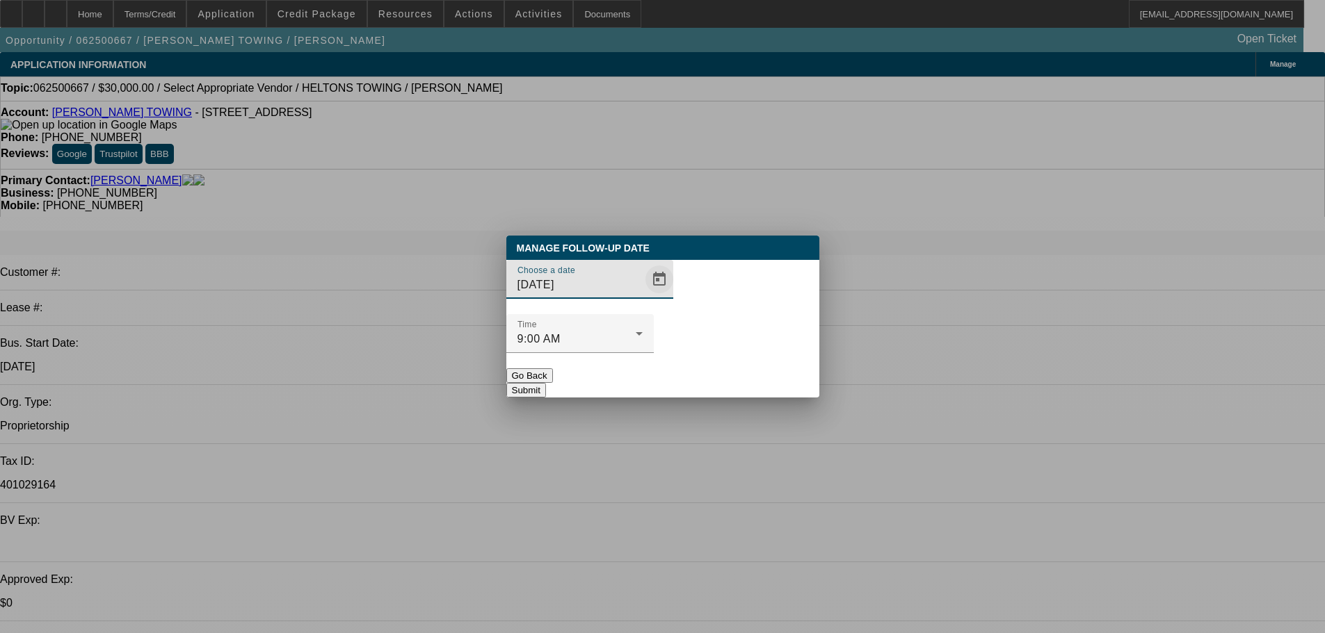
click at [642, 296] on span "Open calendar" at bounding box center [658, 279] width 33 height 33
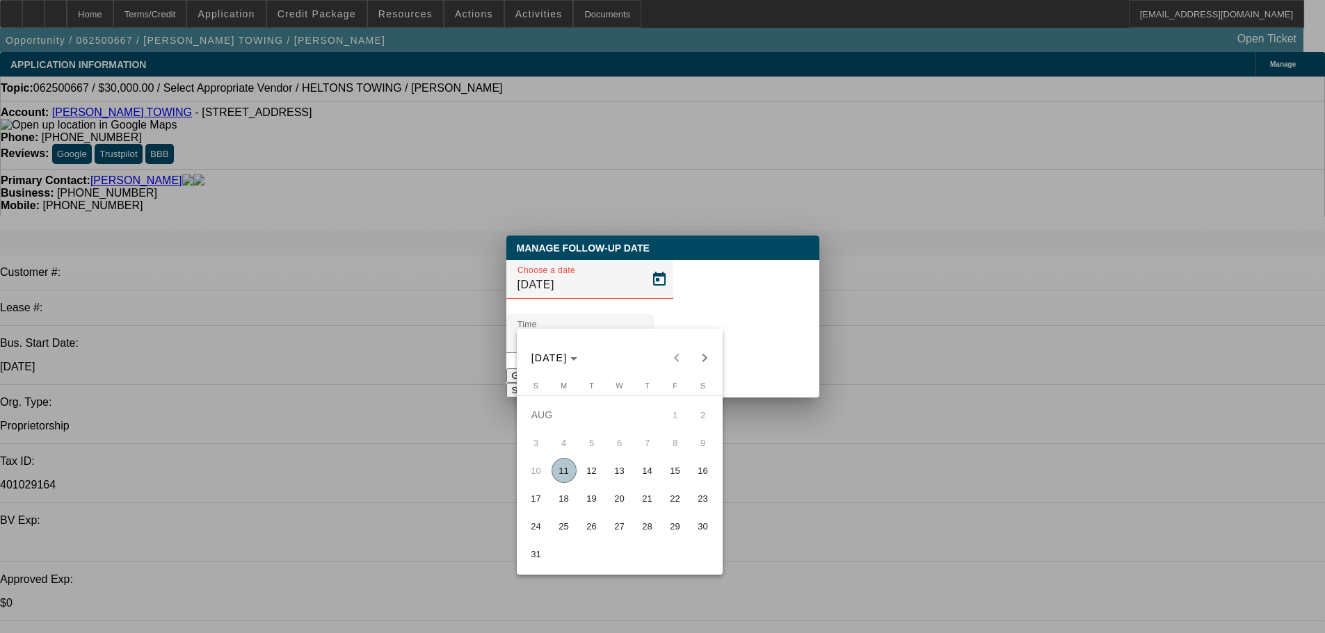
click at [594, 473] on span "12" at bounding box center [591, 470] width 25 height 25
type input "8/12/2025"
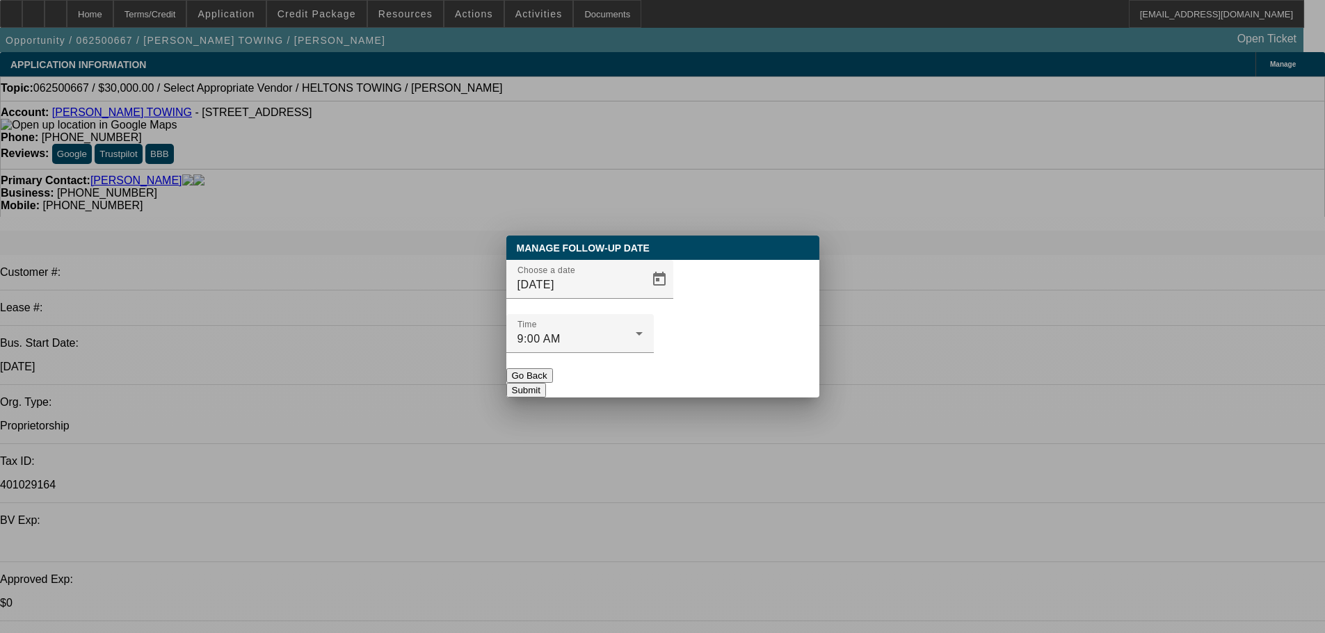
click at [546, 383] on button "Submit" at bounding box center [526, 390] width 40 height 15
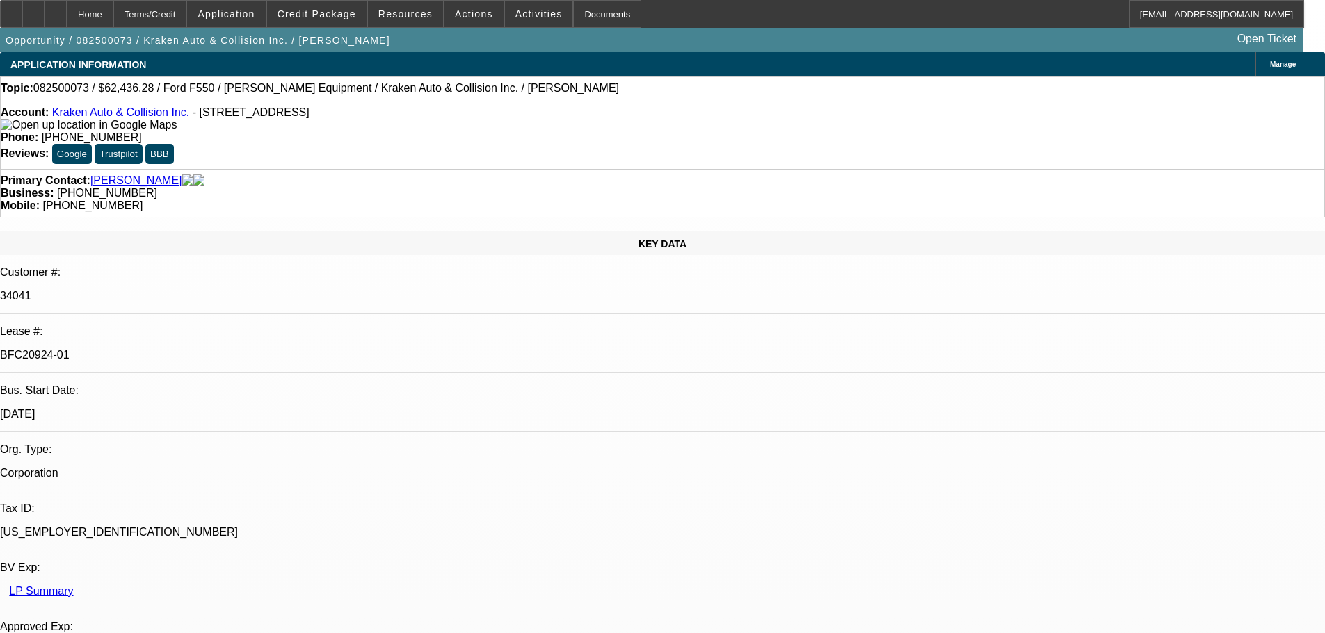
select select "0"
select select "3"
select select "0.1"
select select "4"
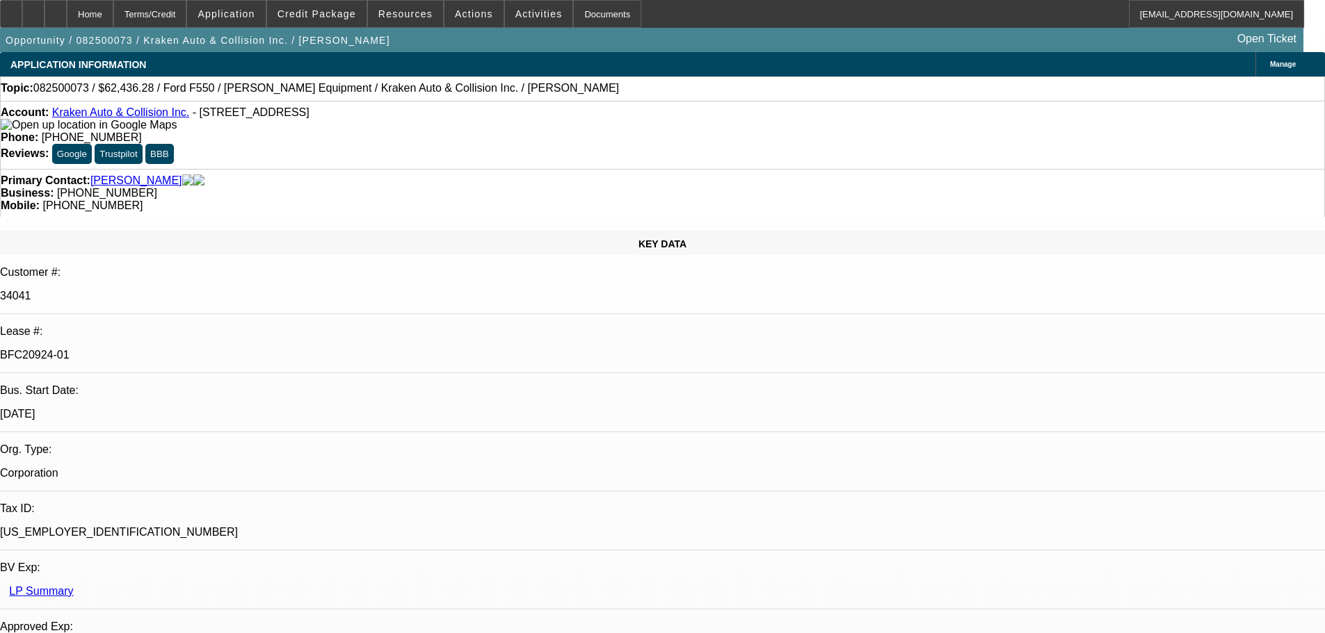
select select "0"
select select "0.1"
select select "4"
select select "0"
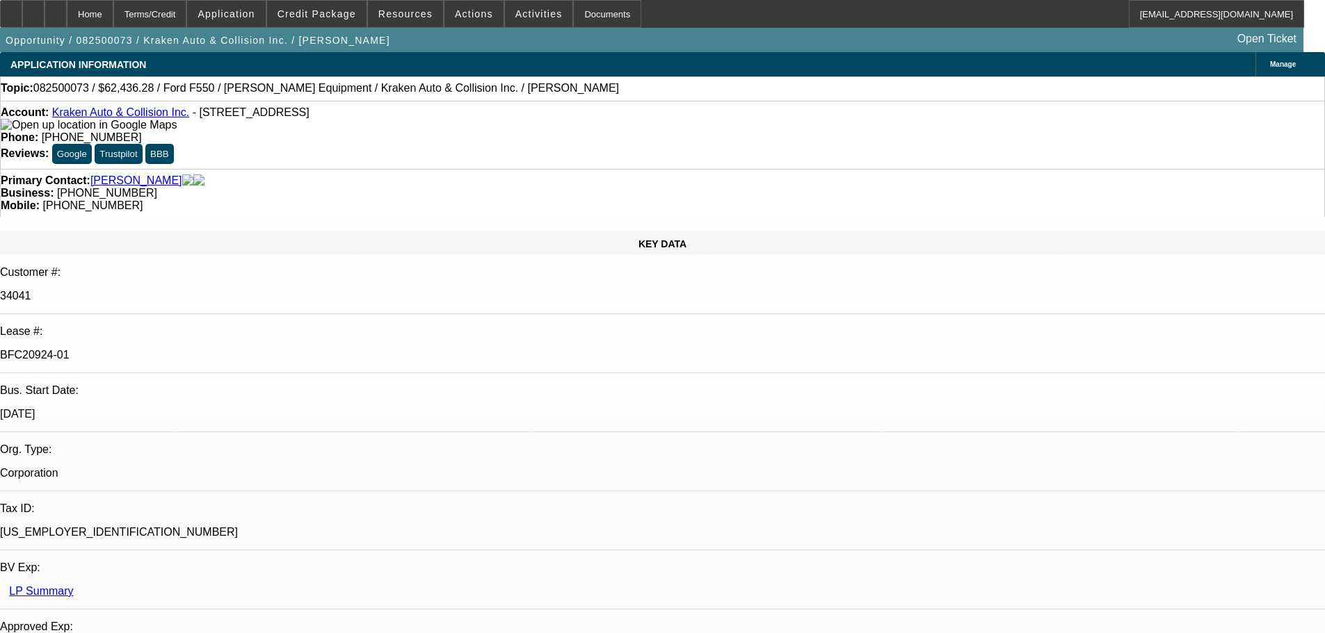
select select "0"
select select "0.1"
select select "4"
select select "0"
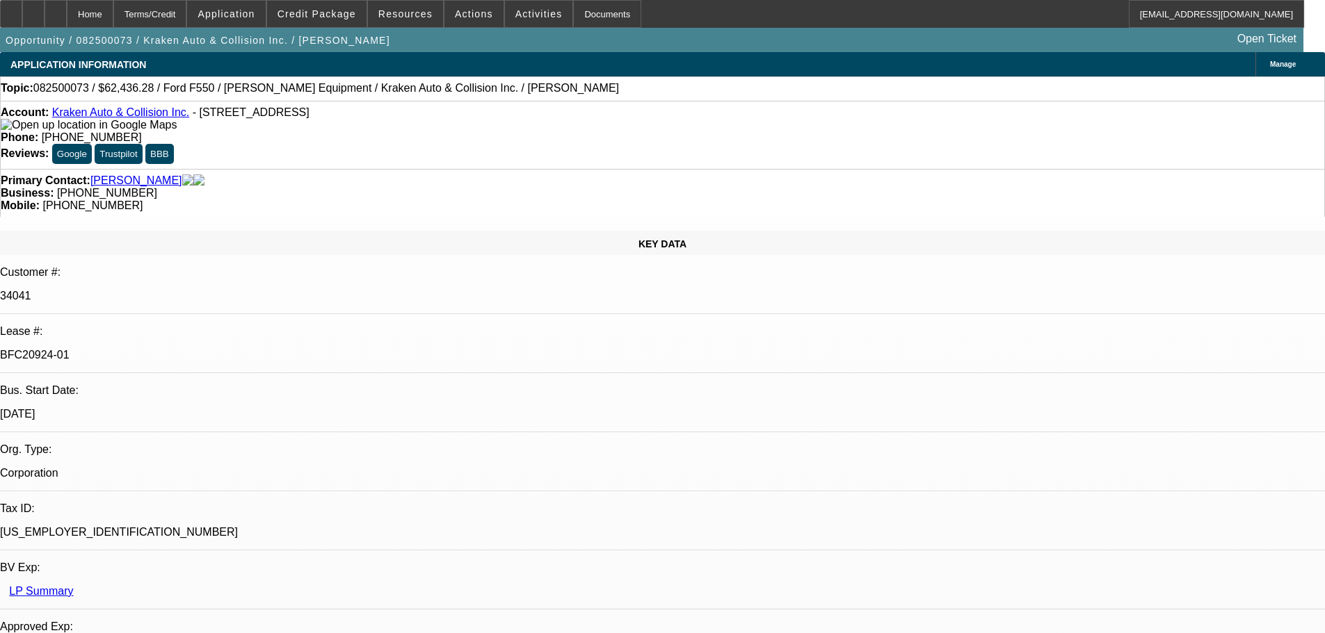
select select "0.1"
select select "4"
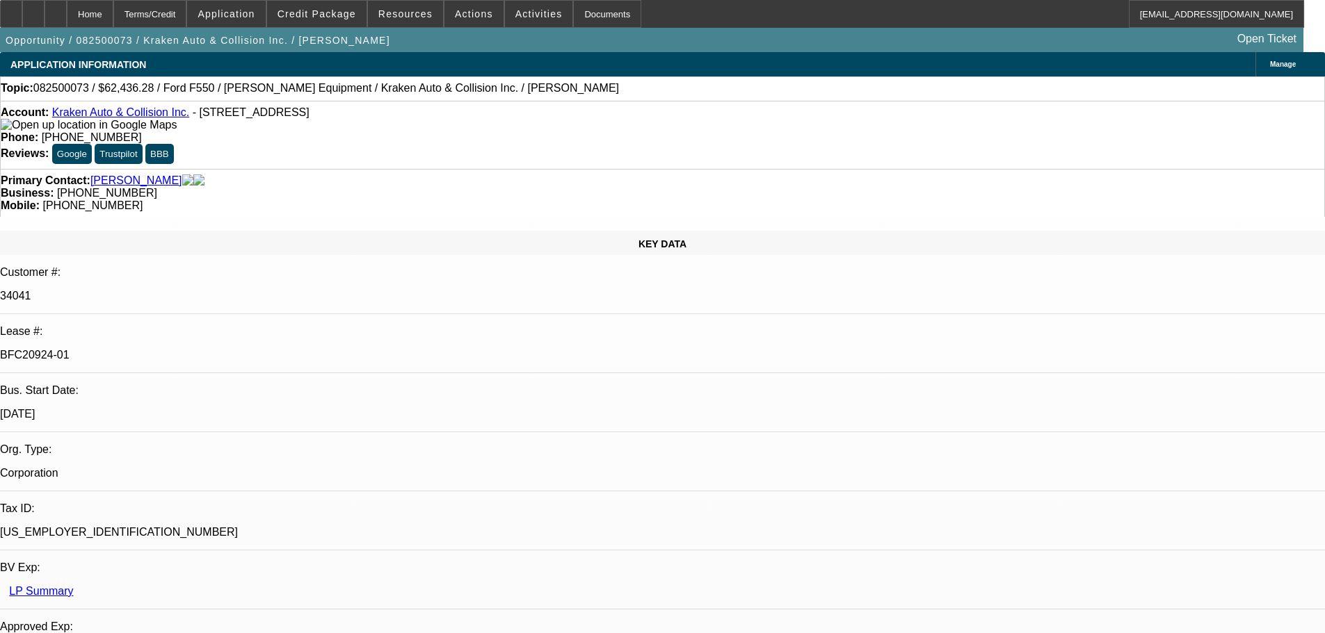
scroll to position [139, 0]
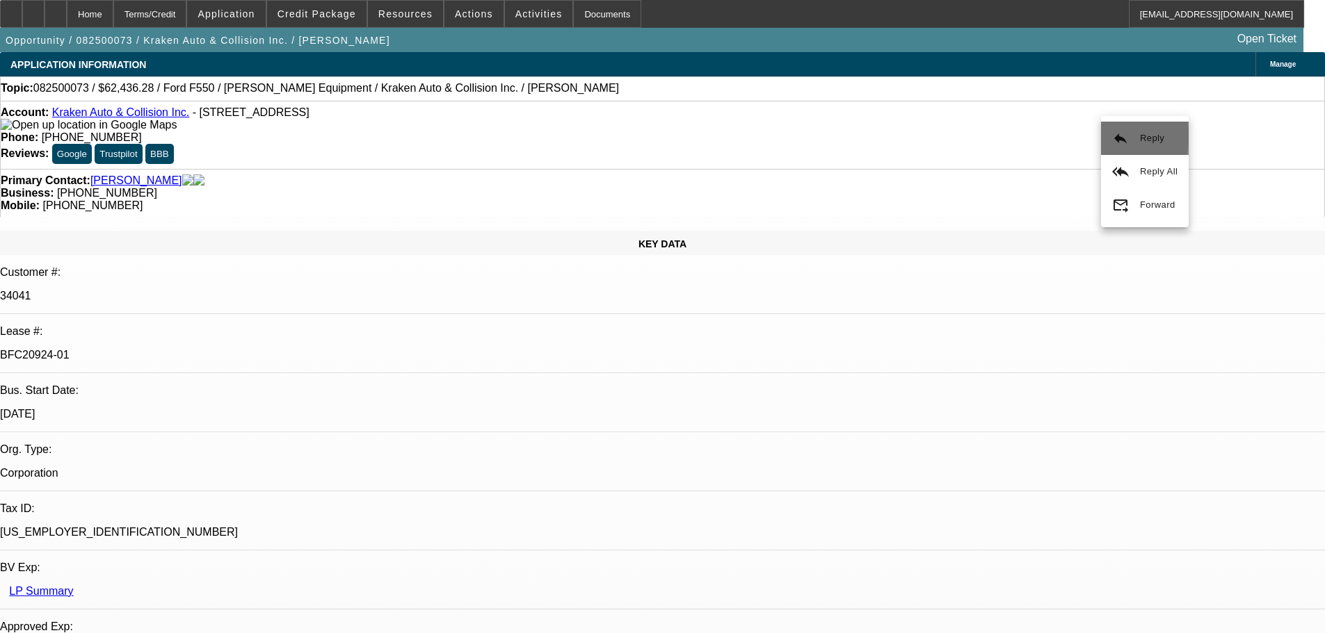
click at [1106, 136] on button "reply Reply" at bounding box center [1145, 138] width 88 height 33
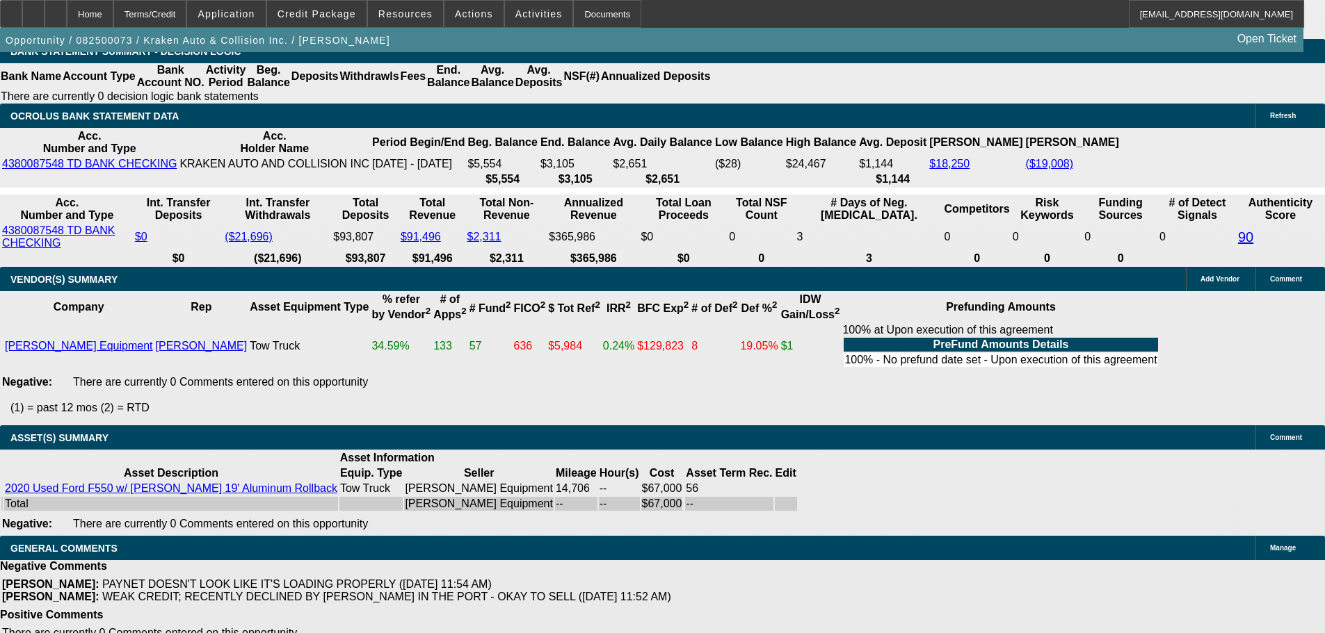
scroll to position [2225, 0]
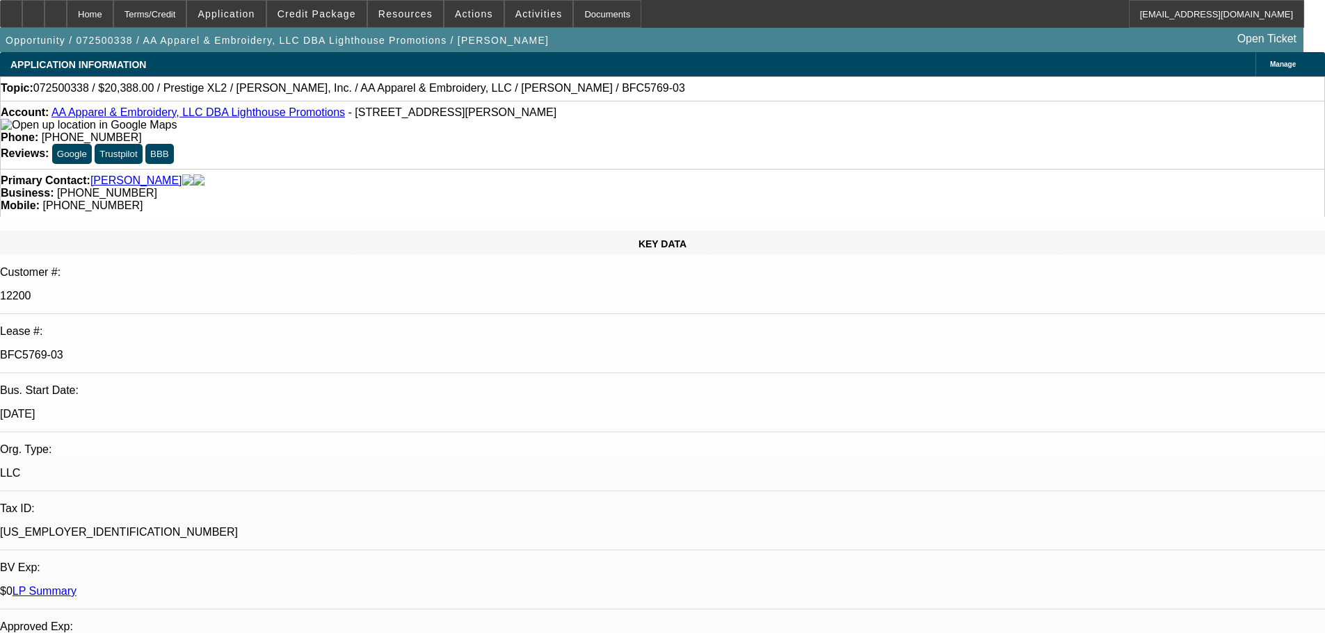
select select "0"
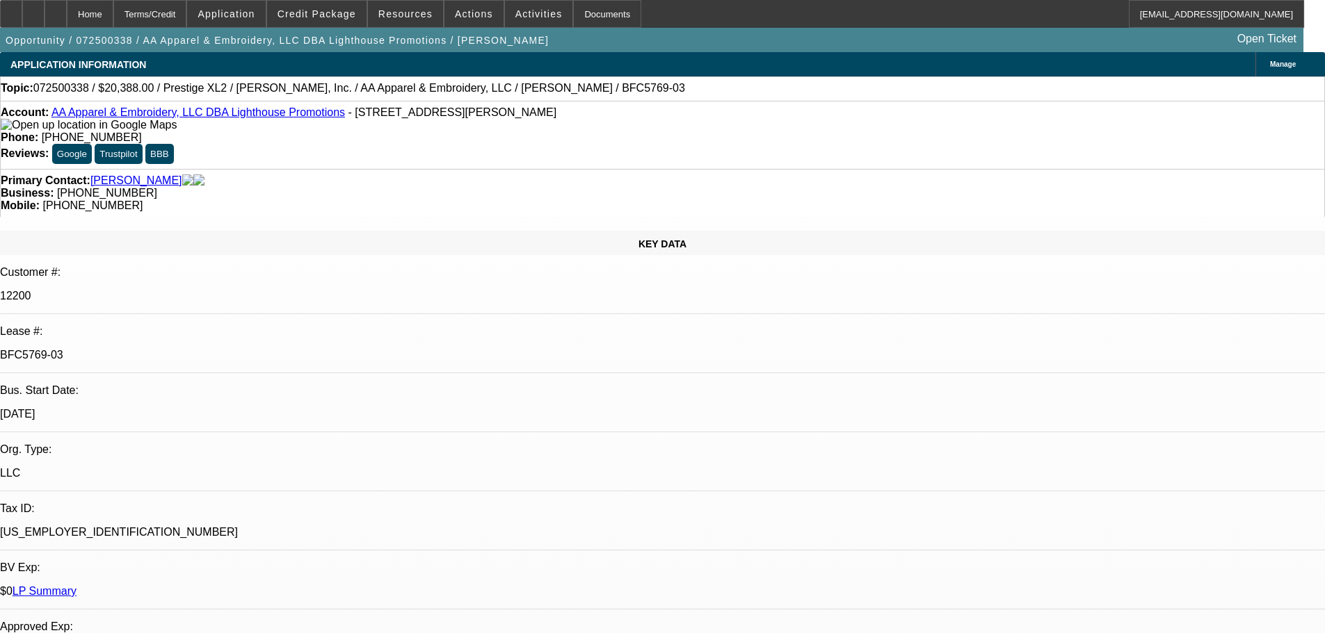
select select "0"
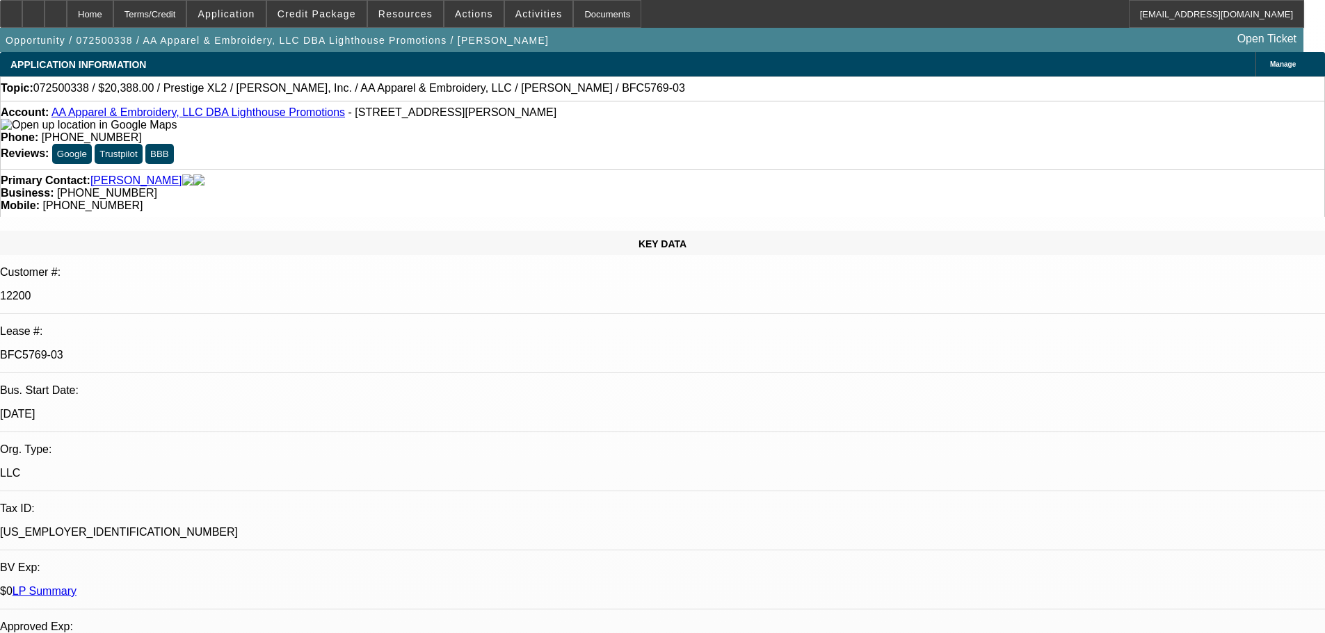
select select "0"
select select "1"
select select "2"
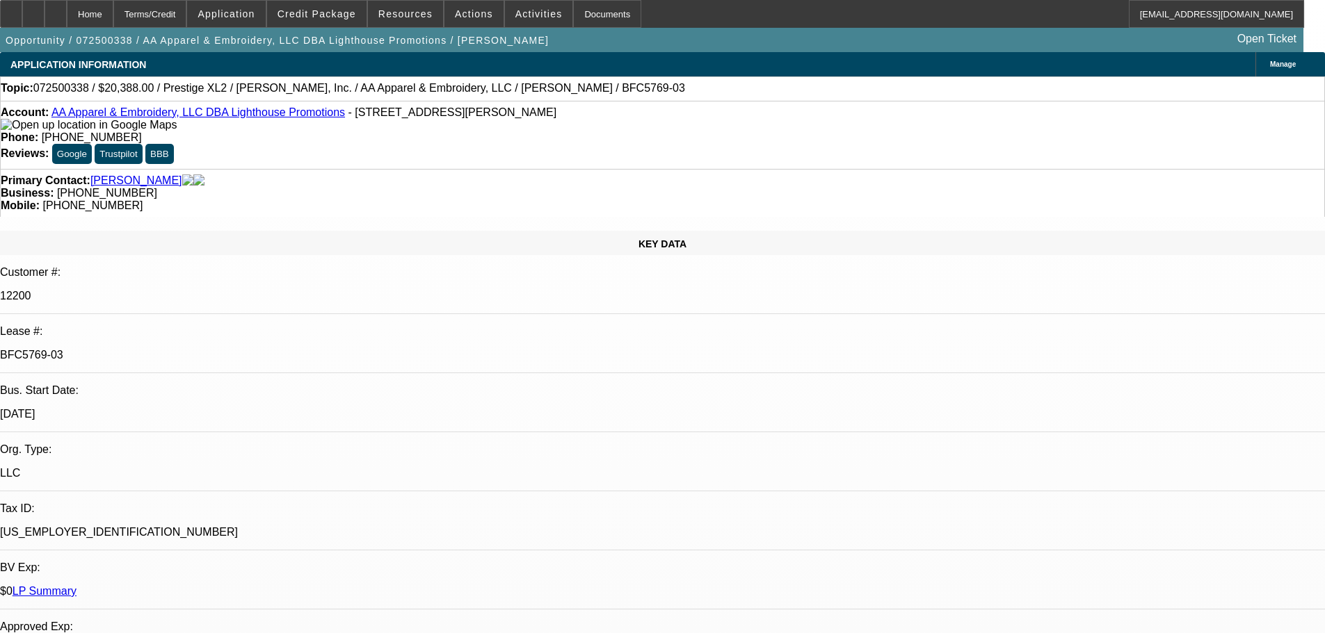
select select "1"
select select "2"
select select "1"
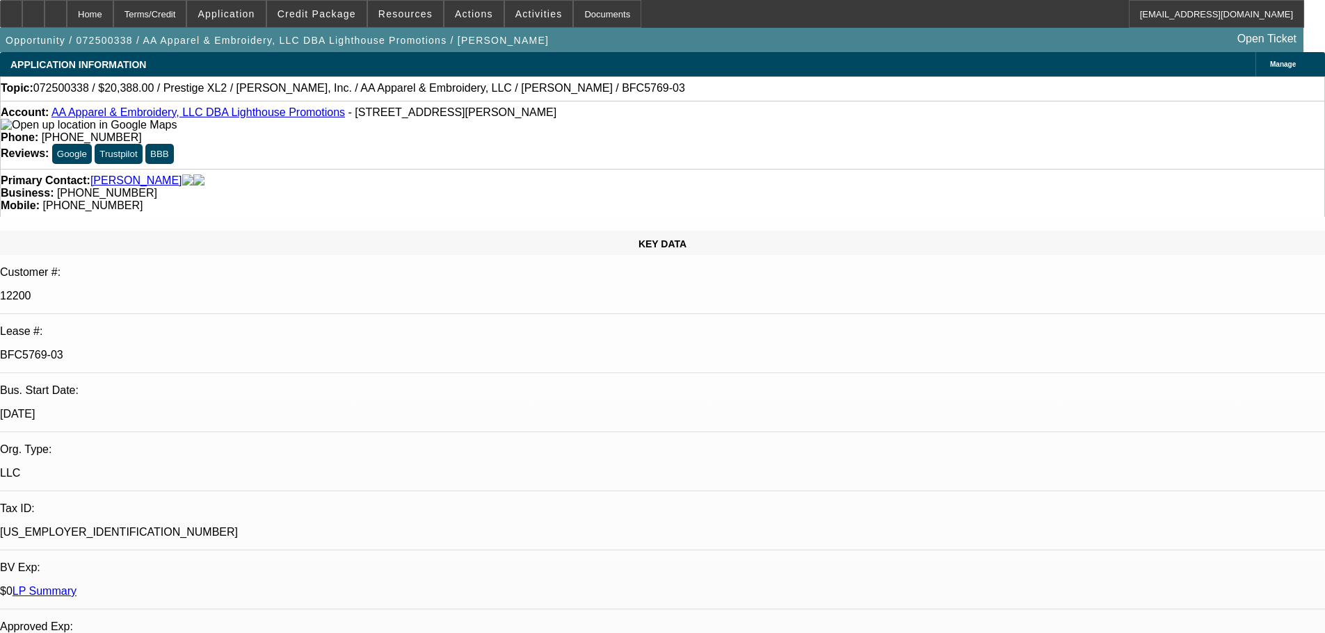
select select "2"
select select "1"
select select "2"
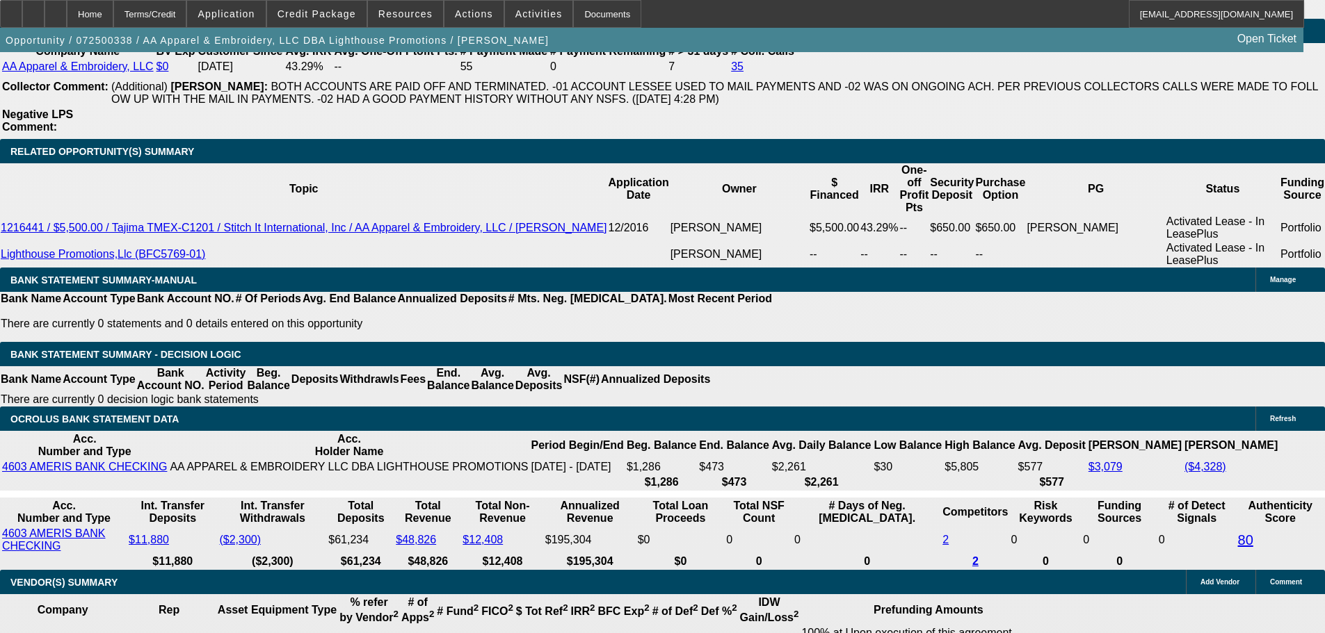
scroll to position [2642, 0]
